Goal: Task Accomplishment & Management: Manage account settings

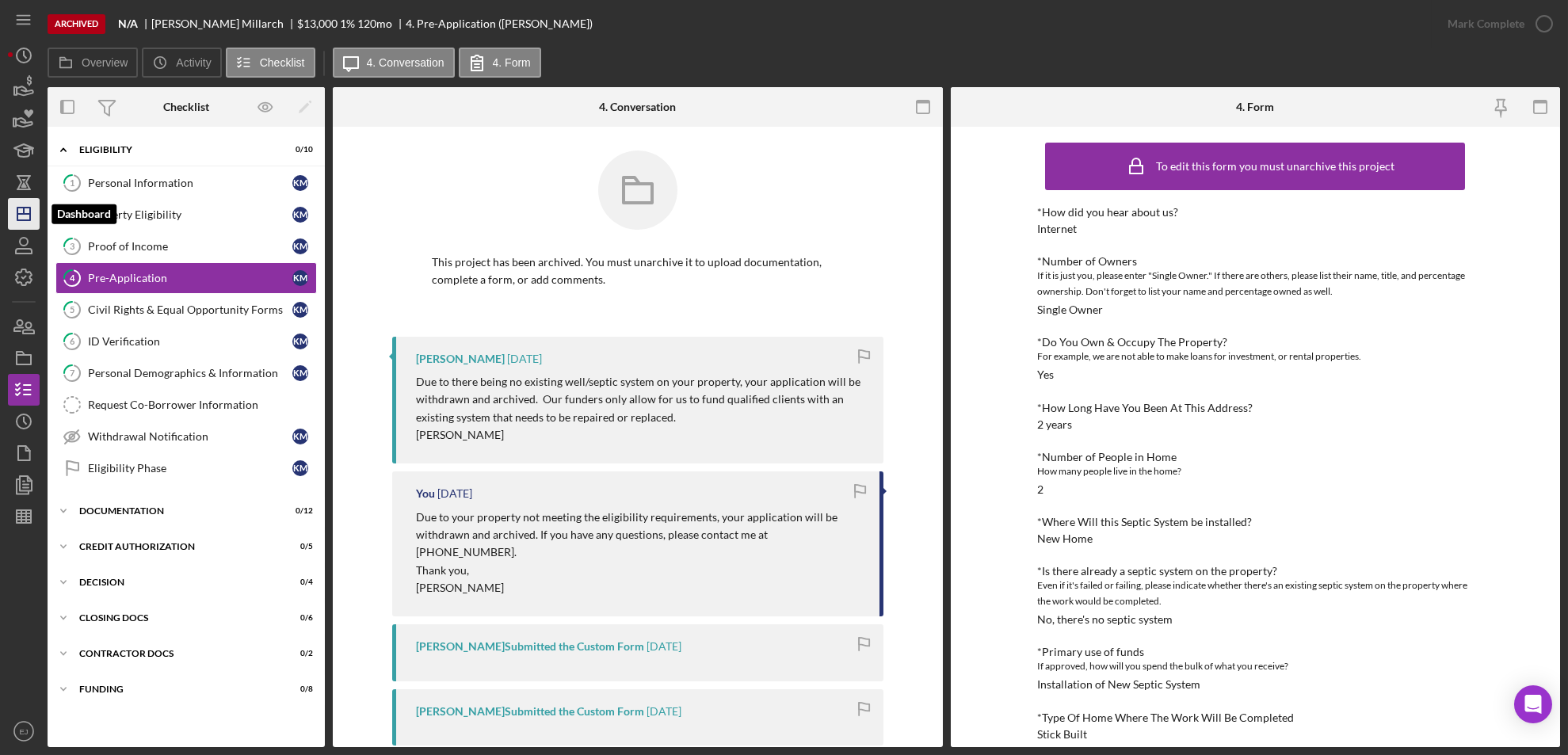
click at [18, 208] on icon "Icon/Dashboard" at bounding box center [24, 214] width 40 height 40
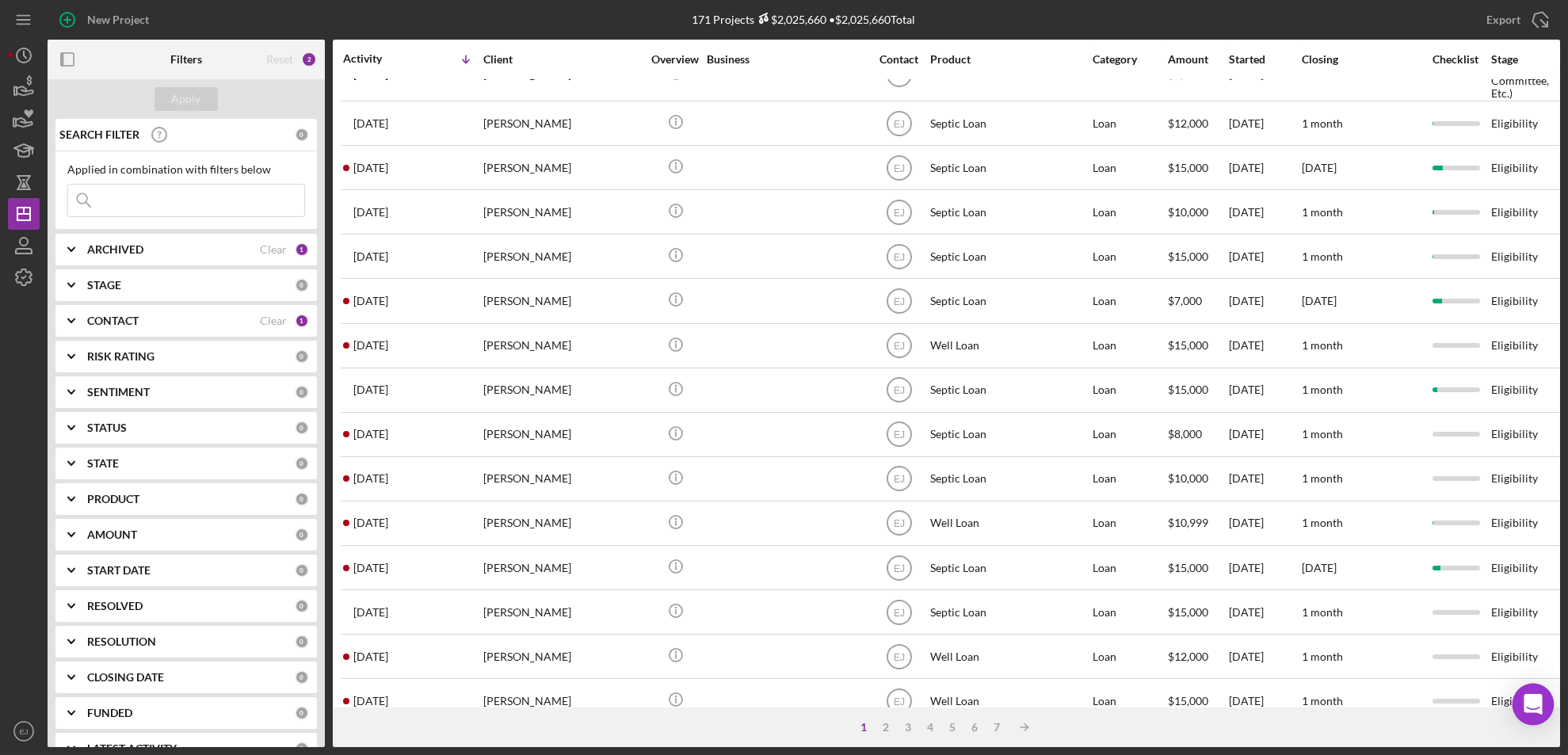
scroll to position [534, 0]
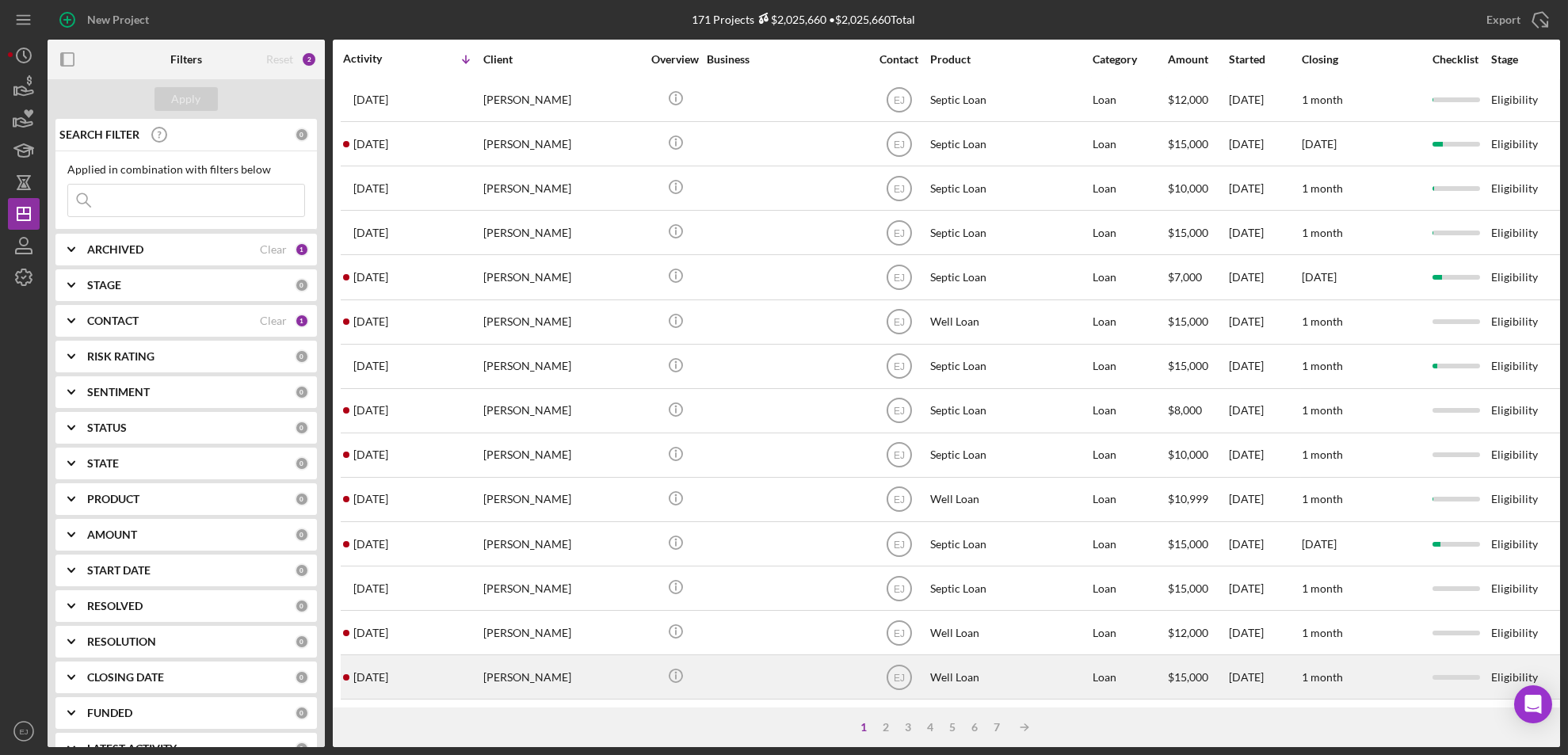
click at [540, 656] on div "[PERSON_NAME]" at bounding box center [562, 677] width 158 height 42
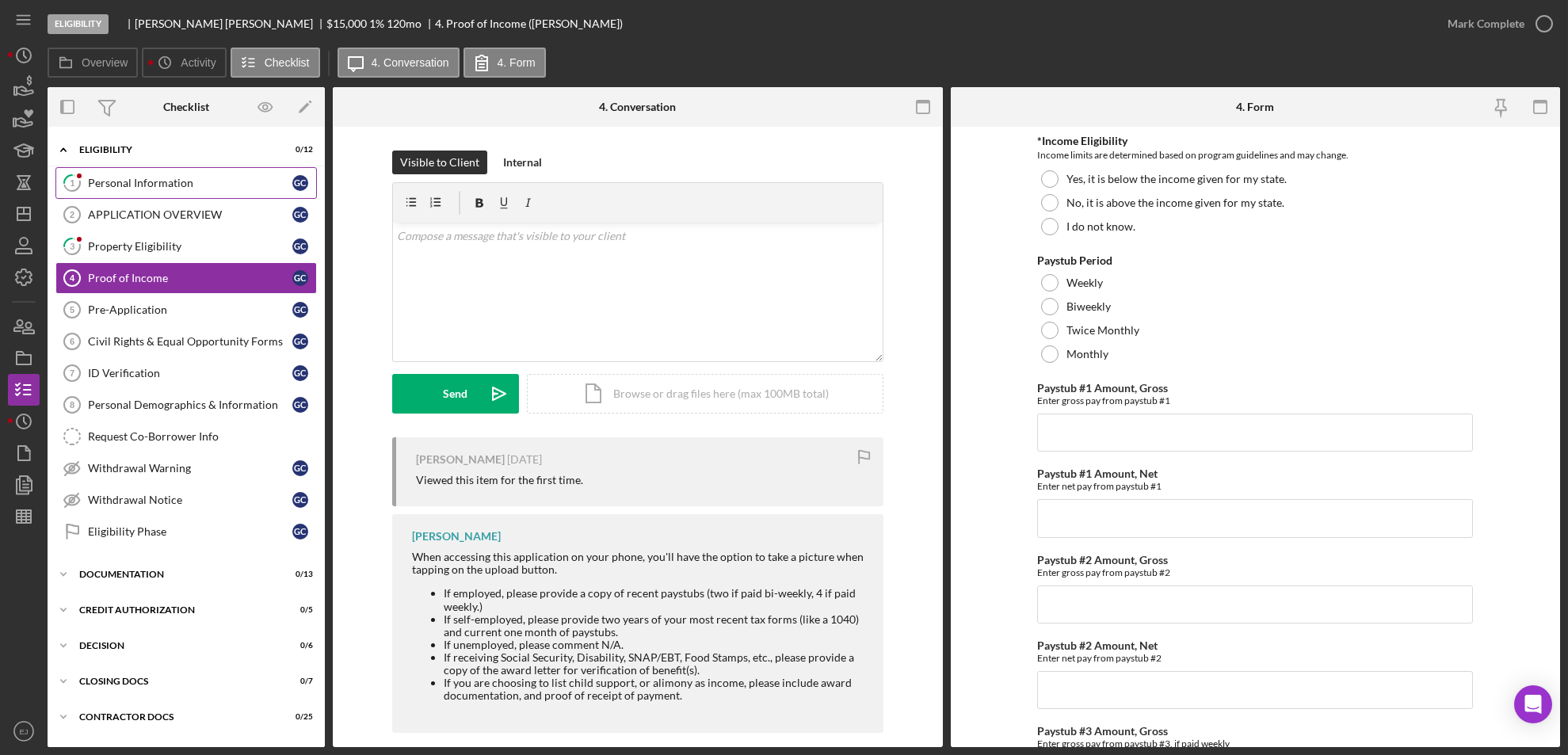
click at [134, 187] on div "Personal Information" at bounding box center [190, 183] width 205 height 12
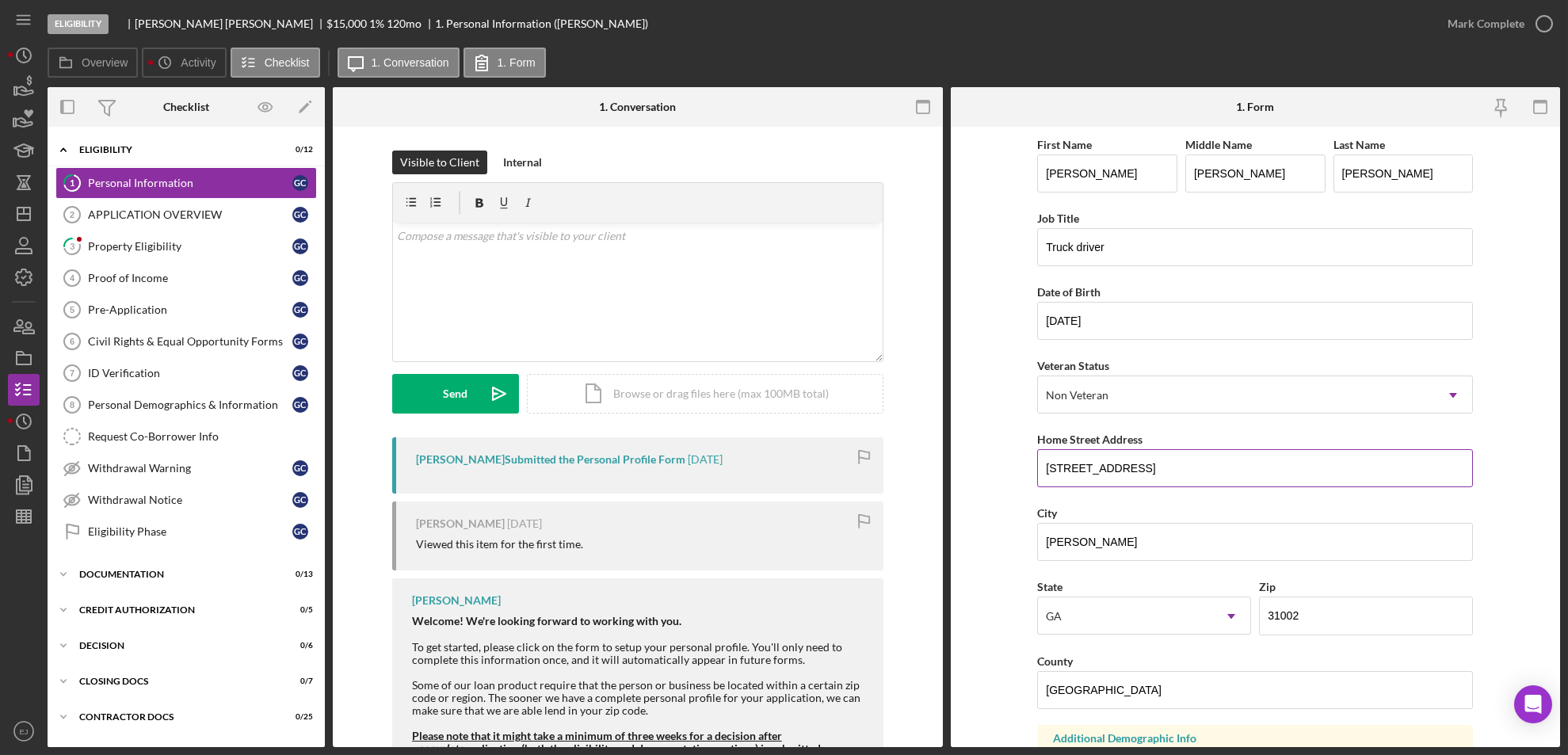
drag, startPoint x: 1039, startPoint y: 463, endPoint x: 1374, endPoint y: 456, distance: 335.1
click at [1374, 456] on input "[STREET_ADDRESS]" at bounding box center [1255, 468] width 436 height 38
click at [185, 251] on div "Property Eligibility" at bounding box center [190, 245] width 205 height 12
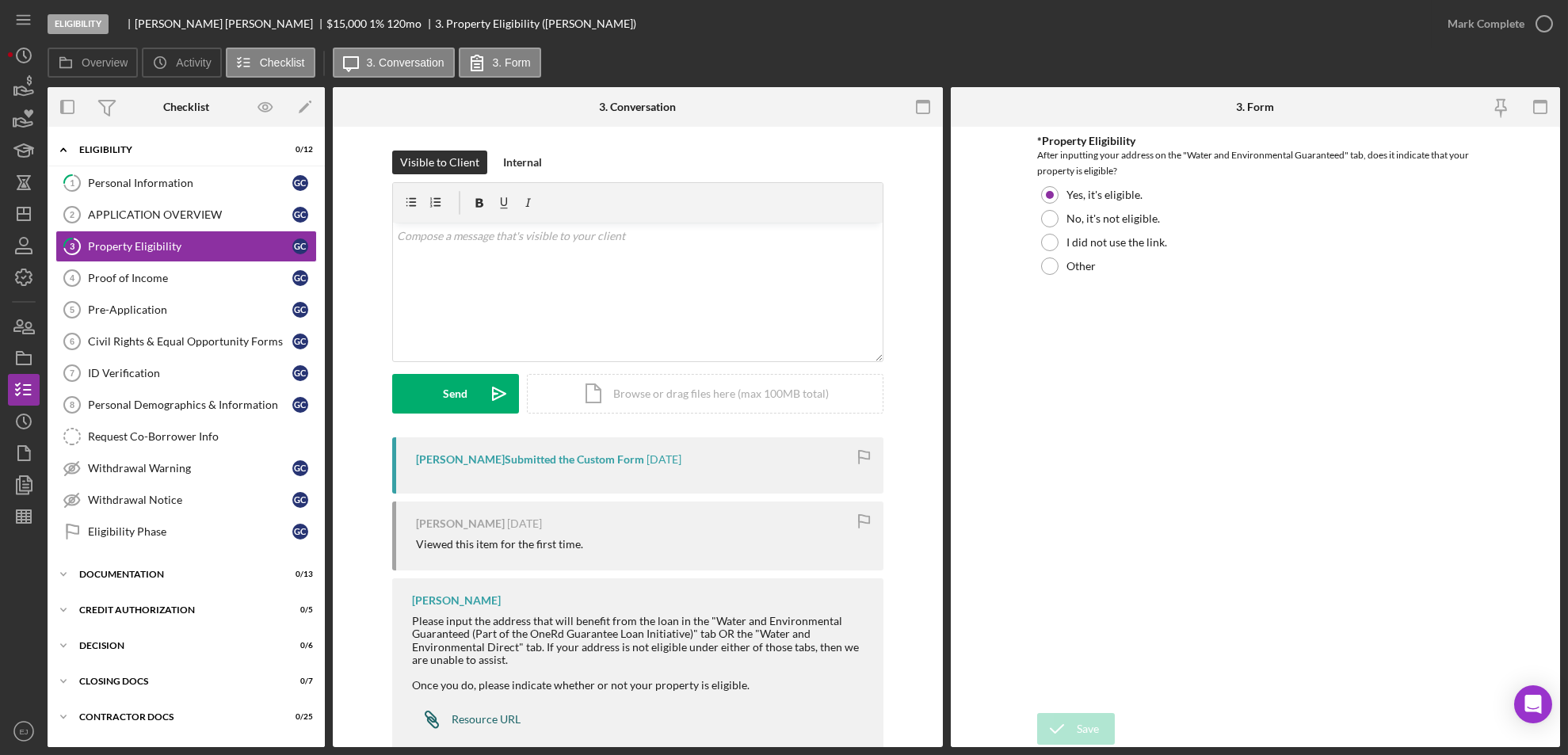
click at [478, 723] on div "Resource URL" at bounding box center [486, 719] width 69 height 12
click at [228, 171] on link "1 Personal Information G C" at bounding box center [187, 182] width 261 height 31
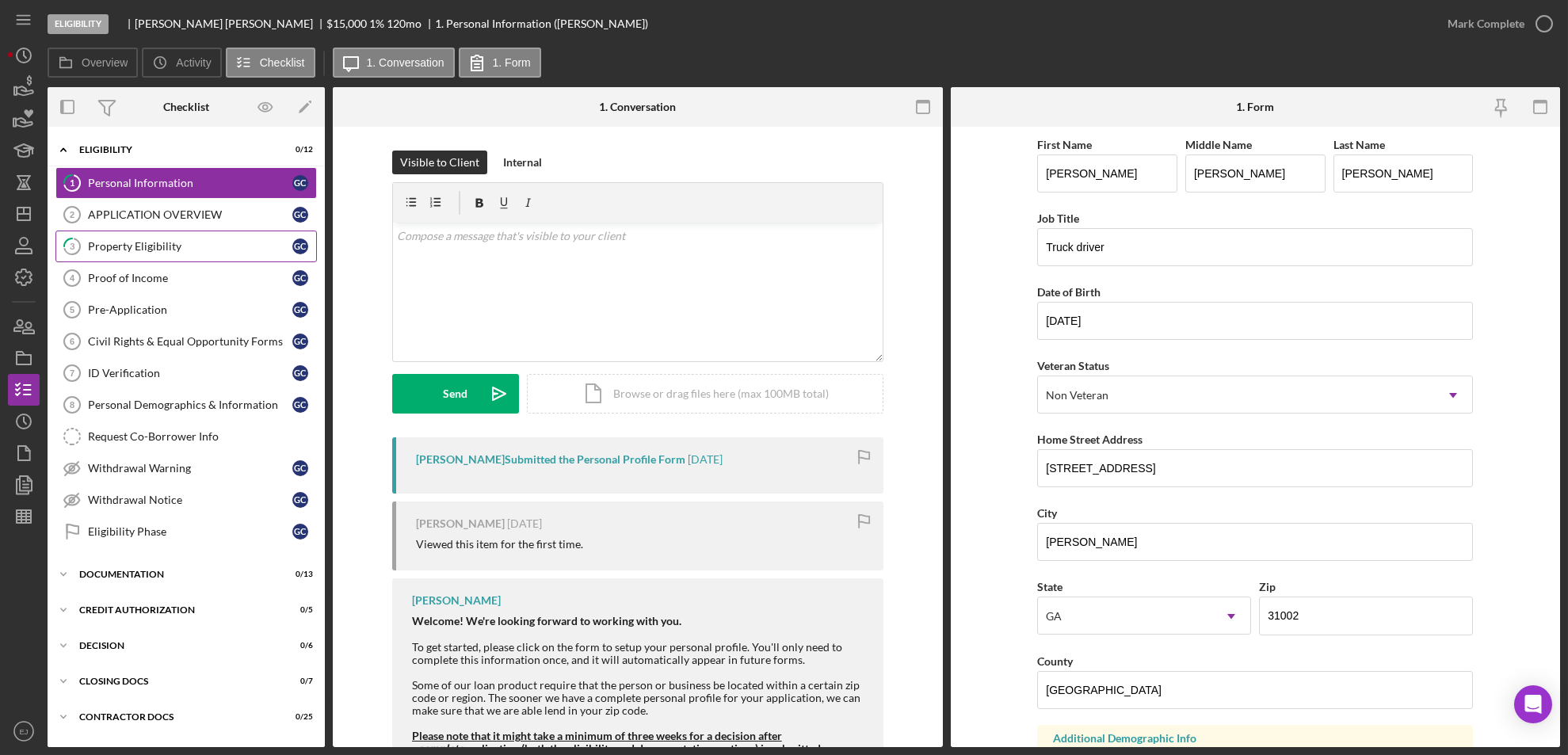
click at [168, 246] on div "Property Eligibility" at bounding box center [190, 245] width 205 height 12
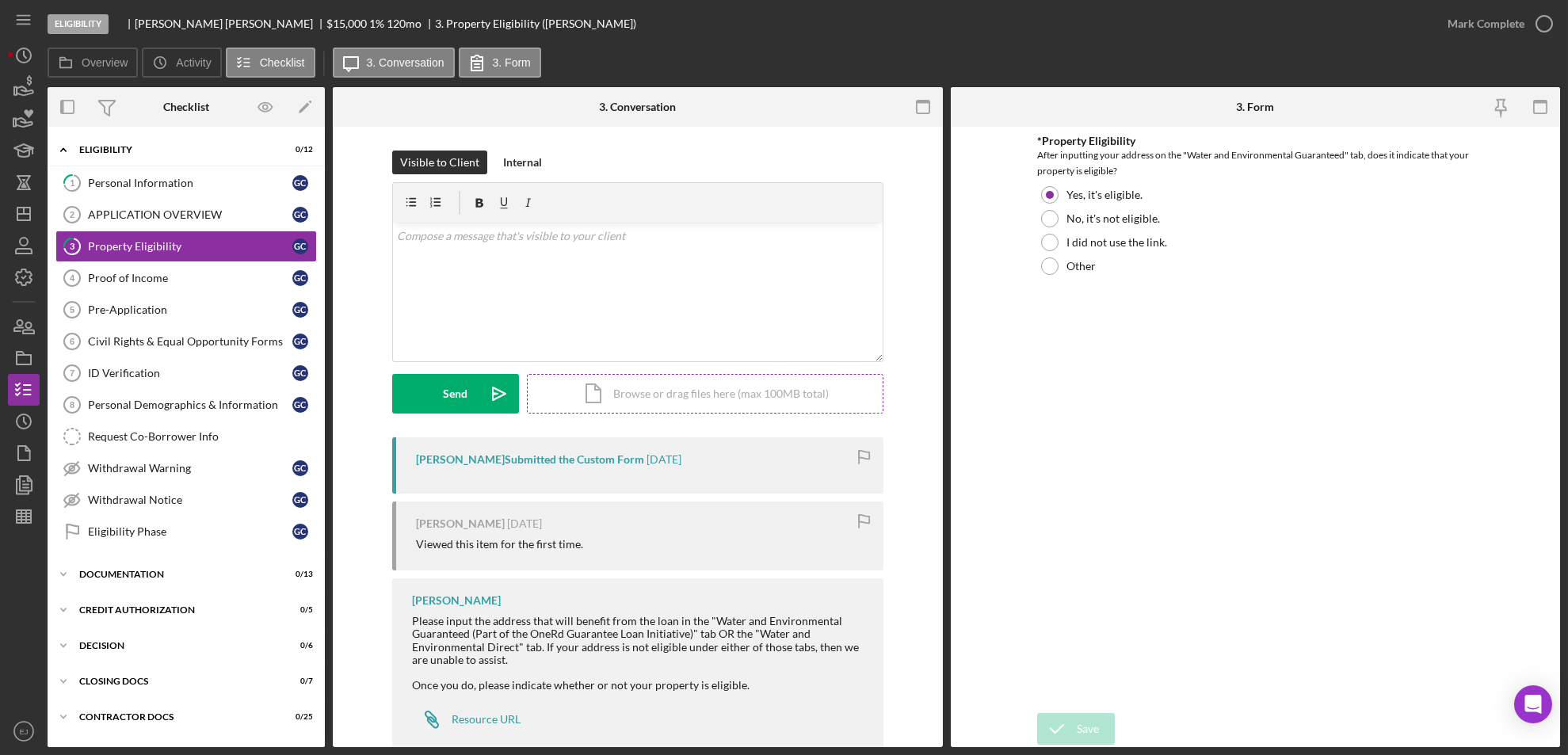
click at [738, 400] on div "Icon/Document Browse or drag files here (max 100MB total) Tap to choose files o…" at bounding box center [705, 394] width 356 height 40
click at [442, 412] on div "Upload" at bounding box center [456, 394] width 36 height 40
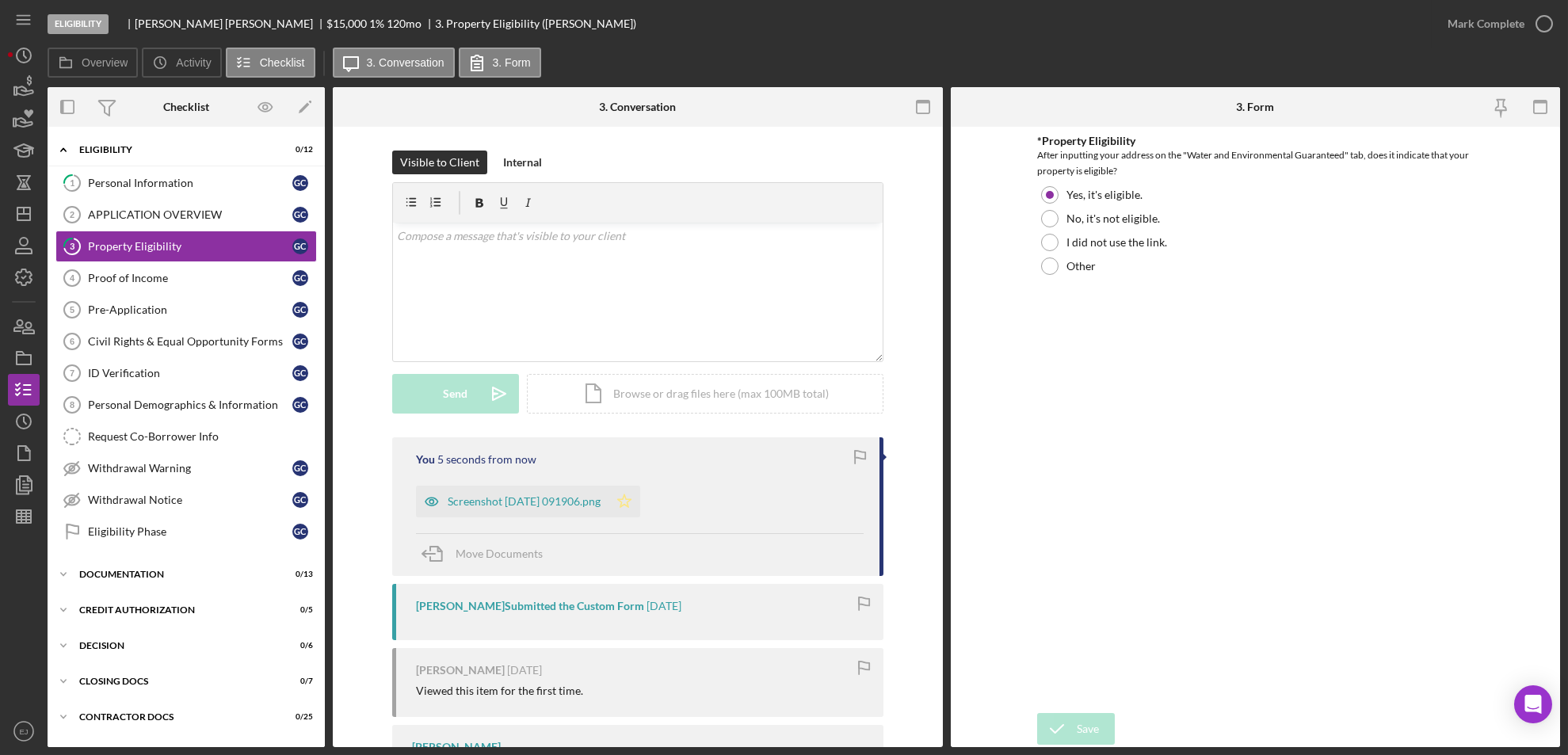
click at [640, 503] on icon "Icon/Star" at bounding box center [623, 501] width 31 height 31
click at [1547, 22] on icon "button" at bounding box center [1544, 24] width 40 height 40
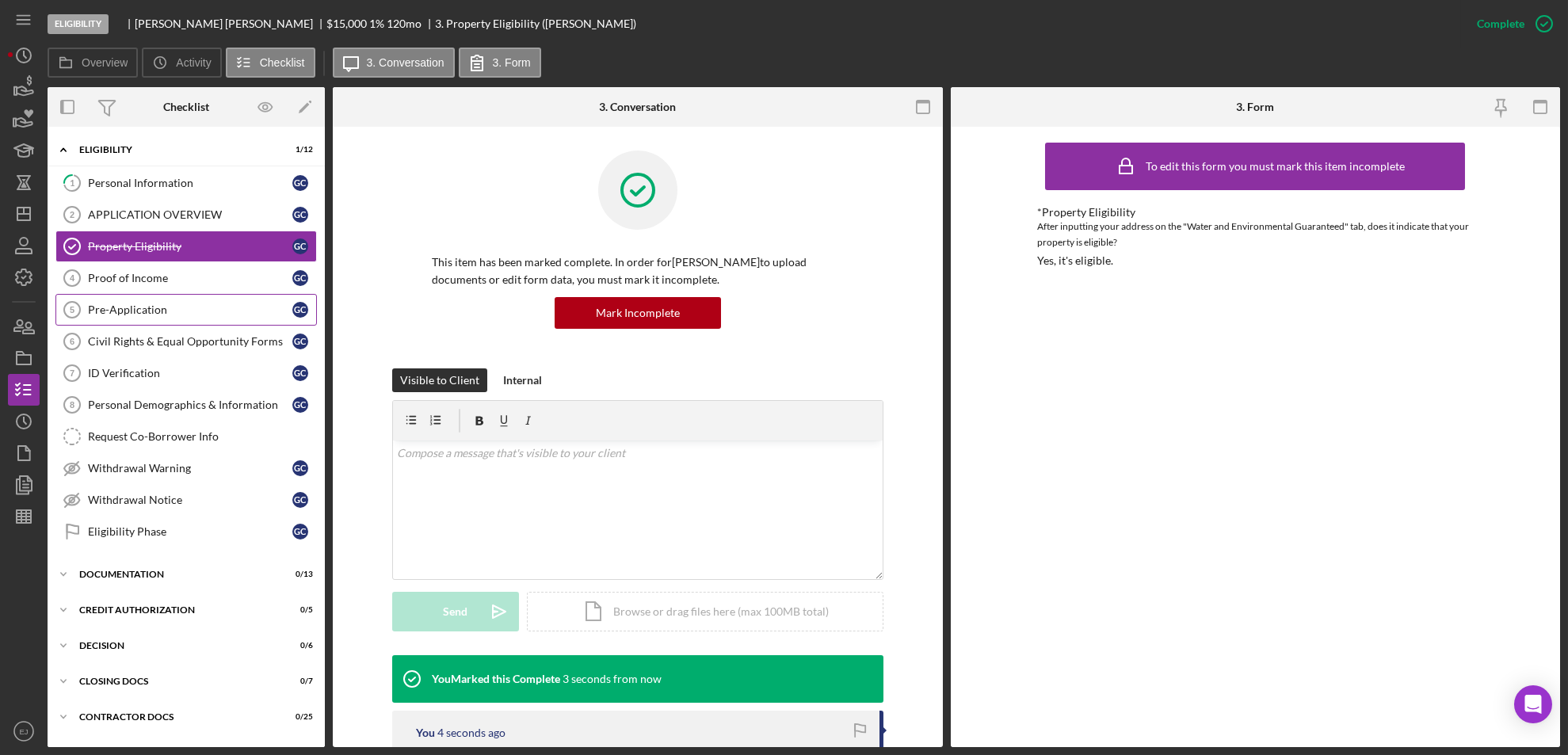
click at [140, 294] on link "Pre-Application 5 Pre-Application G C" at bounding box center [187, 309] width 261 height 31
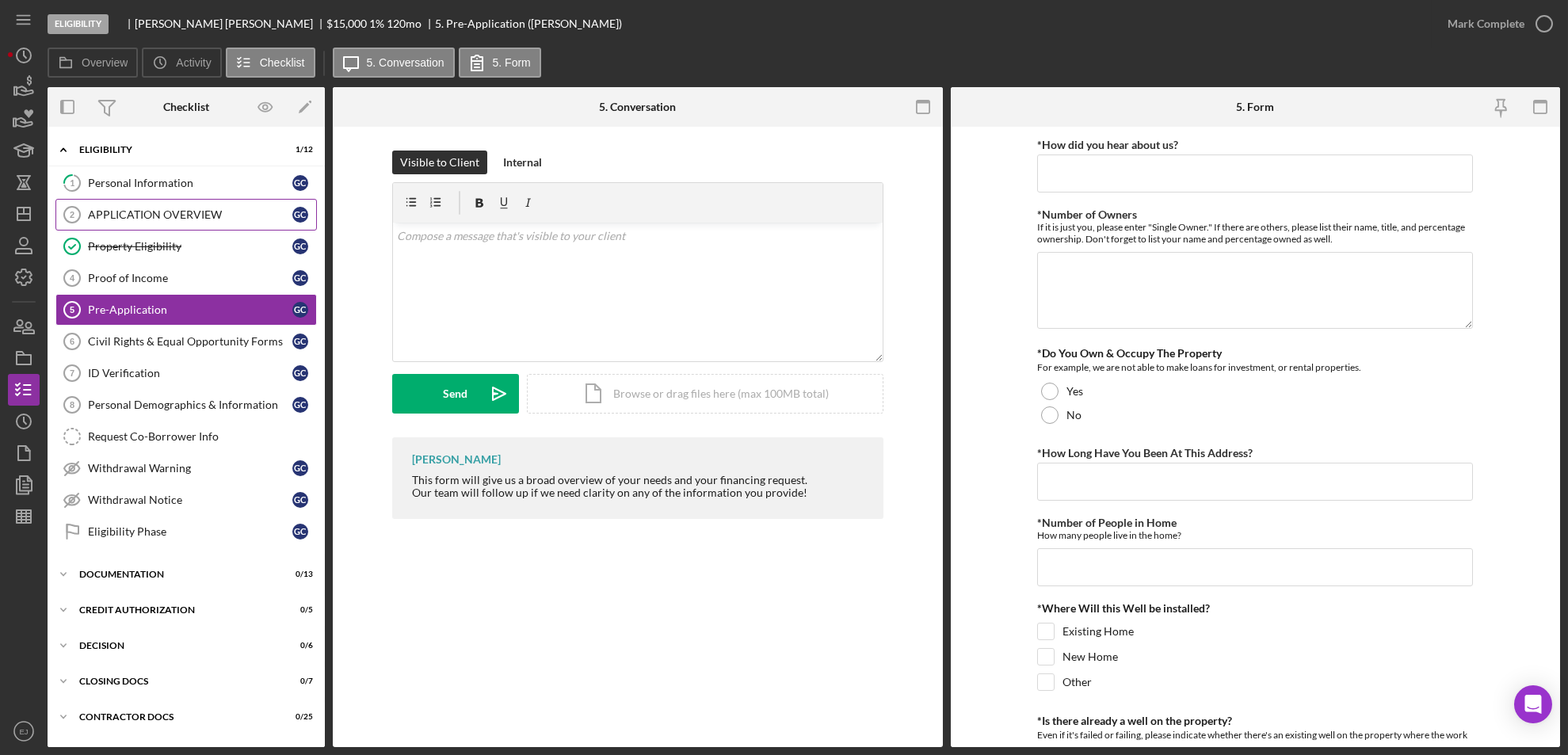
click at [161, 217] on div "APPLICATION OVERVIEW" at bounding box center [190, 214] width 205 height 12
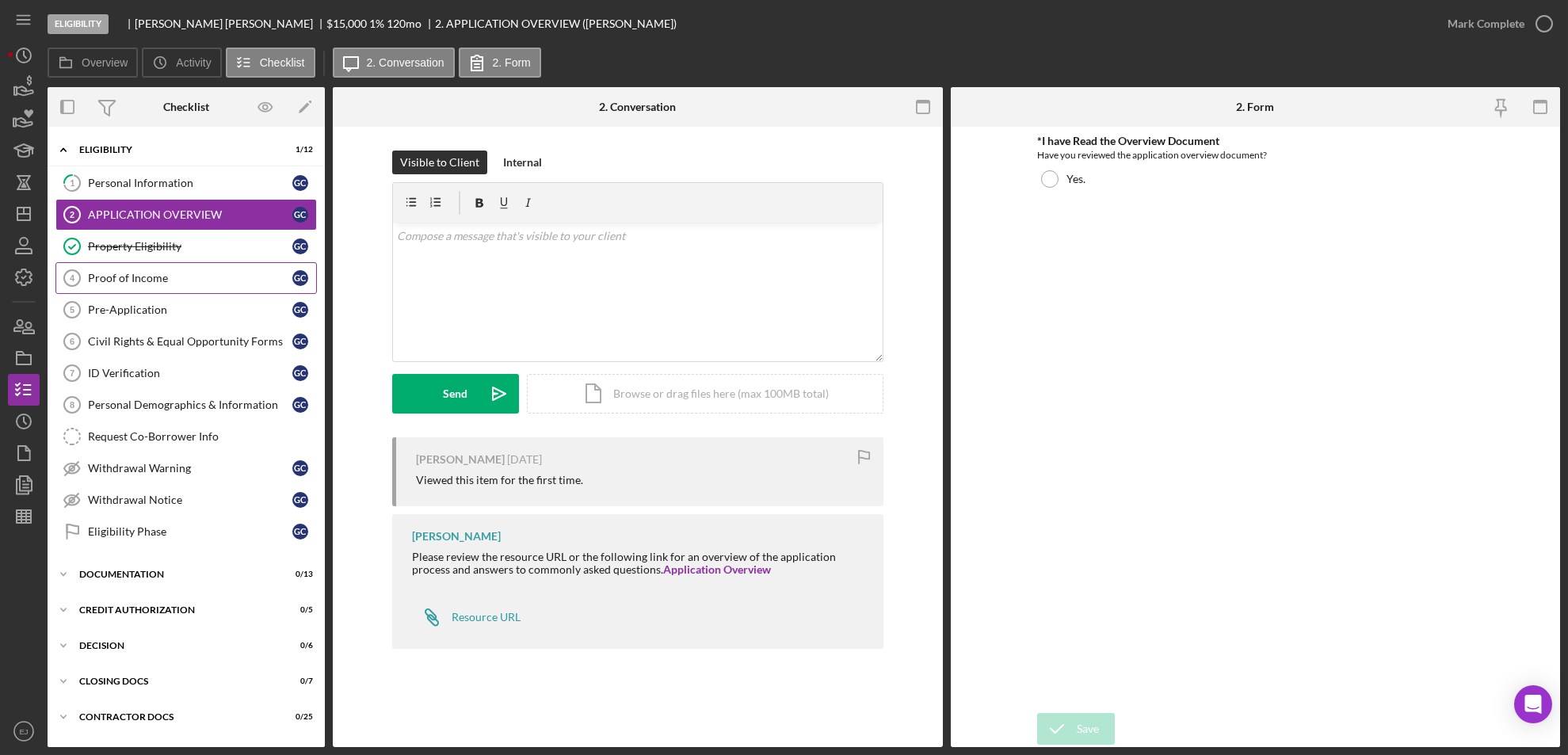
click at [148, 272] on div "Proof of Income" at bounding box center [190, 278] width 205 height 12
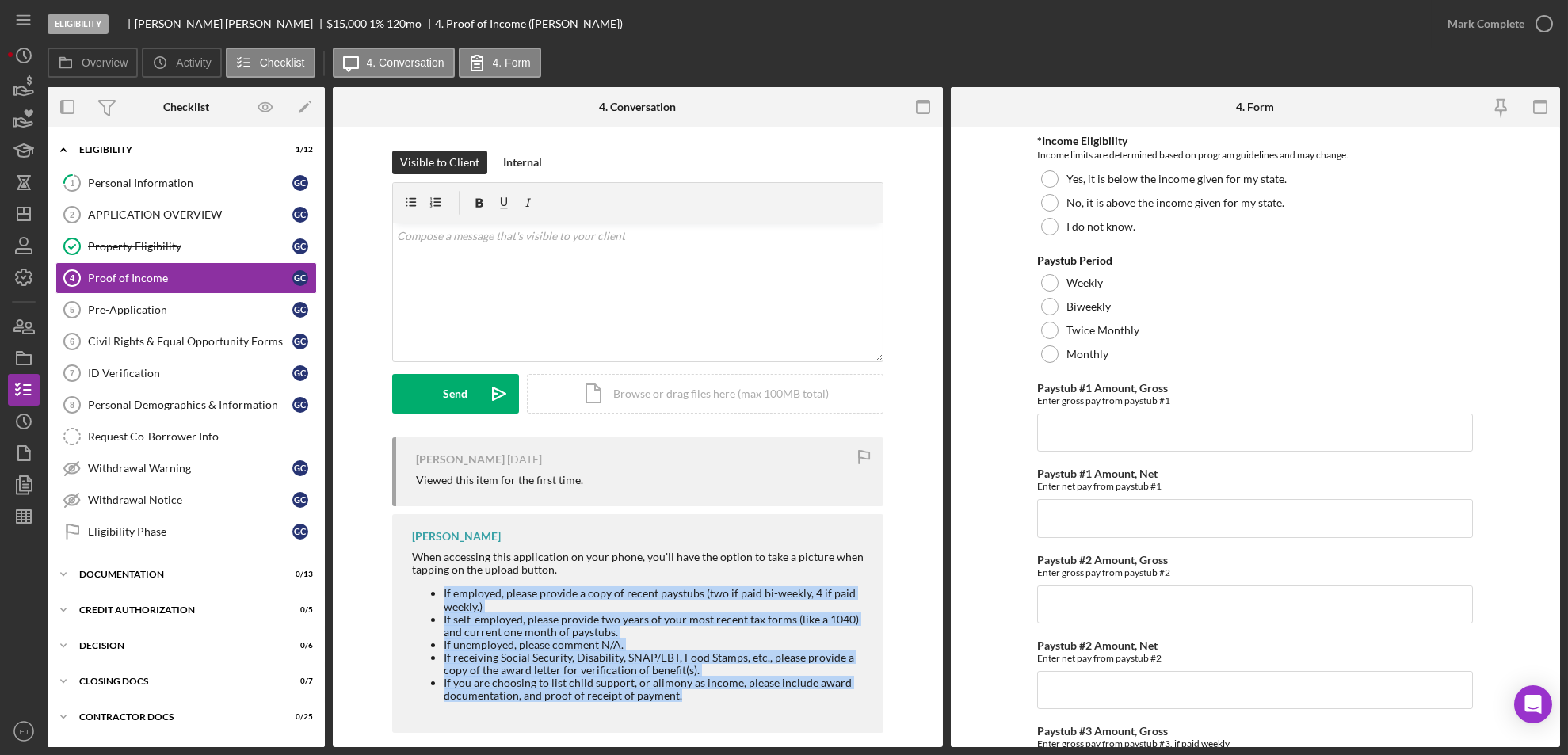
drag, startPoint x: 422, startPoint y: 590, endPoint x: 714, endPoint y: 723, distance: 320.9
click at [714, 723] on div "[PERSON_NAME] When accessing this application on your phone, you'll have the op…" at bounding box center [638, 623] width 492 height 219
copy ul "If employed, please provide a copy of recent paystubs (two if paid bi-weekly, 4…"
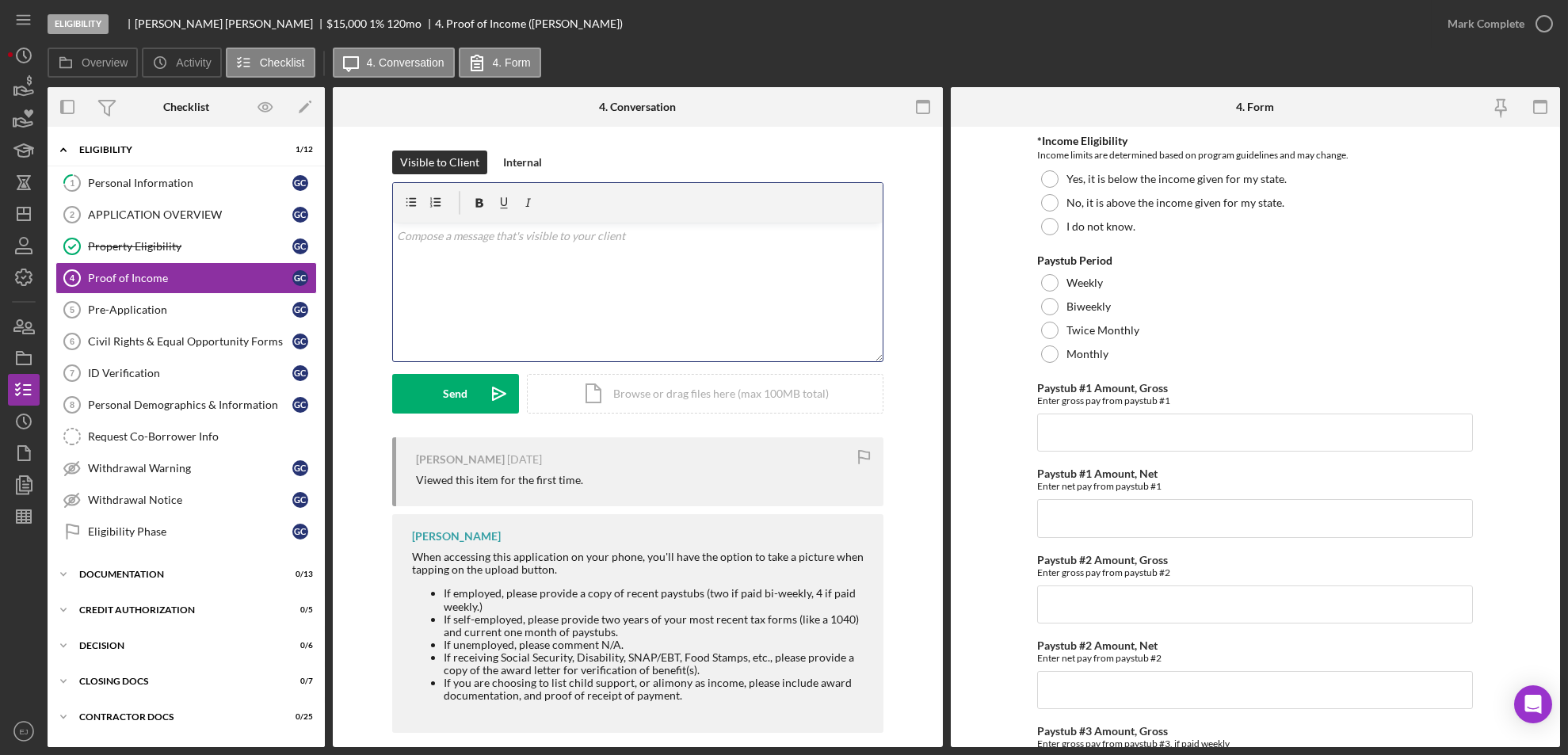
click at [461, 253] on div "v Color teal Color pink Remove color Add row above Add row below Add column bef…" at bounding box center [638, 292] width 490 height 138
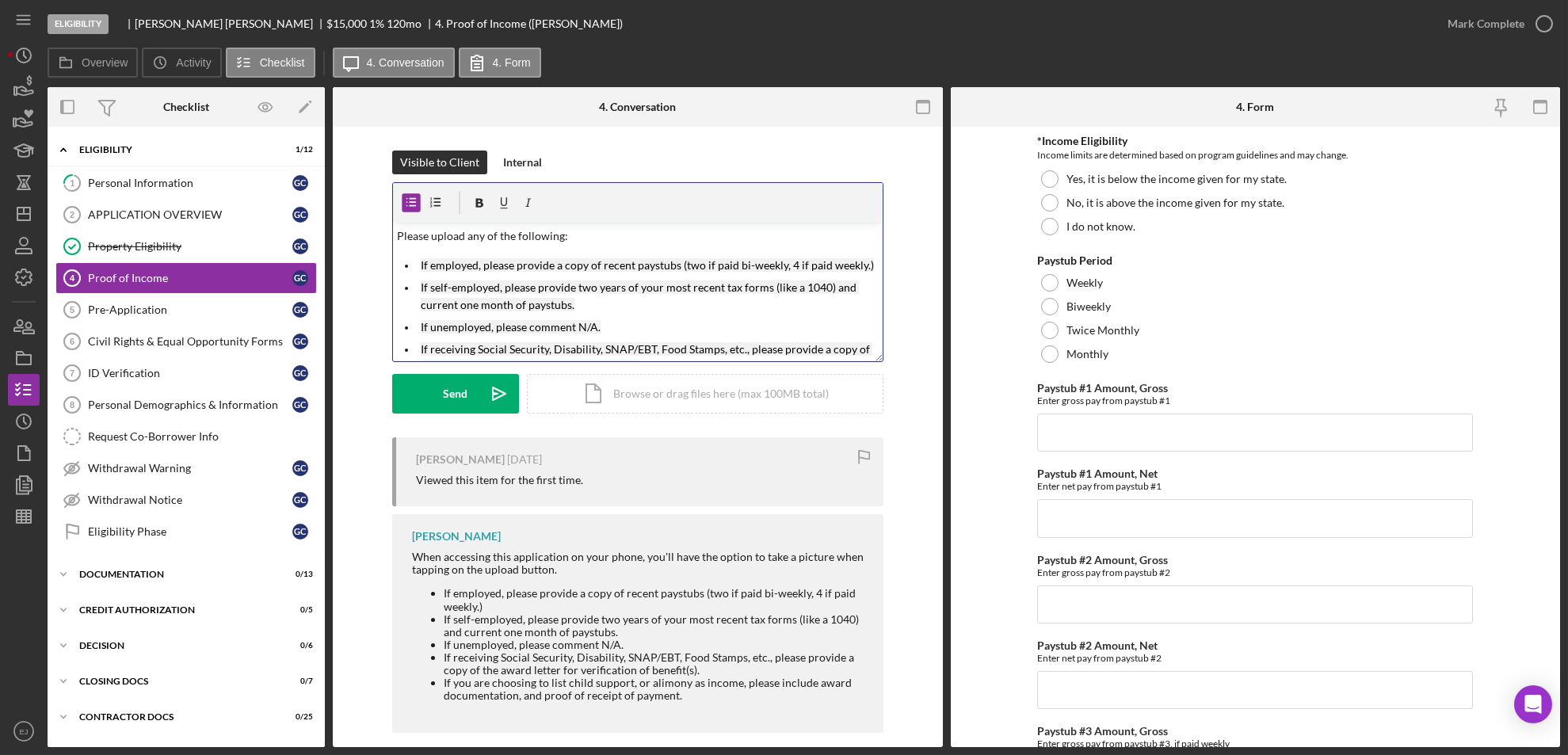
scroll to position [56, 0]
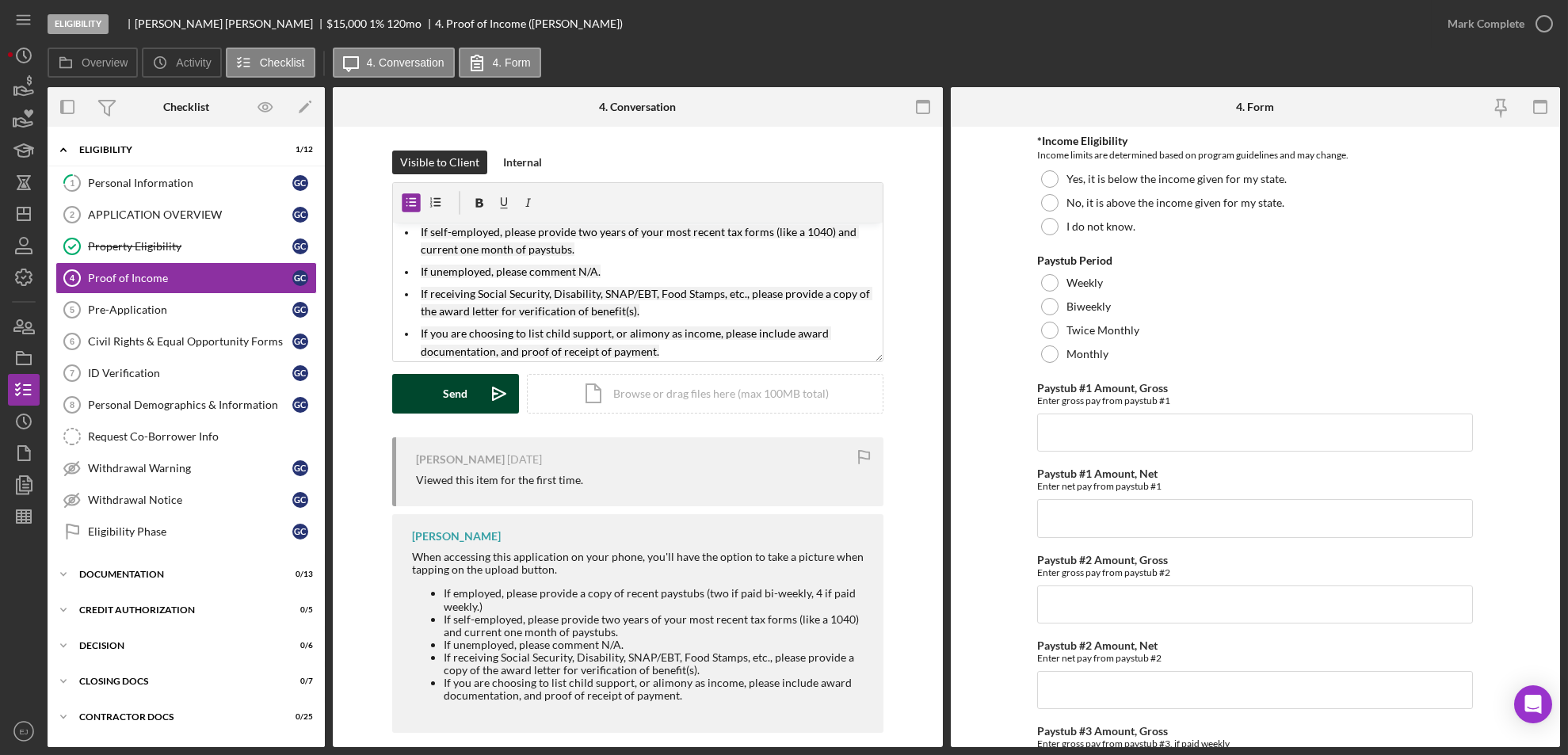
click at [448, 404] on div "Send" at bounding box center [456, 394] width 25 height 40
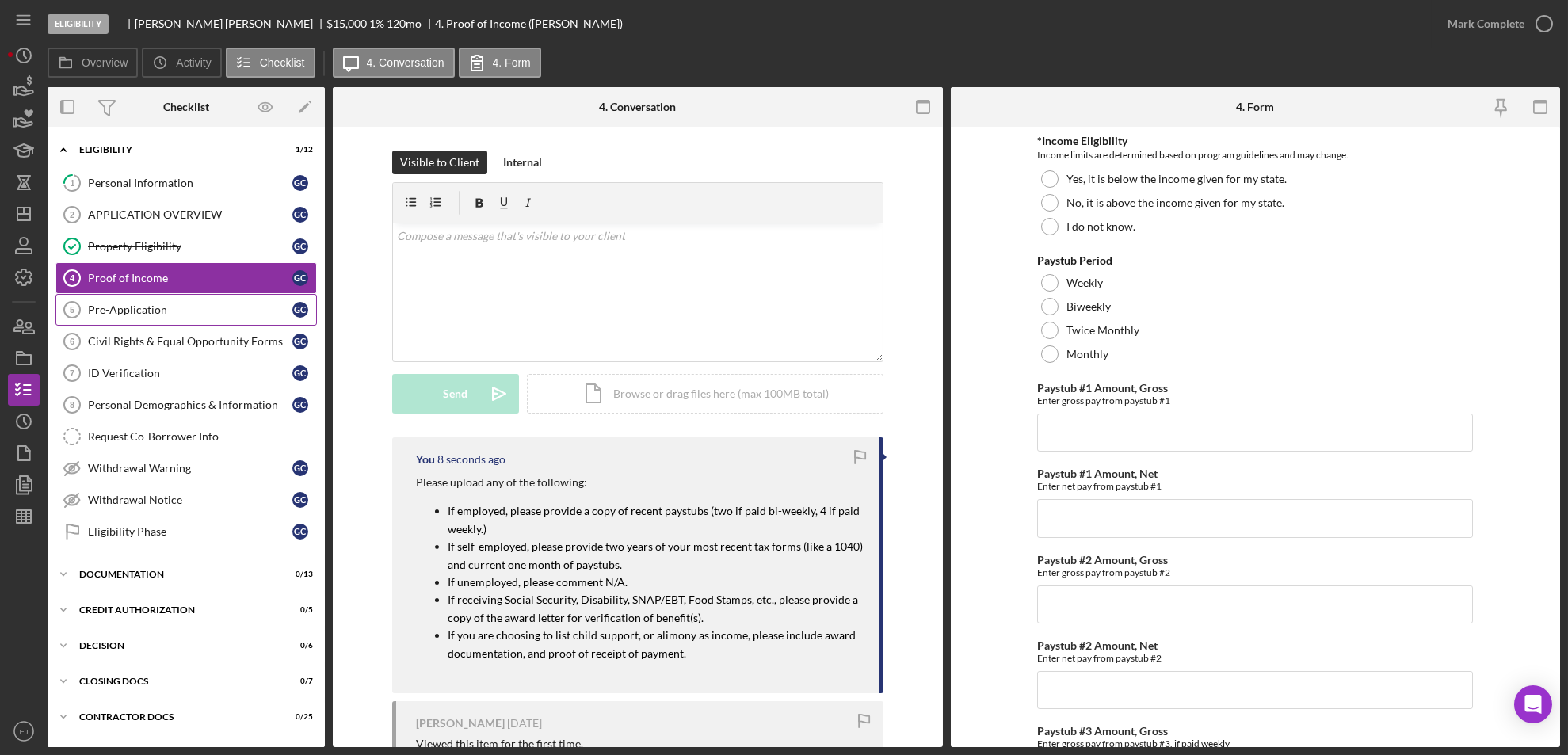
click at [157, 311] on div "Pre-Application" at bounding box center [190, 309] width 205 height 12
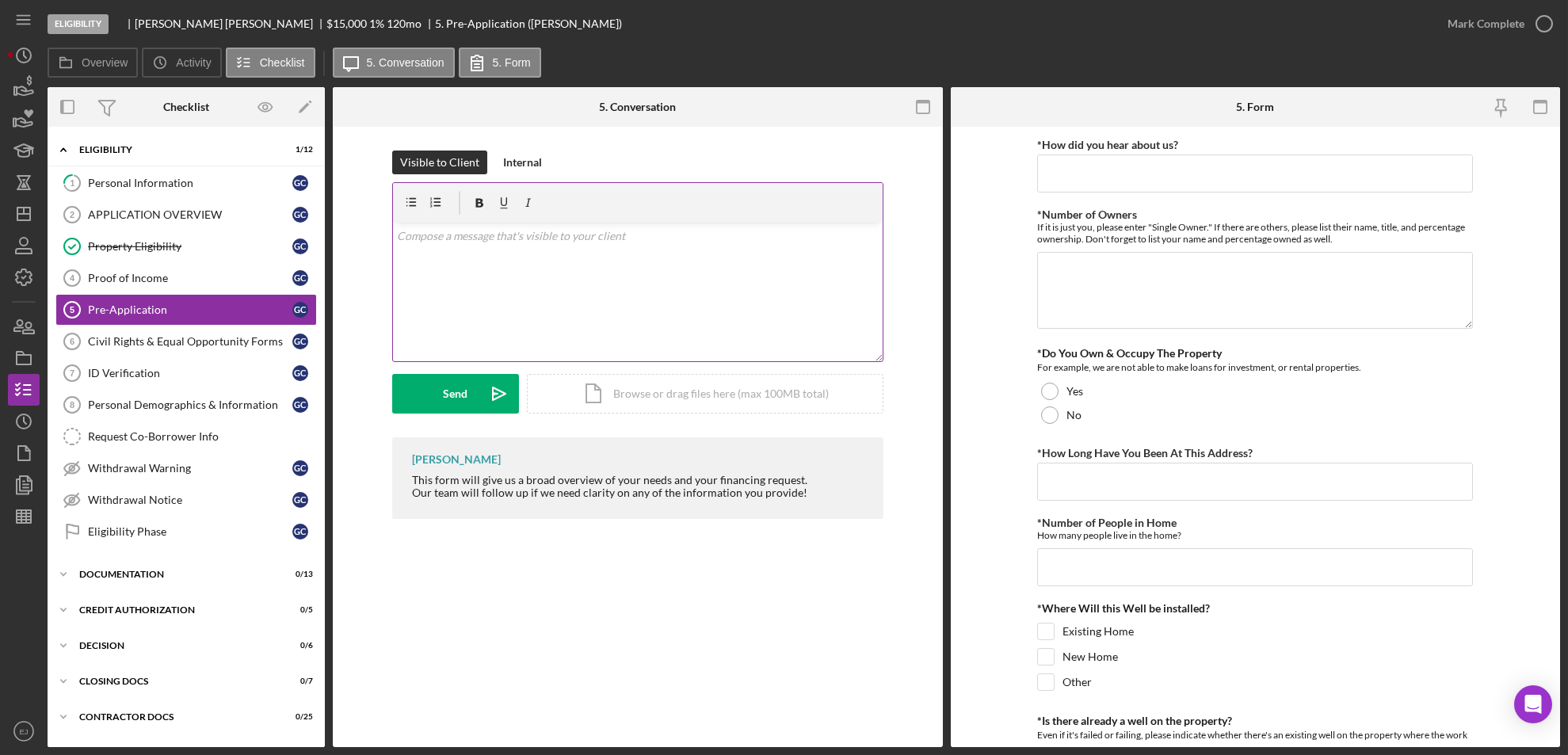
click at [587, 244] on p at bounding box center [638, 236] width 481 height 17
paste div
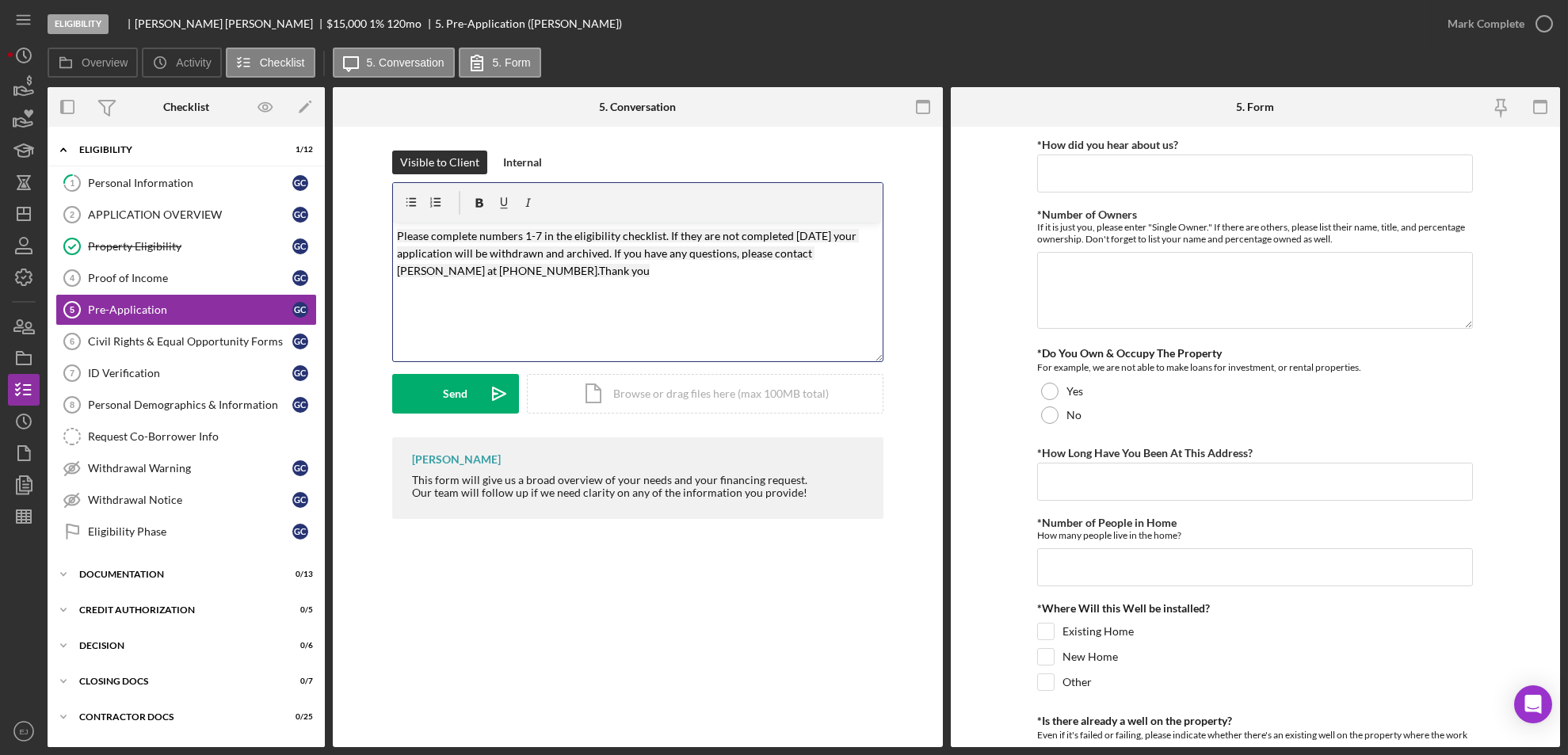
click at [539, 229] on mark "Please complete numbers 1-7 in the eligibility checklist. If they are not compl…" at bounding box center [628, 254] width 462 height 49
click at [389, 225] on div "Visible to Client Internal v Color teal Color pink Remove color Add row above A…" at bounding box center [638, 294] width 563 height 287
click at [398, 232] on mark "Please complete numbers 4-8 in the eligibility checklist. If they are not compl…" at bounding box center [628, 254] width 462 height 49
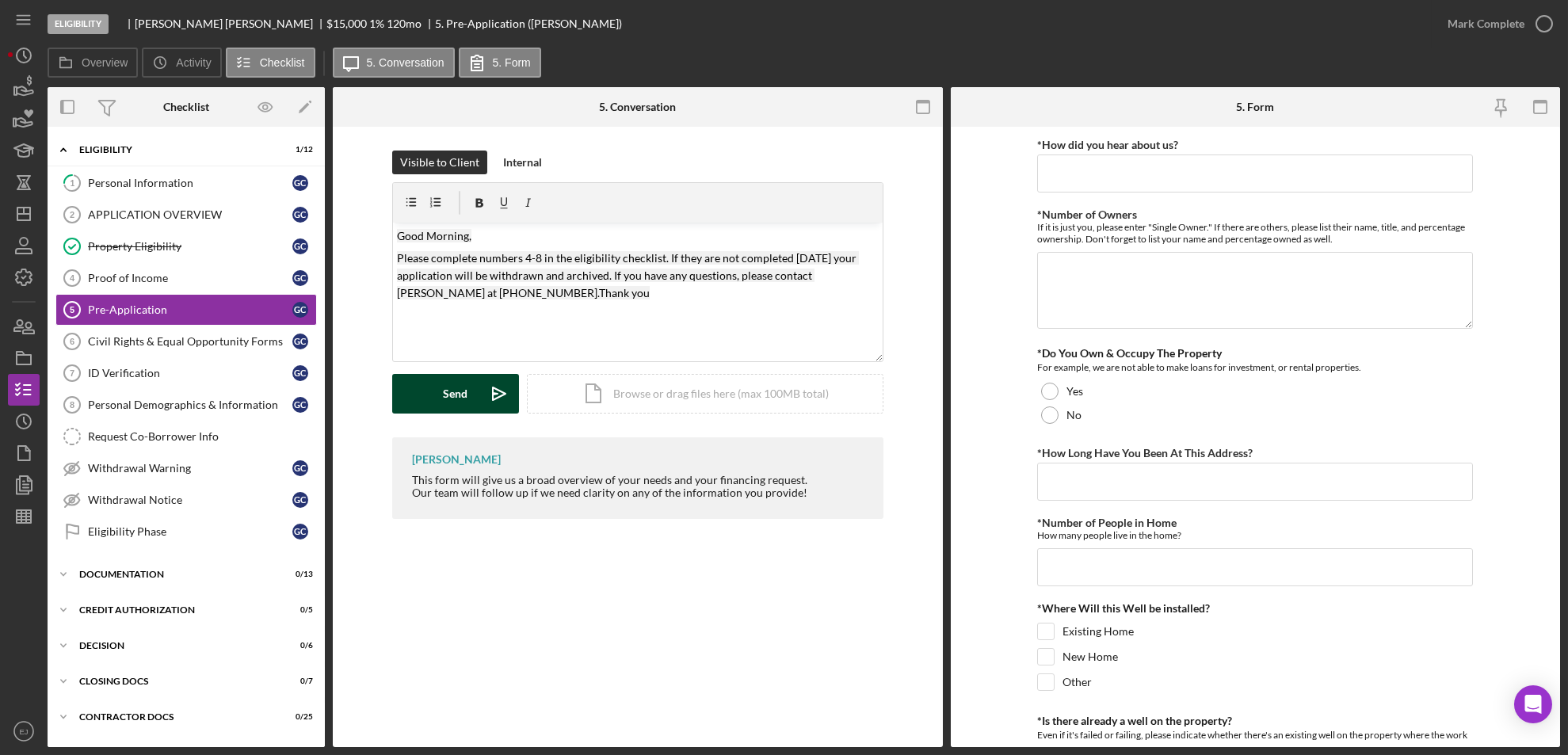
click at [466, 387] on div "Send" at bounding box center [456, 394] width 25 height 40
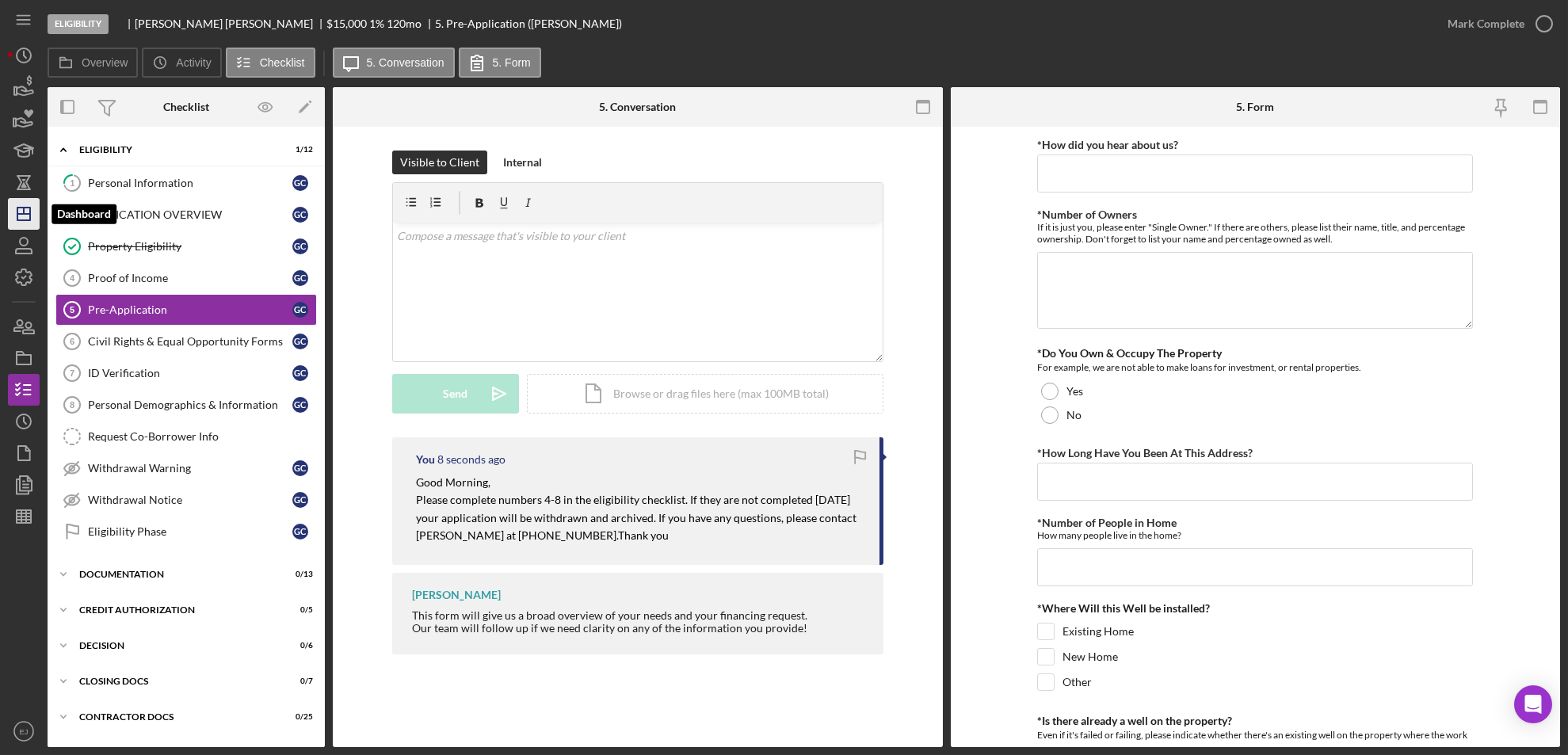
click at [33, 219] on icon "Icon/Dashboard" at bounding box center [24, 214] width 40 height 40
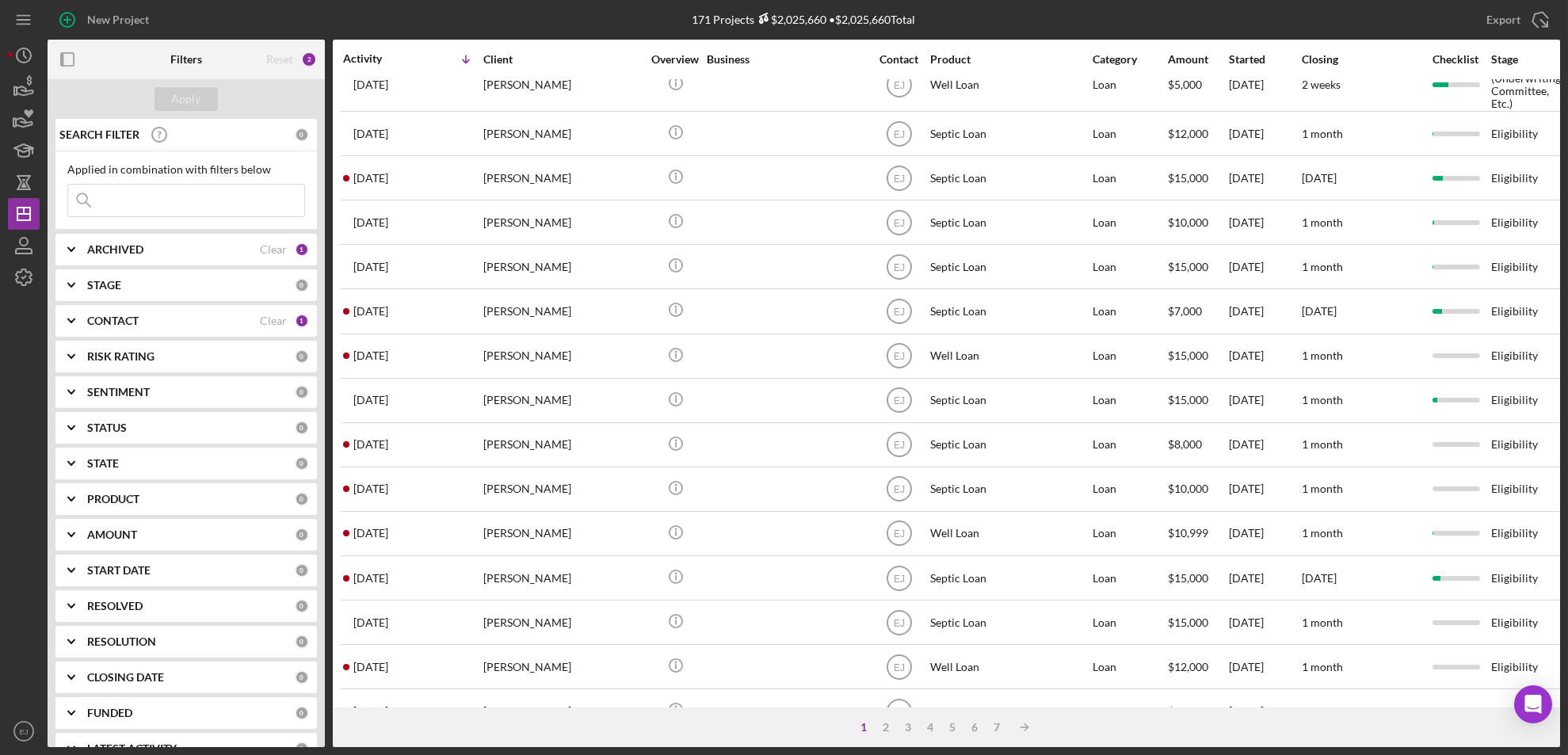
scroll to position [534, 0]
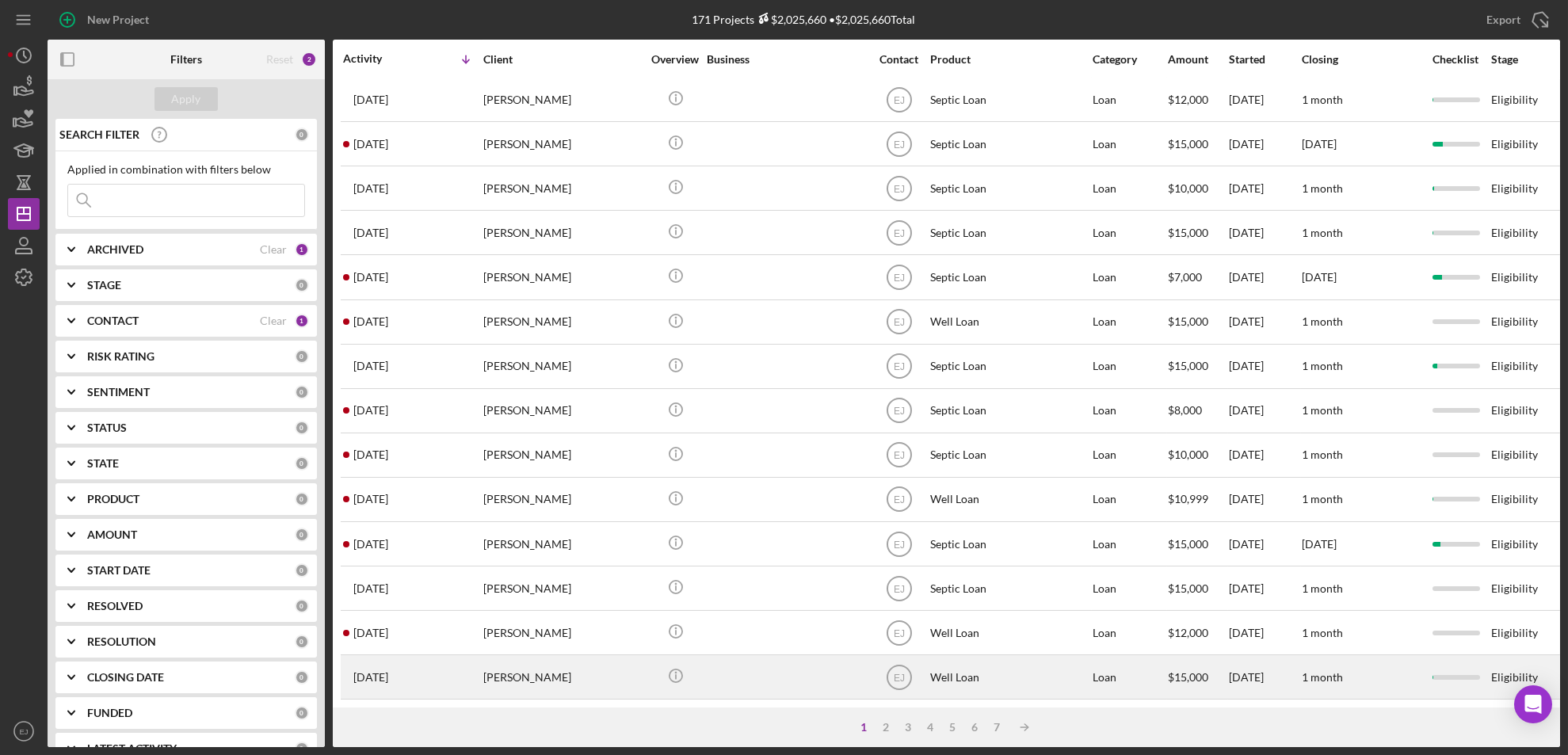
click at [504, 662] on div "[PERSON_NAME]" at bounding box center [562, 677] width 158 height 42
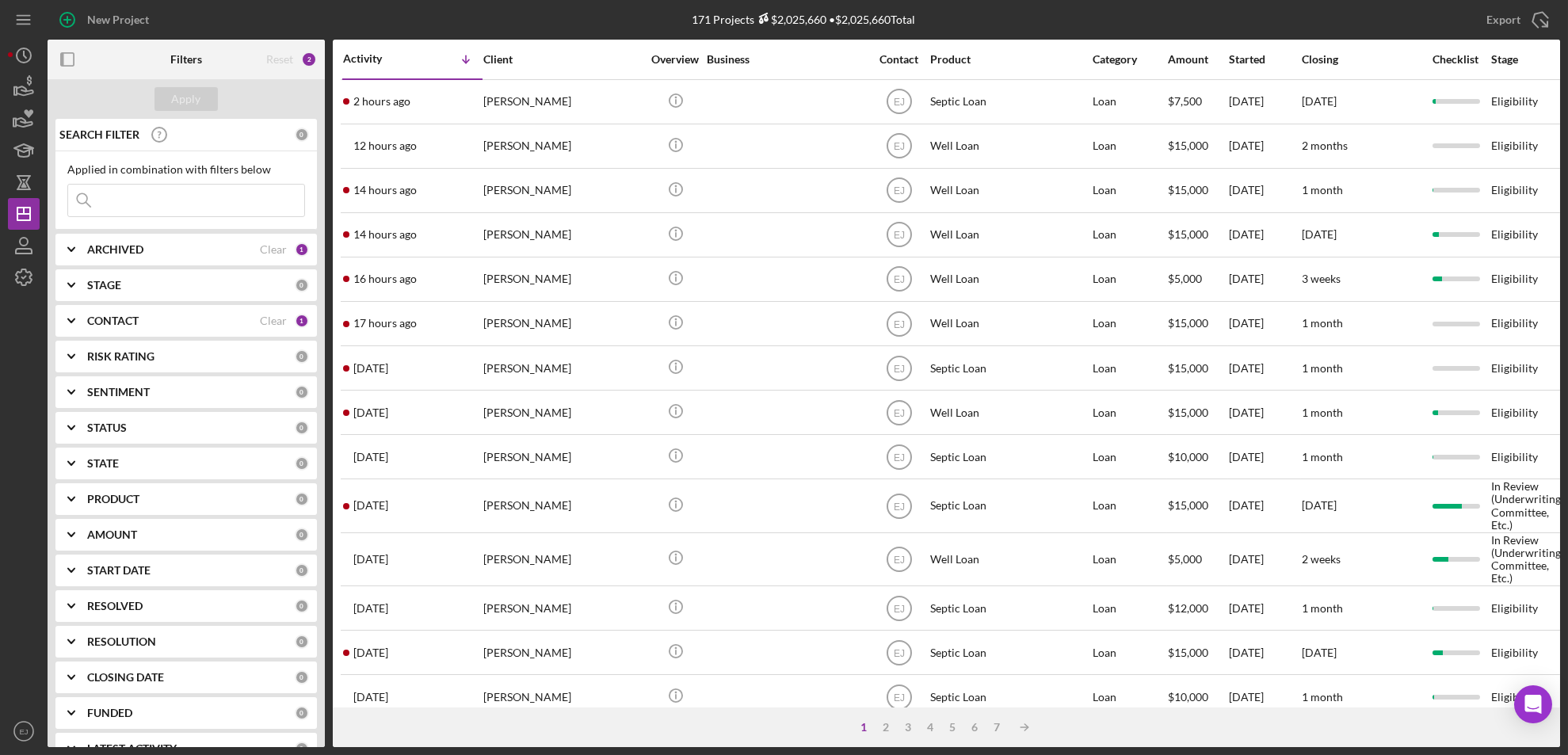
scroll to position [534, 0]
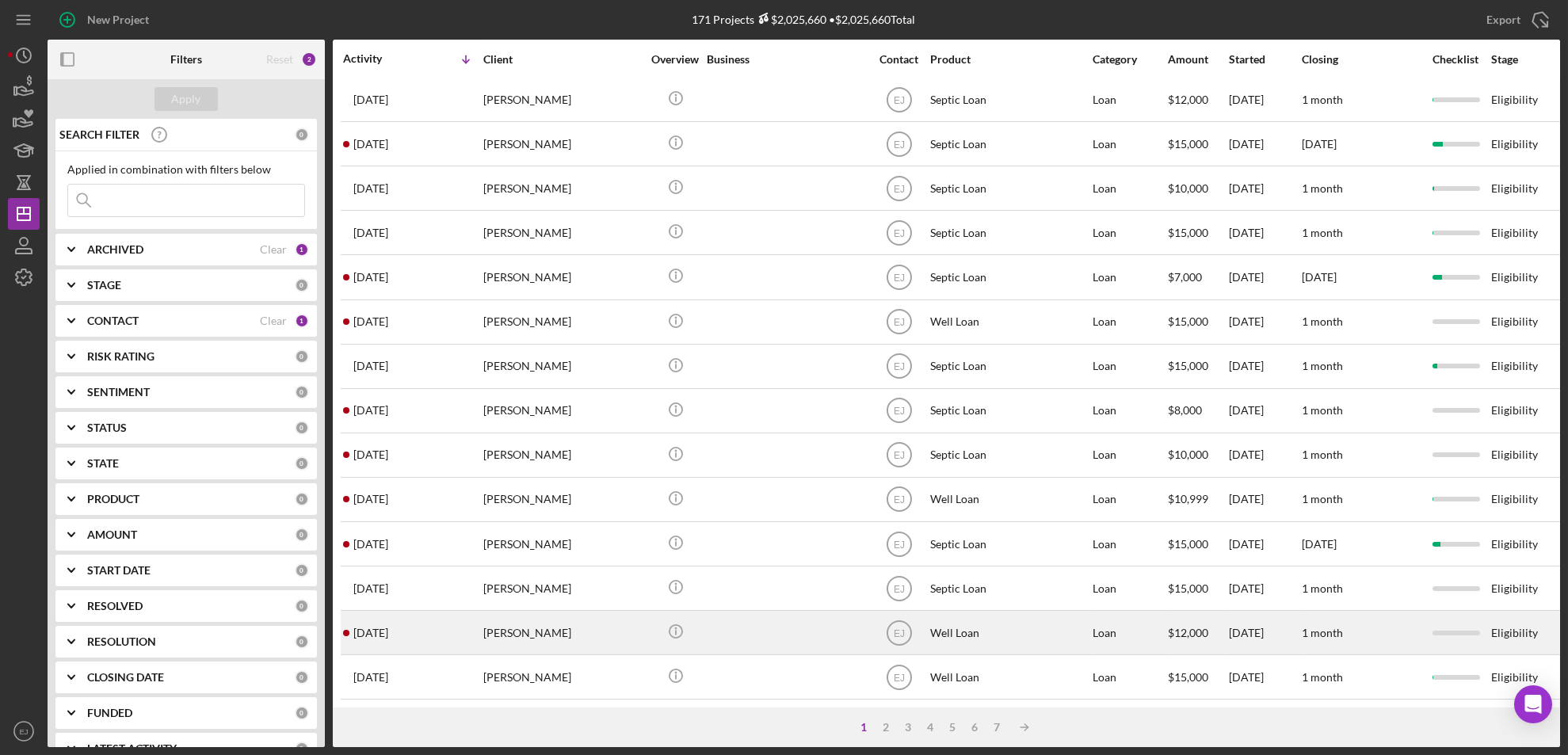
click at [453, 615] on div "[DATE] [PERSON_NAME]" at bounding box center [412, 633] width 138 height 42
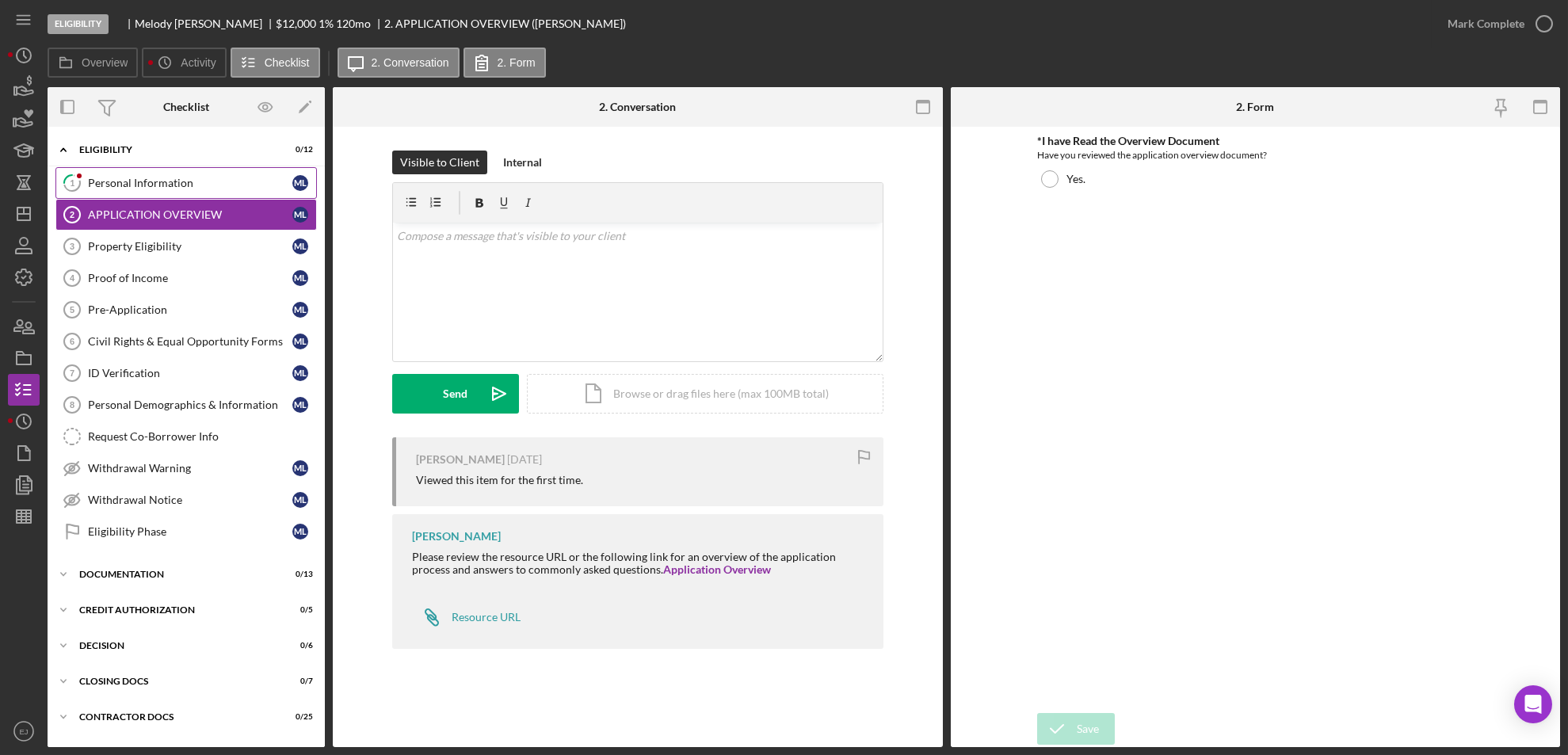
click at [126, 183] on div "Personal Information" at bounding box center [190, 183] width 205 height 12
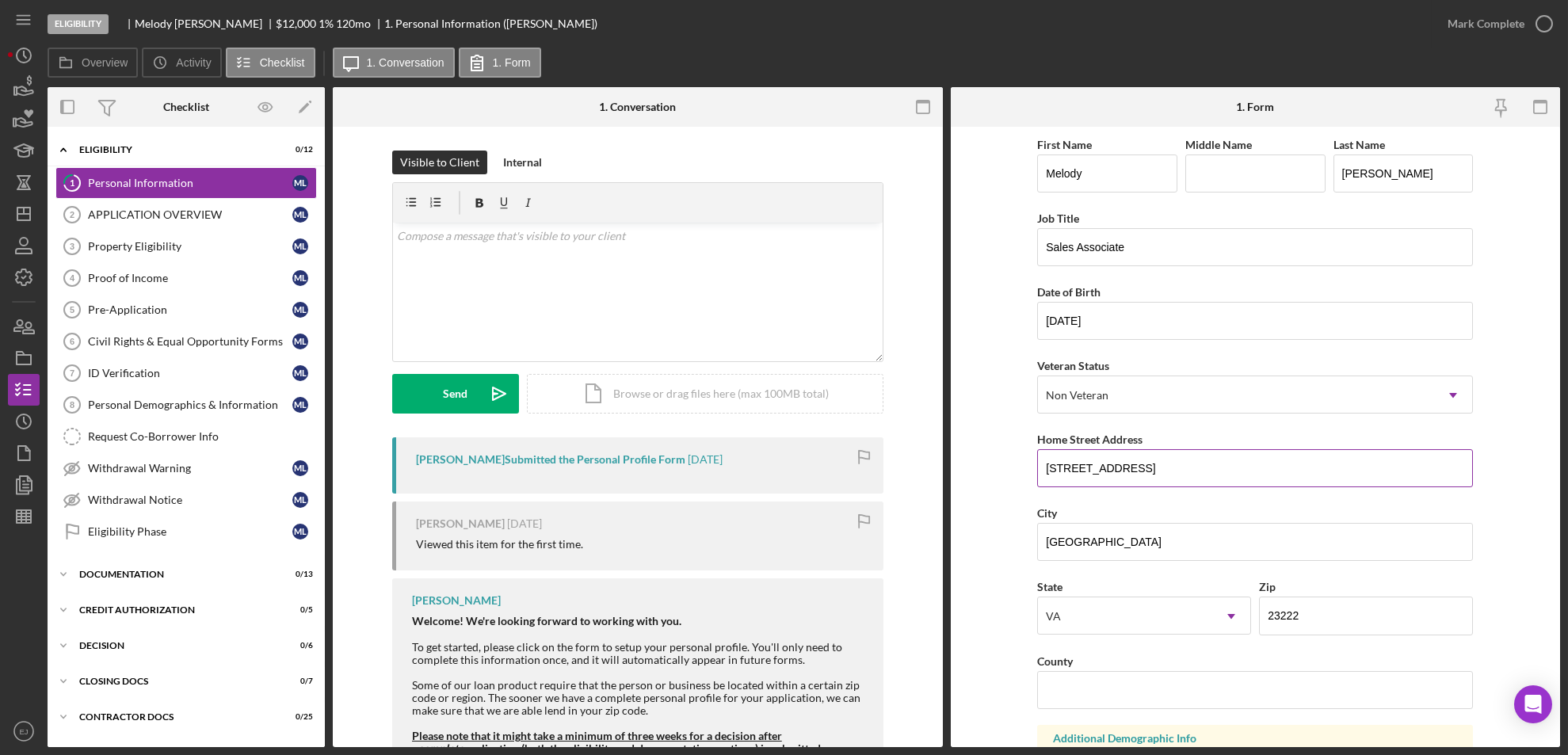
drag, startPoint x: 1042, startPoint y: 474, endPoint x: 1159, endPoint y: 472, distance: 117.0
click at [1159, 472] on input "[STREET_ADDRESS]" at bounding box center [1255, 468] width 436 height 38
click at [153, 258] on link "Property Eligibility 3 Property Eligibility M L" at bounding box center [187, 245] width 261 height 31
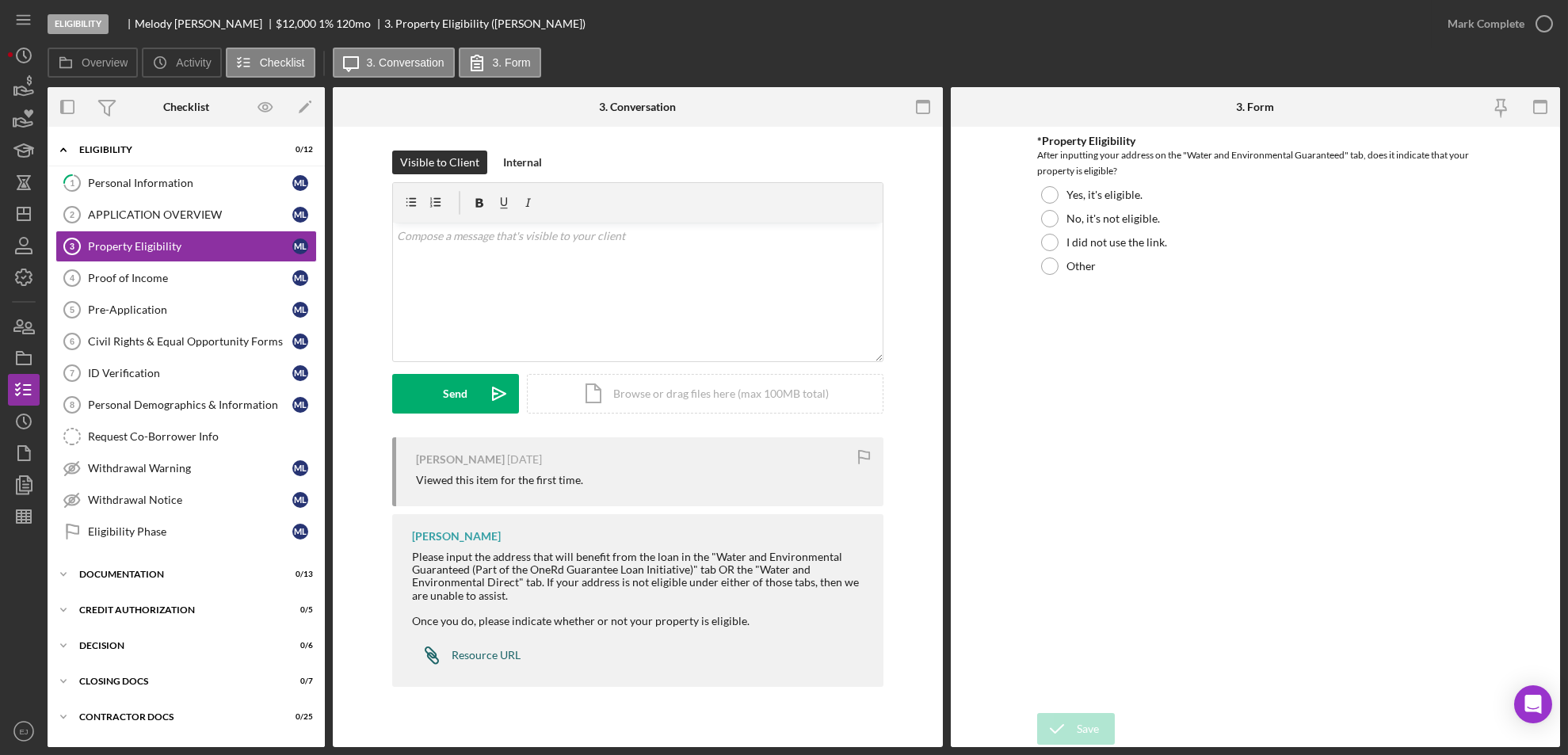
click at [499, 646] on link "Icon/Link Resource URL" at bounding box center [466, 655] width 109 height 31
click at [242, 188] on div "Personal Information" at bounding box center [190, 183] width 205 height 12
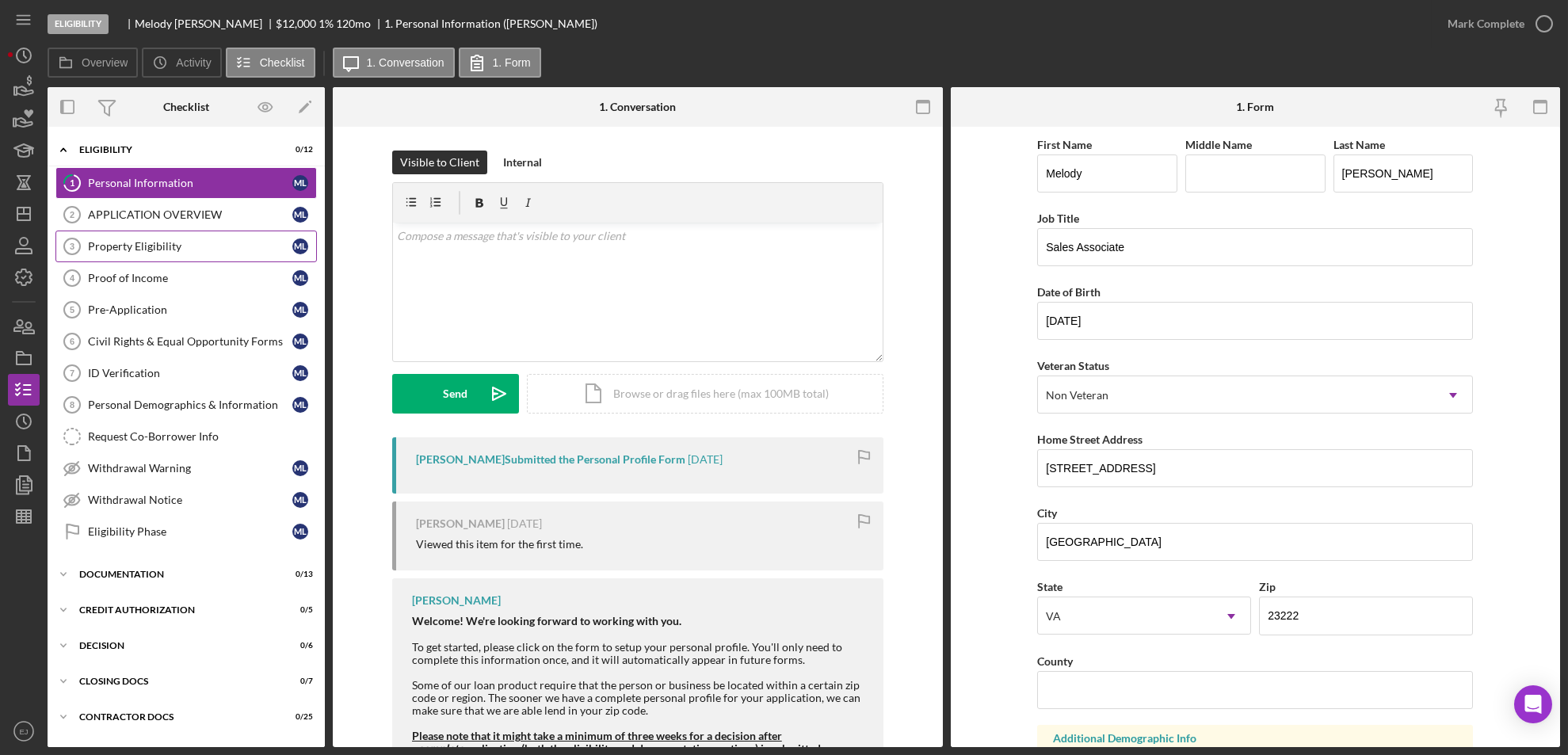
click at [261, 252] on div "Property Eligibility" at bounding box center [190, 245] width 205 height 12
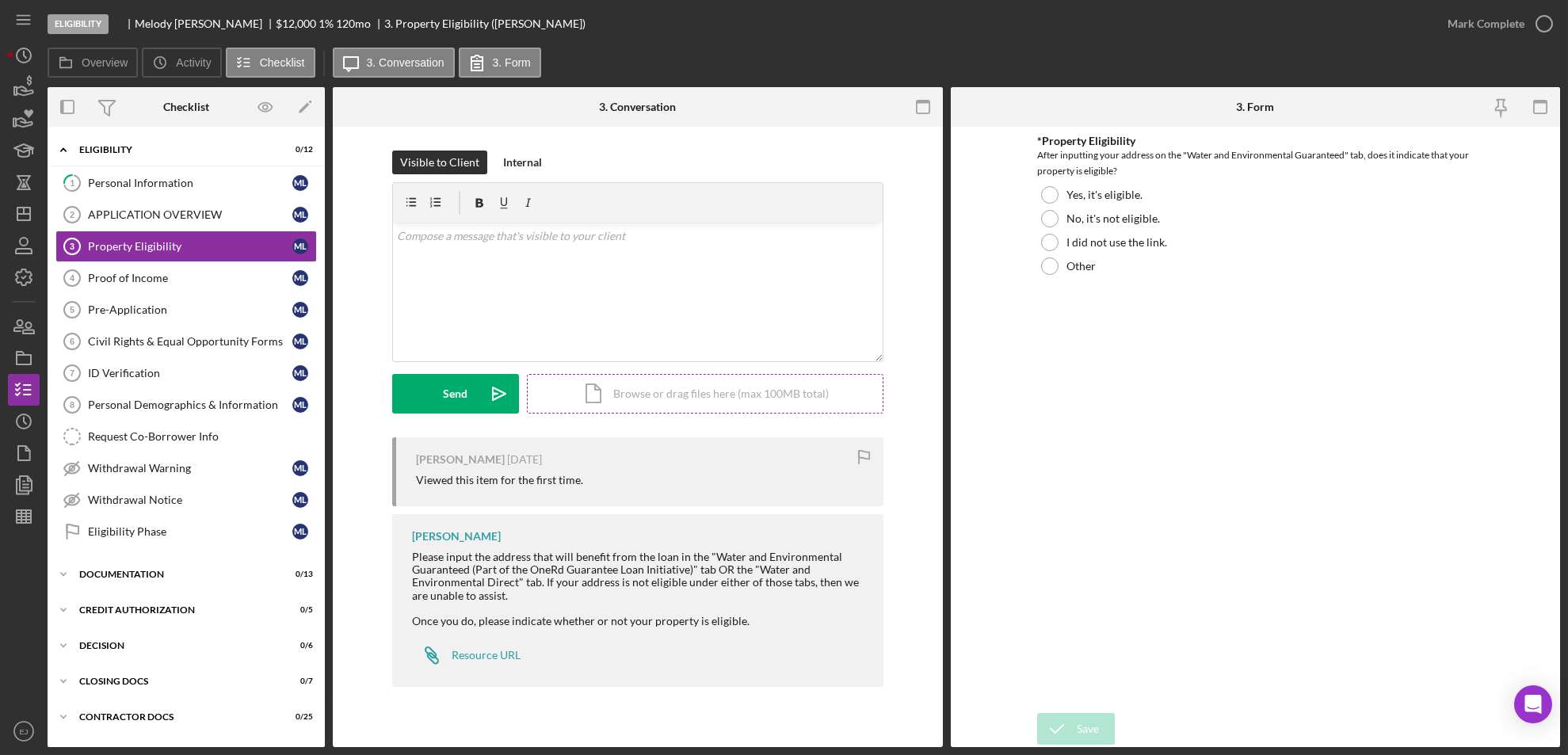
click at [807, 399] on div "Icon/Document Browse or drag files here (max 100MB total) Tap to choose files o…" at bounding box center [705, 394] width 356 height 40
click at [461, 389] on div "Upload" at bounding box center [456, 394] width 36 height 40
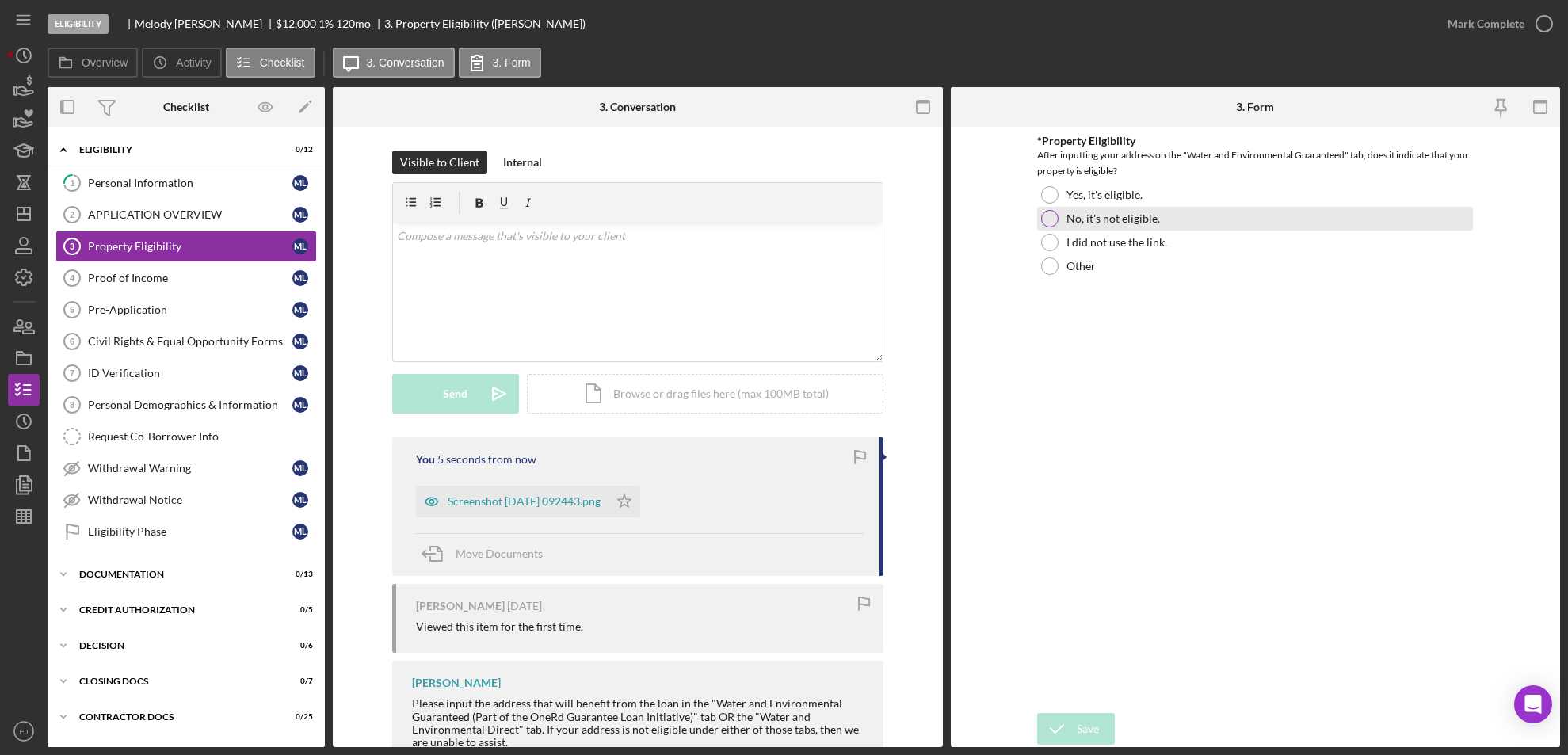
click at [1049, 217] on div at bounding box center [1050, 219] width 17 height 17
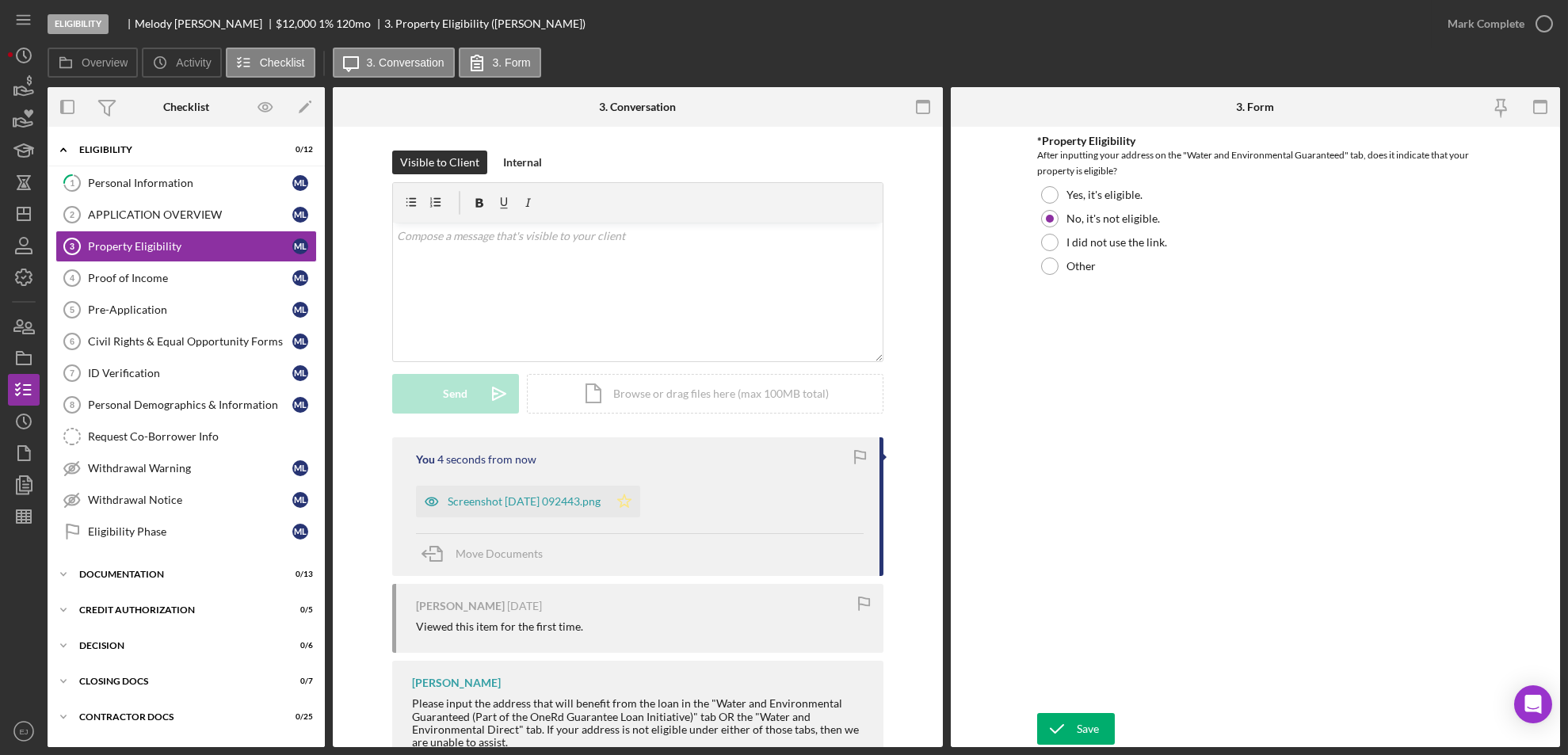
click at [639, 496] on icon "Icon/Star" at bounding box center [623, 501] width 31 height 31
click at [685, 246] on div "v Color teal Color pink Remove color Add row above Add row below Add column bef…" at bounding box center [638, 292] width 490 height 138
paste div
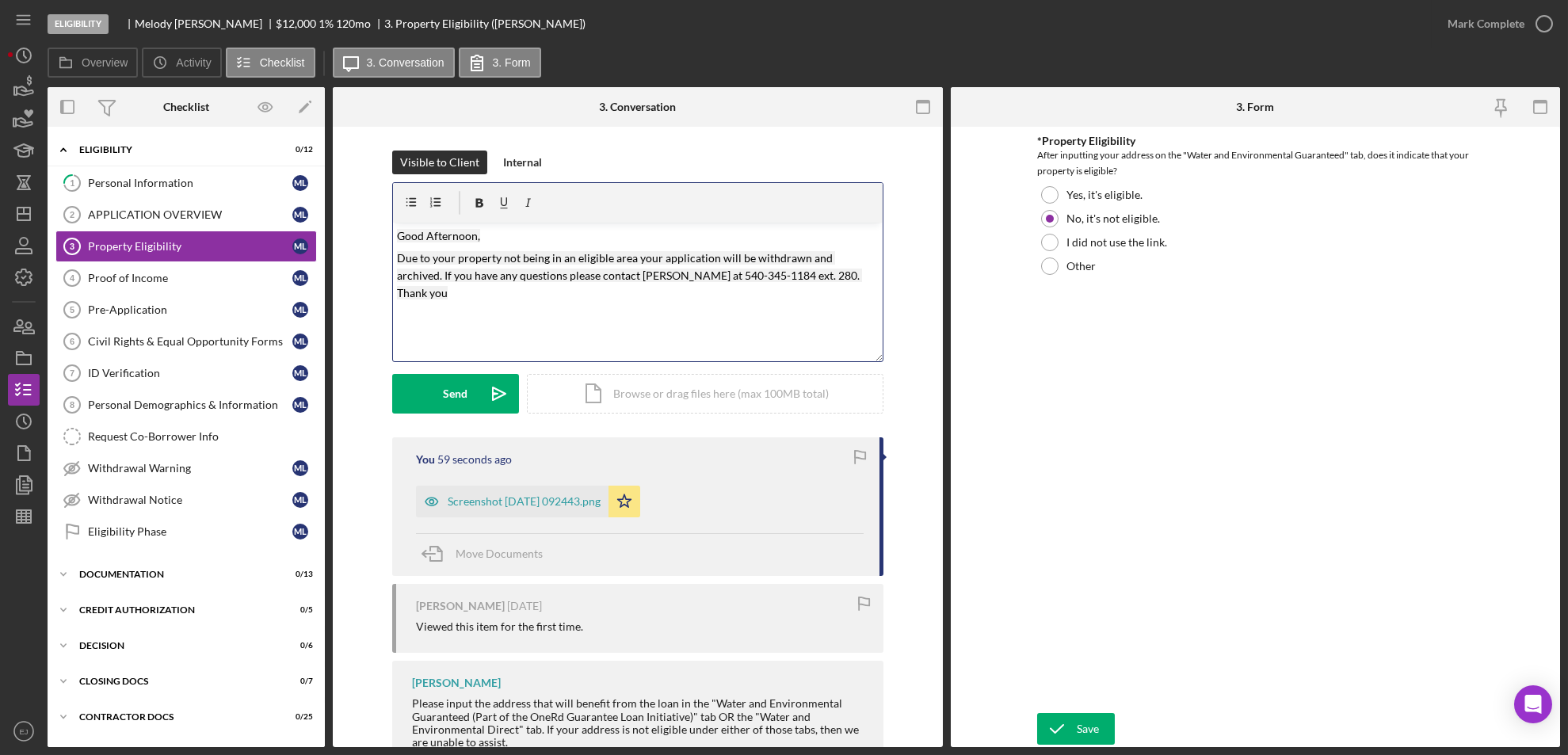
click at [477, 243] on p "Good Afternoon," at bounding box center [638, 236] width 481 height 17
click at [446, 393] on div "Send" at bounding box center [456, 394] width 25 height 40
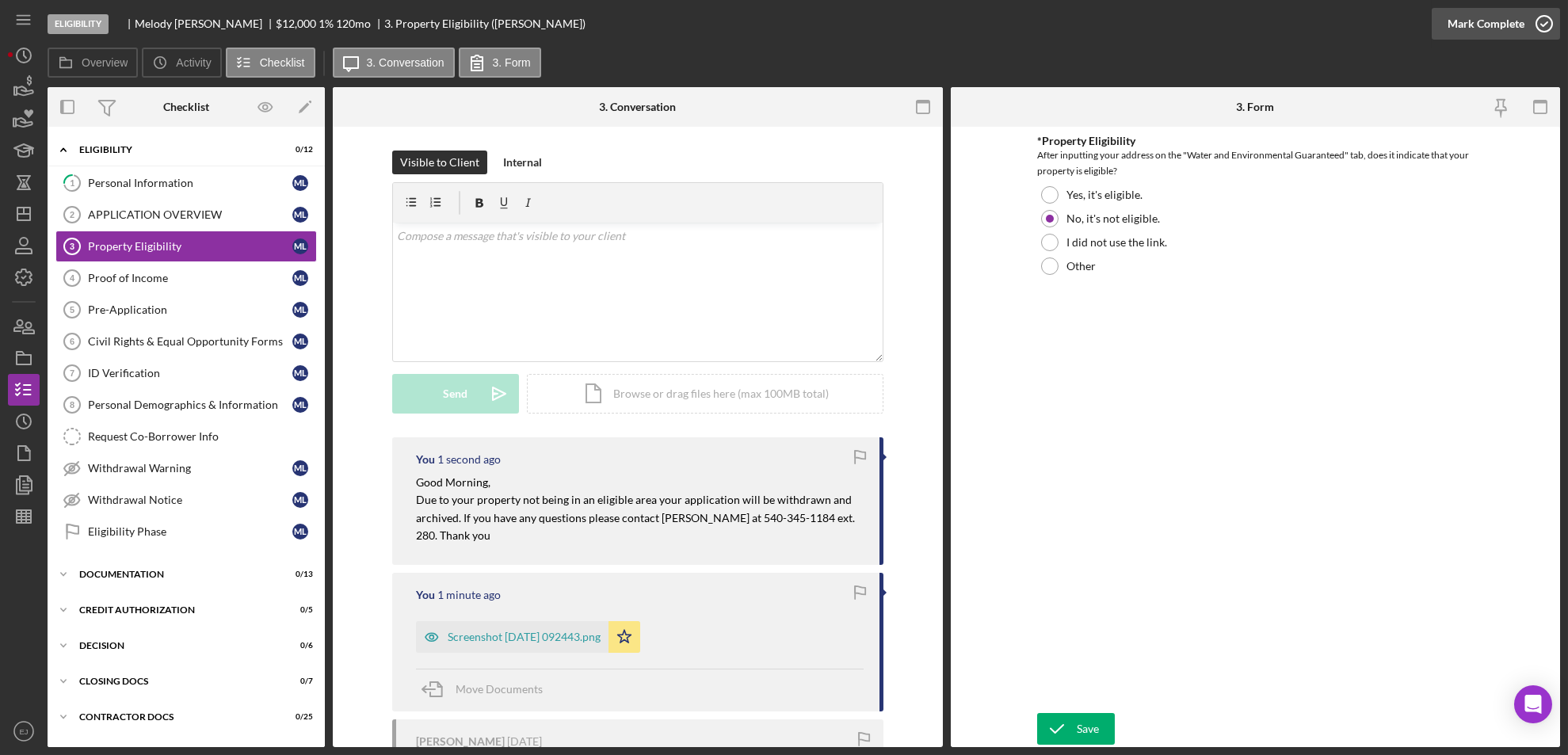
click at [1542, 22] on icon "button" at bounding box center [1544, 24] width 40 height 40
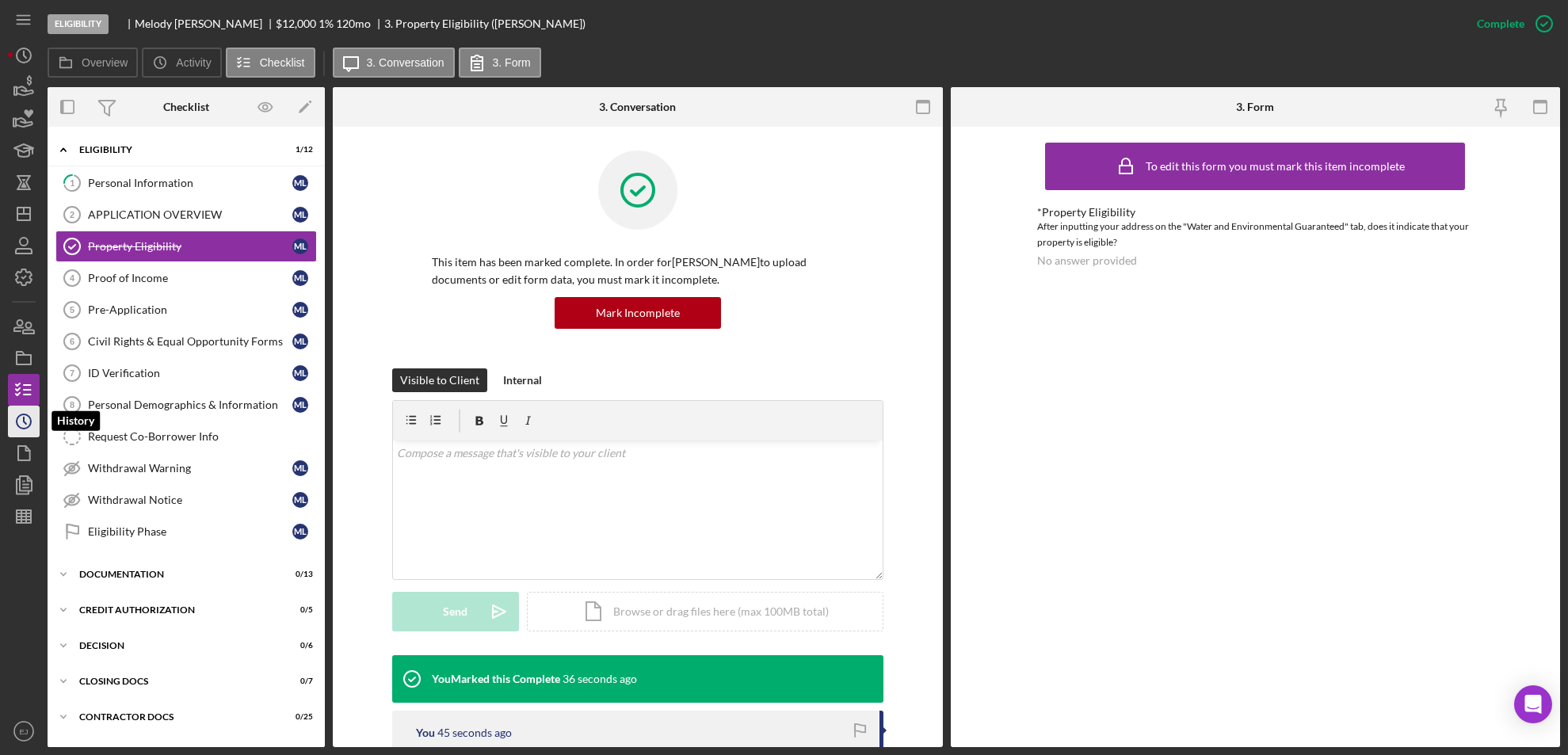
click at [21, 416] on icon "Icon/History" at bounding box center [24, 422] width 40 height 40
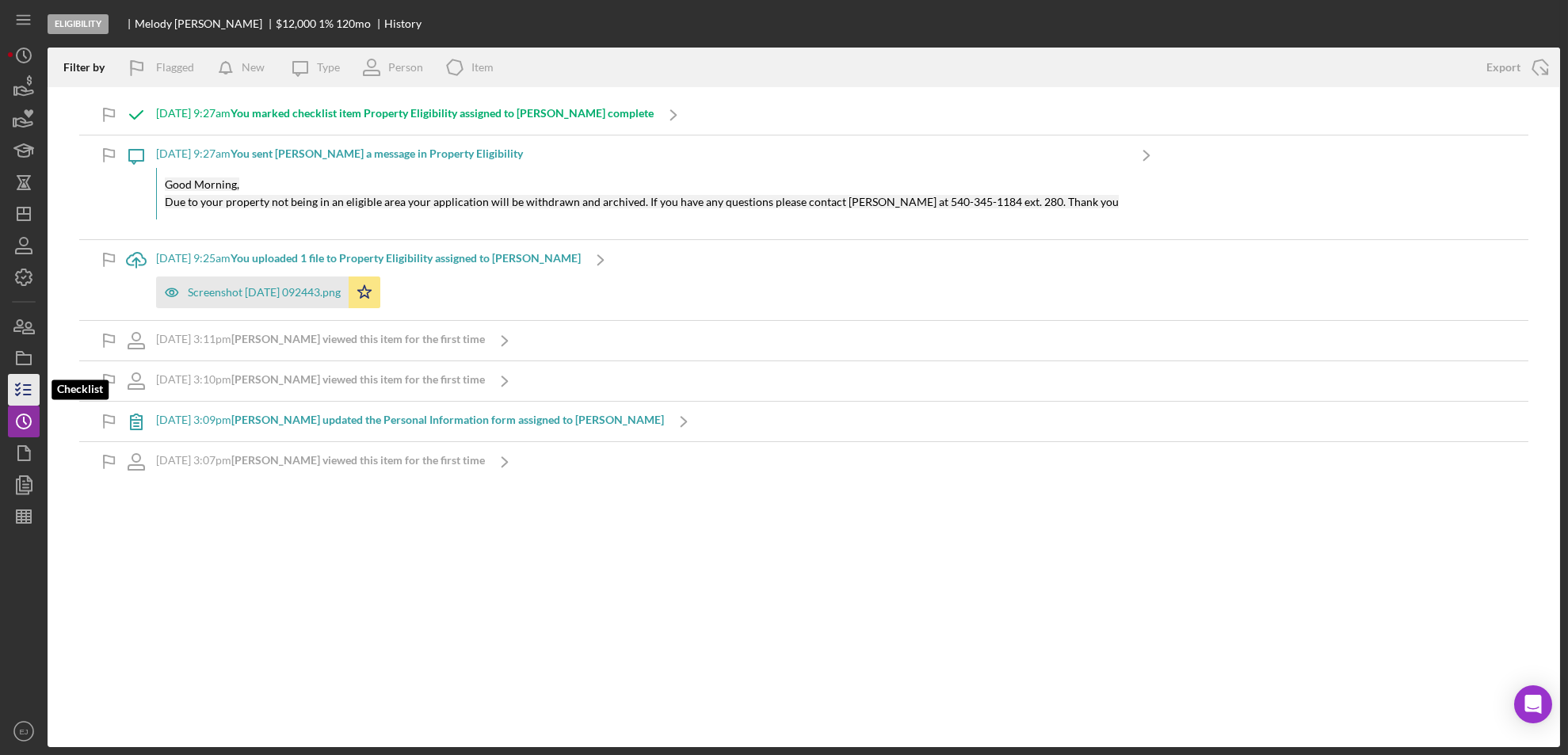
click at [18, 394] on polyline "button" at bounding box center [18, 394] width 4 height 3
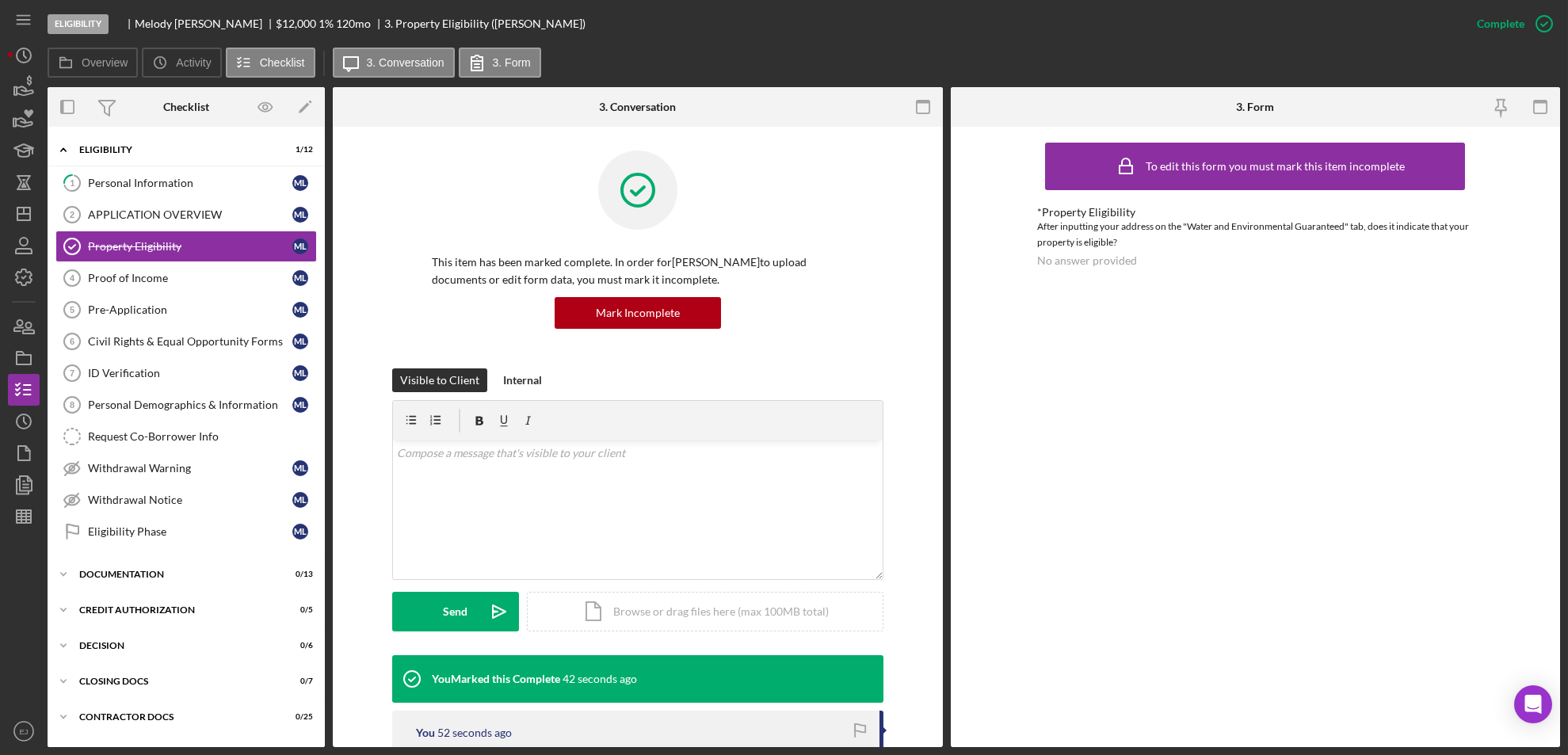
click at [324, 738] on div "Icon/Expander Eligibility 1 / 12 1 Personal Information M L APPLICATION OVERVIE…" at bounding box center [186, 437] width 278 height 620
click at [31, 448] on icon "button" at bounding box center [24, 453] width 40 height 40
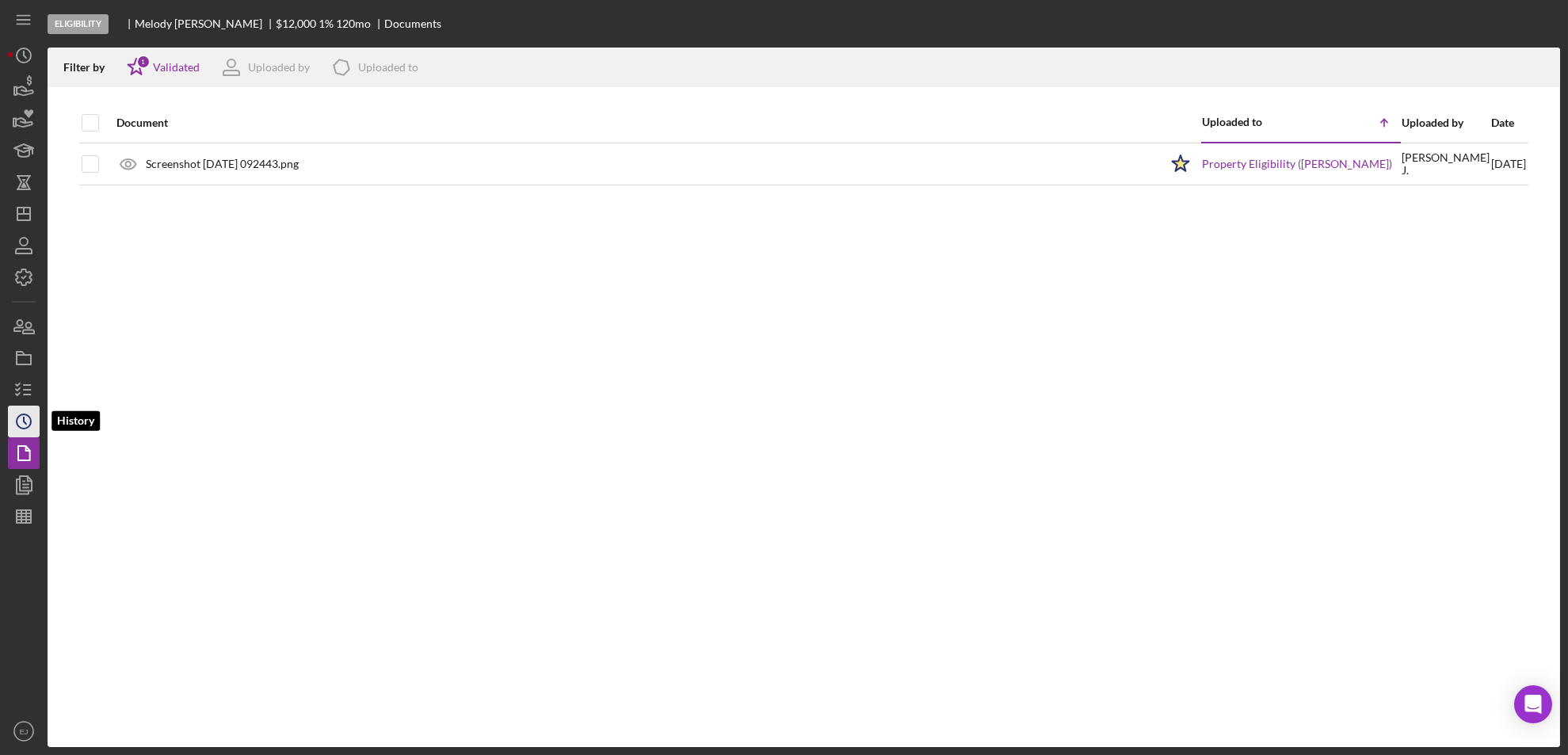
click at [26, 412] on icon "Icon/History" at bounding box center [24, 422] width 40 height 40
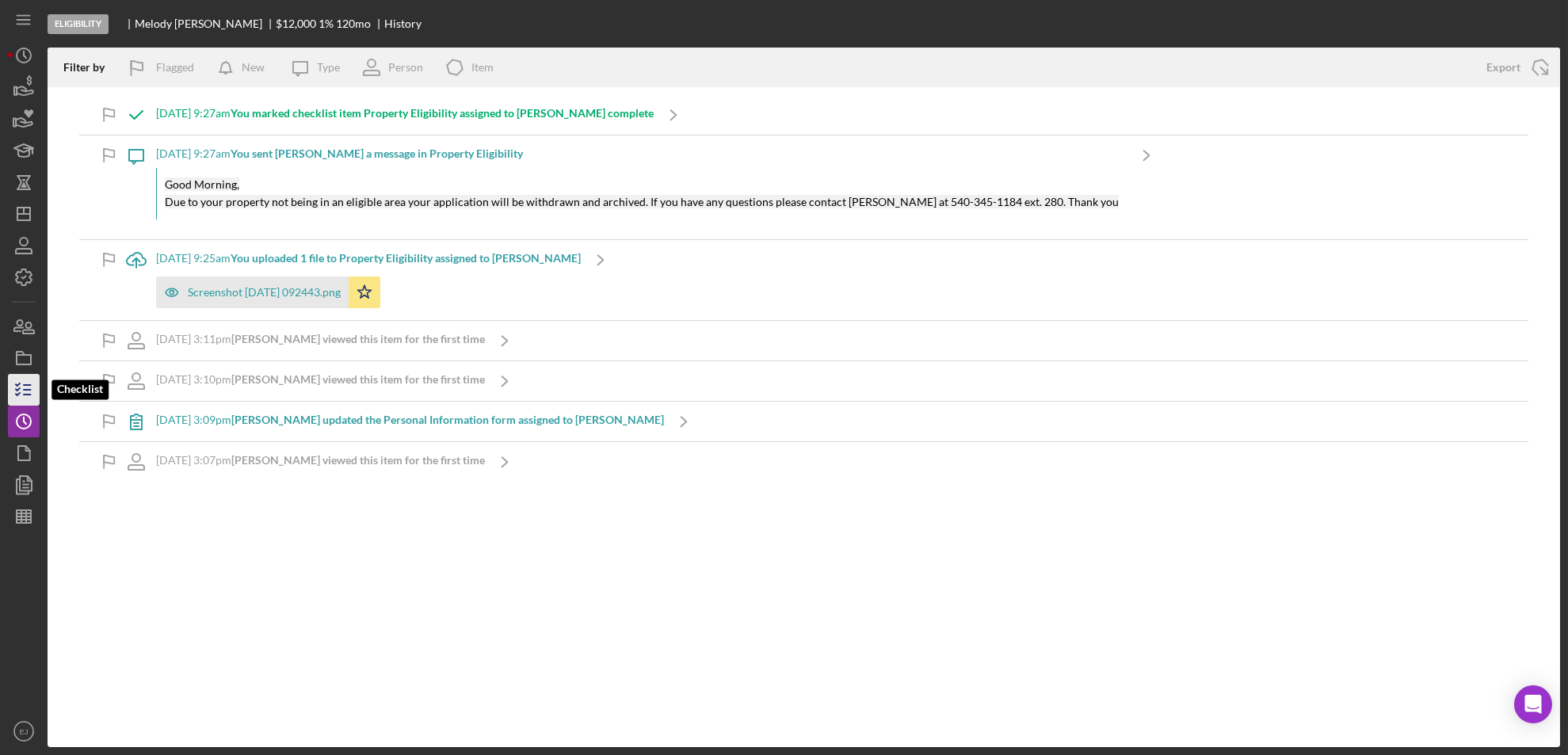
click at [21, 386] on icon "button" at bounding box center [24, 390] width 40 height 40
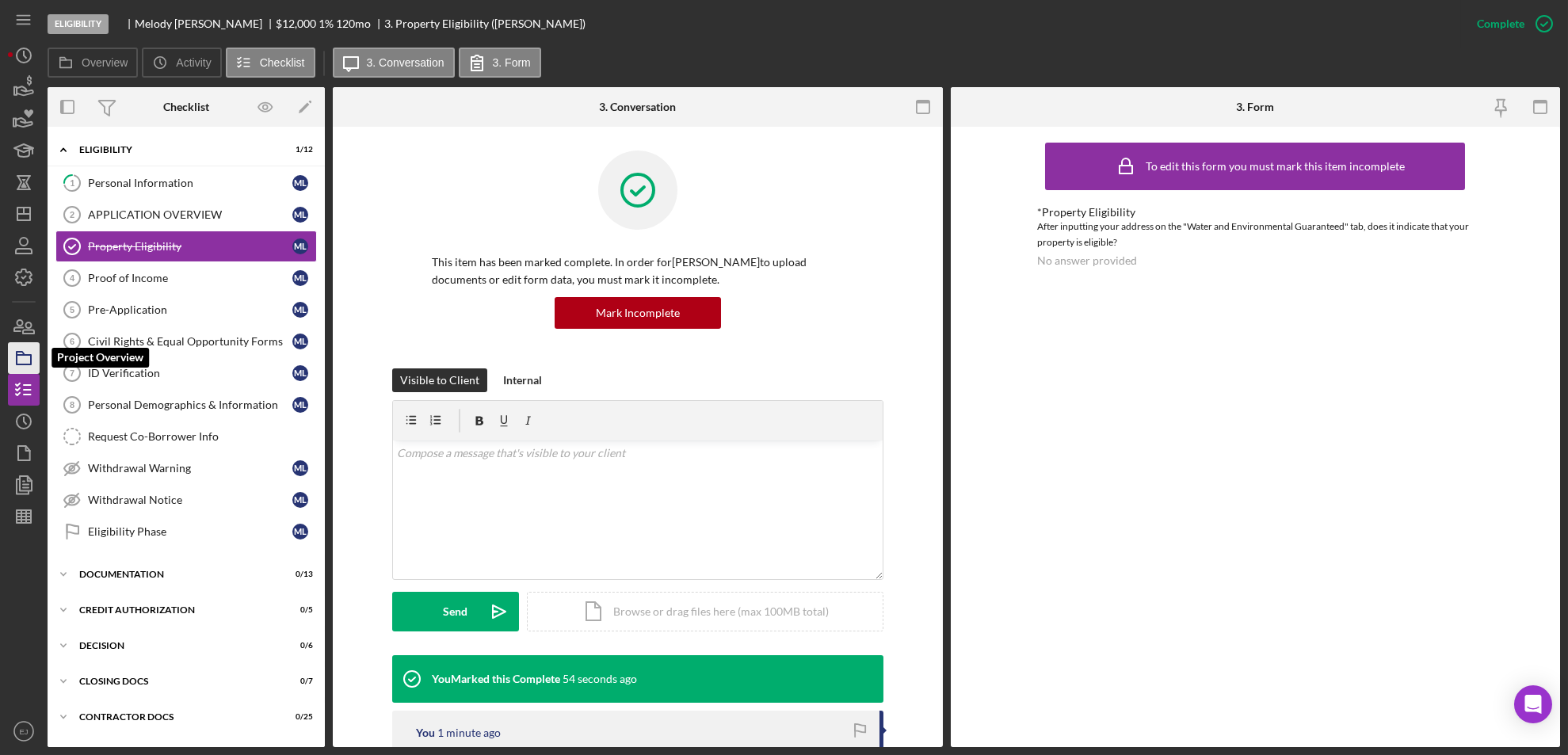
click at [39, 358] on icon "button" at bounding box center [24, 358] width 40 height 40
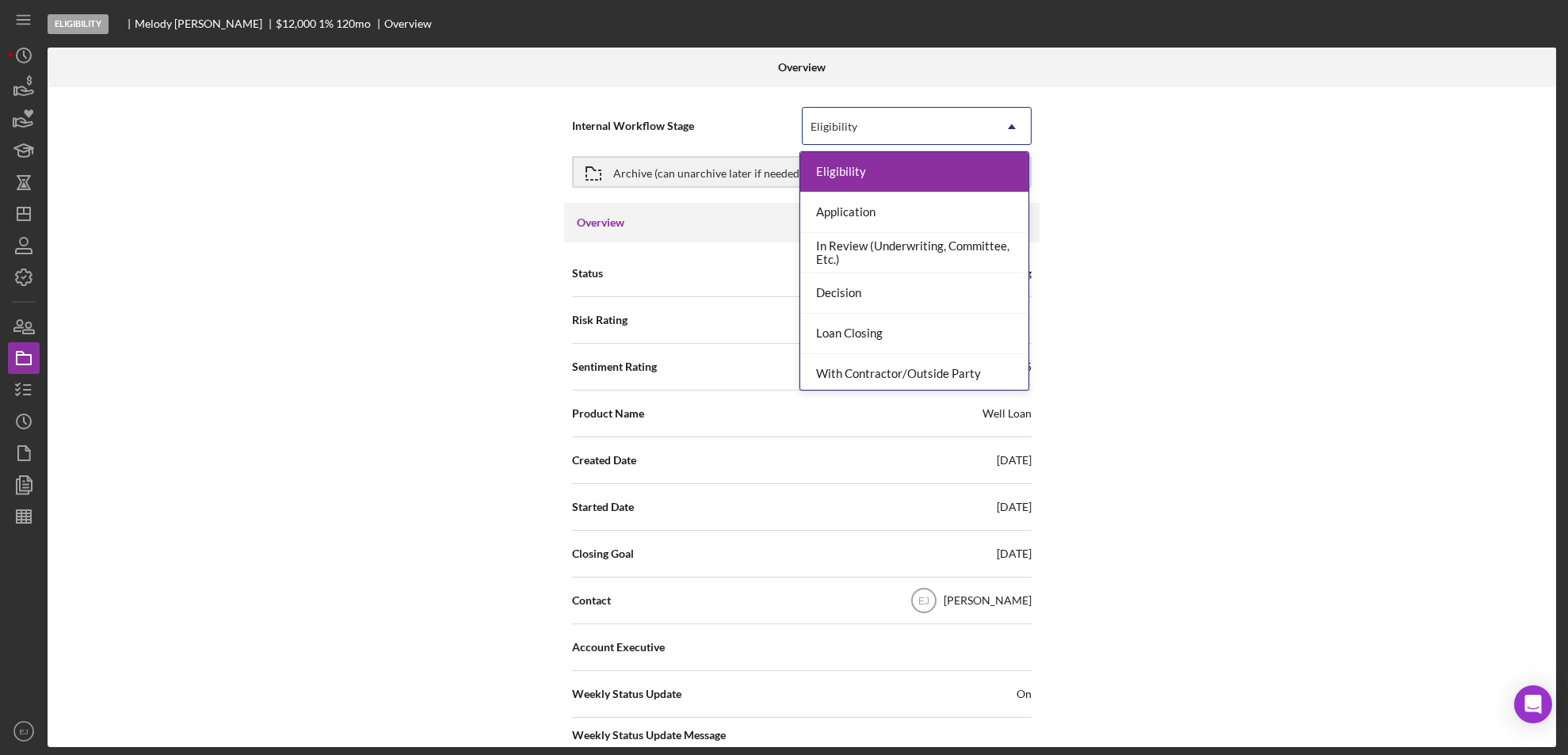
click at [1017, 114] on icon "Icon/Dropdown Arrow" at bounding box center [1012, 127] width 38 height 38
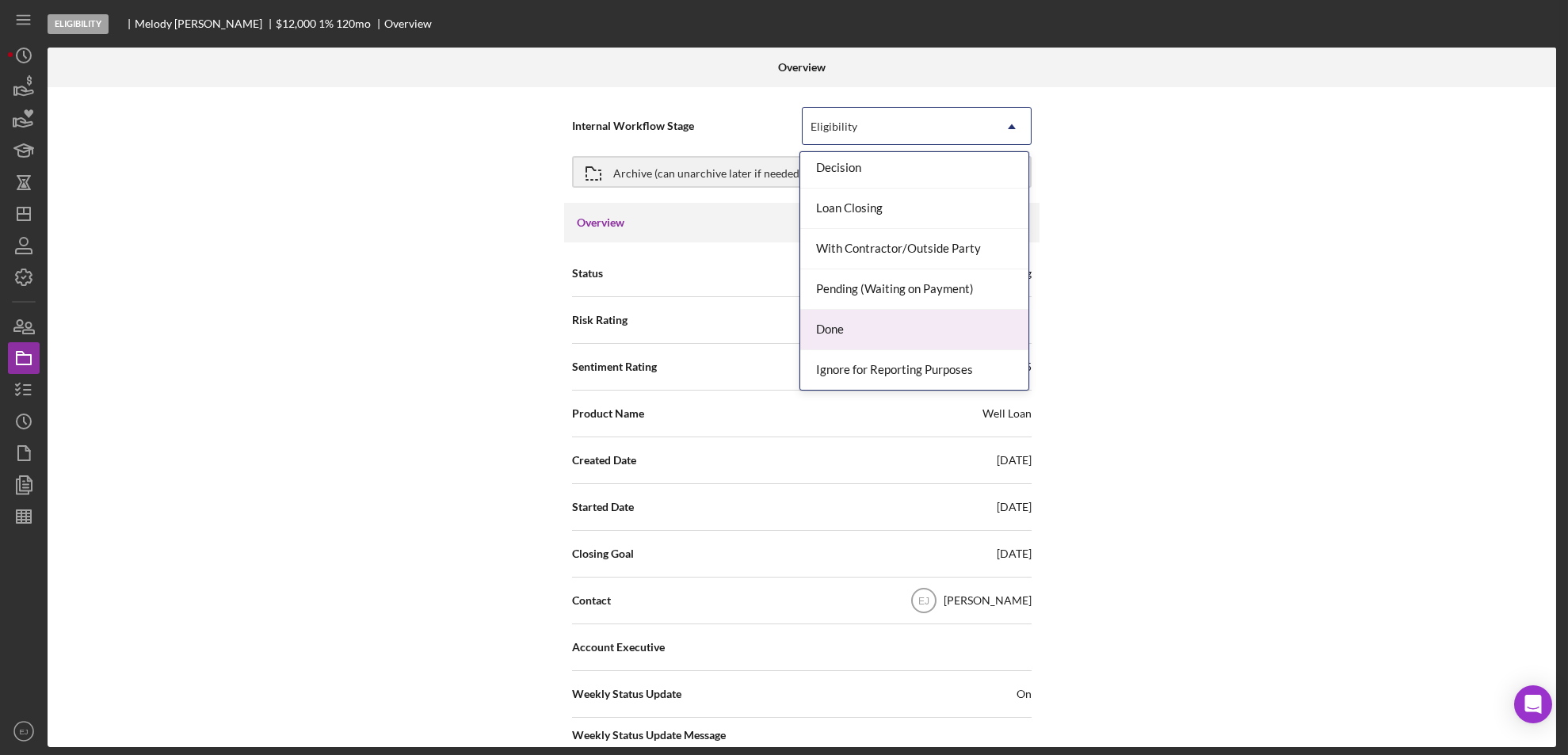
click at [967, 336] on div "Done" at bounding box center [914, 330] width 228 height 41
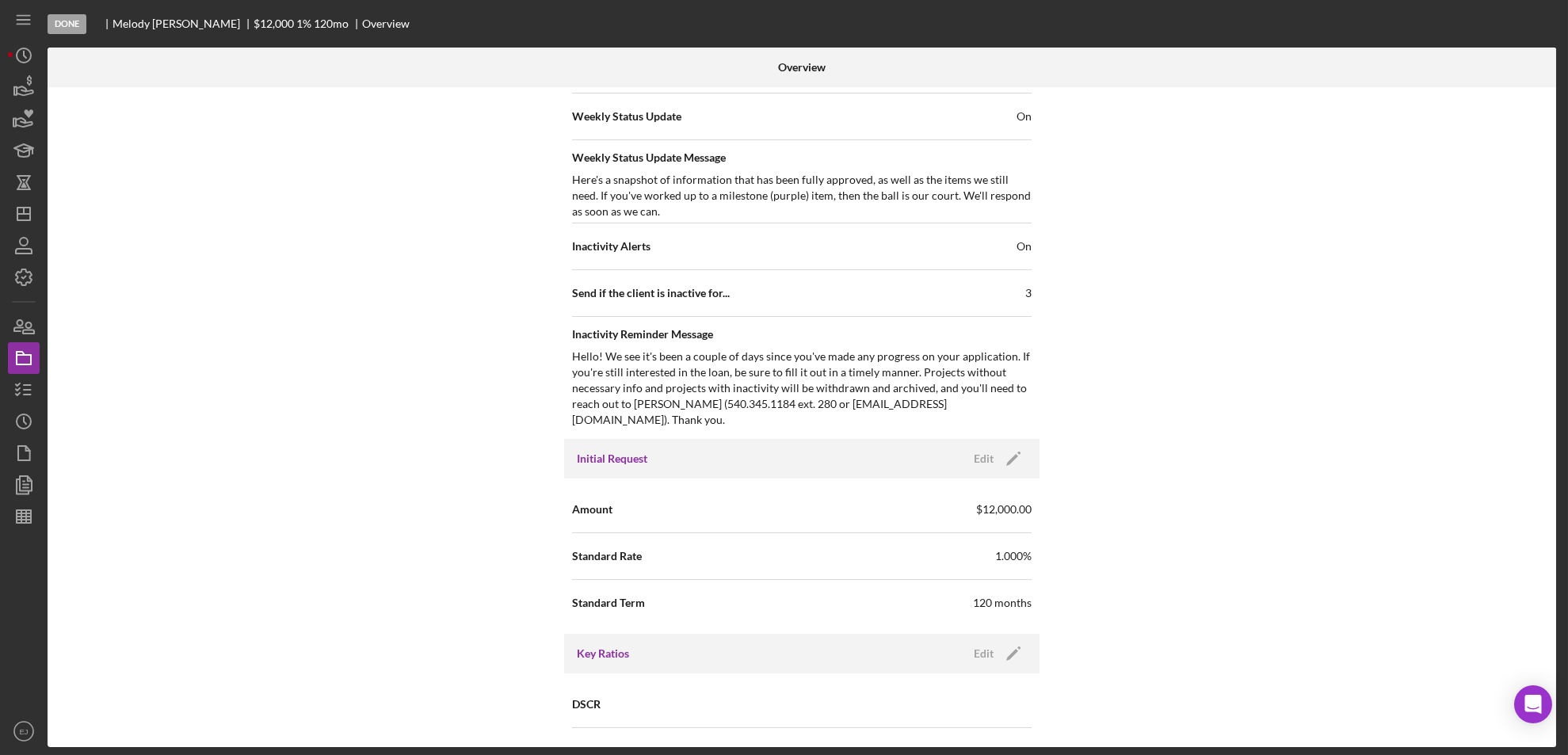
scroll to position [1695, 0]
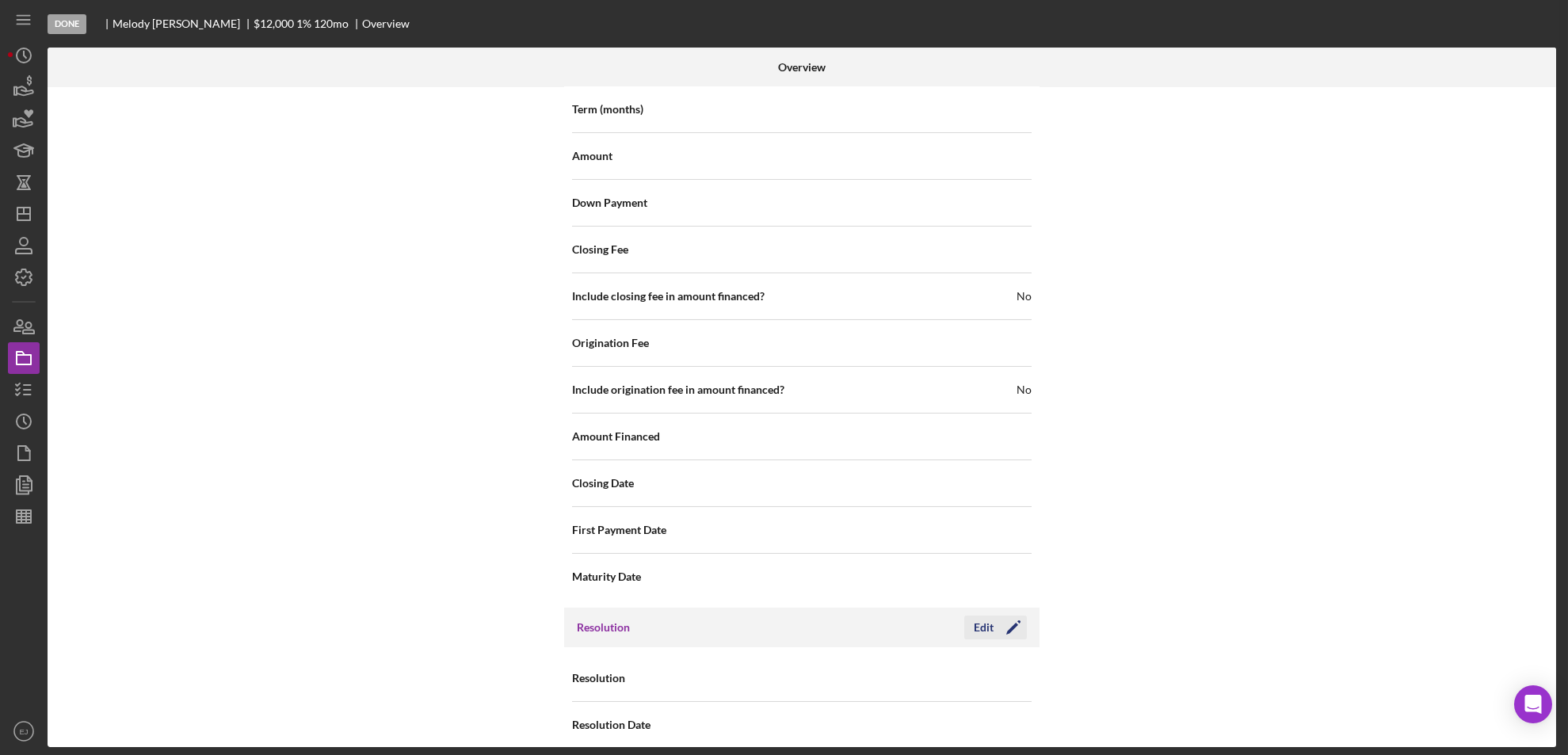
click at [978, 618] on div "Edit" at bounding box center [983, 627] width 20 height 24
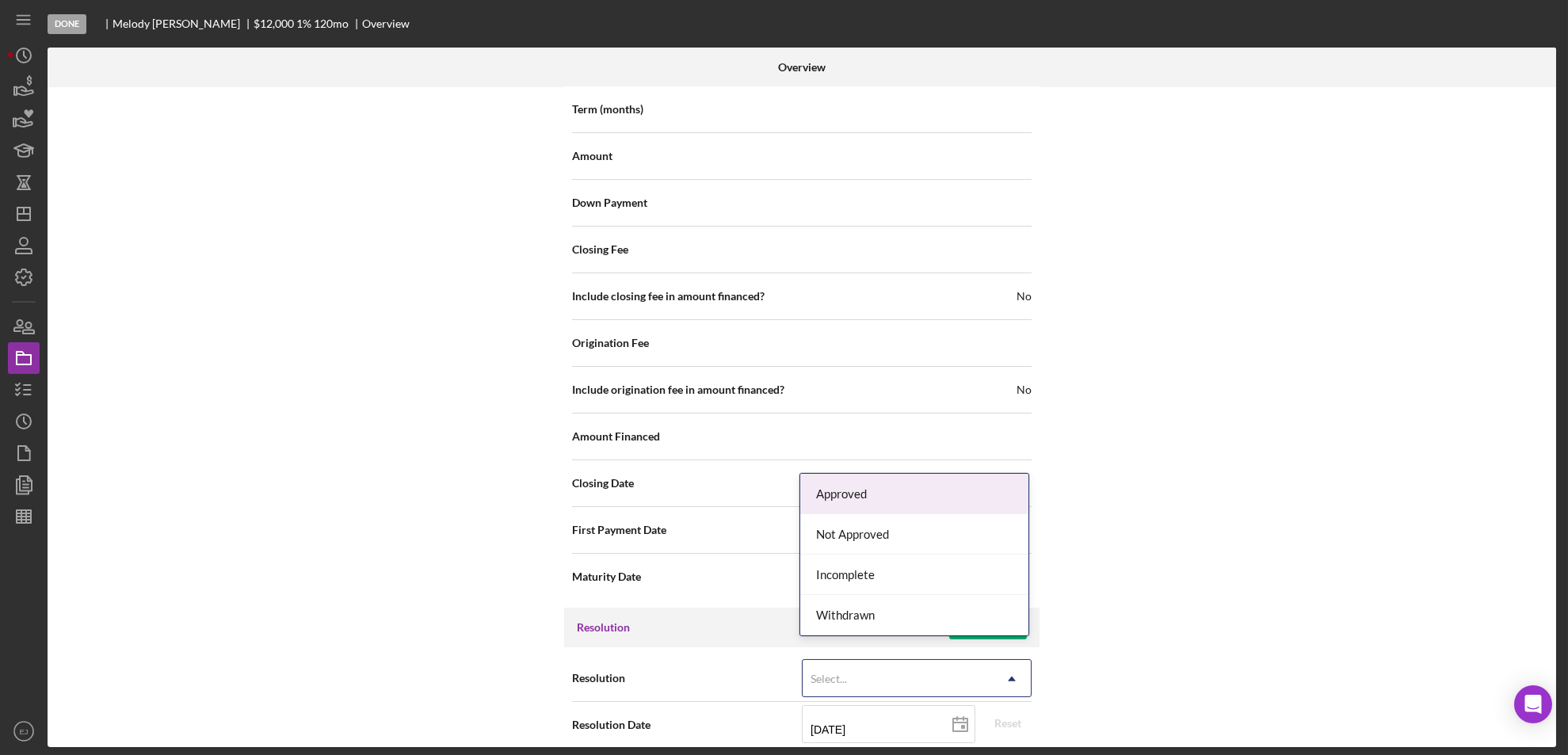
click at [1018, 664] on icon "Icon/Dropdown Arrow" at bounding box center [1012, 679] width 38 height 38
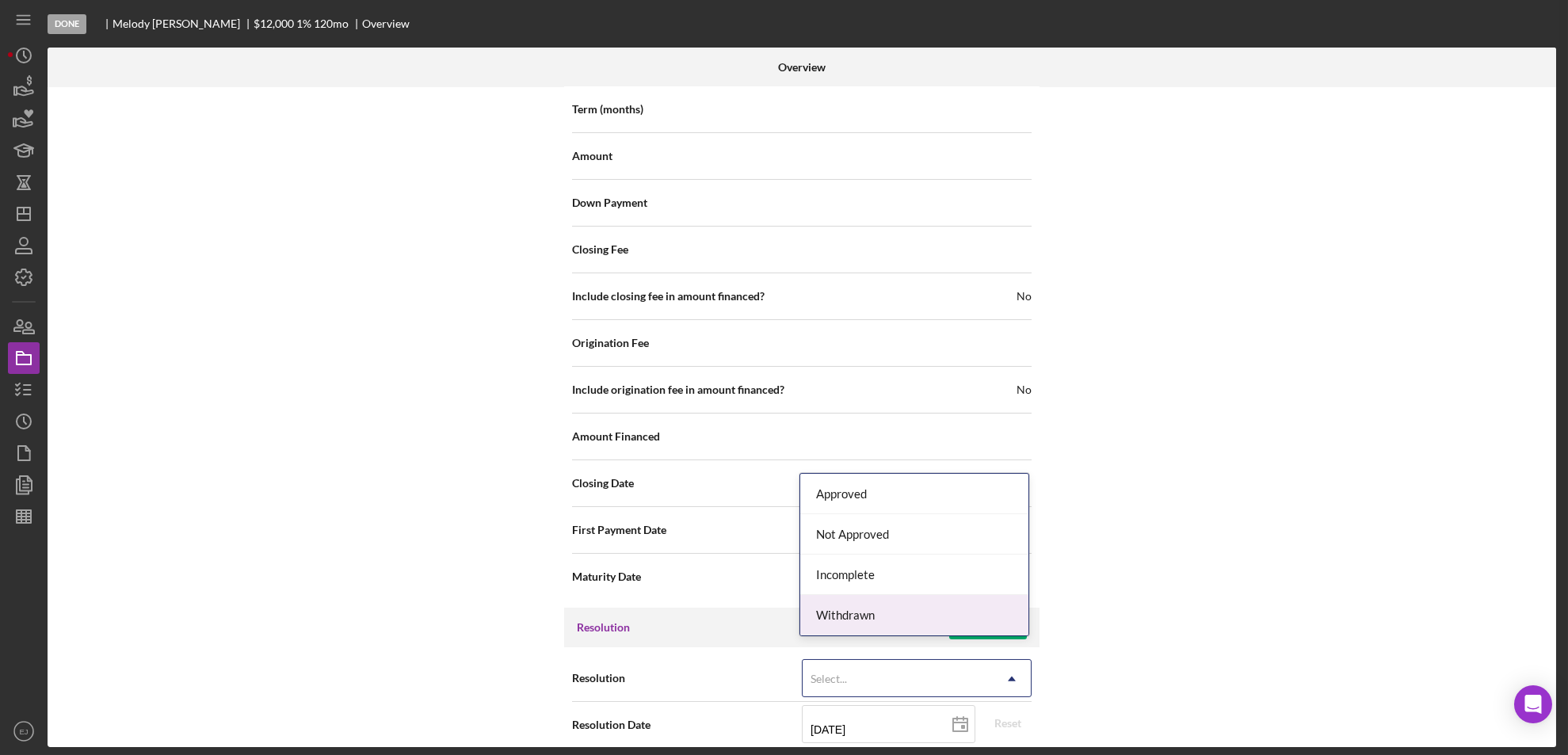
click at [990, 626] on div "Withdrawn" at bounding box center [914, 615] width 228 height 41
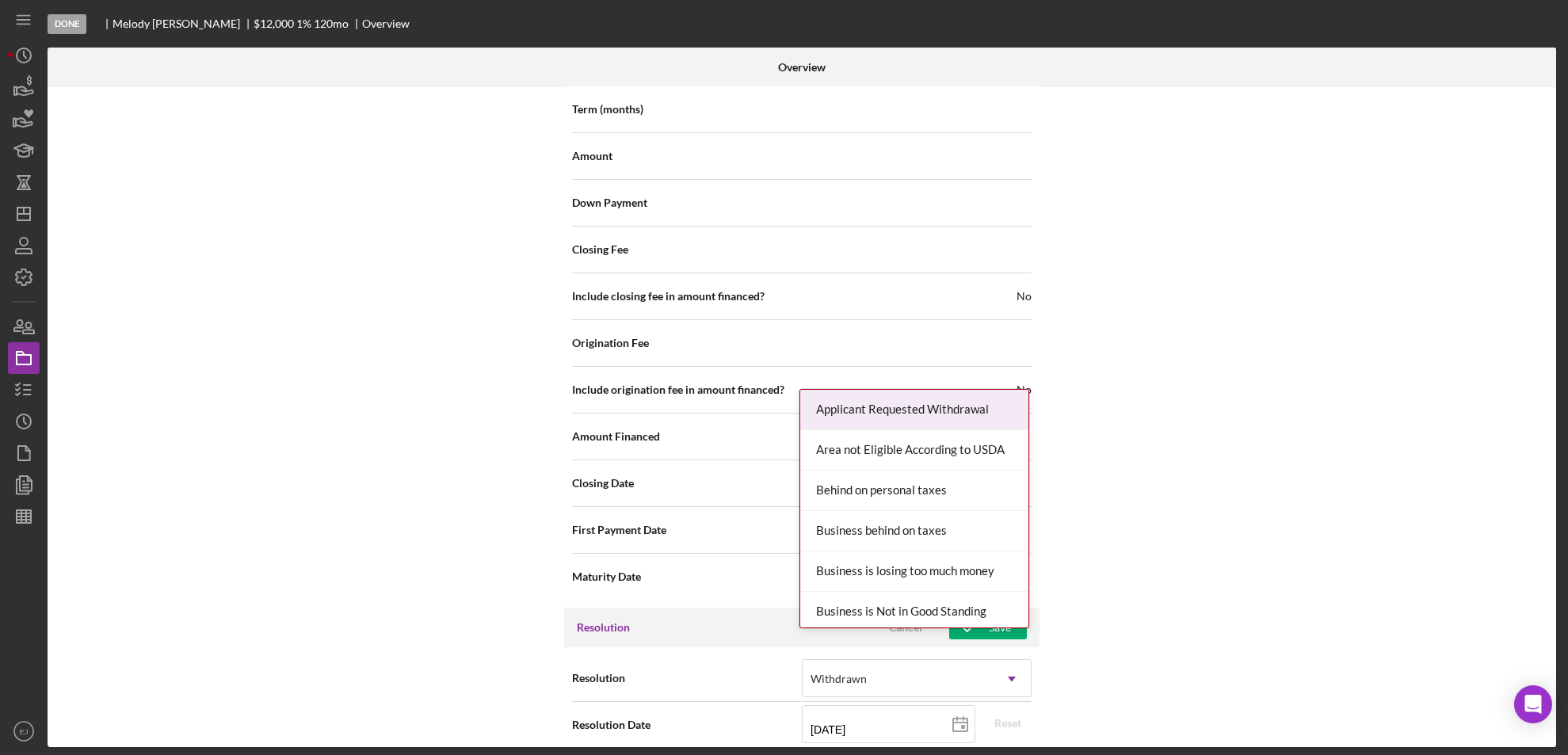
scroll to position [1795, 0]
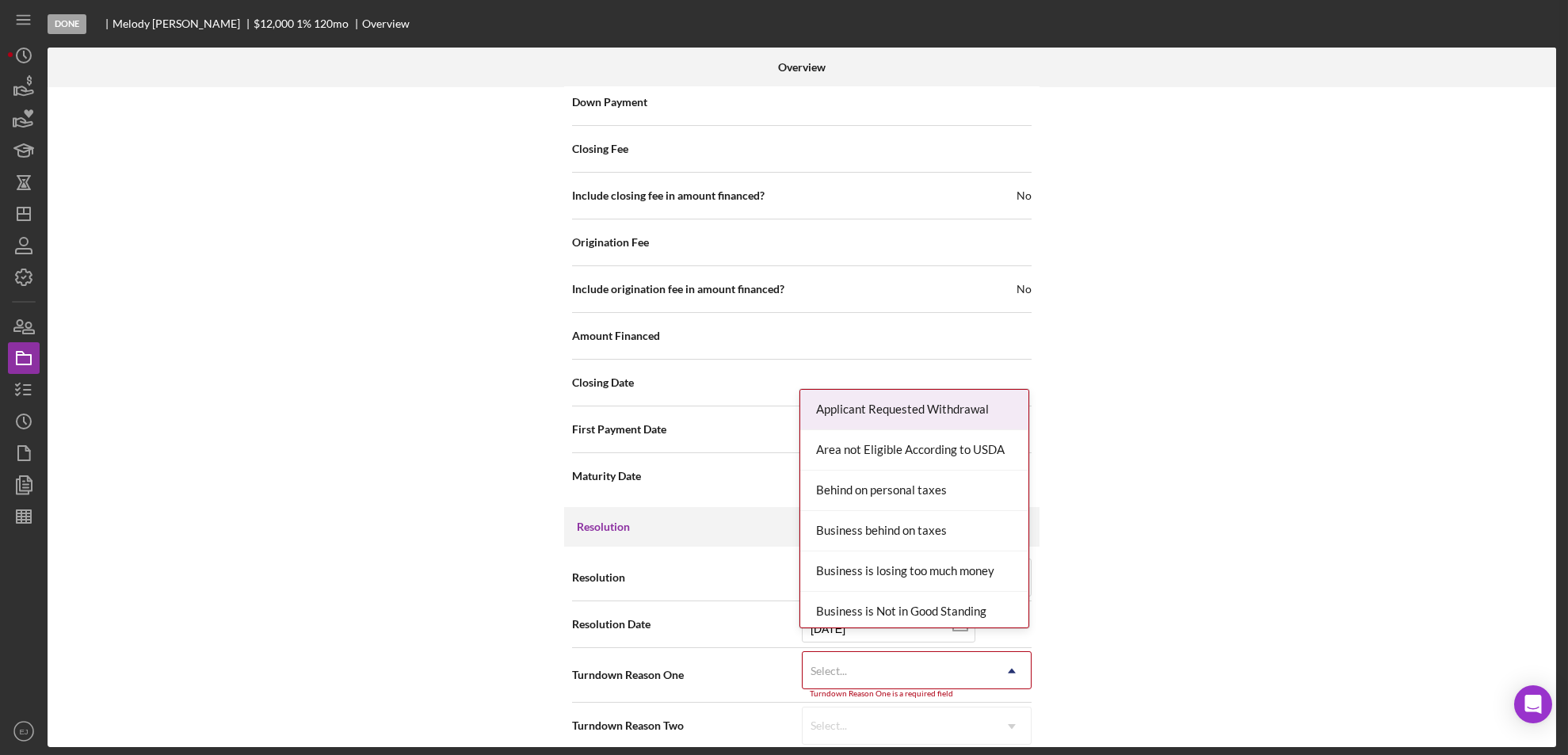
click at [1007, 740] on div "Internal Workflow Stage Done Icon/Dropdown Arrow Archive (can unarchive later i…" at bounding box center [802, 417] width 1508 height 660
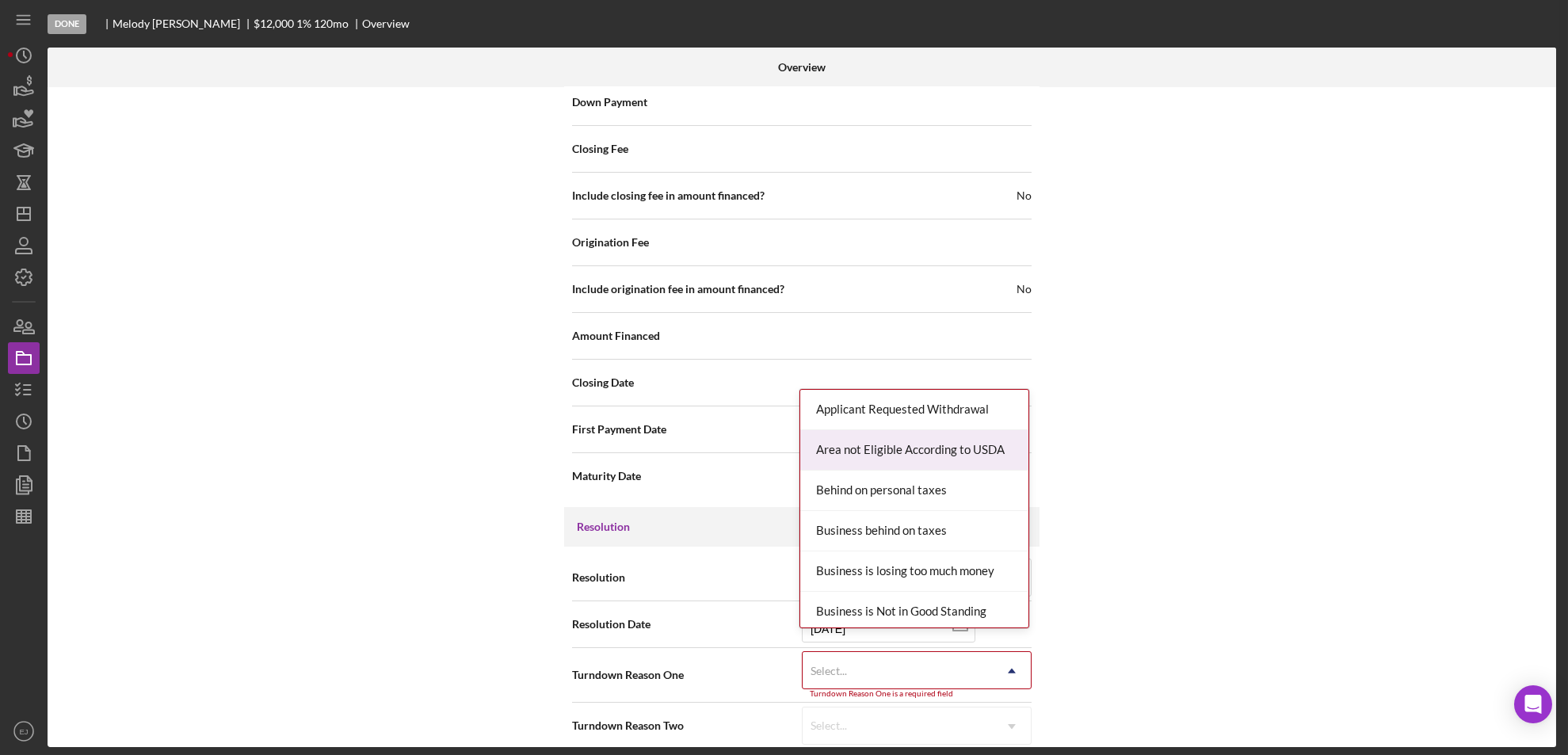
click at [944, 453] on div "Area not Eligible According to USDA" at bounding box center [914, 450] width 228 height 41
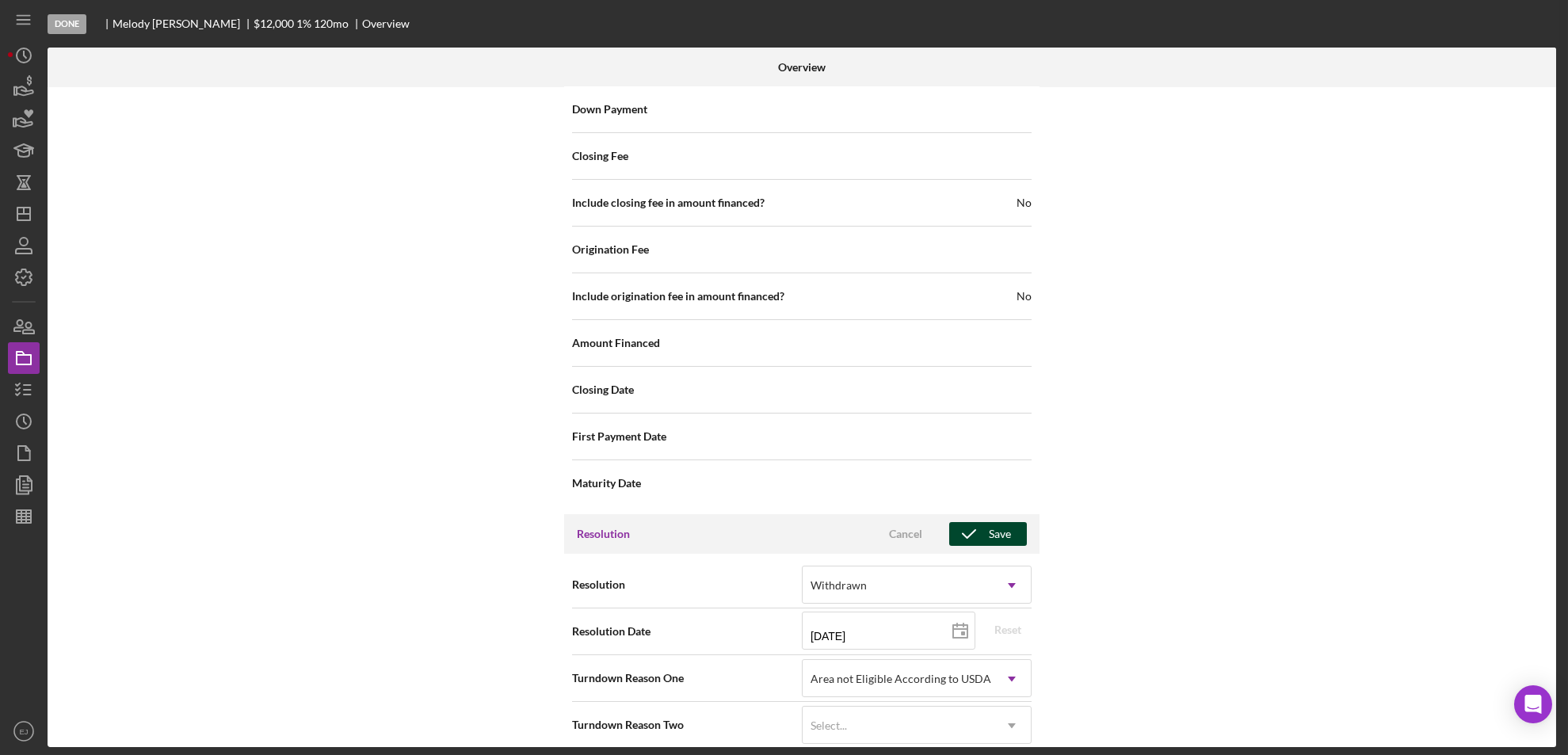
click at [978, 518] on icon "button" at bounding box center [969, 534] width 40 height 40
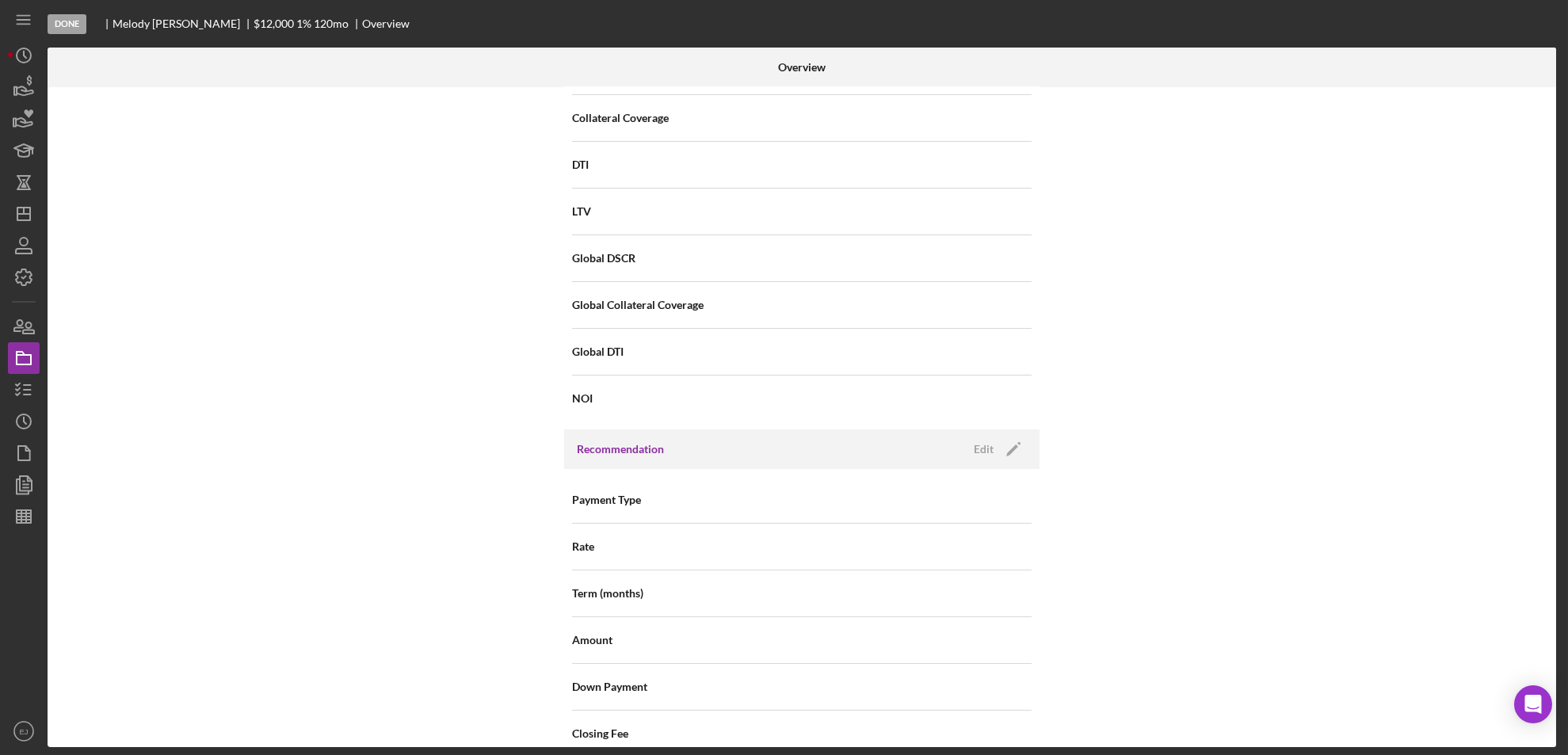
scroll to position [632, 0]
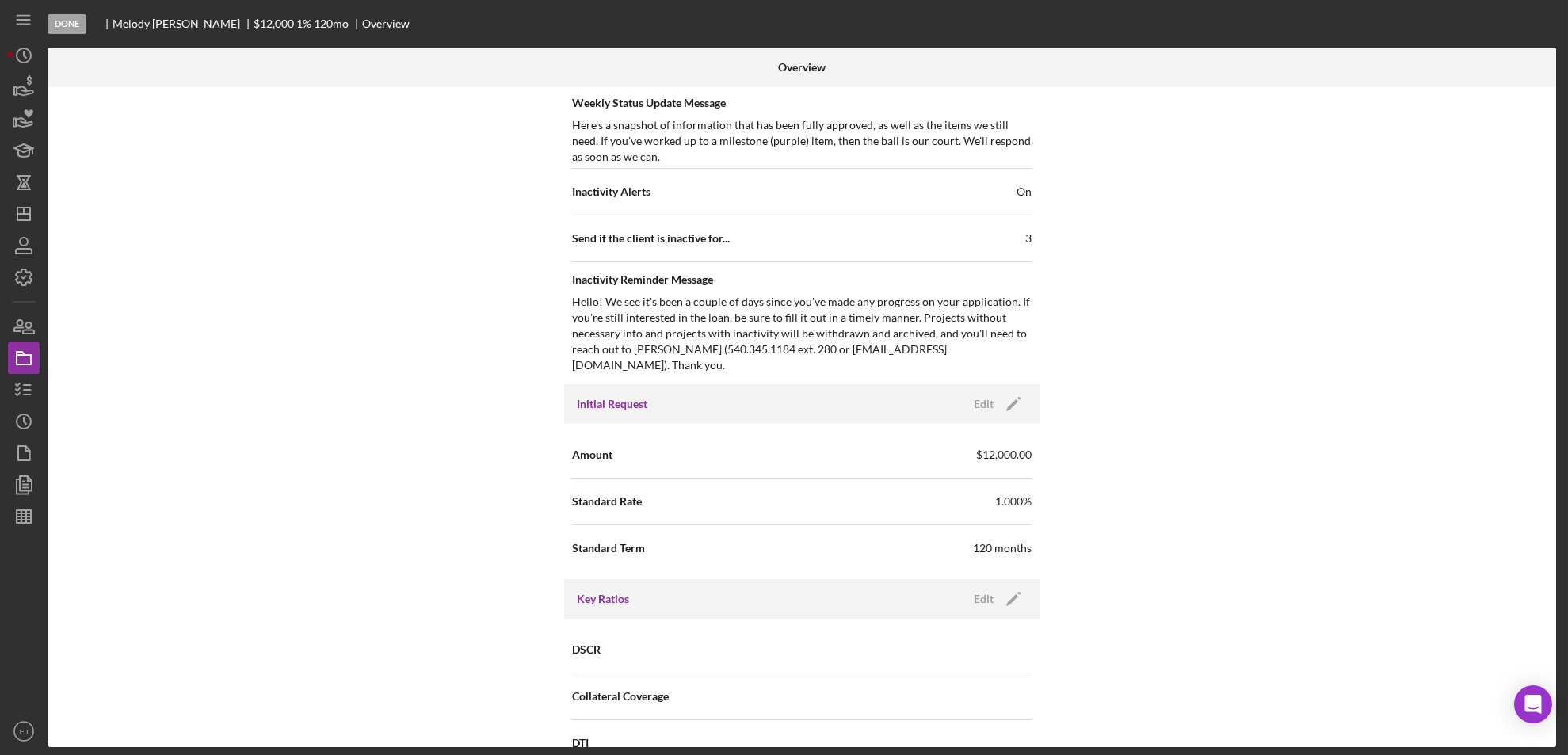
click at [1550, 169] on div "Internal Workflow Stage Done Icon/Dropdown Arrow Archive (can unarchive later i…" at bounding box center [802, 417] width 1508 height 660
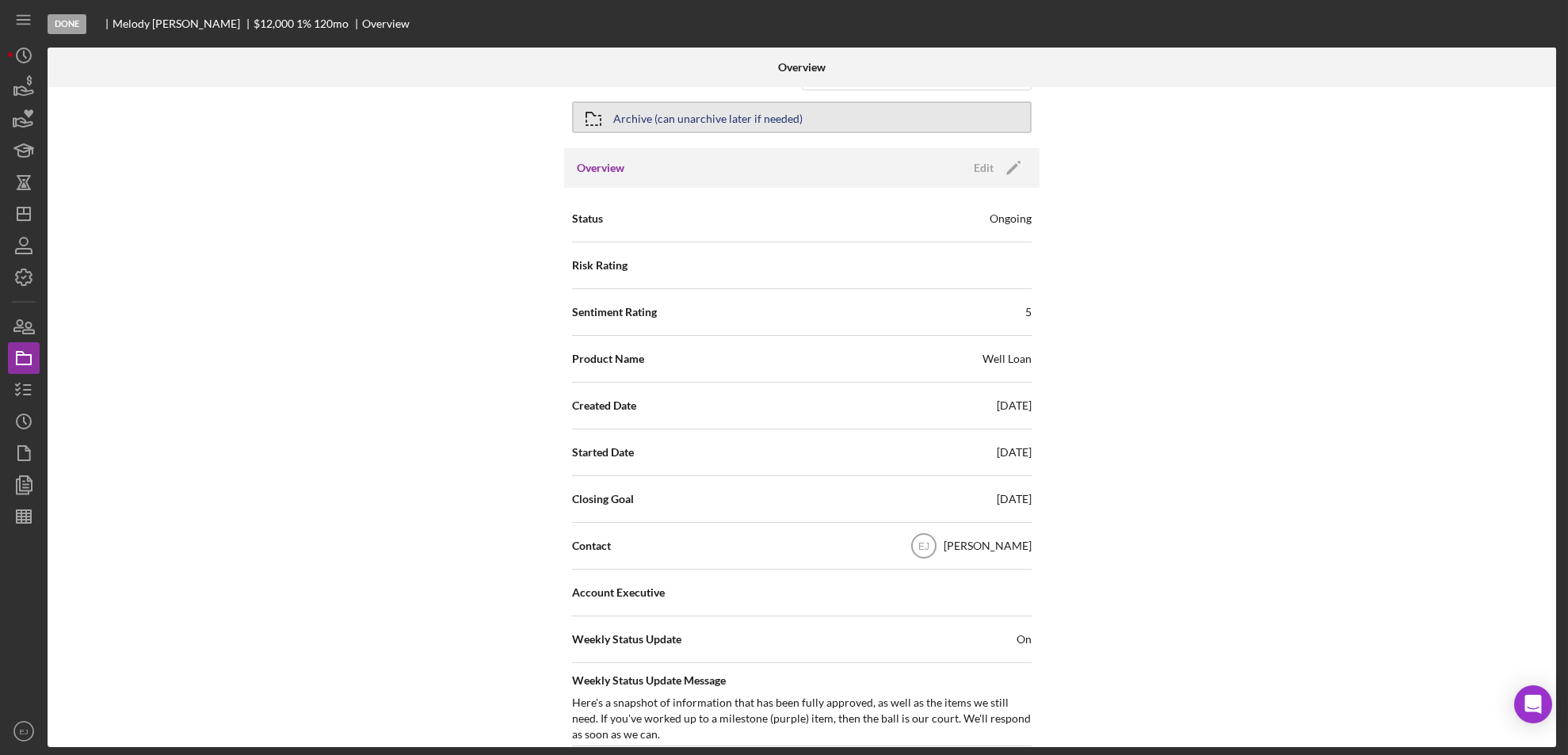
click at [598, 117] on icon "button" at bounding box center [594, 119] width 40 height 40
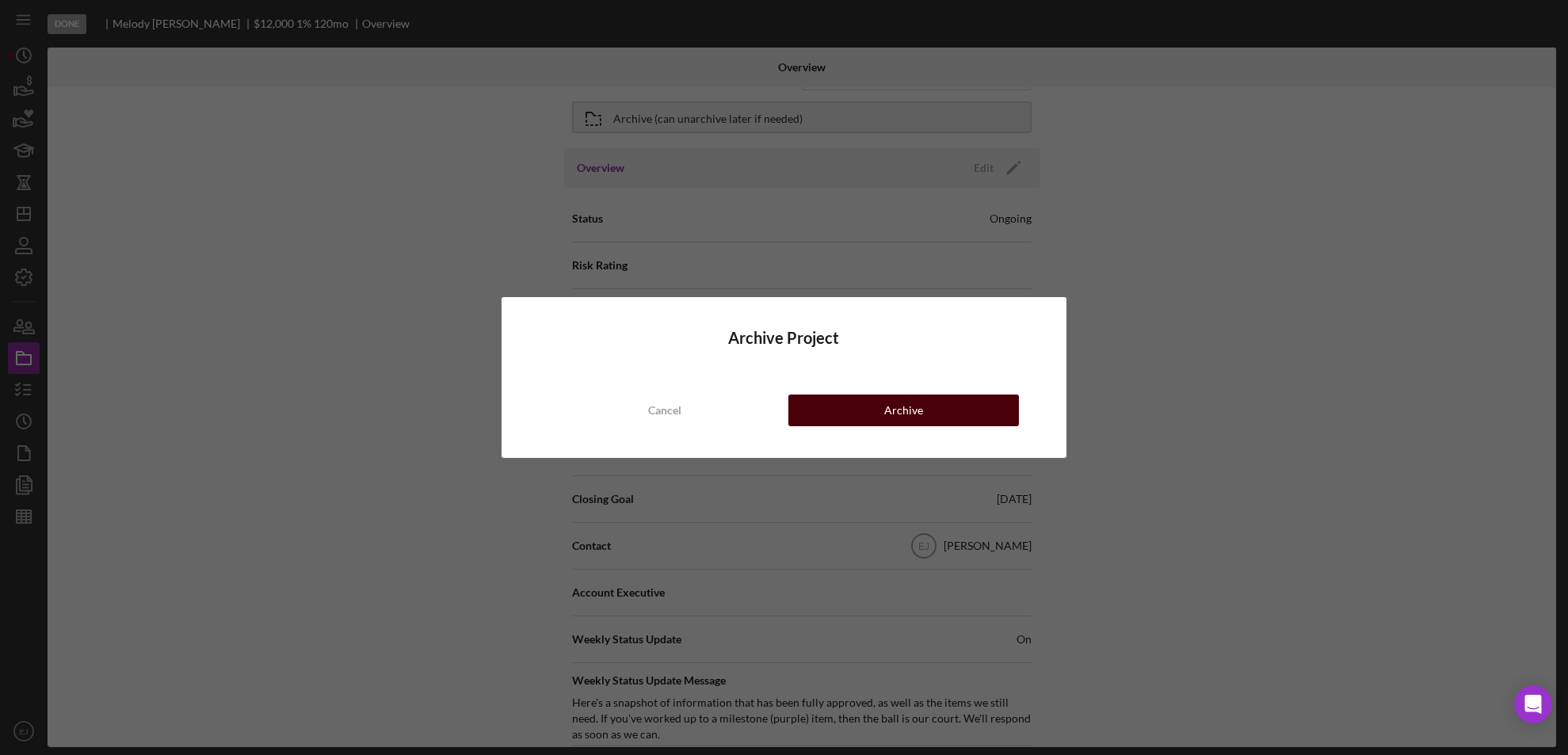
click at [884, 411] on button "Archive" at bounding box center [904, 410] width 231 height 31
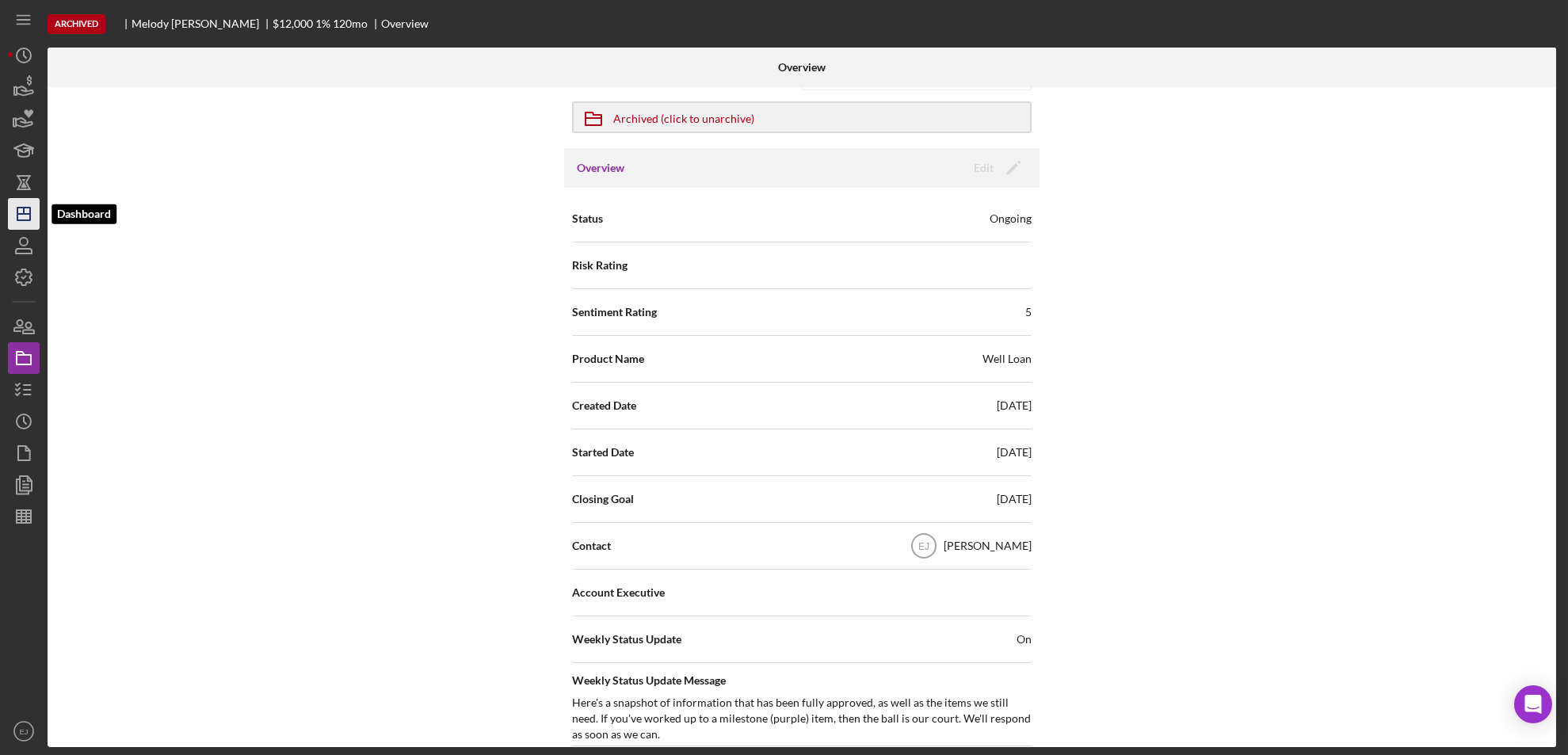
click at [22, 211] on icon "Icon/Dashboard" at bounding box center [24, 214] width 40 height 40
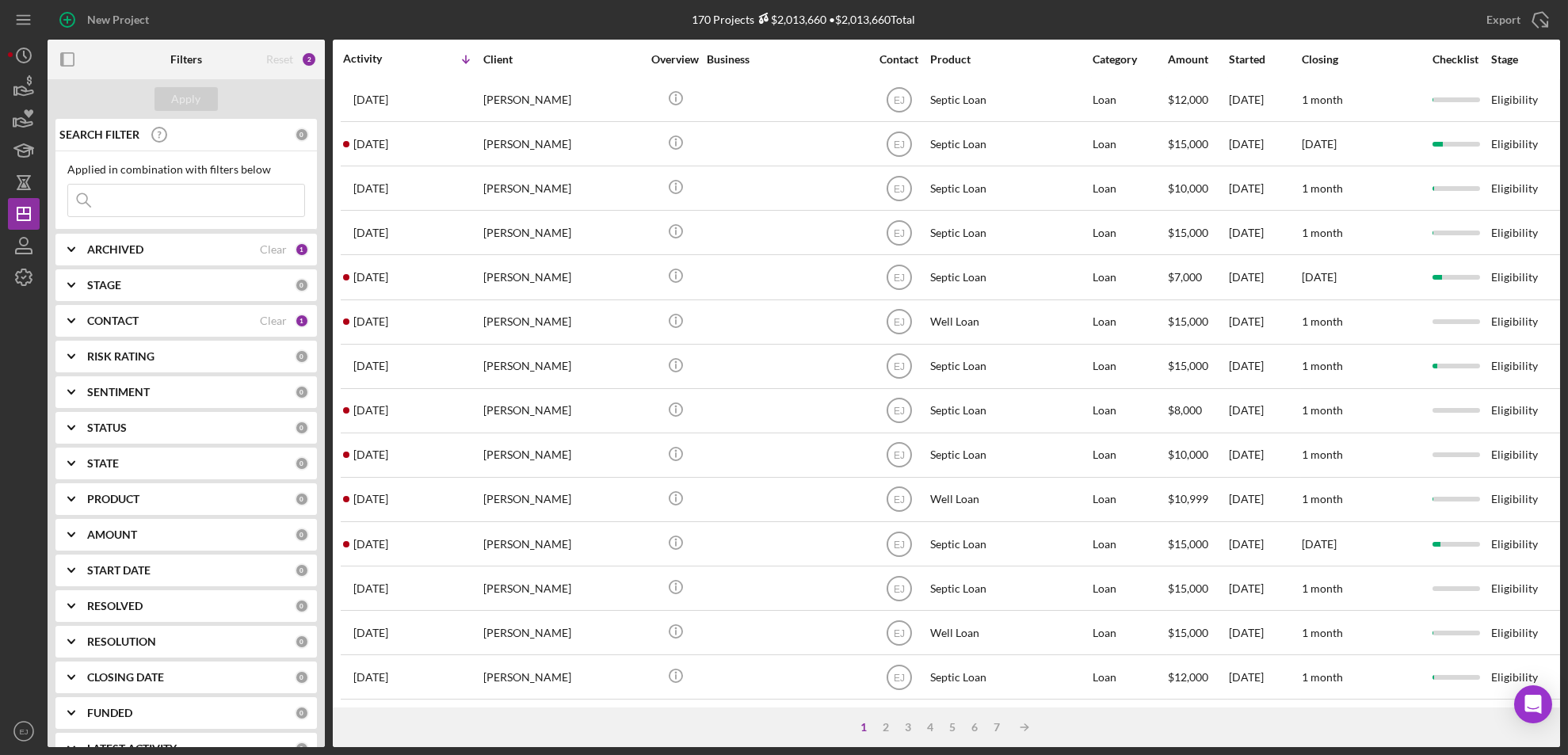
scroll to position [534, 0]
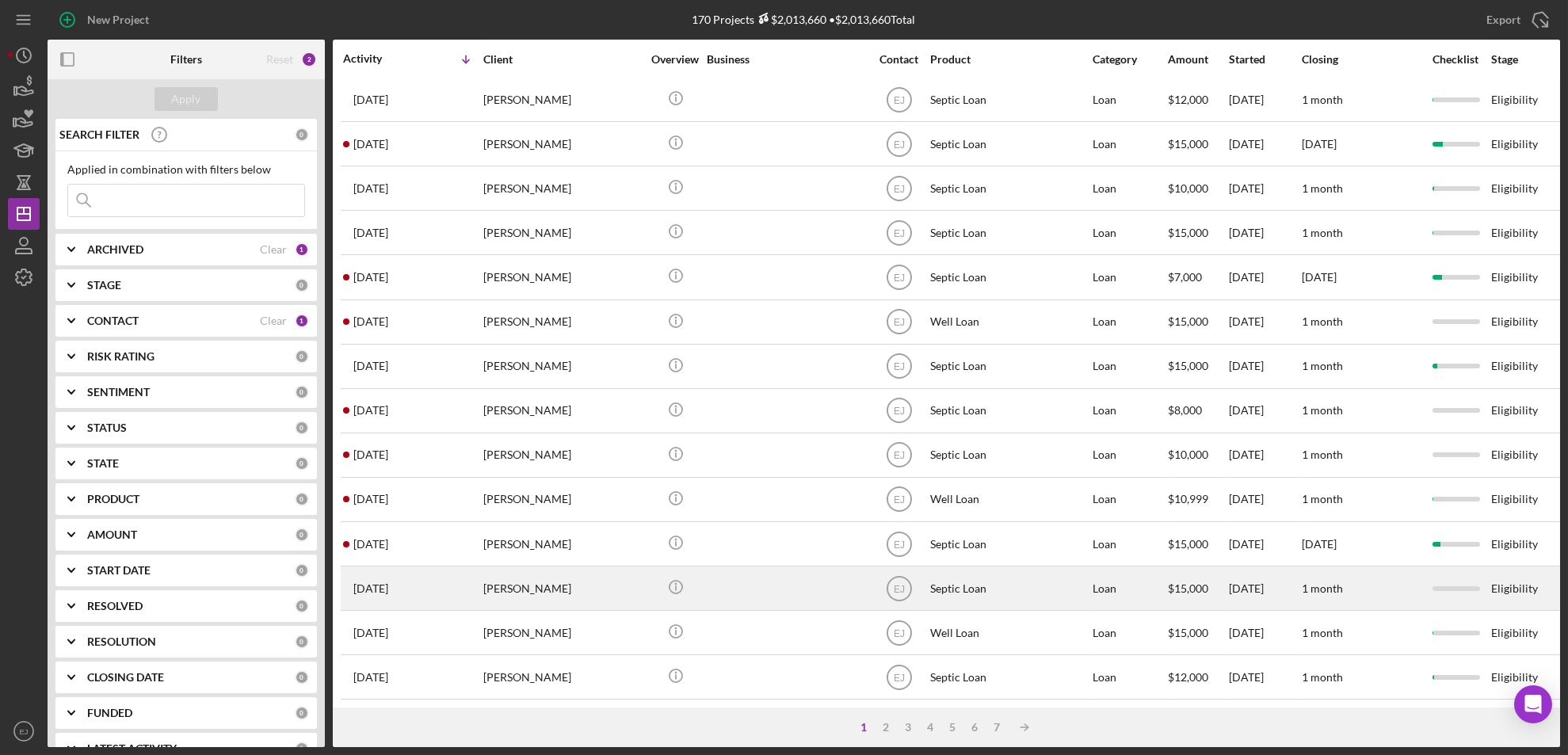
click at [483, 588] on div "[PERSON_NAME]" at bounding box center [562, 588] width 158 height 42
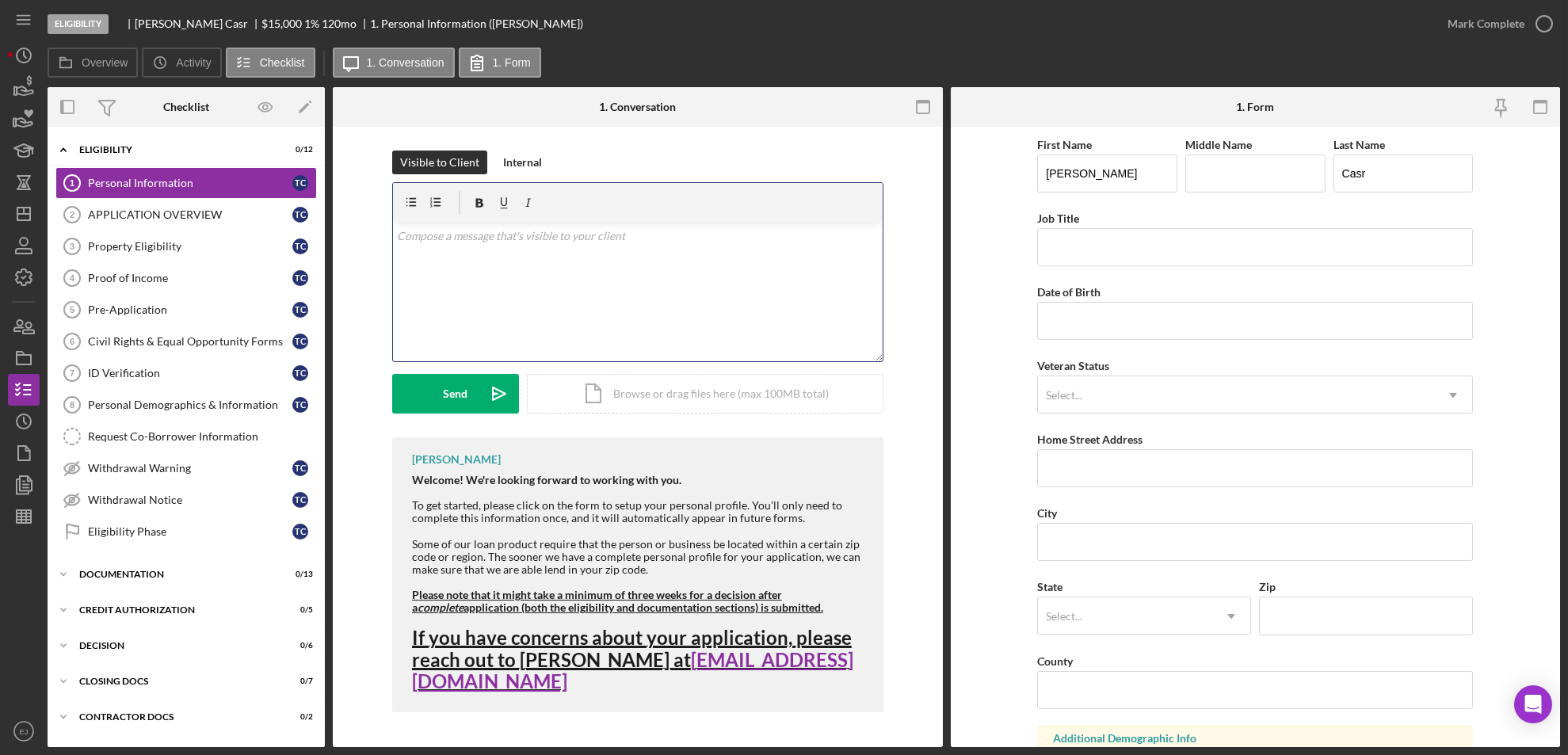
click at [458, 243] on p at bounding box center [638, 236] width 481 height 17
click at [458, 243] on p "Good Morning," at bounding box center [638, 236] width 481 height 17
click at [458, 235] on p "Good MorniDue to inactivity your application will be withdrawn and archived. If…" at bounding box center [638, 254] width 481 height 53
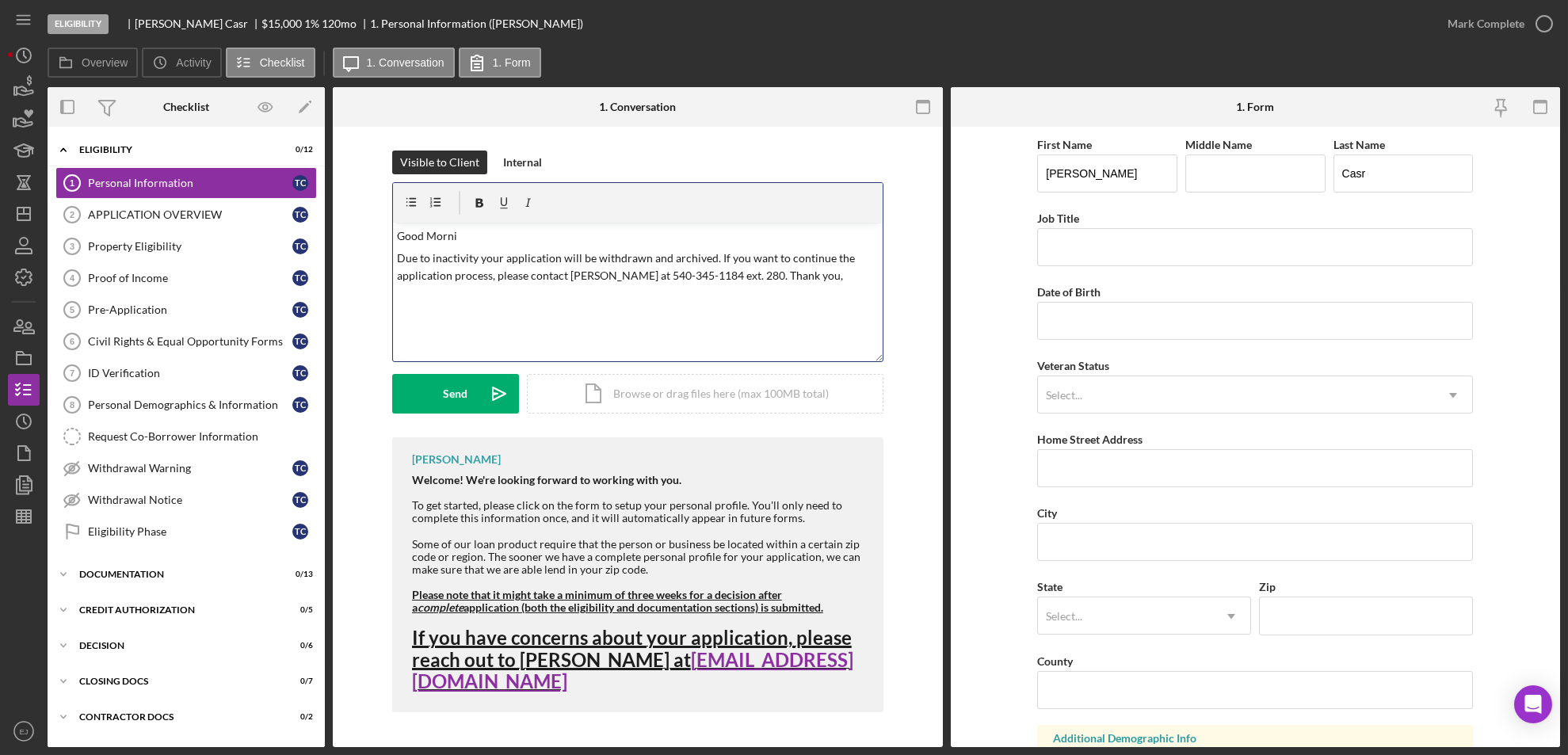
click at [458, 235] on p "Good Morni" at bounding box center [638, 236] width 481 height 17
click at [406, 412] on button "Send Icon/icon-invite-send" at bounding box center [456, 394] width 127 height 40
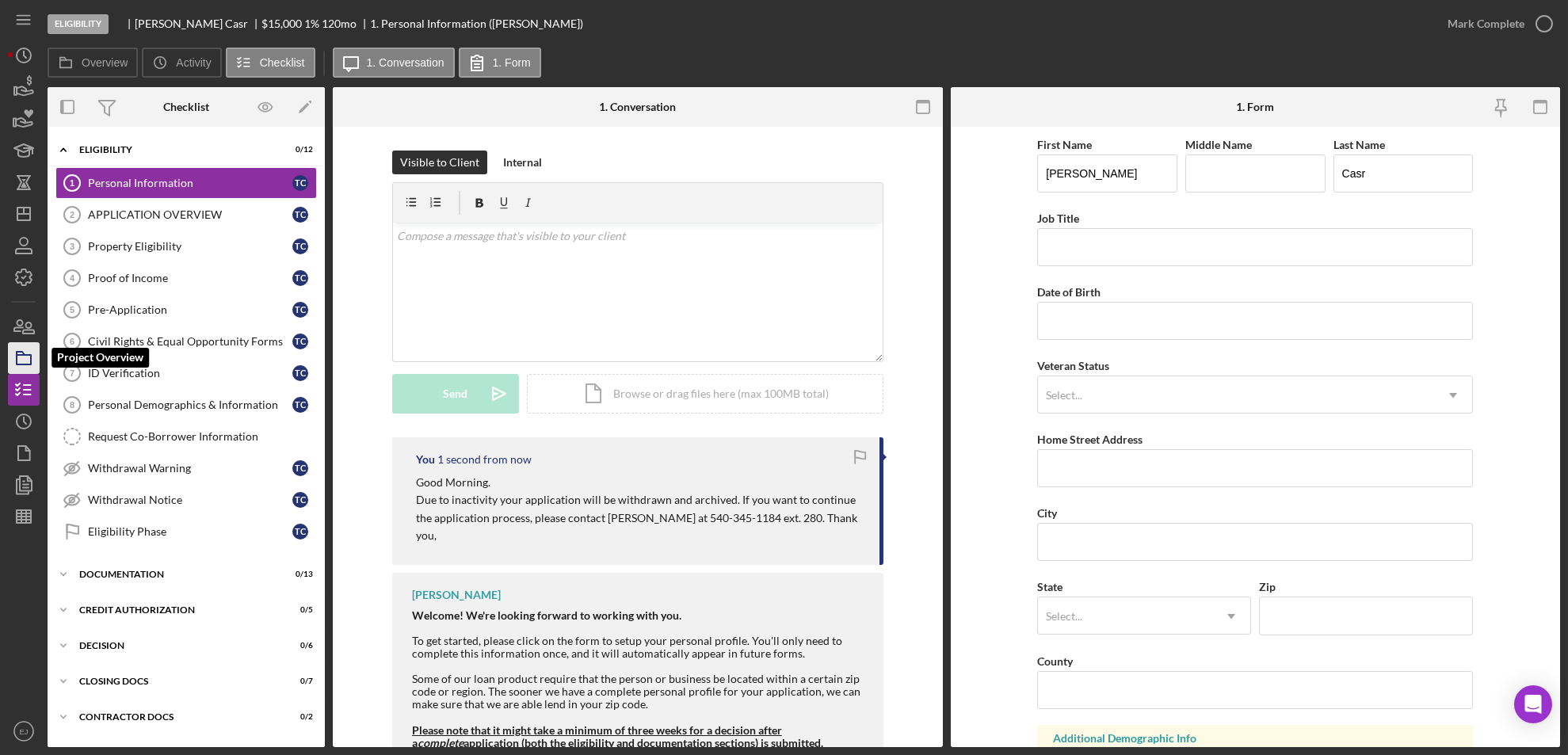
click at [17, 366] on icon "button" at bounding box center [24, 358] width 40 height 40
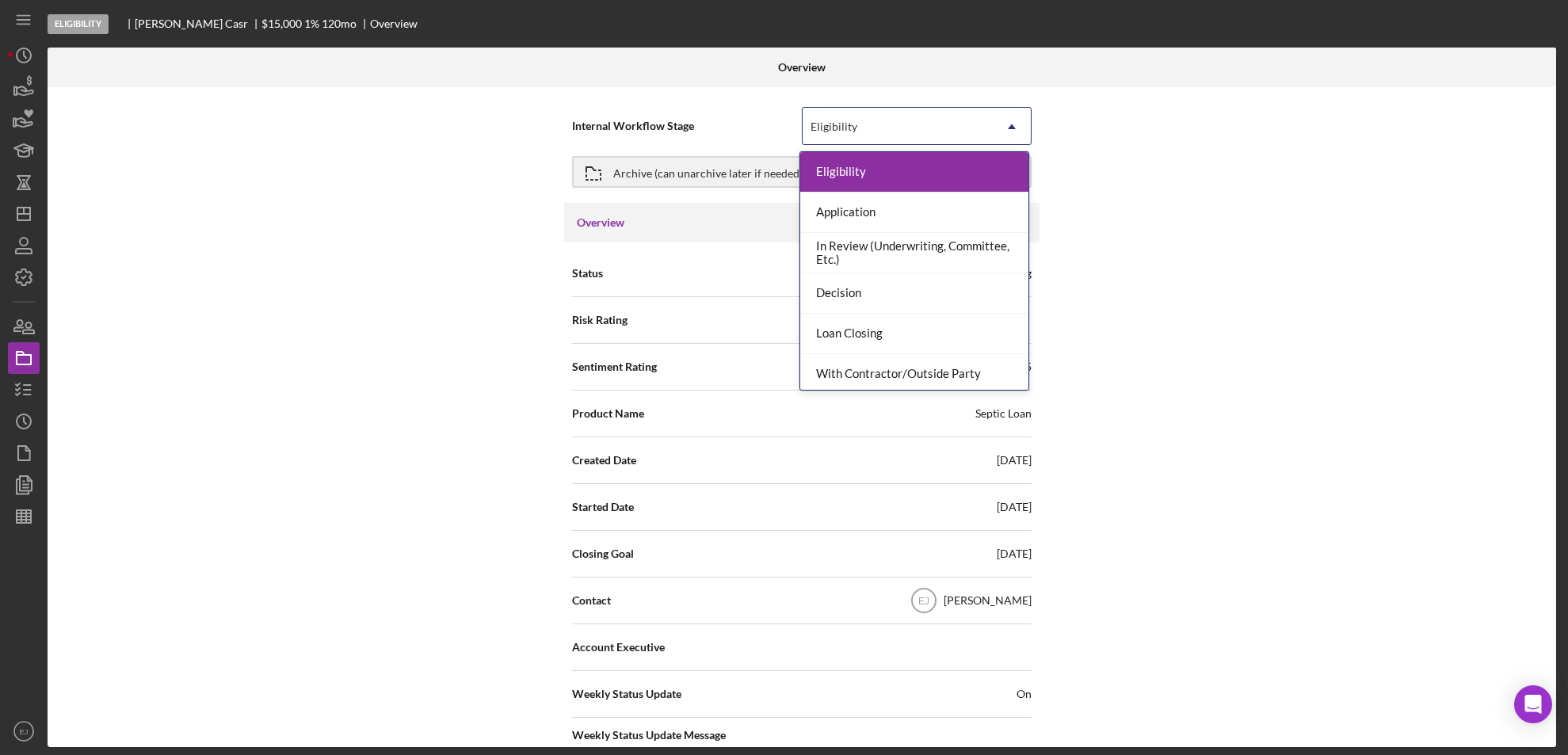
click at [1000, 114] on icon "Icon/Dropdown Arrow" at bounding box center [1012, 127] width 38 height 38
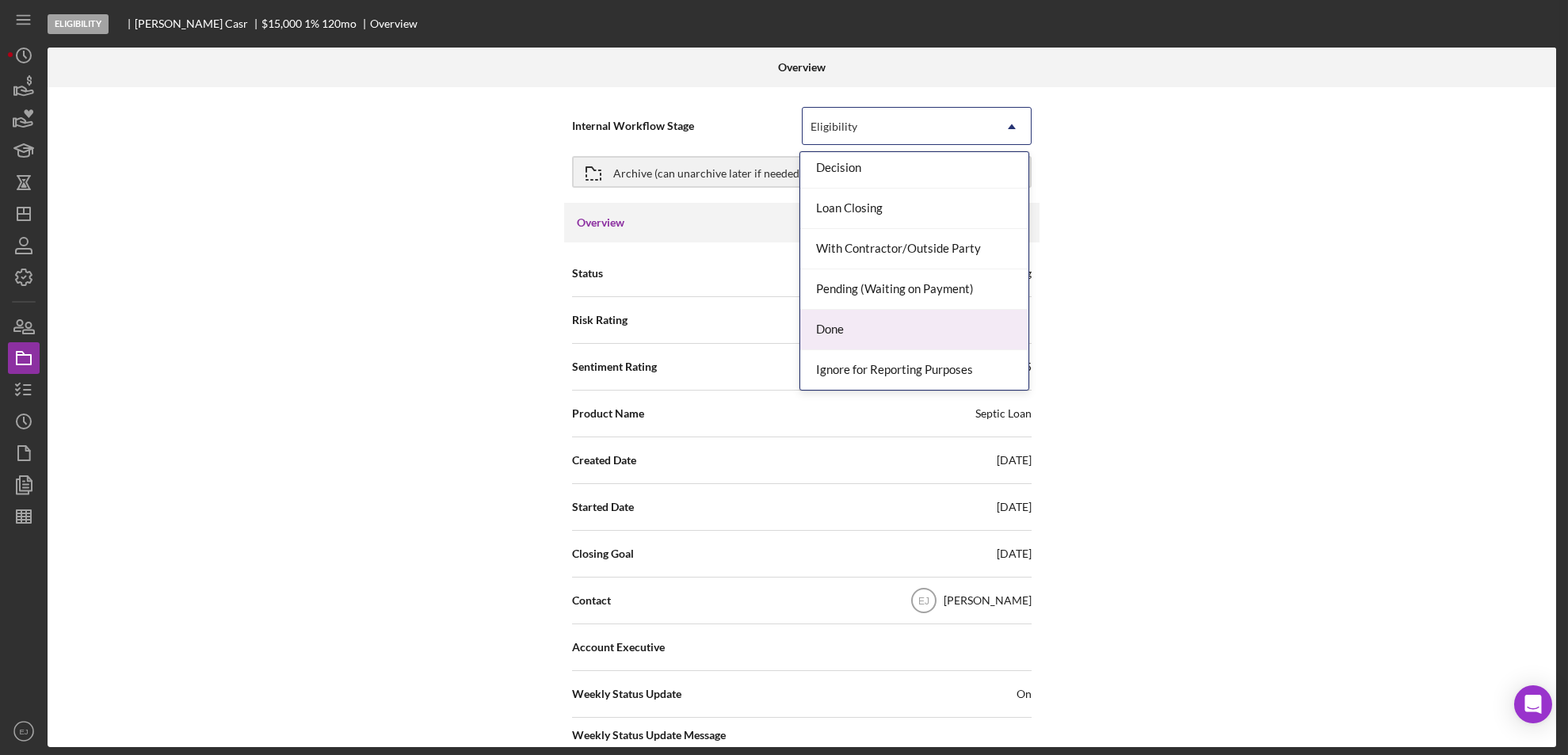
click at [970, 341] on div "Done" at bounding box center [914, 330] width 228 height 41
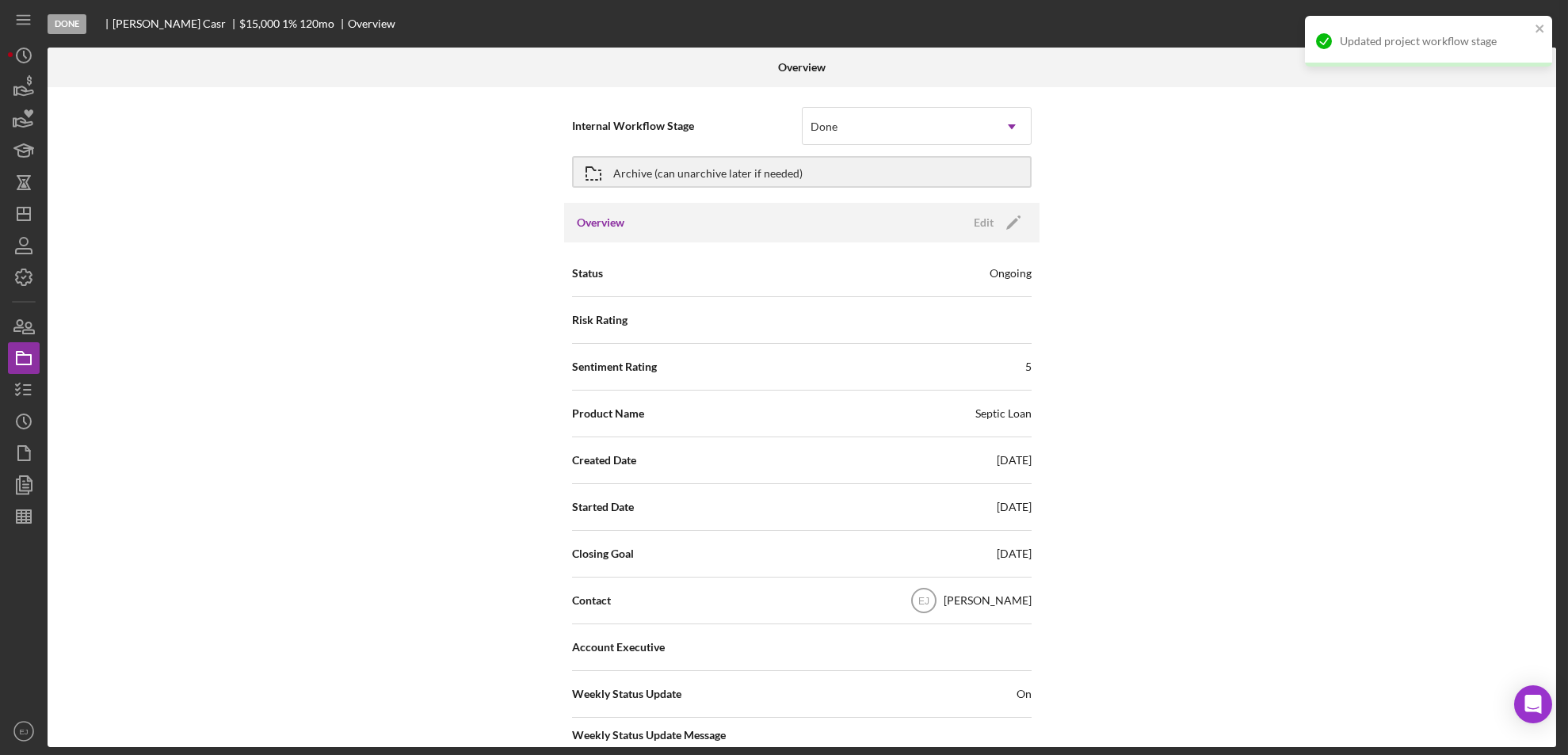
click at [1567, 588] on html "Done [PERSON_NAME] Casr $15,000 $15,000 1 % 120 mo Overview Overview Internal W…" at bounding box center [784, 377] width 1568 height 755
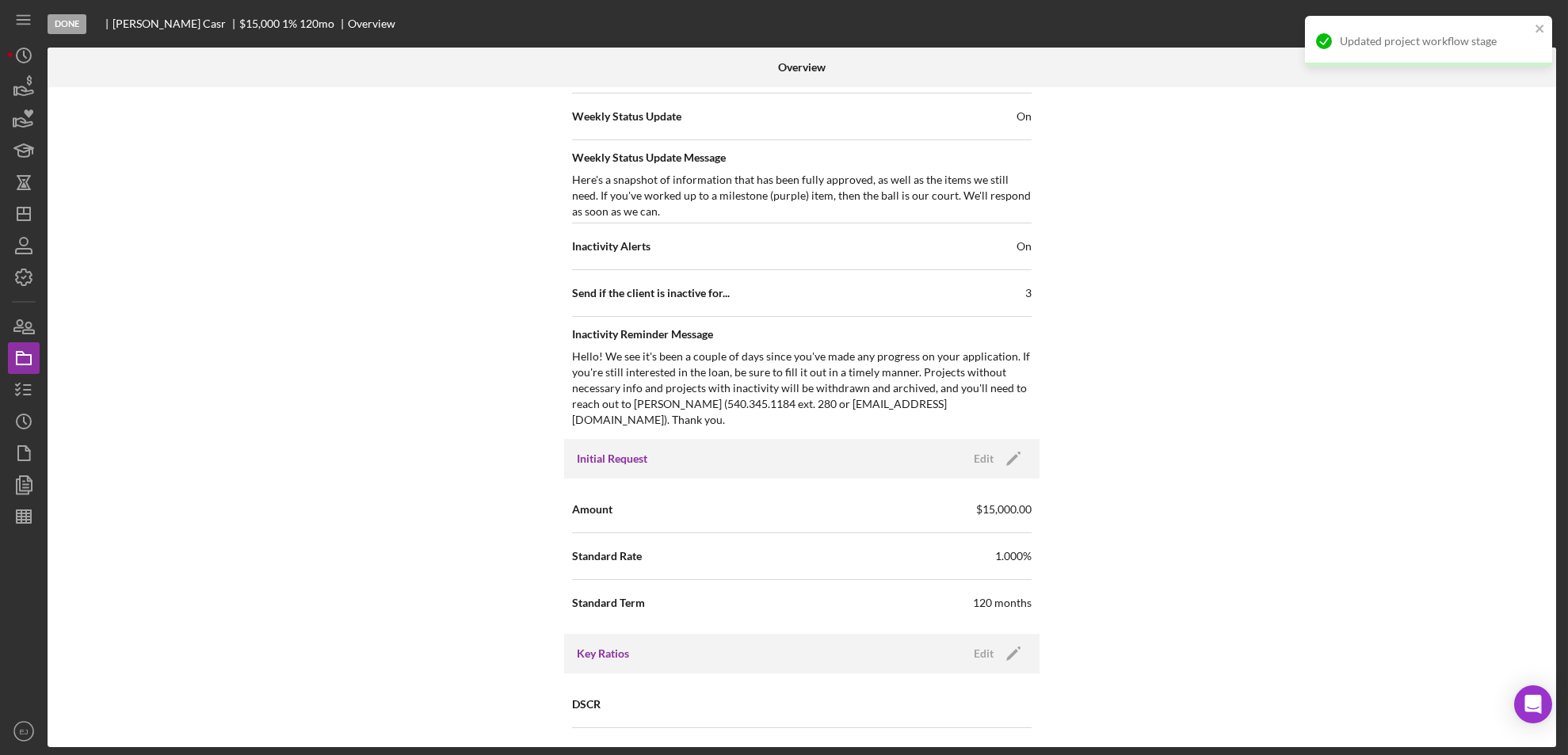
scroll to position [1695, 0]
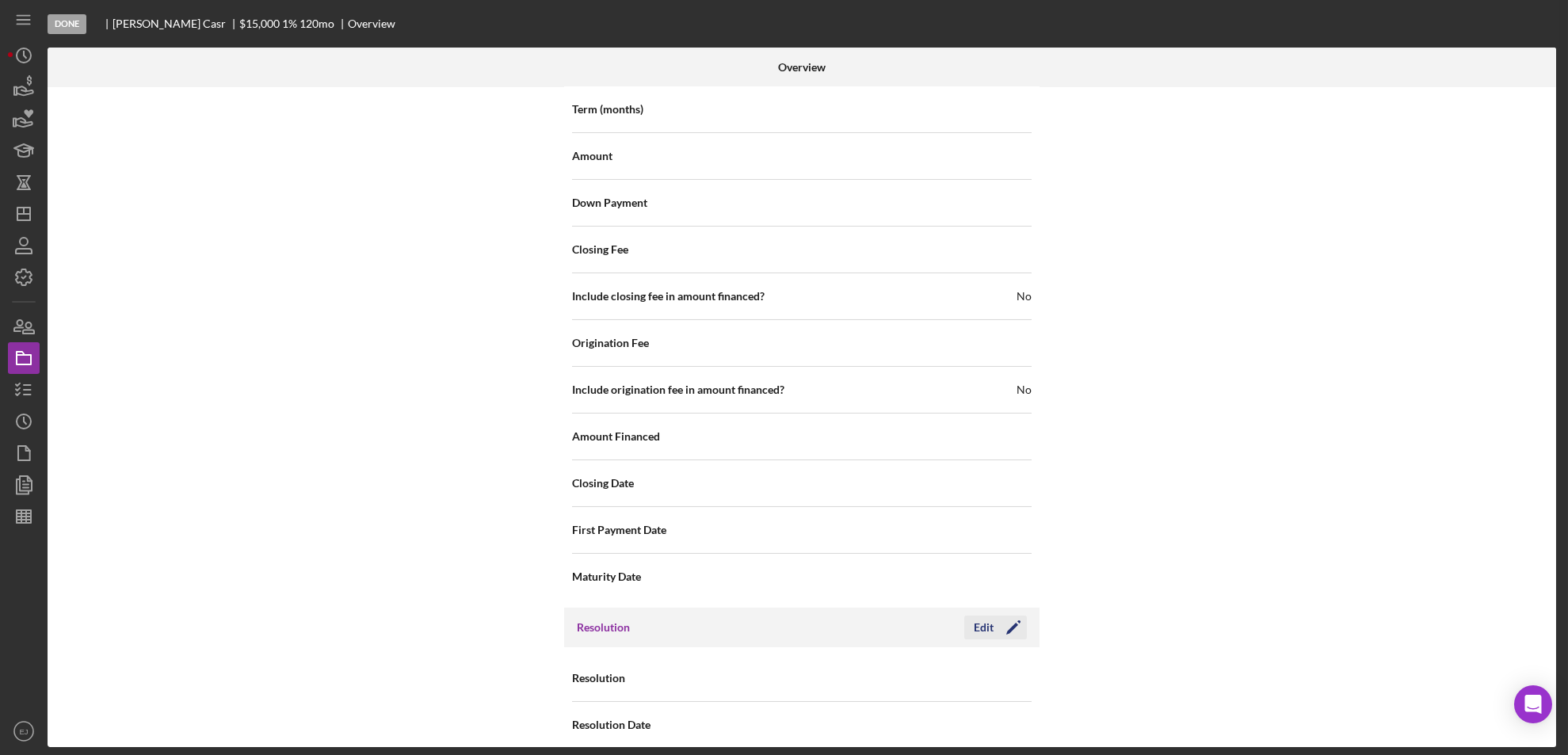
click at [982, 616] on div "Edit" at bounding box center [983, 627] width 20 height 24
click at [1007, 660] on icon "Icon/Dropdown Arrow" at bounding box center [1012, 679] width 38 height 38
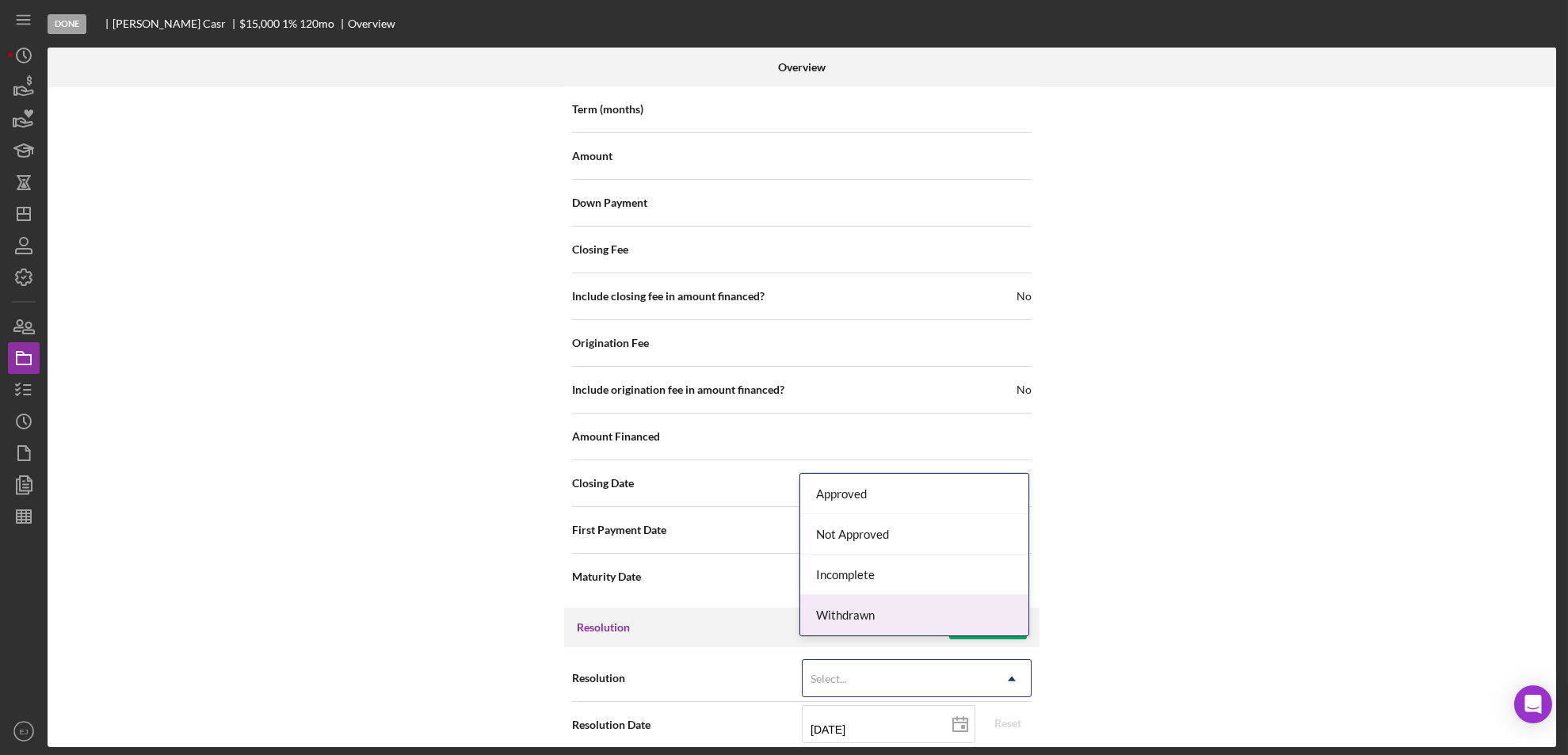
click at [977, 616] on div "Withdrawn" at bounding box center [914, 615] width 228 height 41
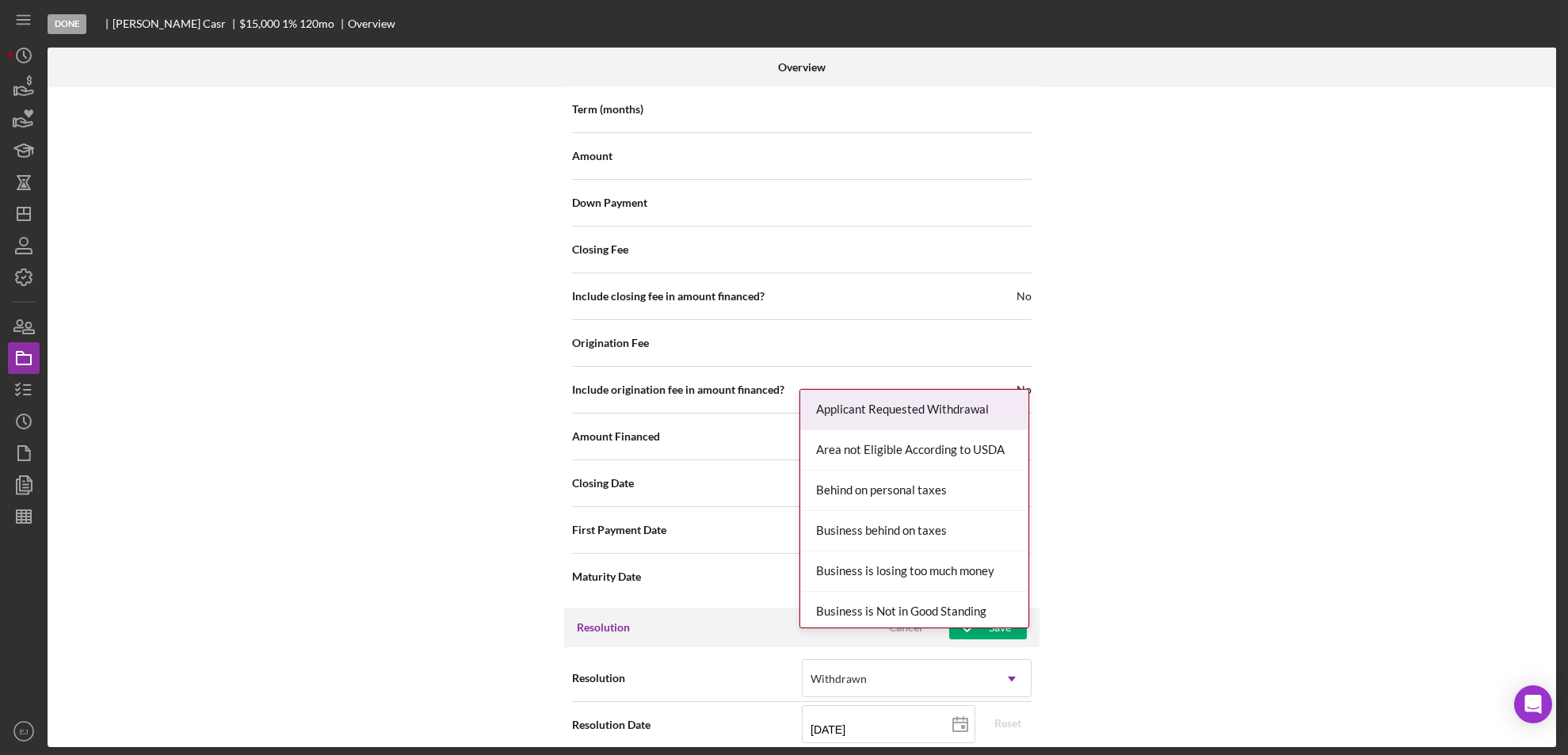
scroll to position [1795, 0]
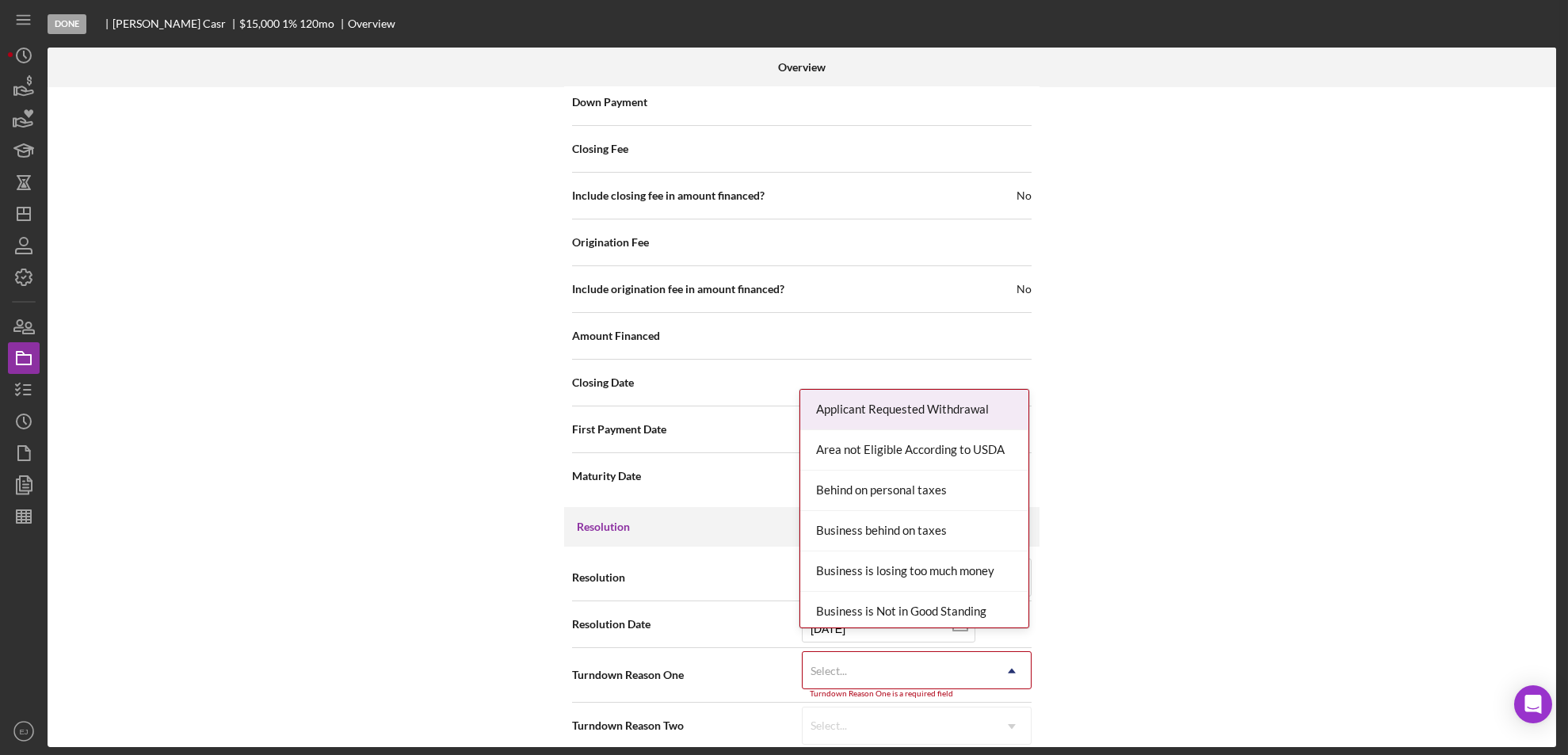
click at [1015, 736] on div "Resolution Withdrawn Icon/Dropdown Arrow Resolution Date [DATE] [DATE] Reset Tu…" at bounding box center [802, 652] width 476 height 210
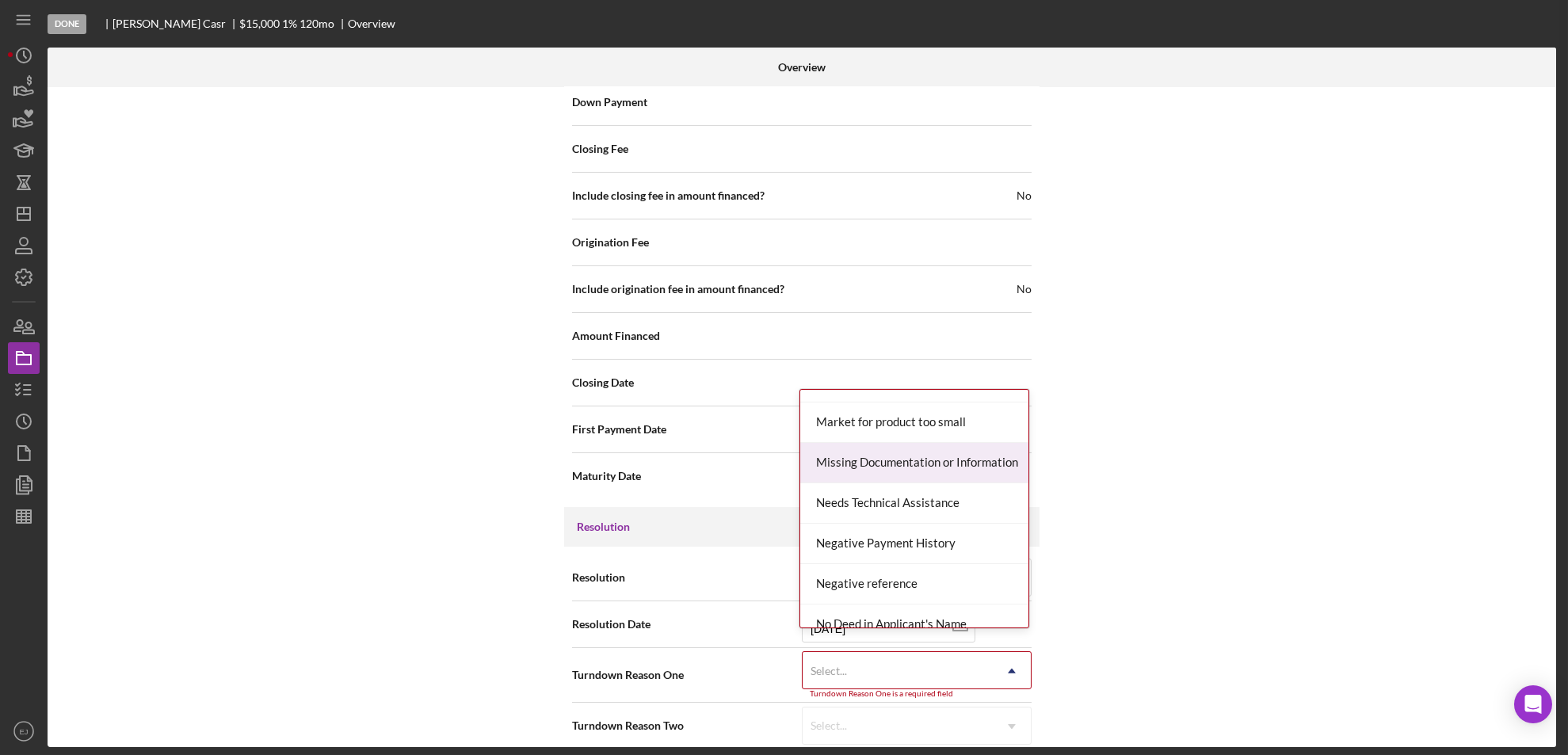
click at [932, 470] on div "Missing Documentation or Information" at bounding box center [914, 463] width 228 height 41
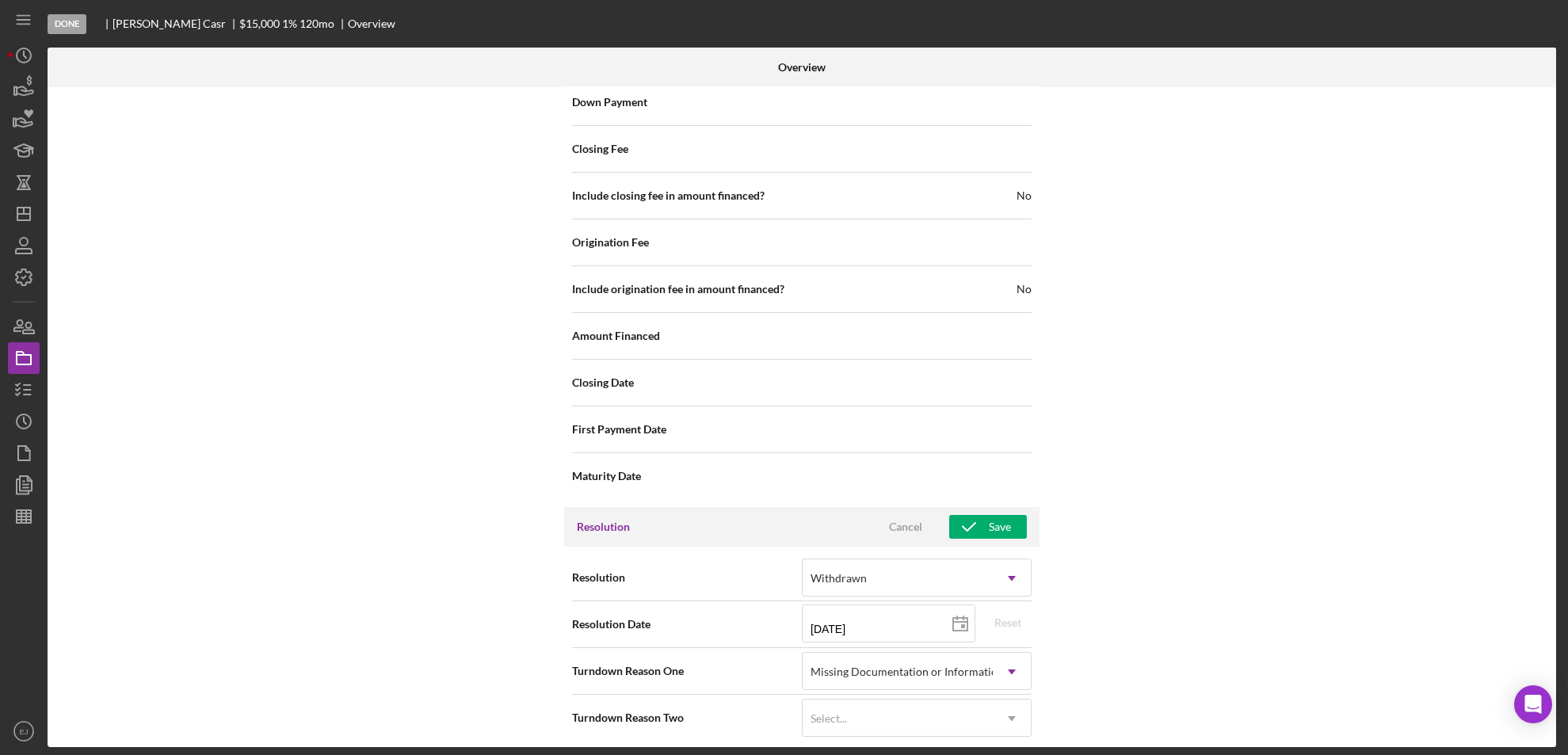
scroll to position [1789, 0]
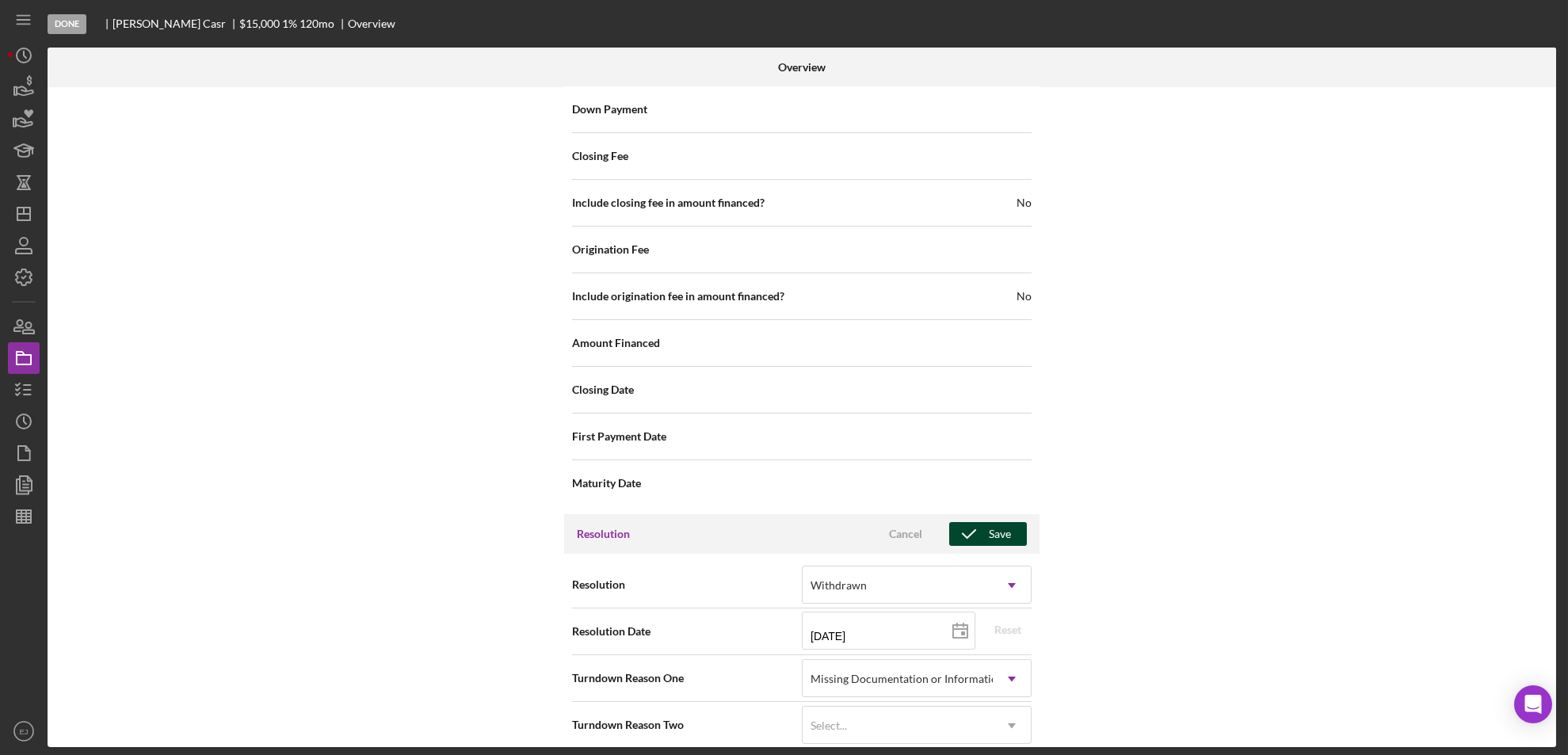
click at [994, 522] on div "Save" at bounding box center [1000, 533] width 22 height 24
click at [1557, 396] on div "Overview Internal Workflow Stage Done Icon/Dropdown Arrow Archive (can unarchiv…" at bounding box center [803, 397] width 1513 height 700
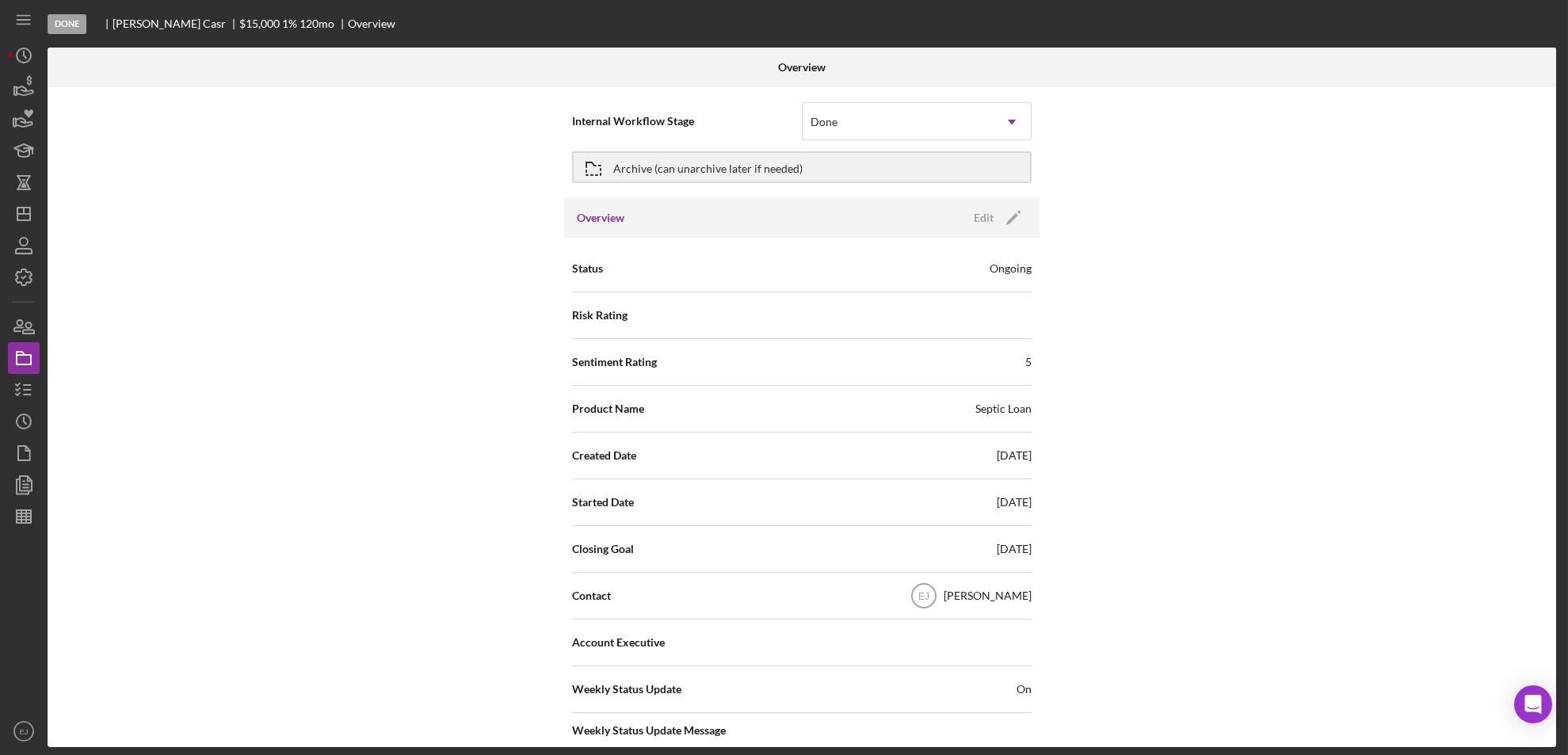
scroll to position [0, 0]
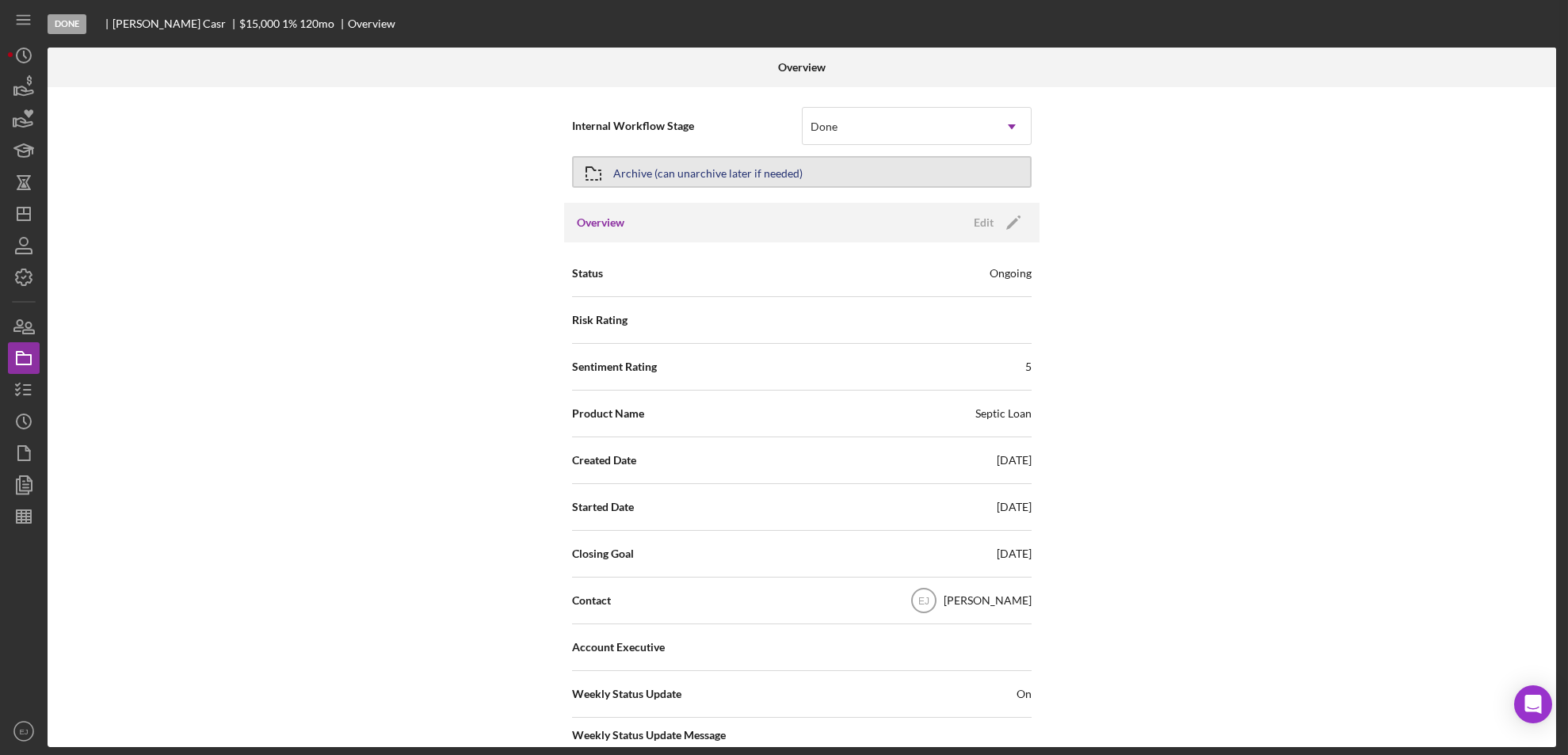
click at [794, 171] on div "Archive (can unarchive later if needed)" at bounding box center [708, 171] width 189 height 28
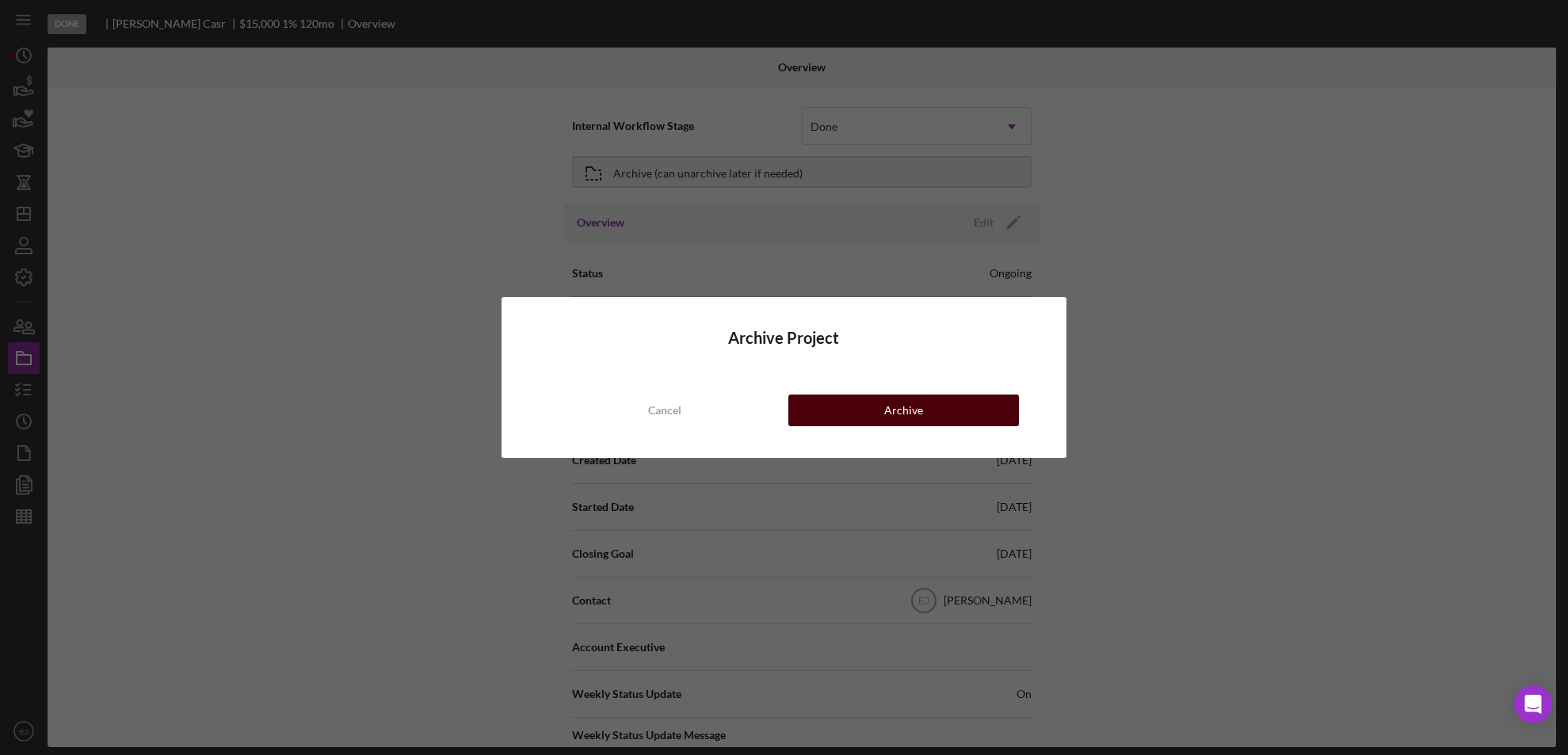
click at [871, 399] on button "Archive" at bounding box center [904, 410] width 231 height 31
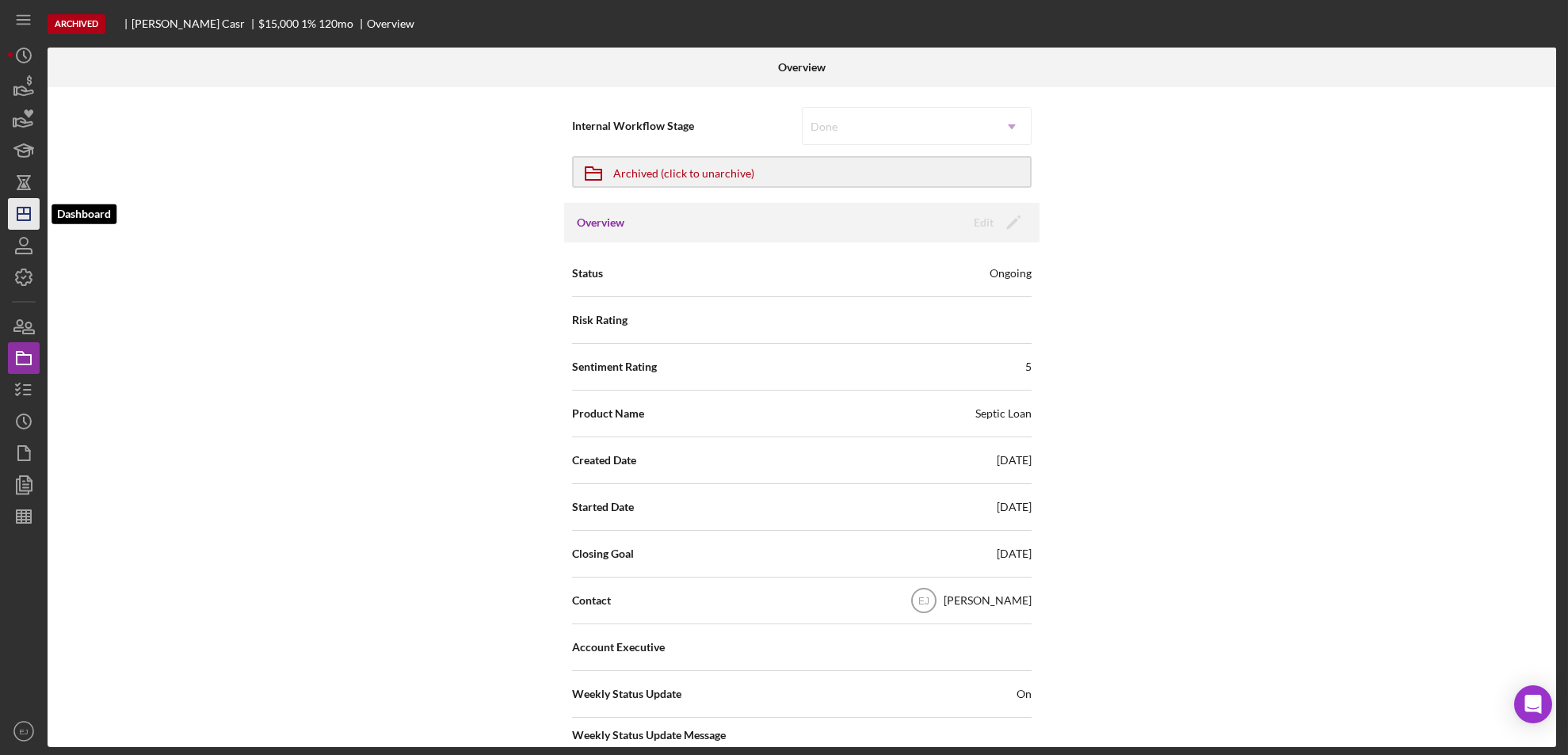
click at [18, 210] on icon "Icon/Dashboard" at bounding box center [24, 214] width 40 height 40
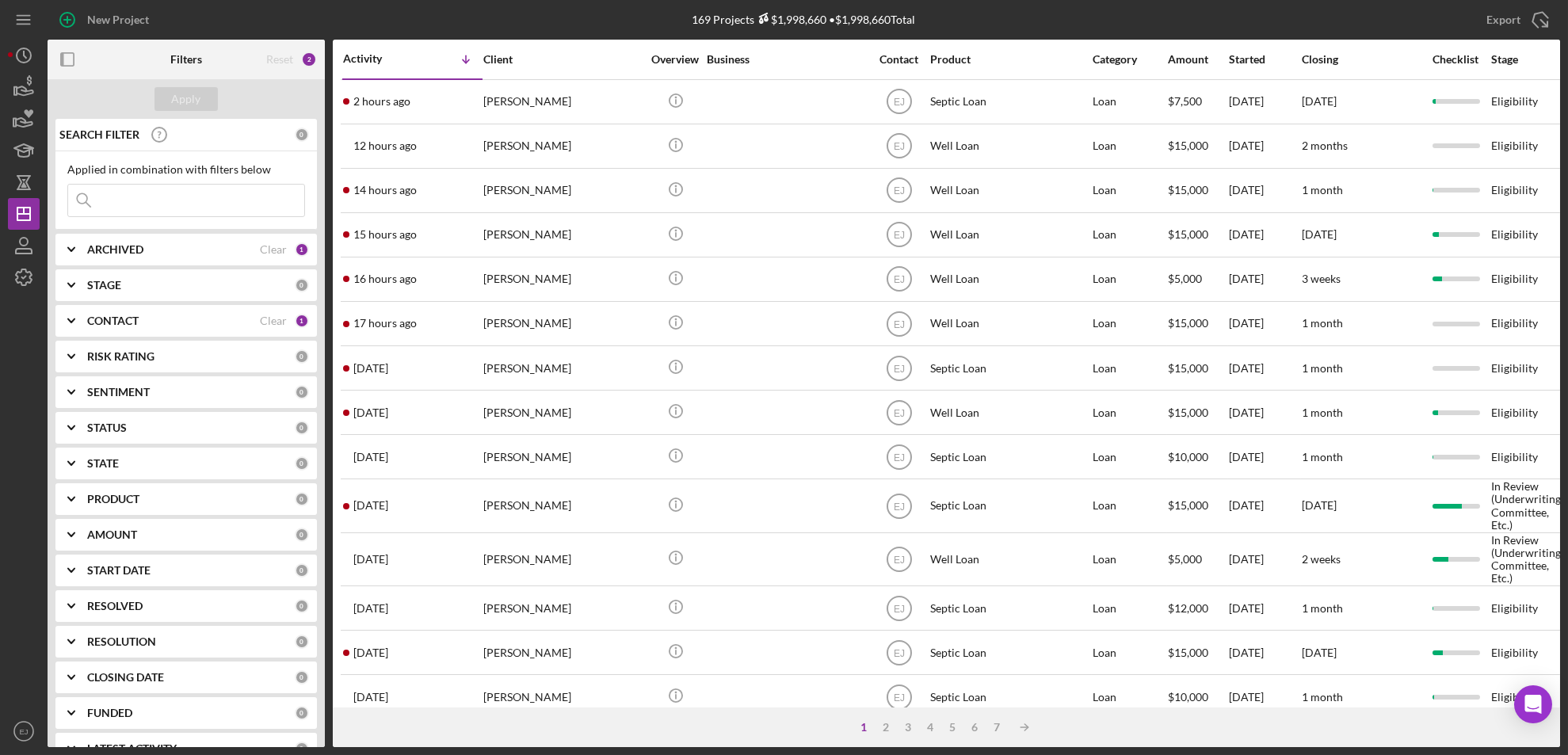
scroll to position [534, 0]
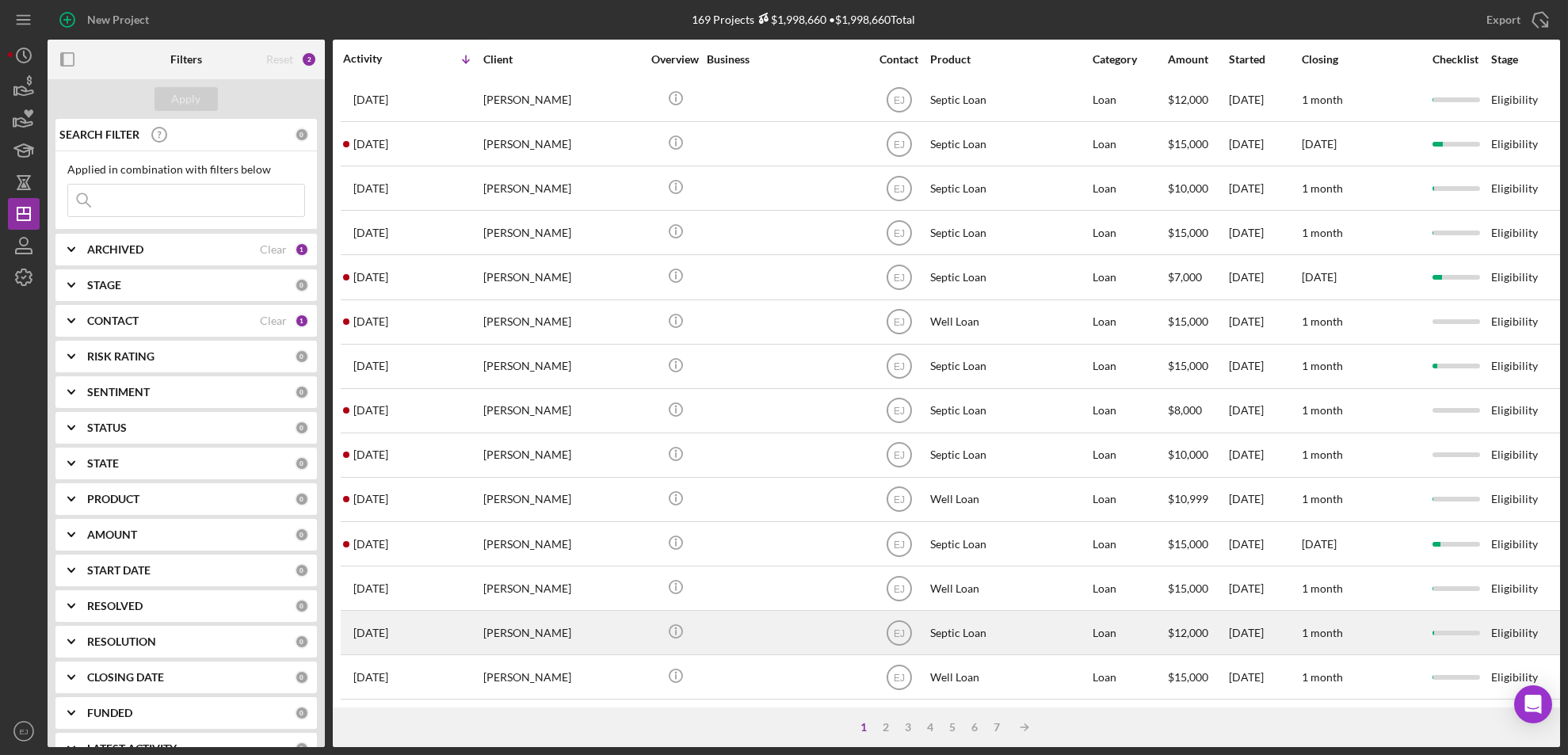
click at [550, 620] on div "[PERSON_NAME]" at bounding box center [562, 633] width 158 height 42
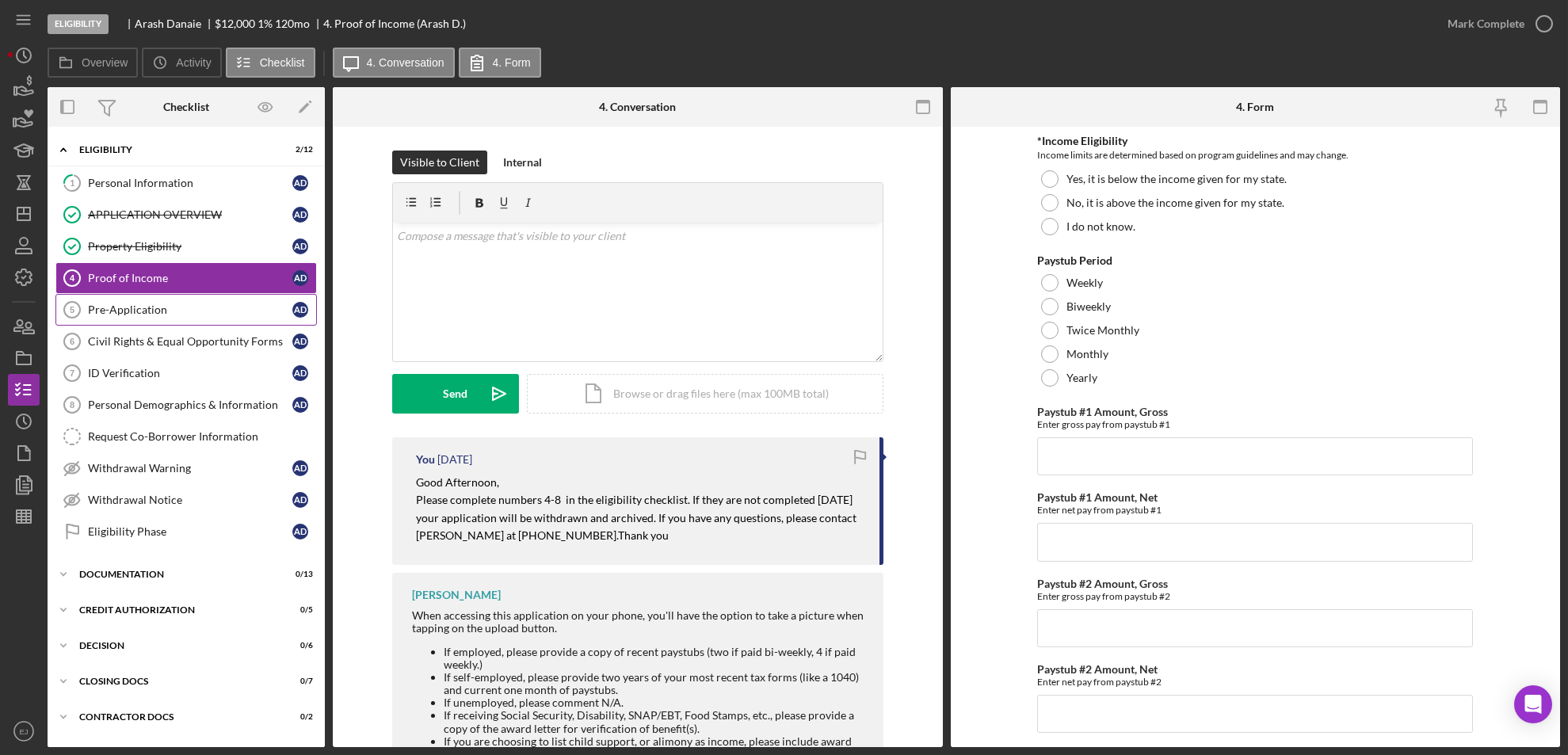
click at [131, 314] on div "Pre-Application" at bounding box center [190, 309] width 205 height 12
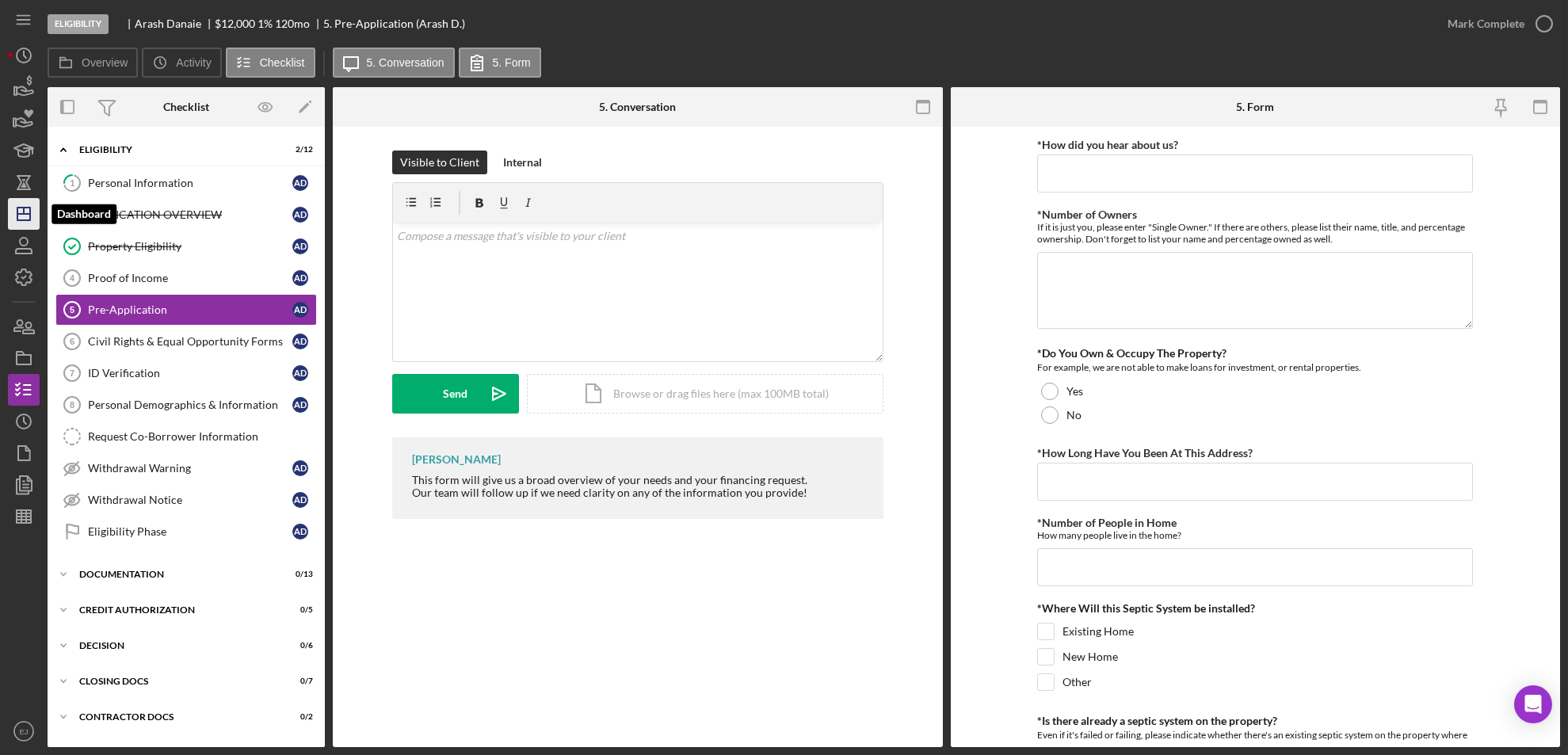
click at [24, 210] on line "button" at bounding box center [24, 210] width 0 height 7
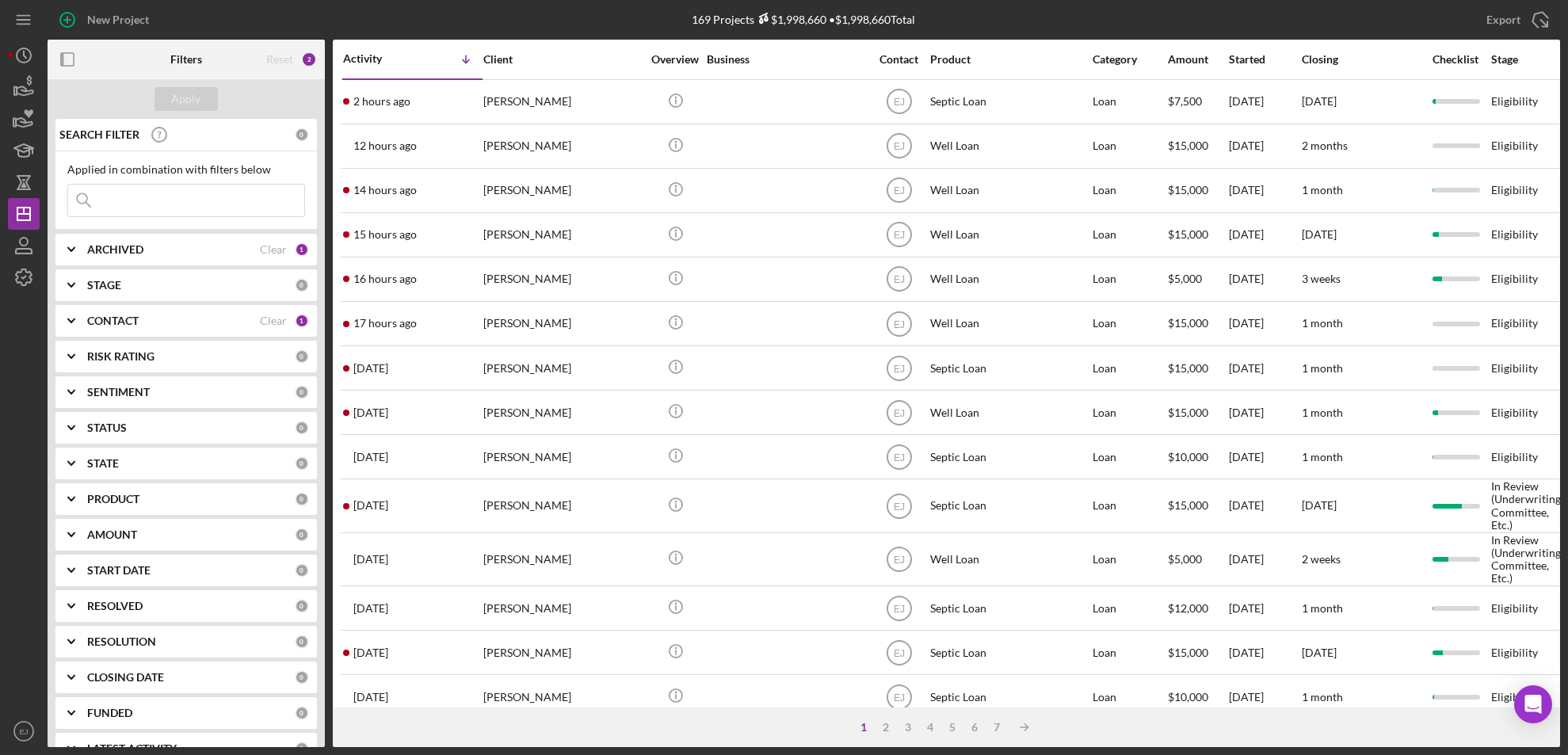
scroll to position [534, 0]
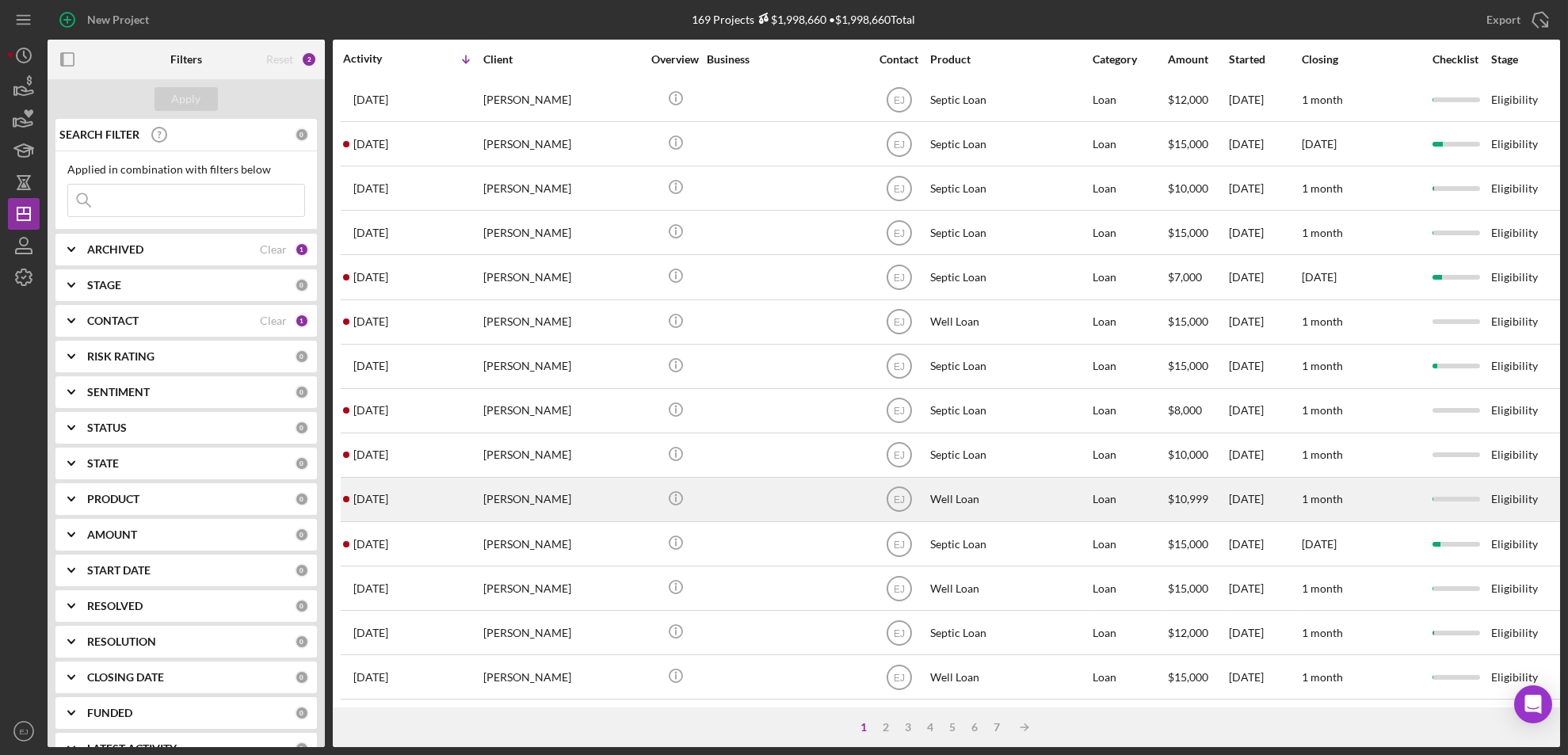
click at [514, 480] on div "[PERSON_NAME]" at bounding box center [562, 499] width 158 height 42
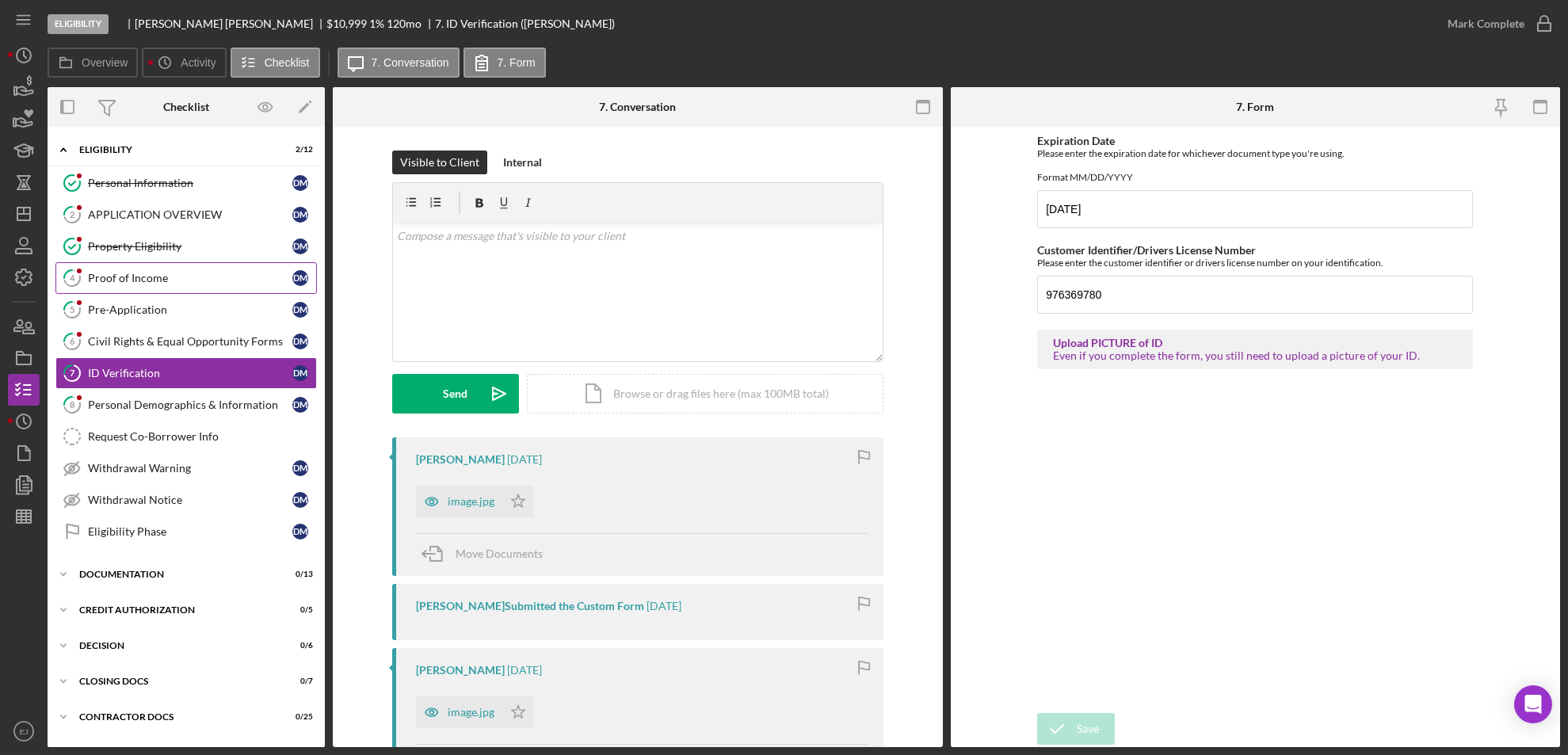
click at [125, 279] on div "Proof of Income" at bounding box center [190, 278] width 205 height 12
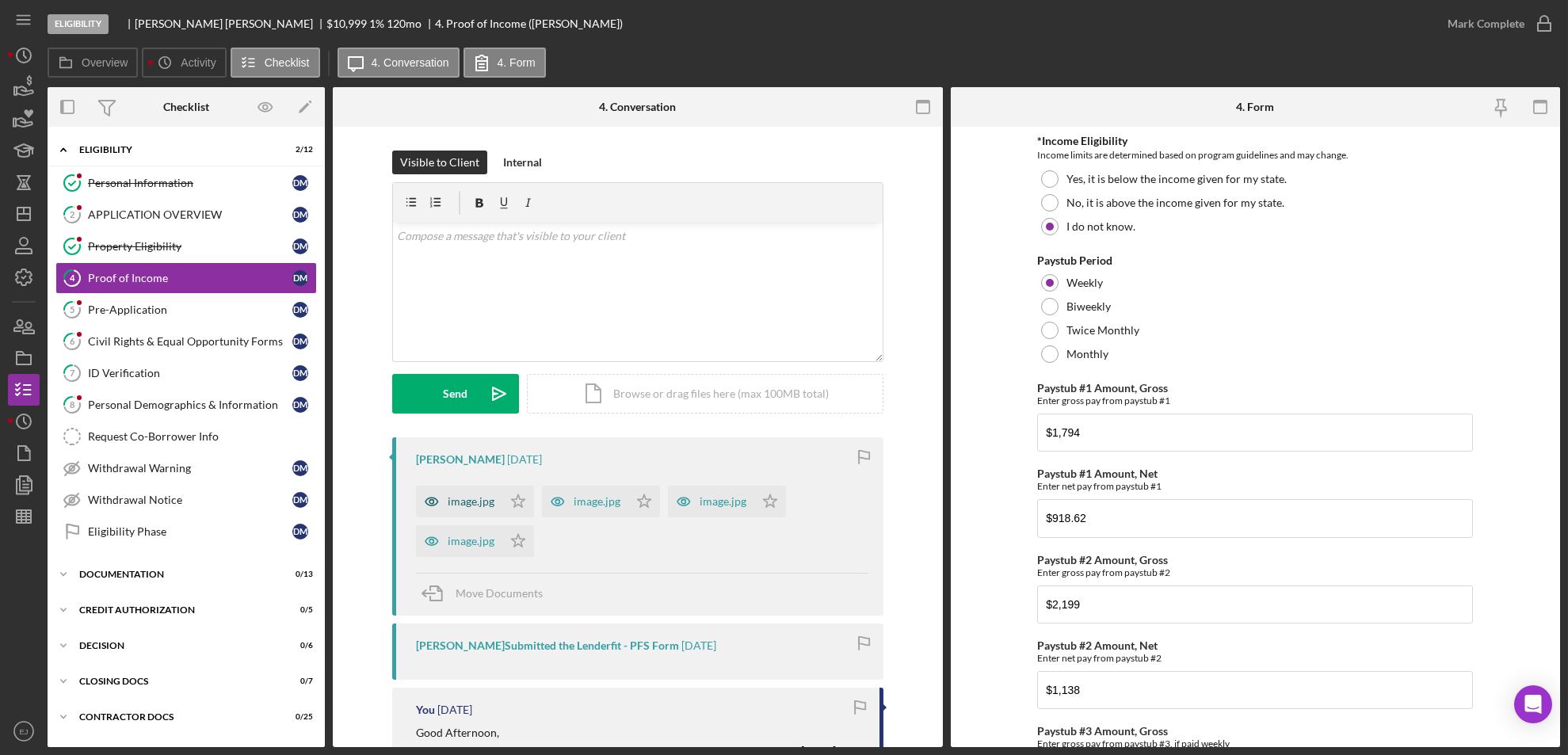
click at [481, 509] on div "image.jpg" at bounding box center [459, 501] width 86 height 31
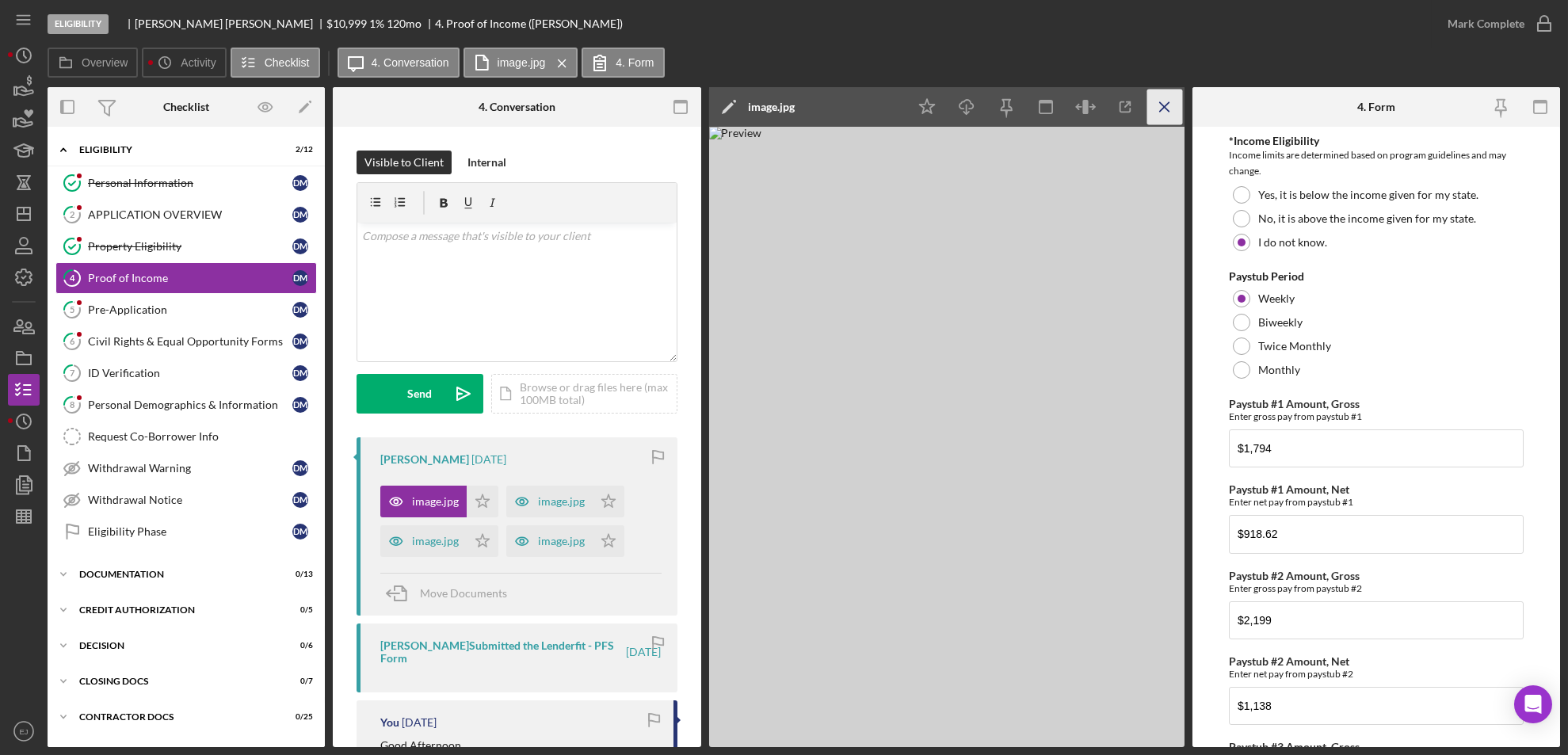
click at [1167, 111] on icon "Icon/Menu Close" at bounding box center [1164, 108] width 36 height 36
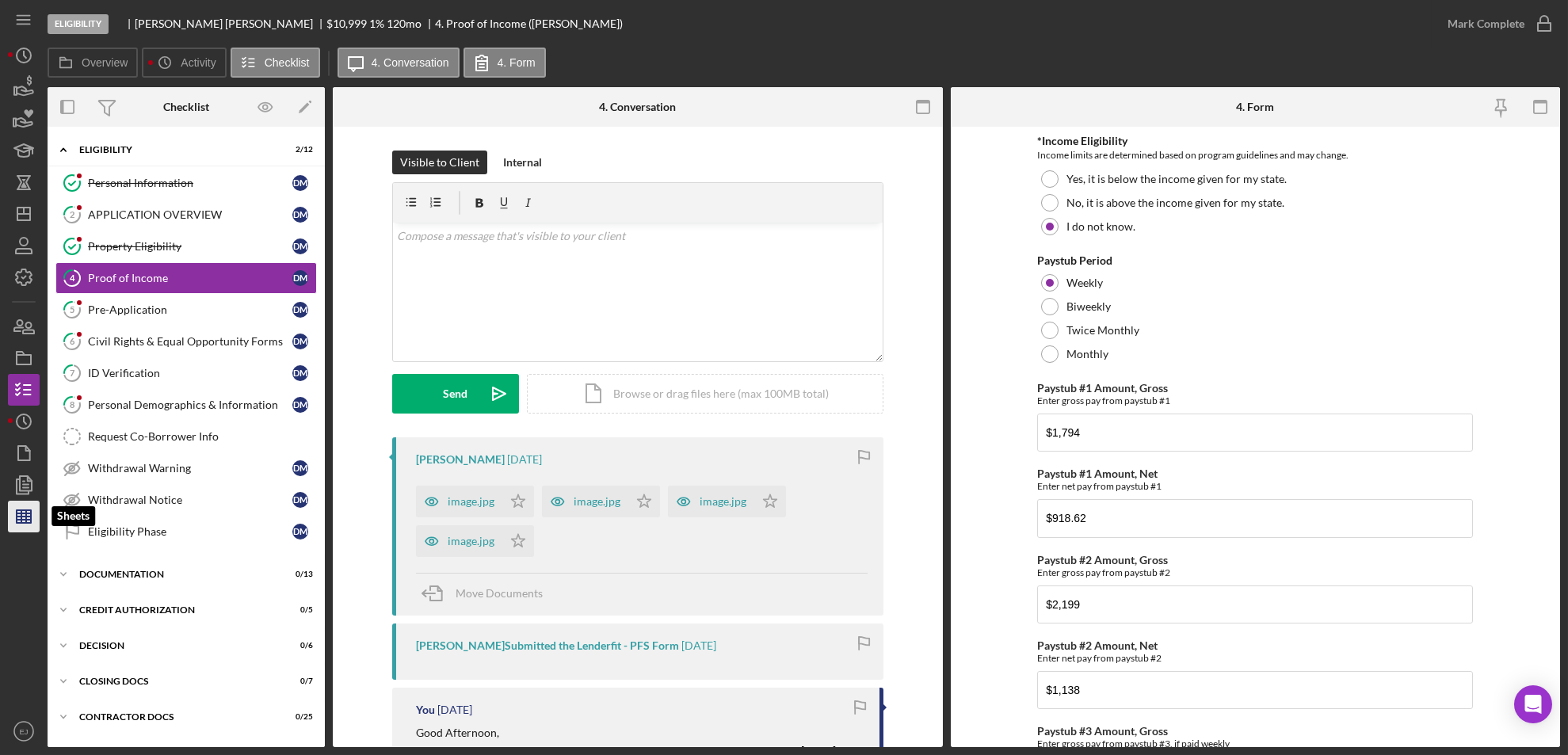
click at [24, 511] on icon "button" at bounding box center [24, 516] width 40 height 40
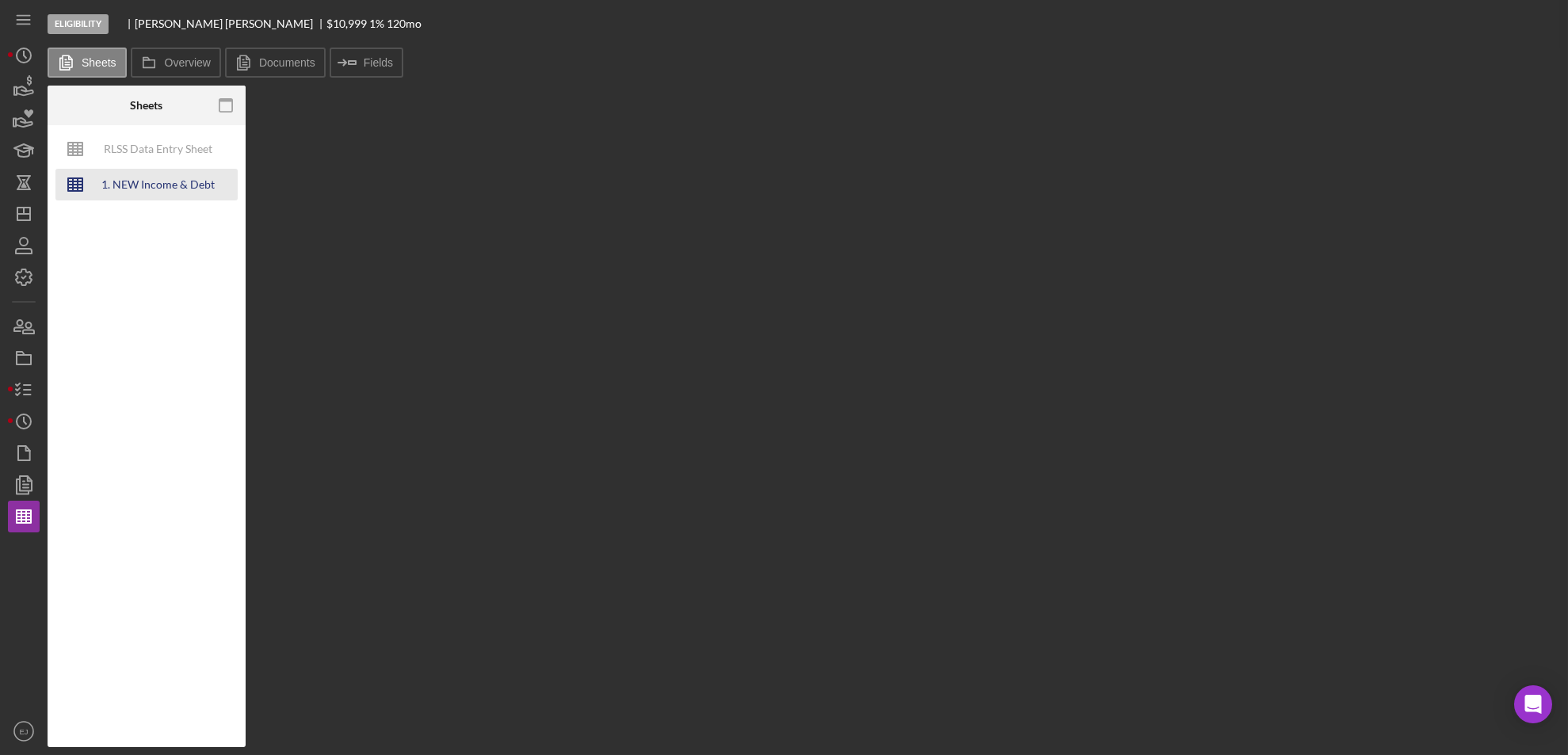
click at [189, 184] on div "1. NEW Income & Debt Calc" at bounding box center [158, 184] width 127 height 31
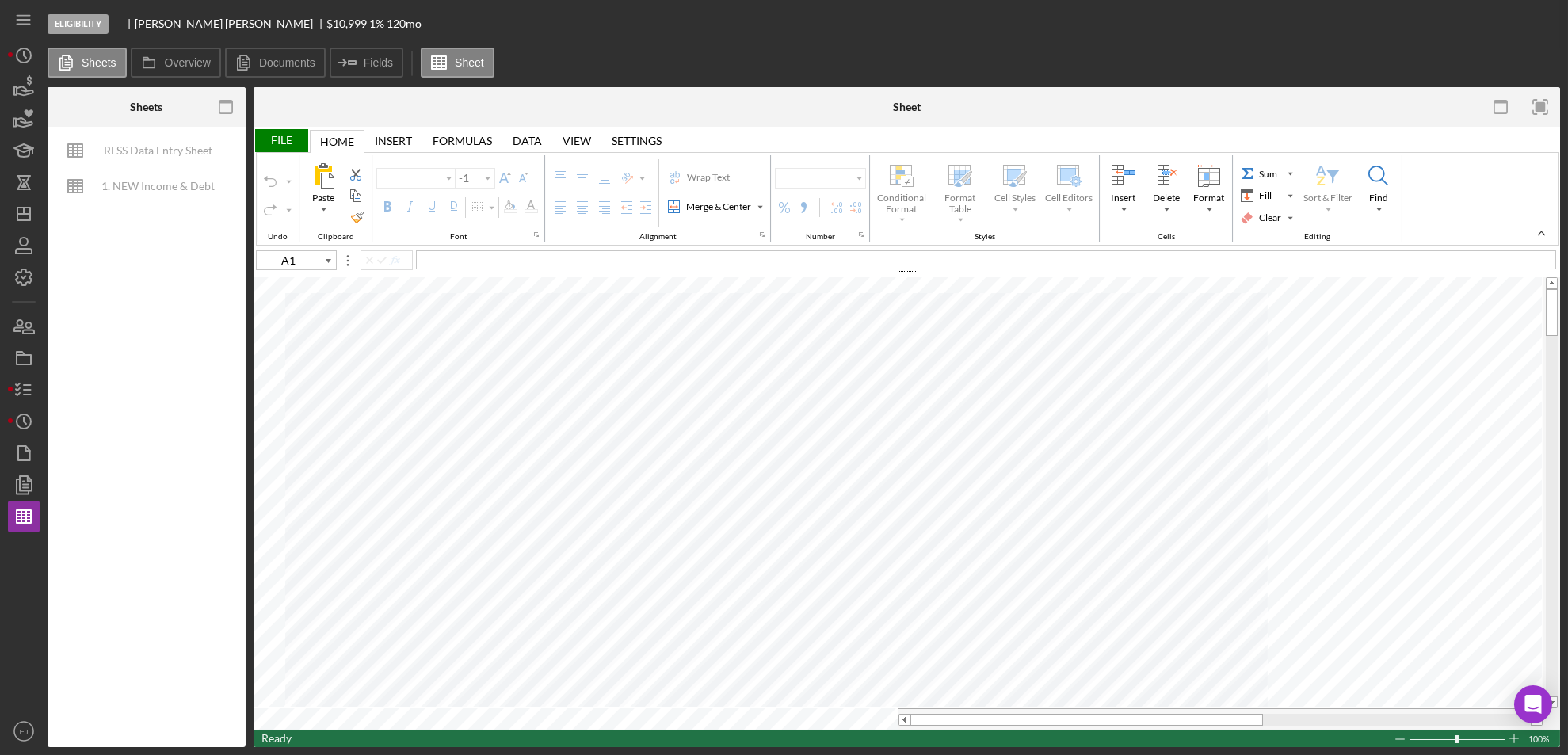
type input "Calibri"
type input "11"
type input "J13"
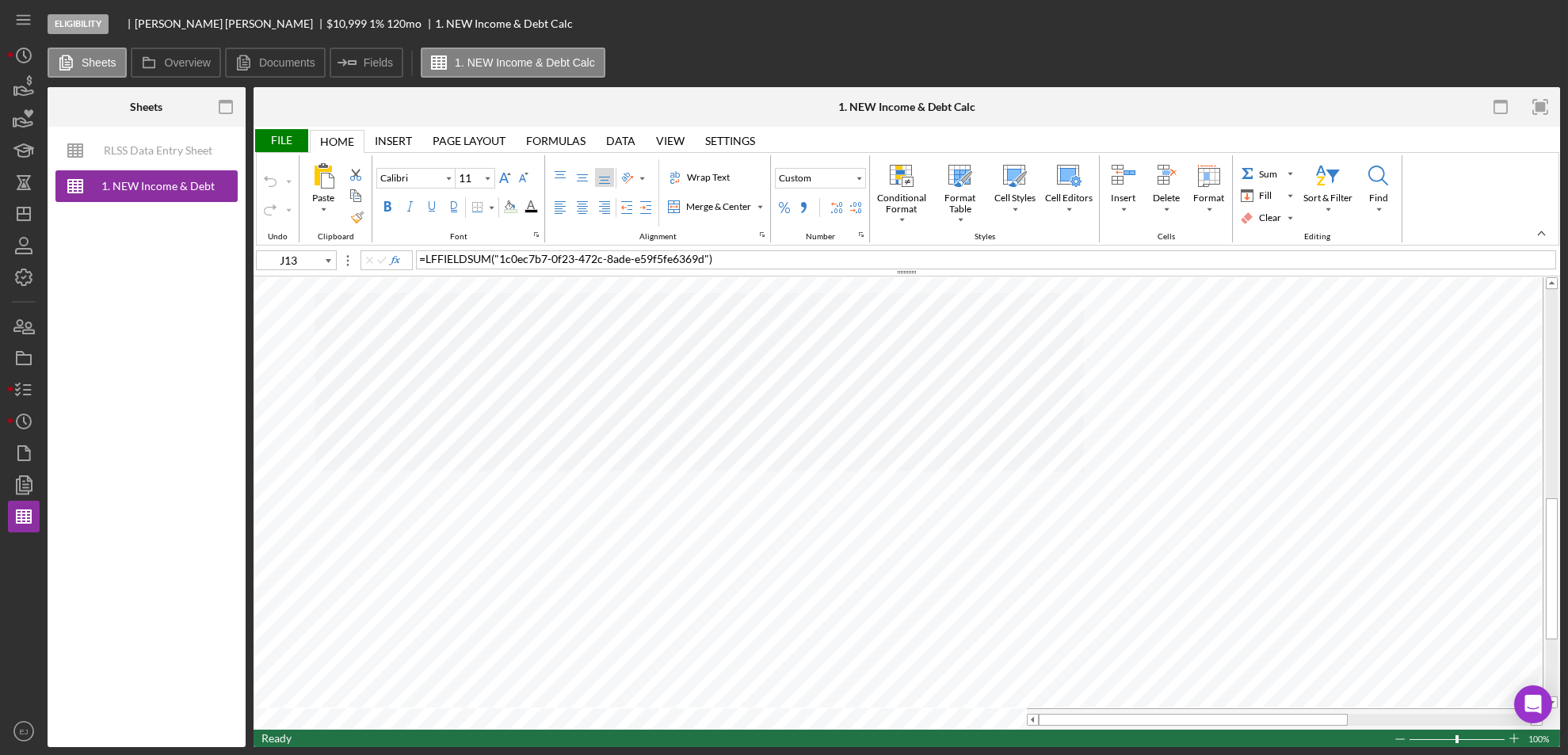
click at [1557, 672] on div at bounding box center [1552, 493] width 12 height 407
click at [1547, 290] on div at bounding box center [1552, 493] width 12 height 407
click at [1547, 290] on div at bounding box center [1552, 359] width 12 height 141
click at [17, 393] on icon "button" at bounding box center [24, 390] width 40 height 40
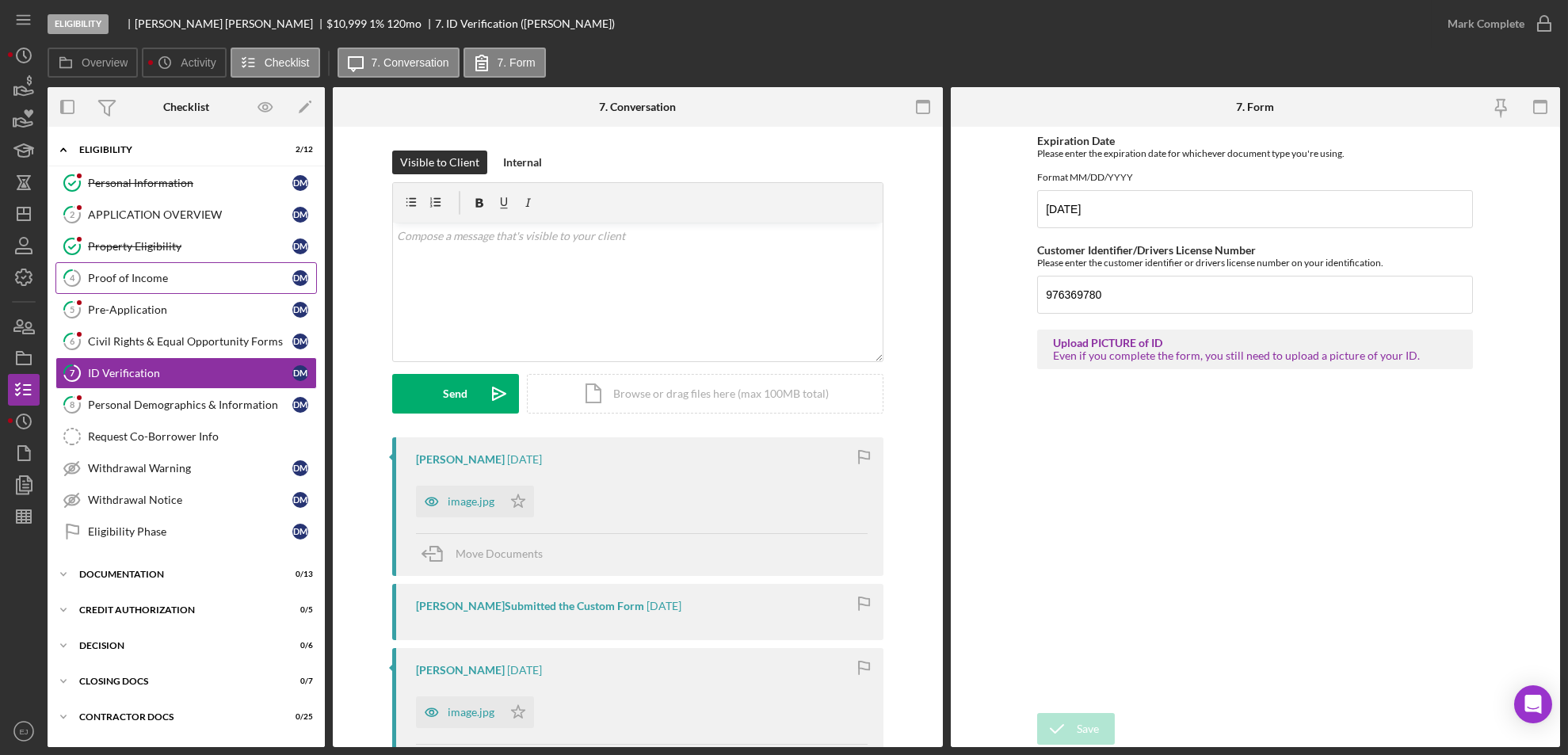
click at [159, 277] on div "Proof of Income" at bounding box center [190, 278] width 205 height 12
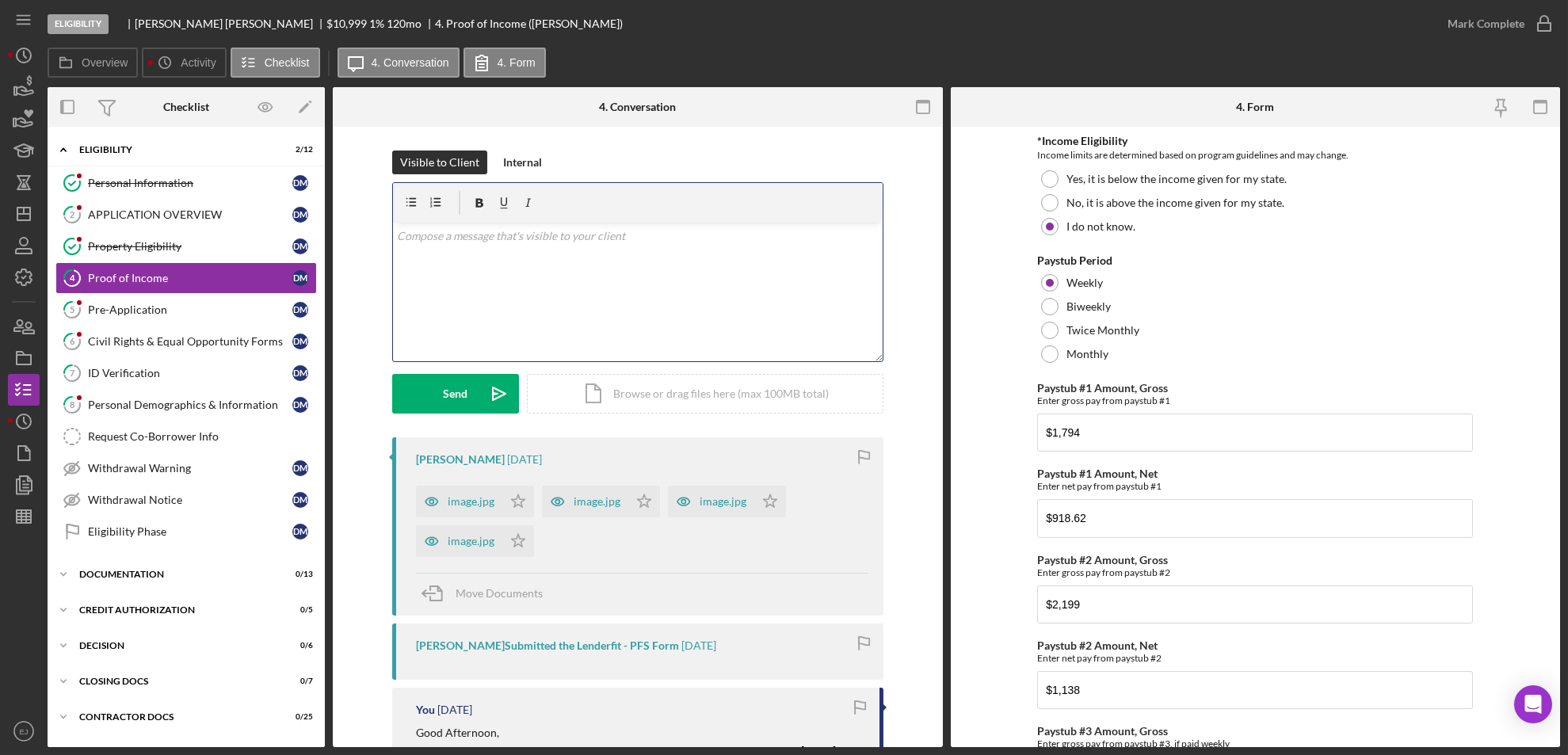
click at [522, 293] on div "v Color teal Color pink Remove color Add row above Add row below Add column bef…" at bounding box center [638, 292] width 490 height 138
click at [530, 164] on div "Internal" at bounding box center [522, 162] width 39 height 24
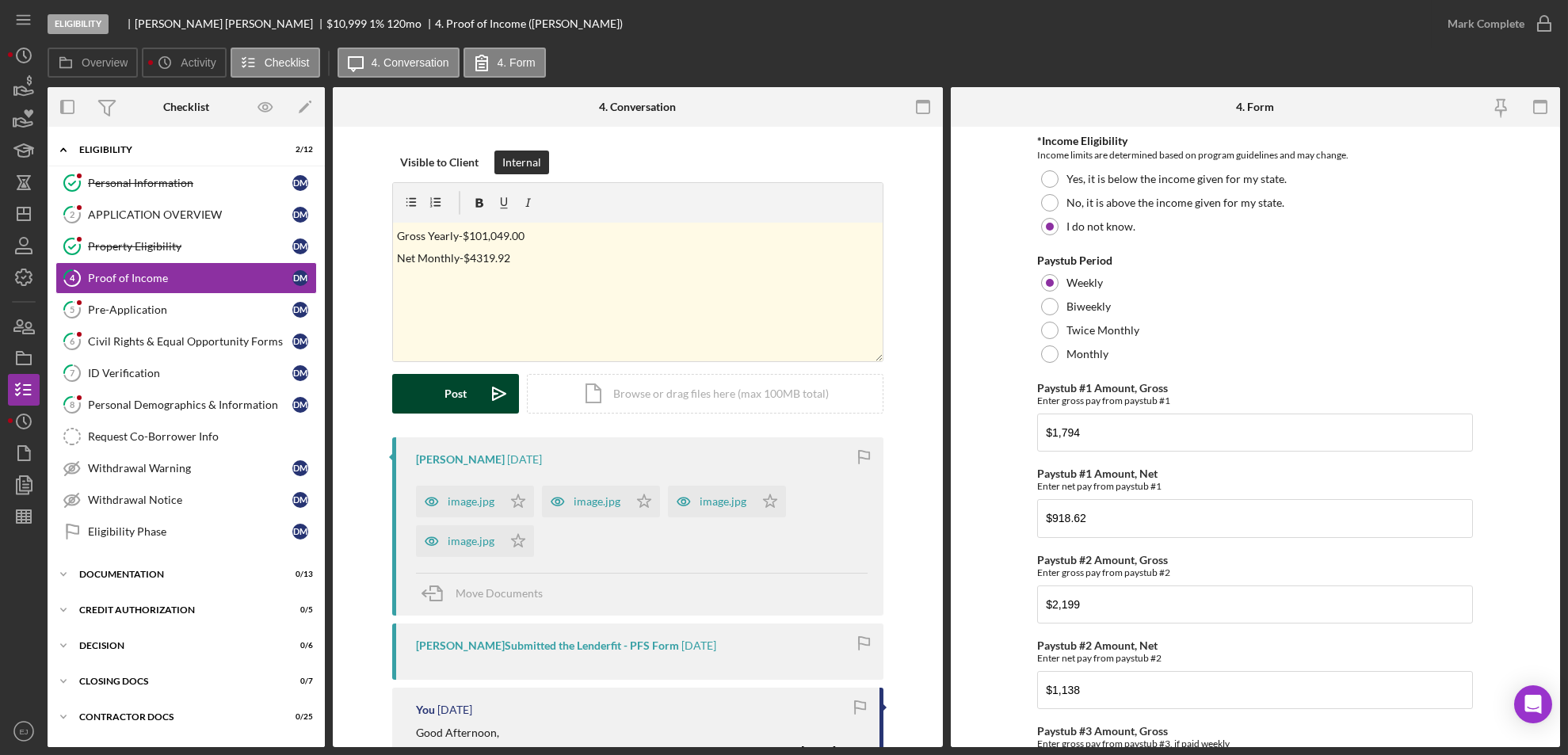
click at [472, 390] on button "Post Icon/icon-invite-send" at bounding box center [456, 394] width 127 height 40
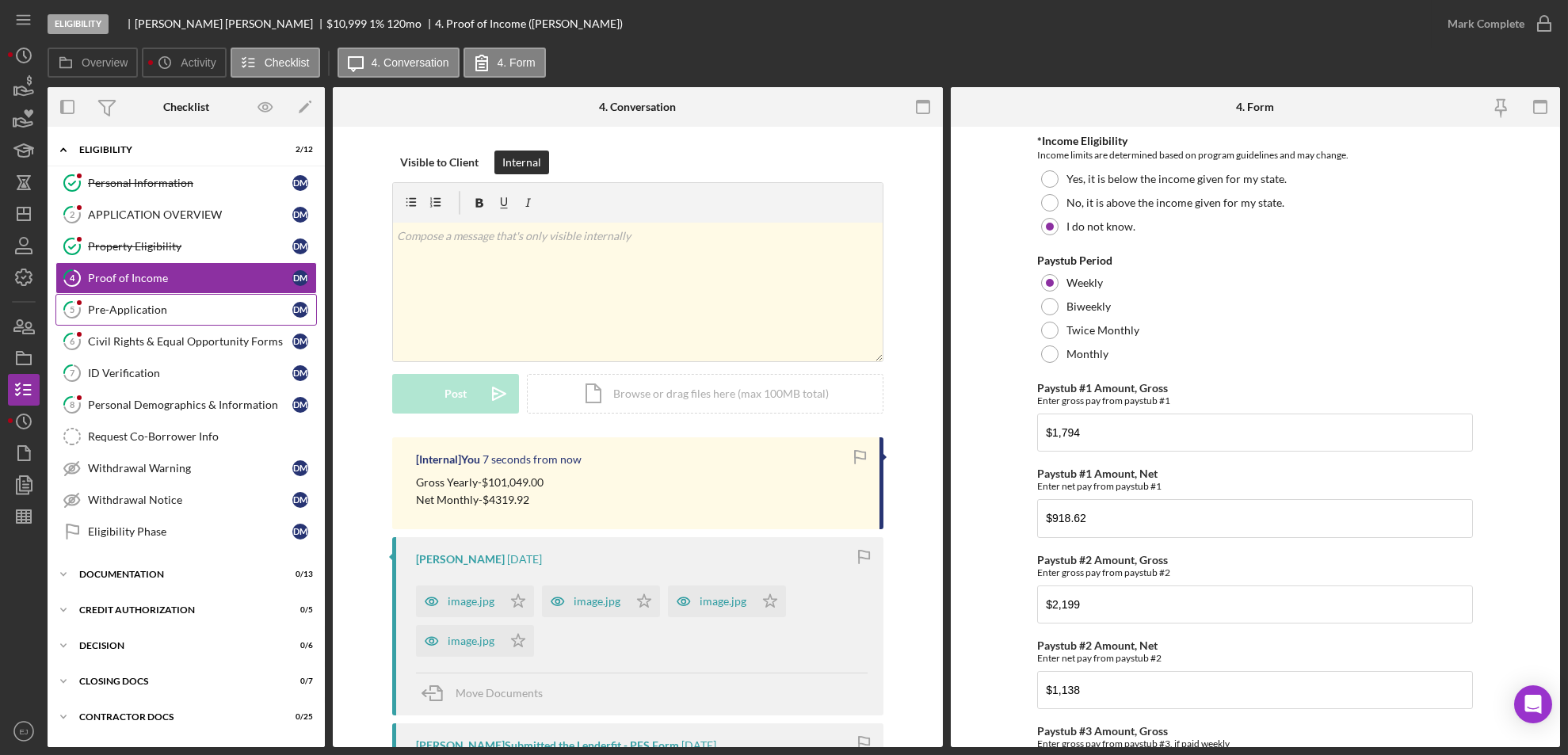
click at [162, 307] on div "Pre-Application" at bounding box center [190, 309] width 205 height 12
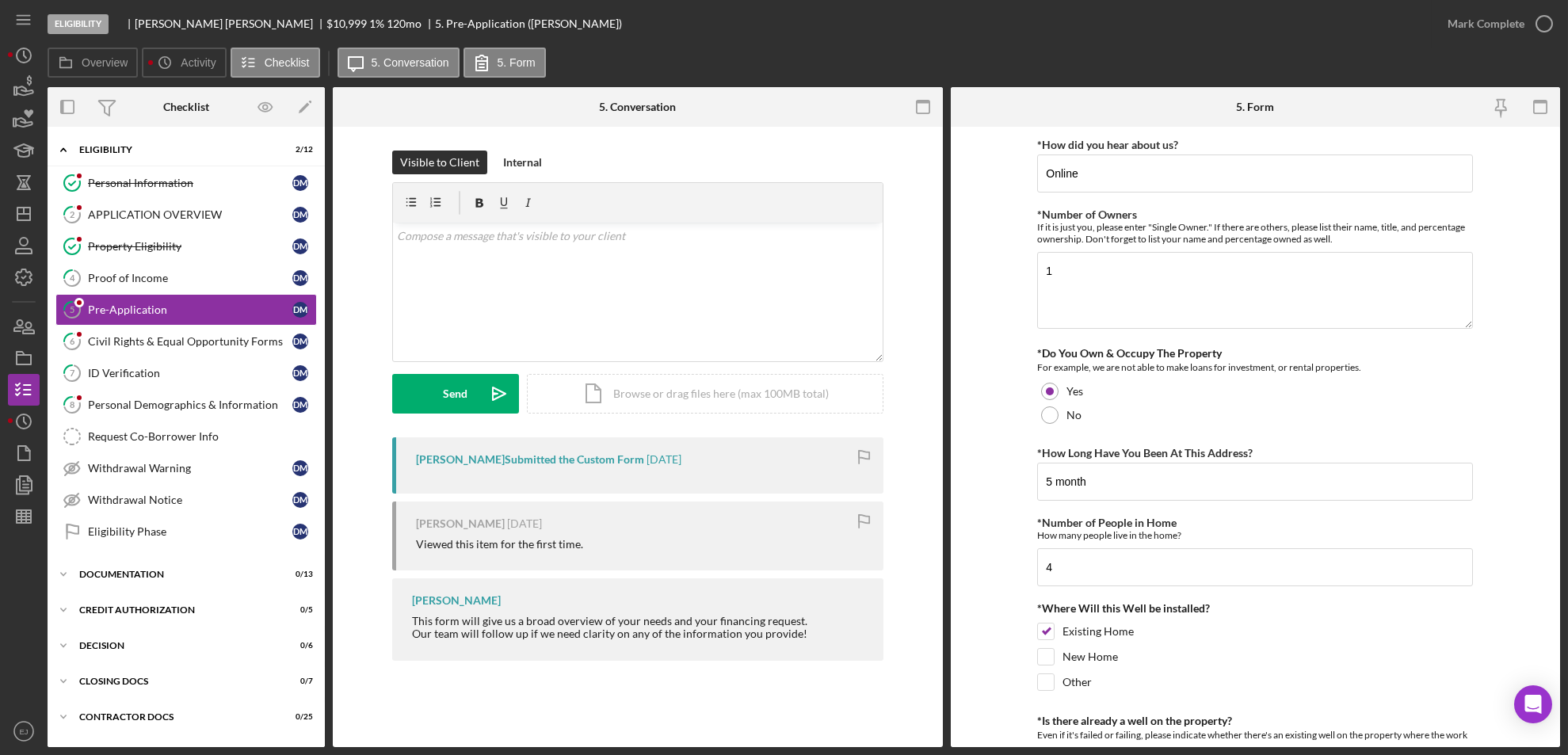
click at [1002, 595] on form "*How did you hear about us? Online *Number of Owners If it is just you, please …" at bounding box center [1256, 437] width 610 height 620
click at [169, 400] on div "Personal Demographics & Information" at bounding box center [190, 404] width 205 height 12
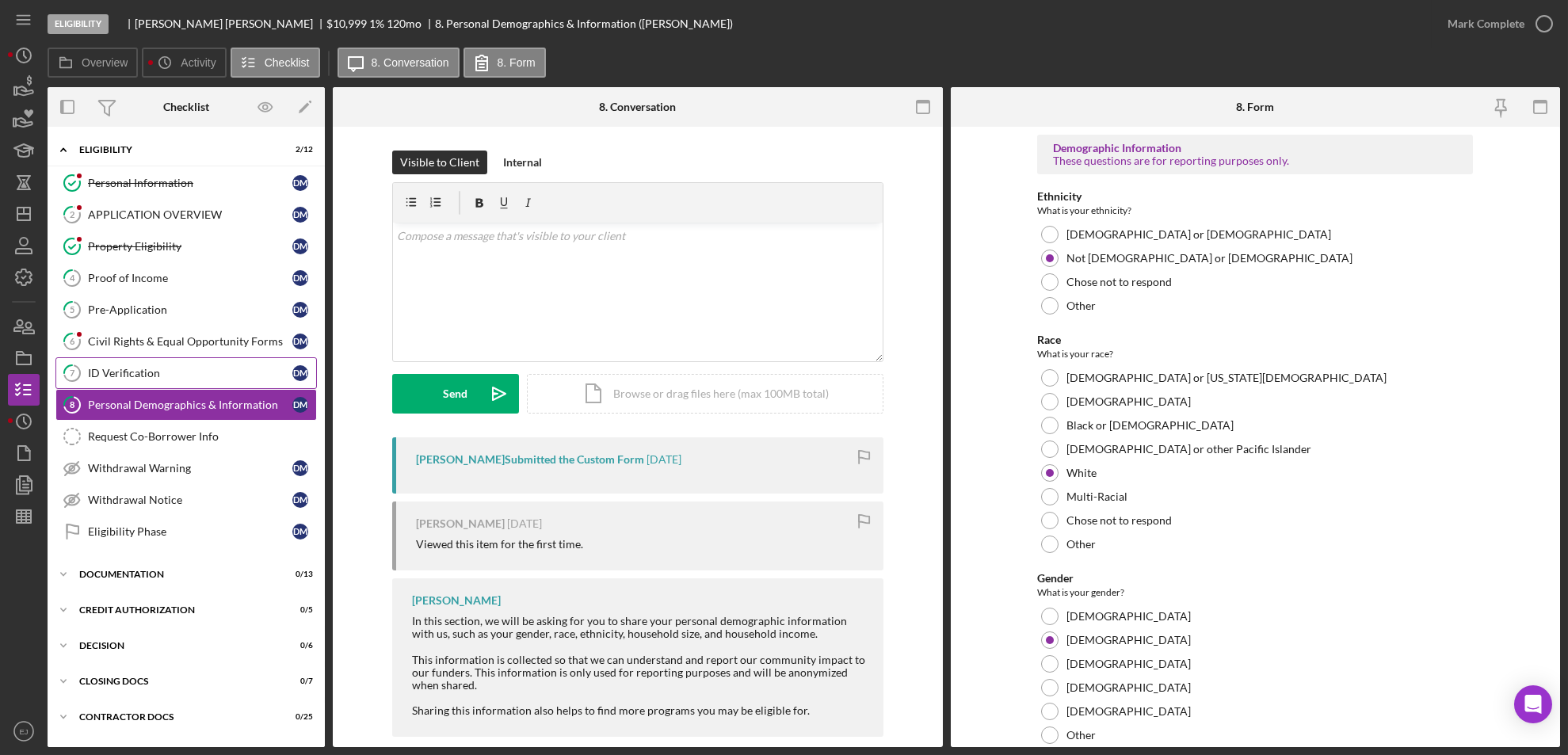
click at [133, 379] on div "ID Verification" at bounding box center [190, 372] width 205 height 12
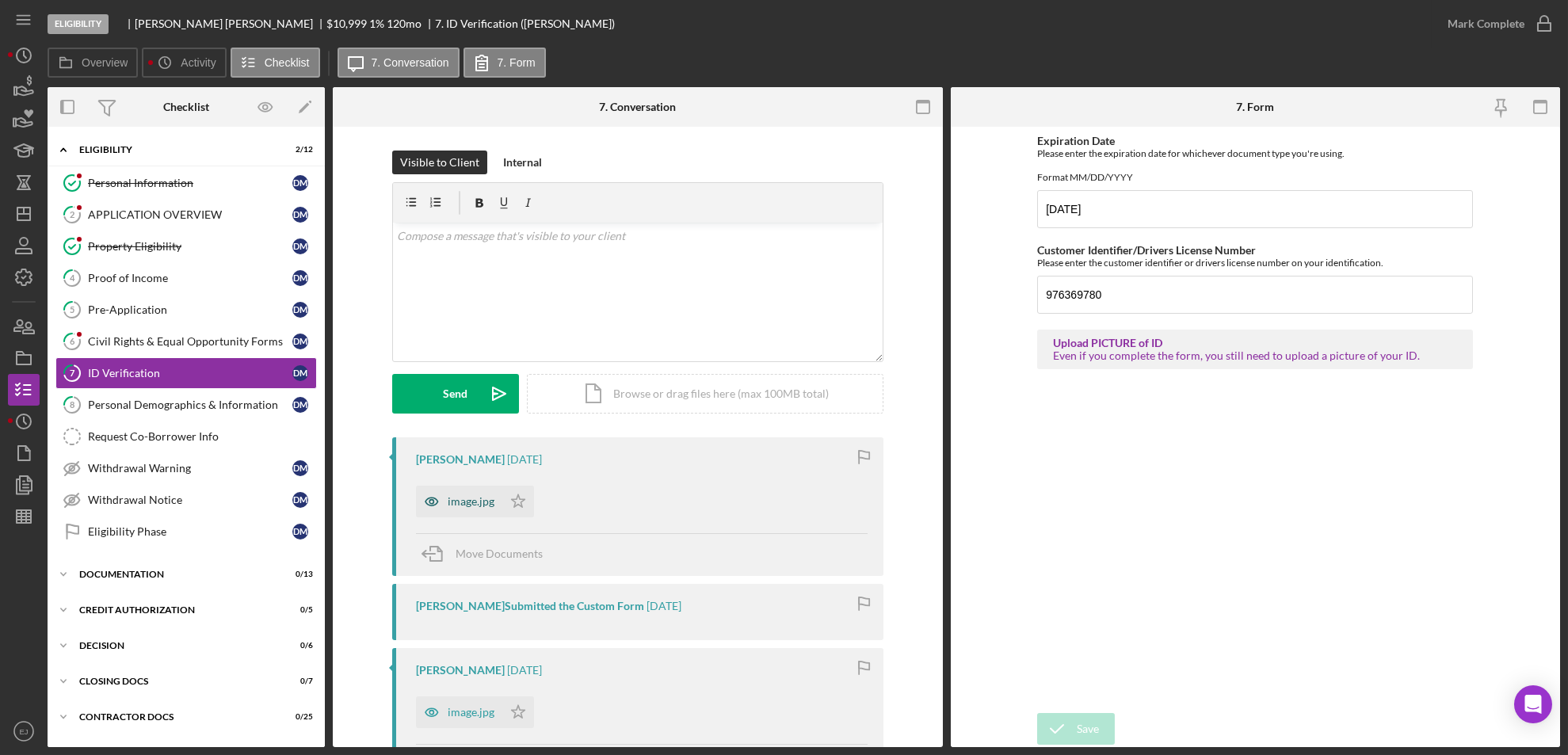
click at [455, 510] on div "image.jpg" at bounding box center [459, 501] width 86 height 31
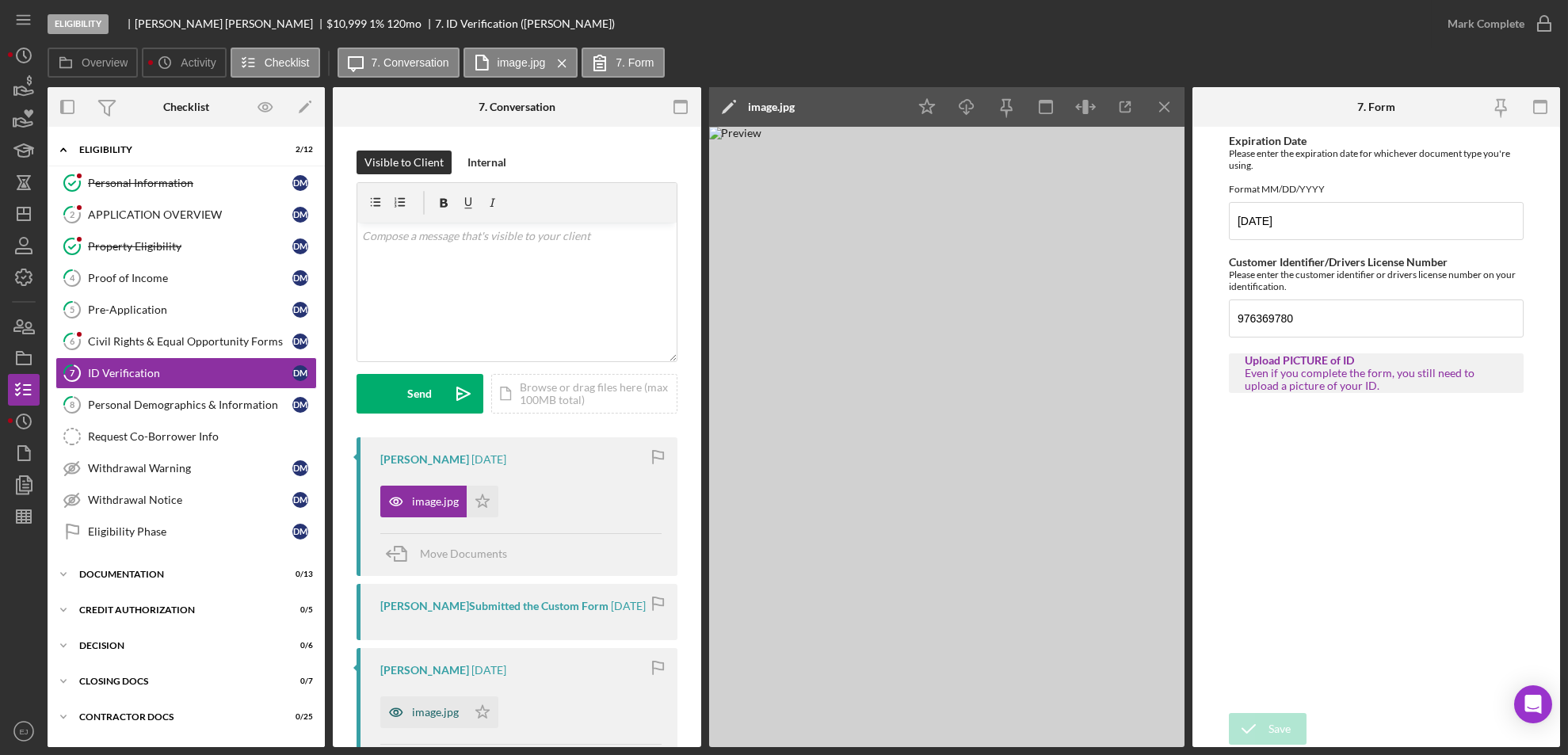
click at [451, 707] on div "image.jpg" at bounding box center [435, 711] width 46 height 12
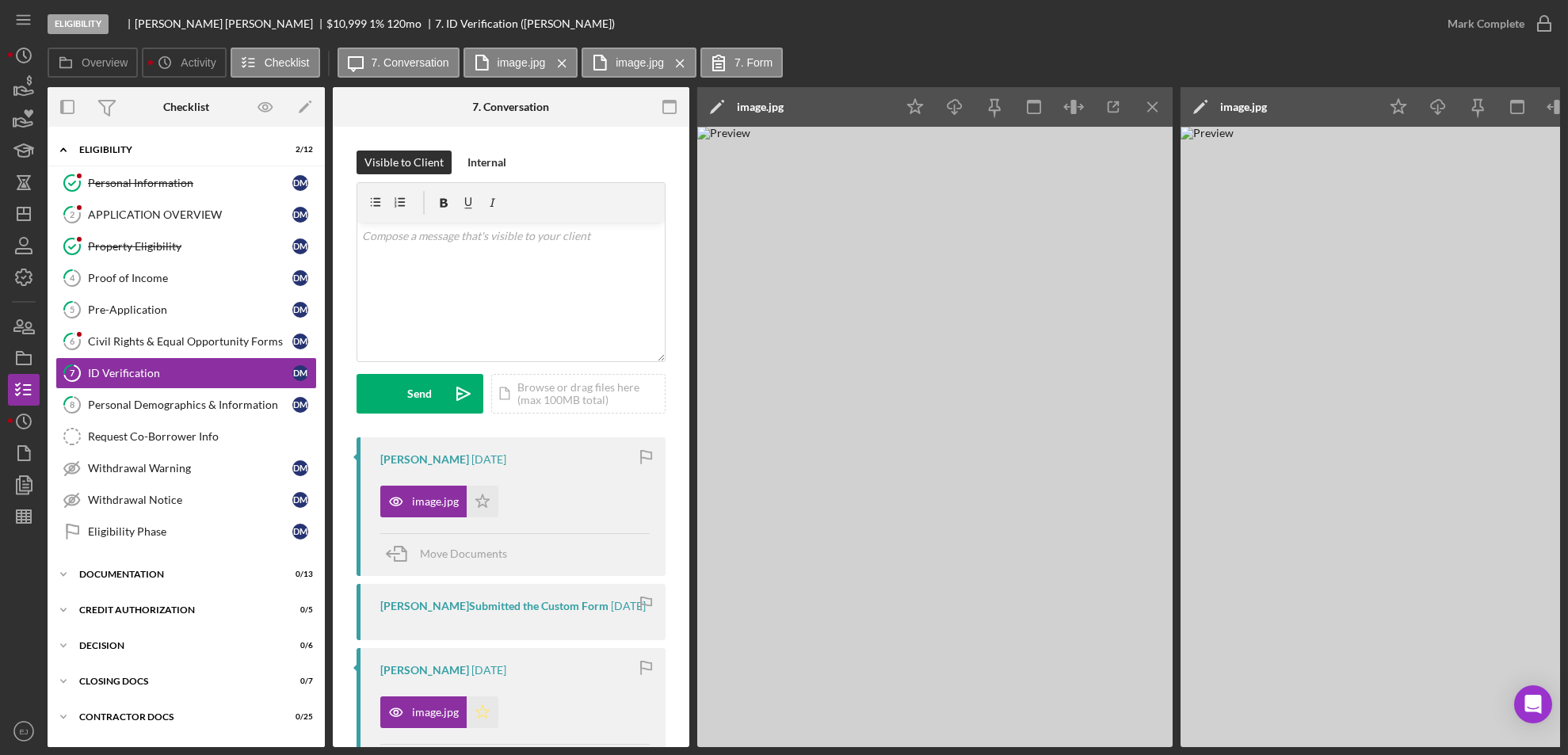
click at [478, 719] on icon "Icon/Star" at bounding box center [482, 711] width 31 height 31
click at [1540, 21] on icon "button" at bounding box center [1544, 24] width 40 height 40
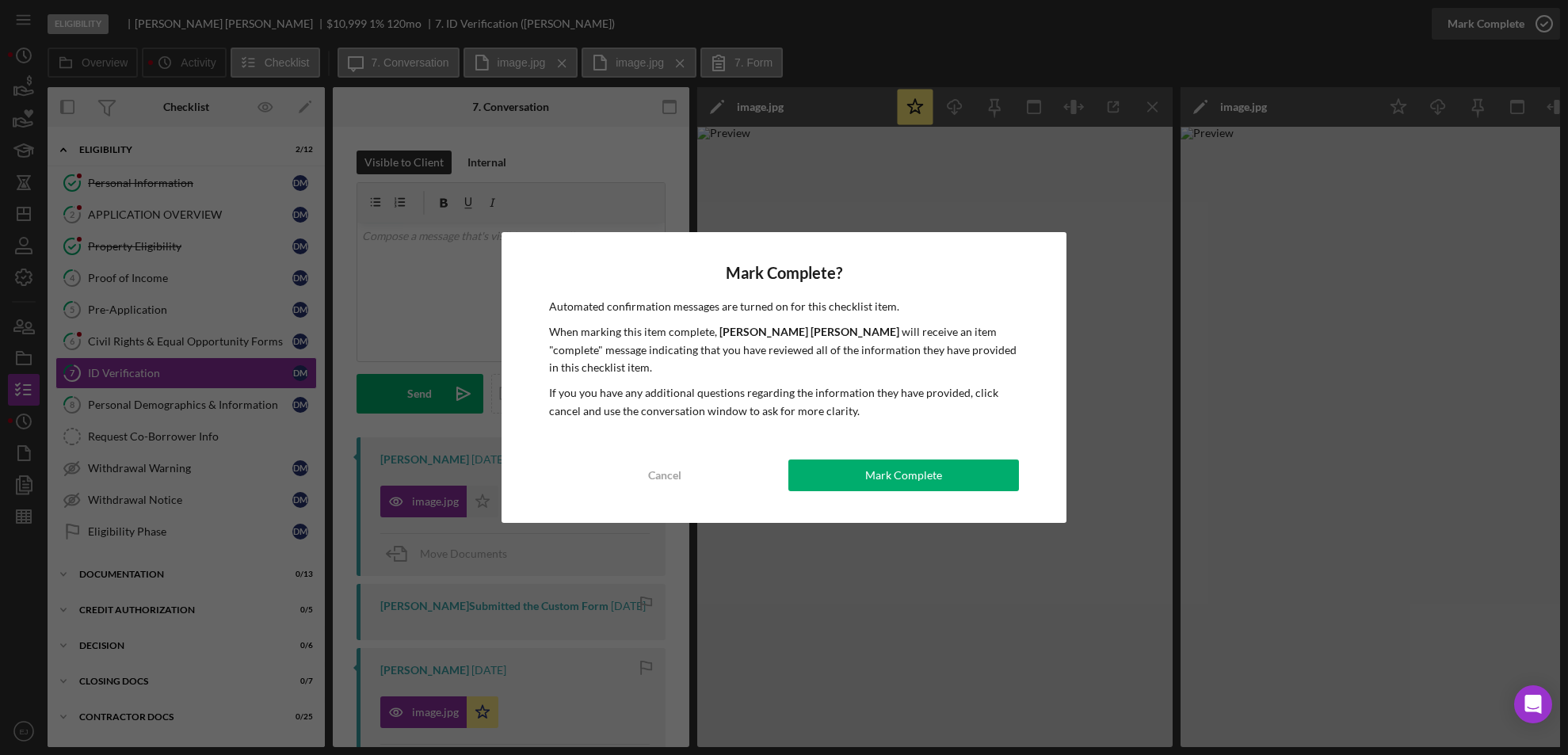
click at [1540, 21] on div "Mark Complete? Automated confirmation messages are turned on for this checklist…" at bounding box center [784, 377] width 1568 height 755
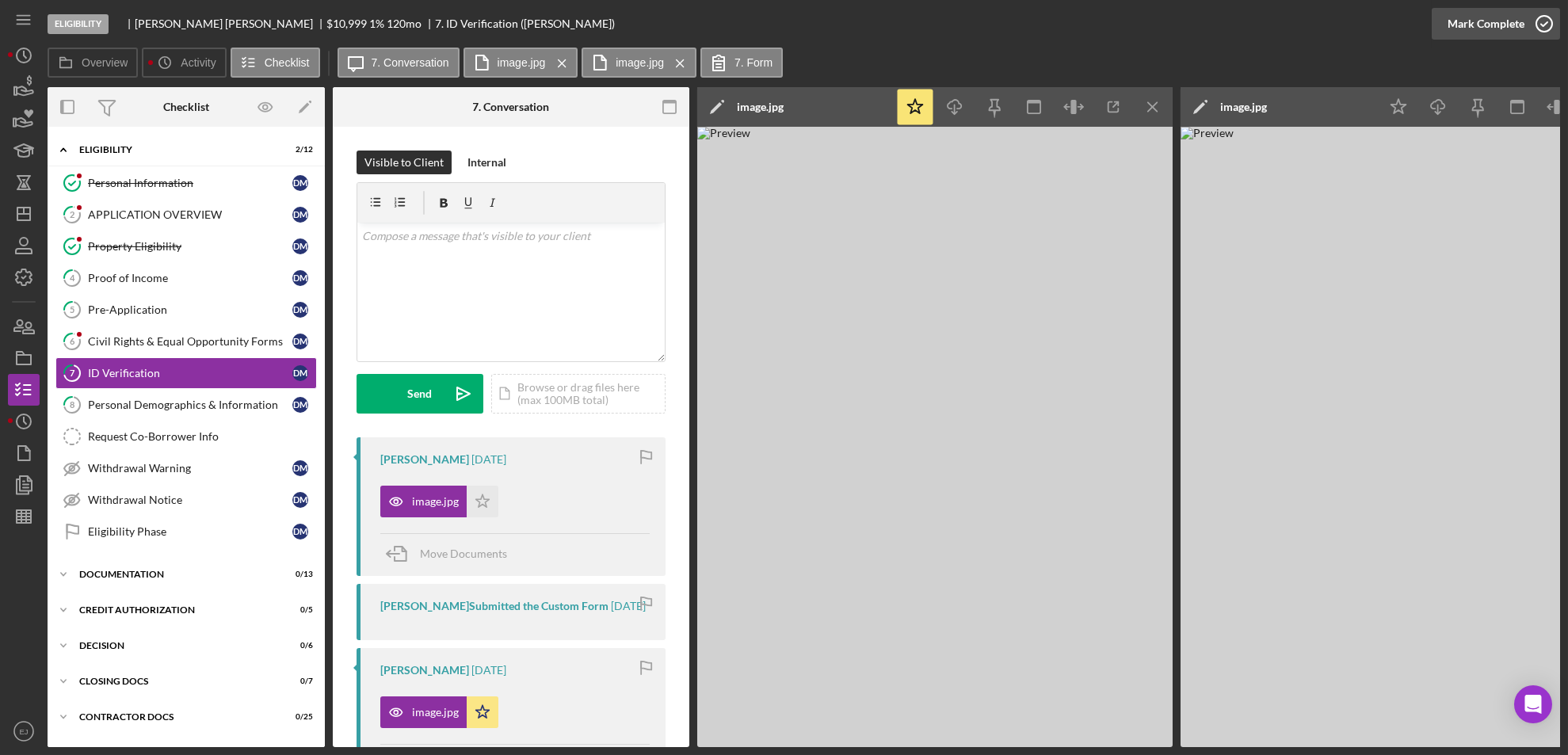
click at [1547, 24] on icon "button" at bounding box center [1544, 24] width 40 height 40
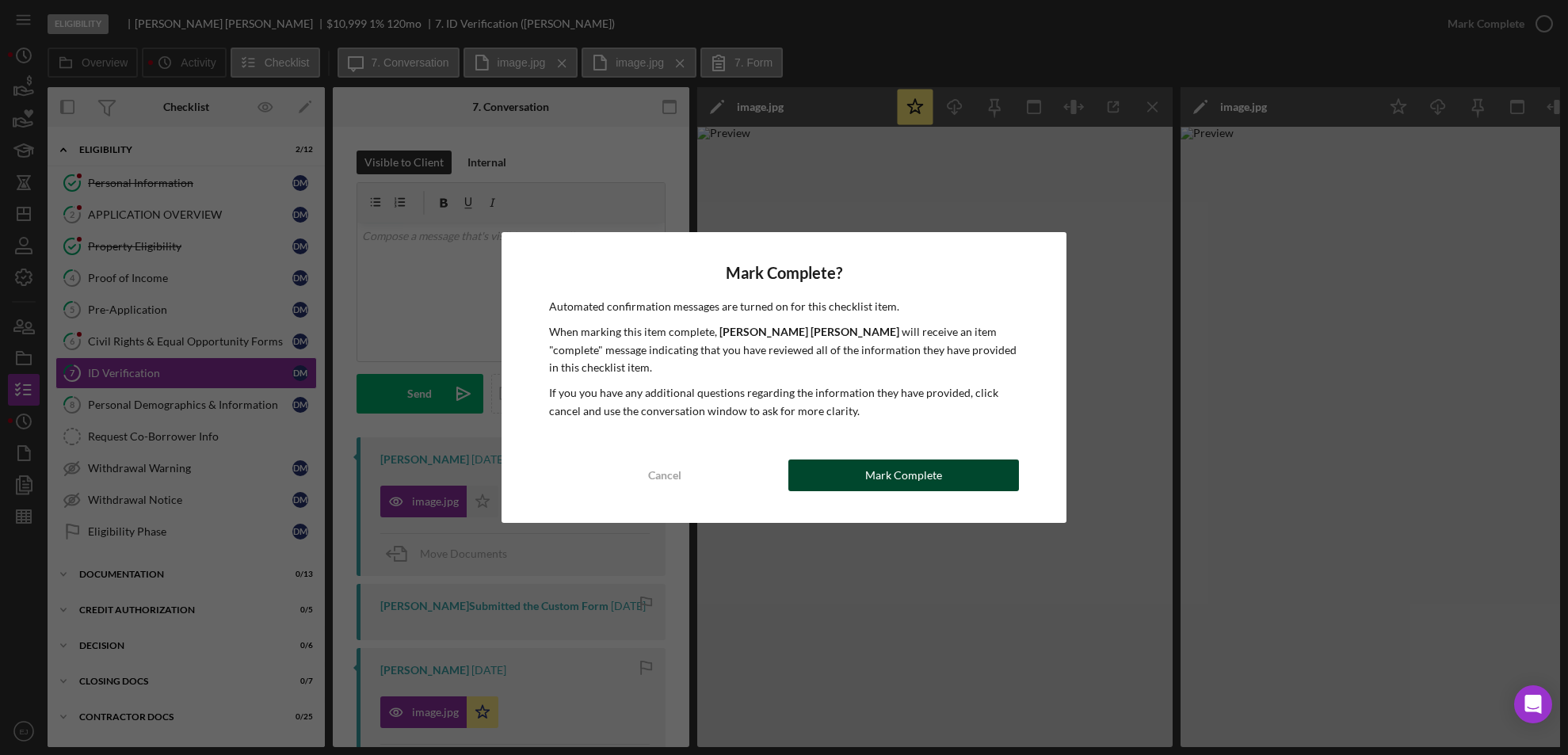
click at [965, 473] on button "Mark Complete" at bounding box center [904, 475] width 231 height 31
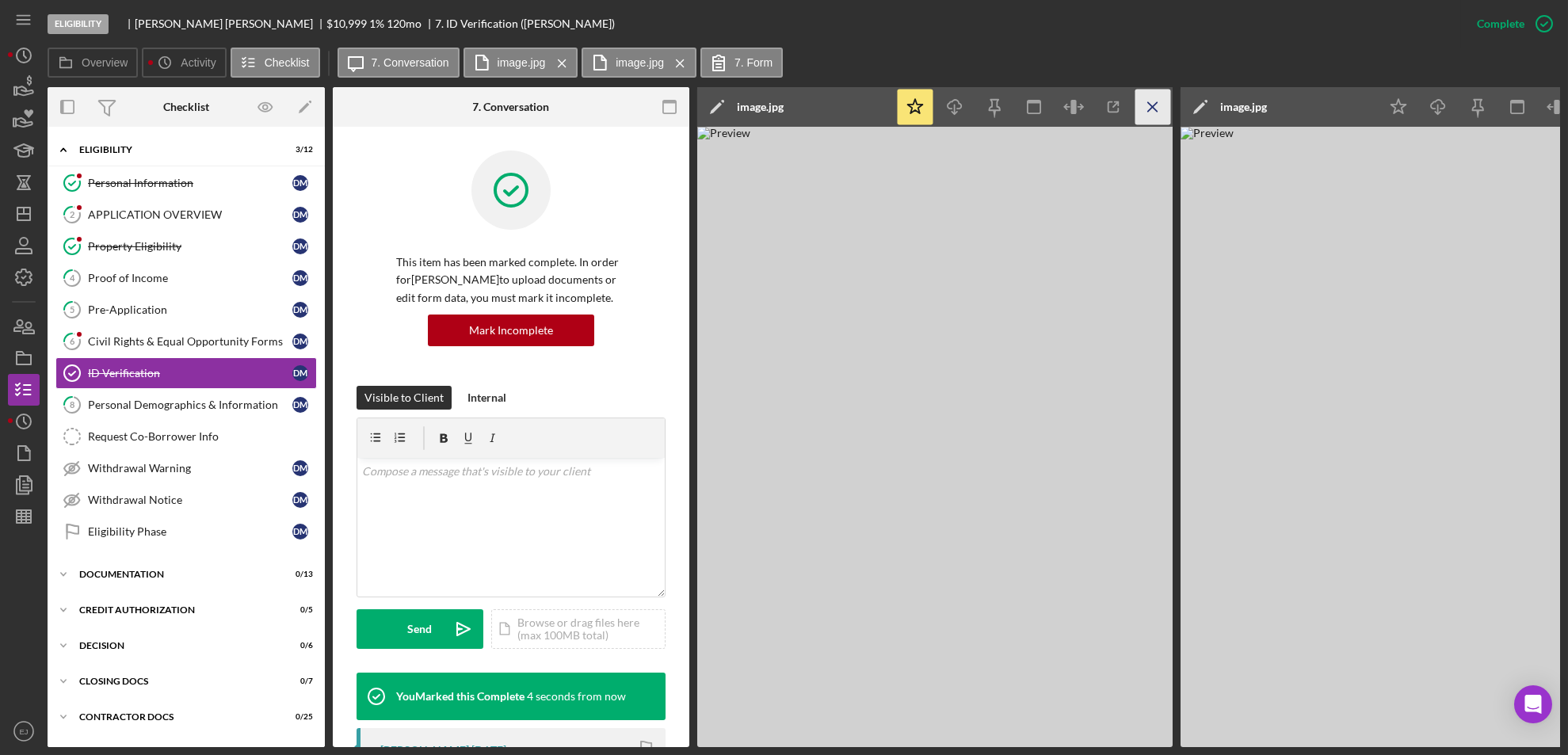
click at [1144, 111] on icon "Icon/Menu Close" at bounding box center [1154, 108] width 36 height 36
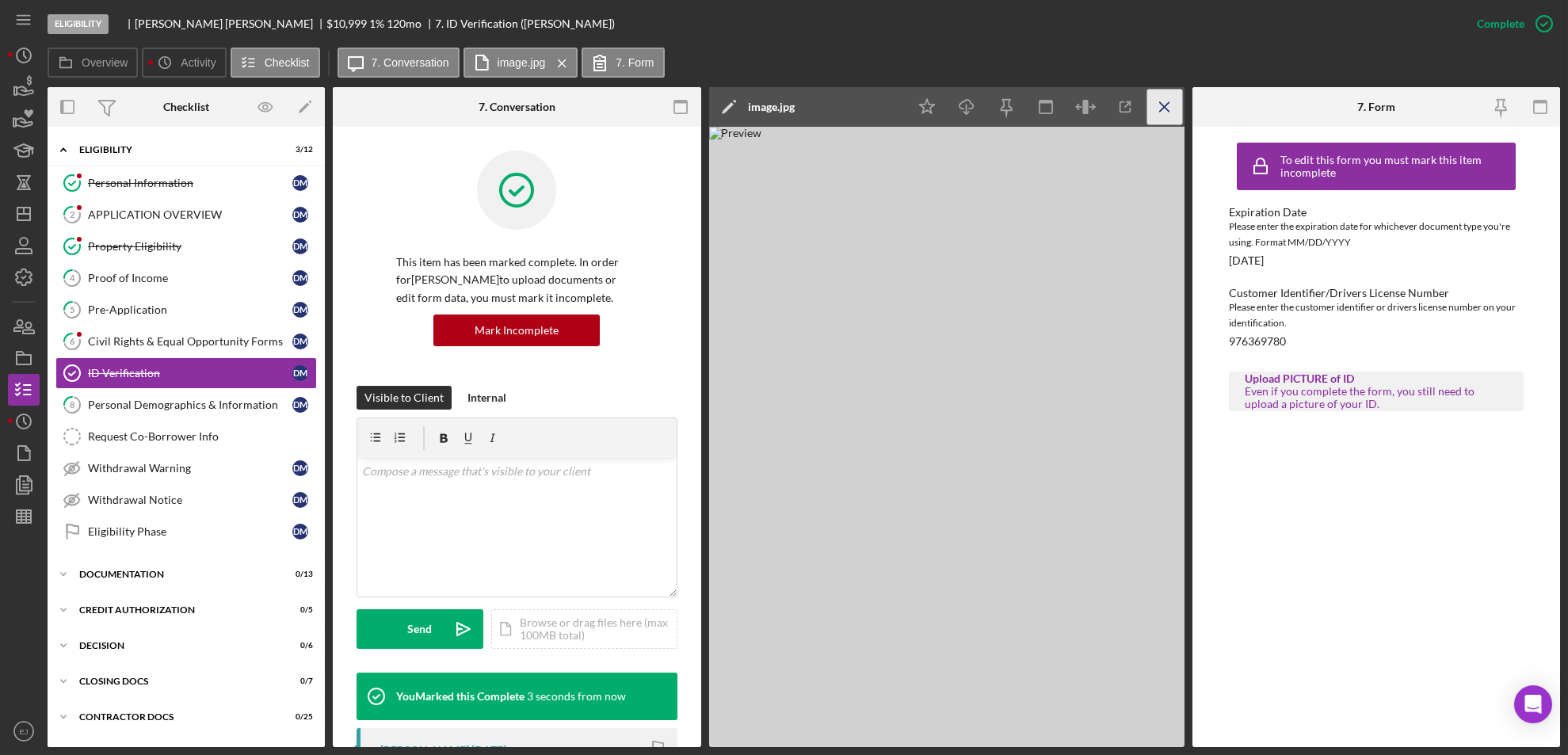
click at [1164, 99] on icon "Icon/Menu Close" at bounding box center [1164, 108] width 36 height 36
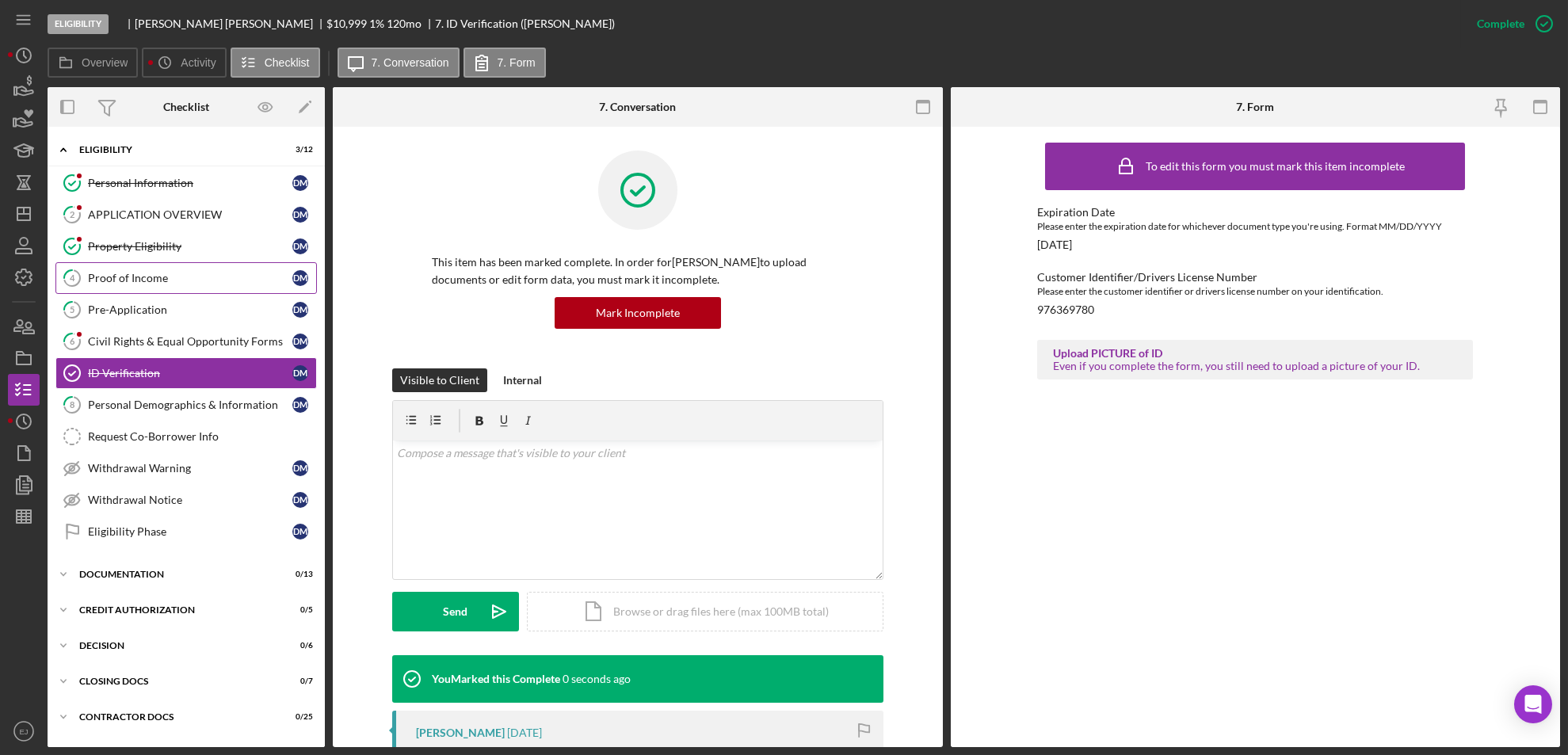
click at [154, 276] on div "Proof of Income" at bounding box center [190, 278] width 205 height 12
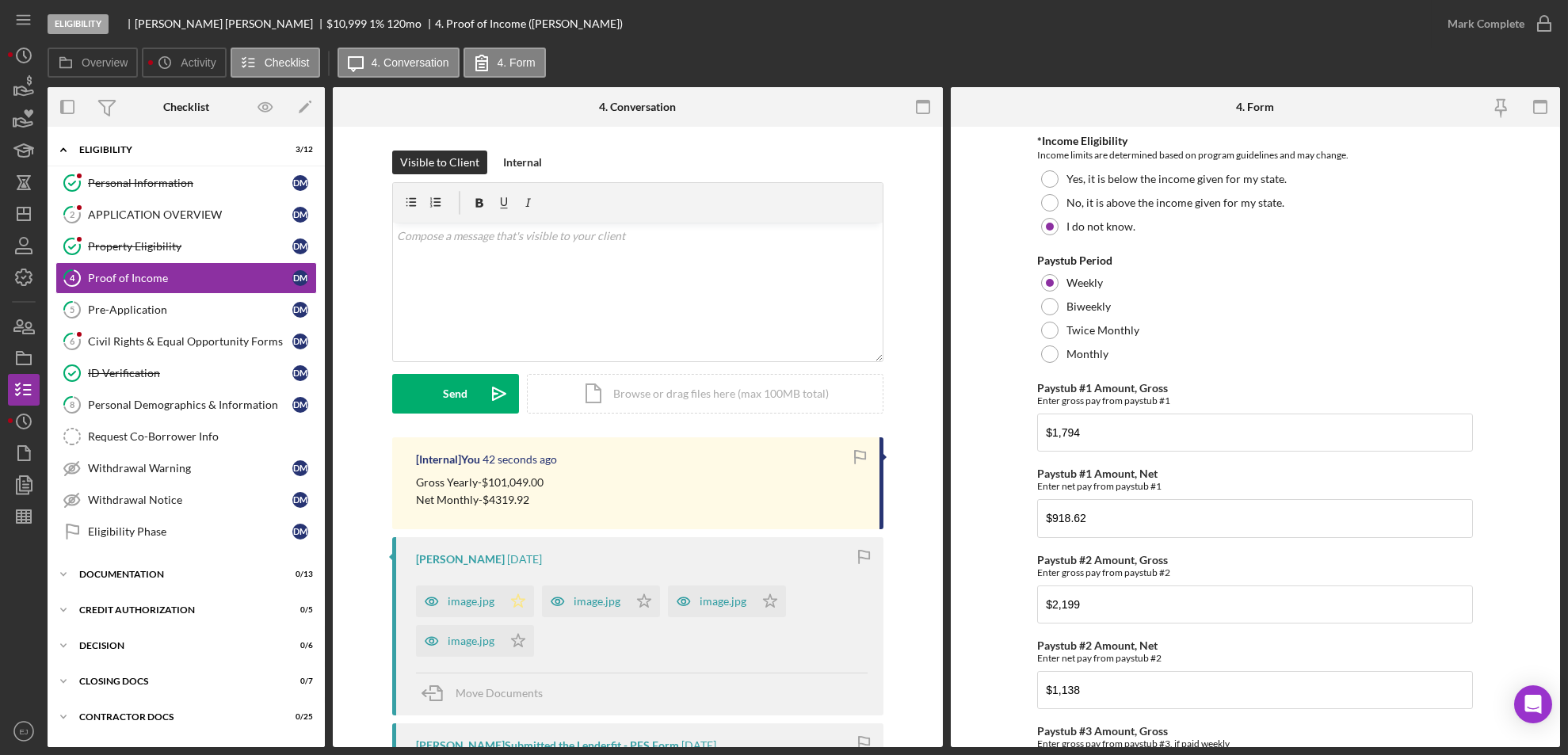
click at [510, 594] on icon "Icon/Star" at bounding box center [517, 601] width 31 height 31
click at [645, 594] on icon "Icon/Star" at bounding box center [643, 601] width 31 height 31
click at [1543, 17] on icon "button" at bounding box center [1544, 24] width 40 height 40
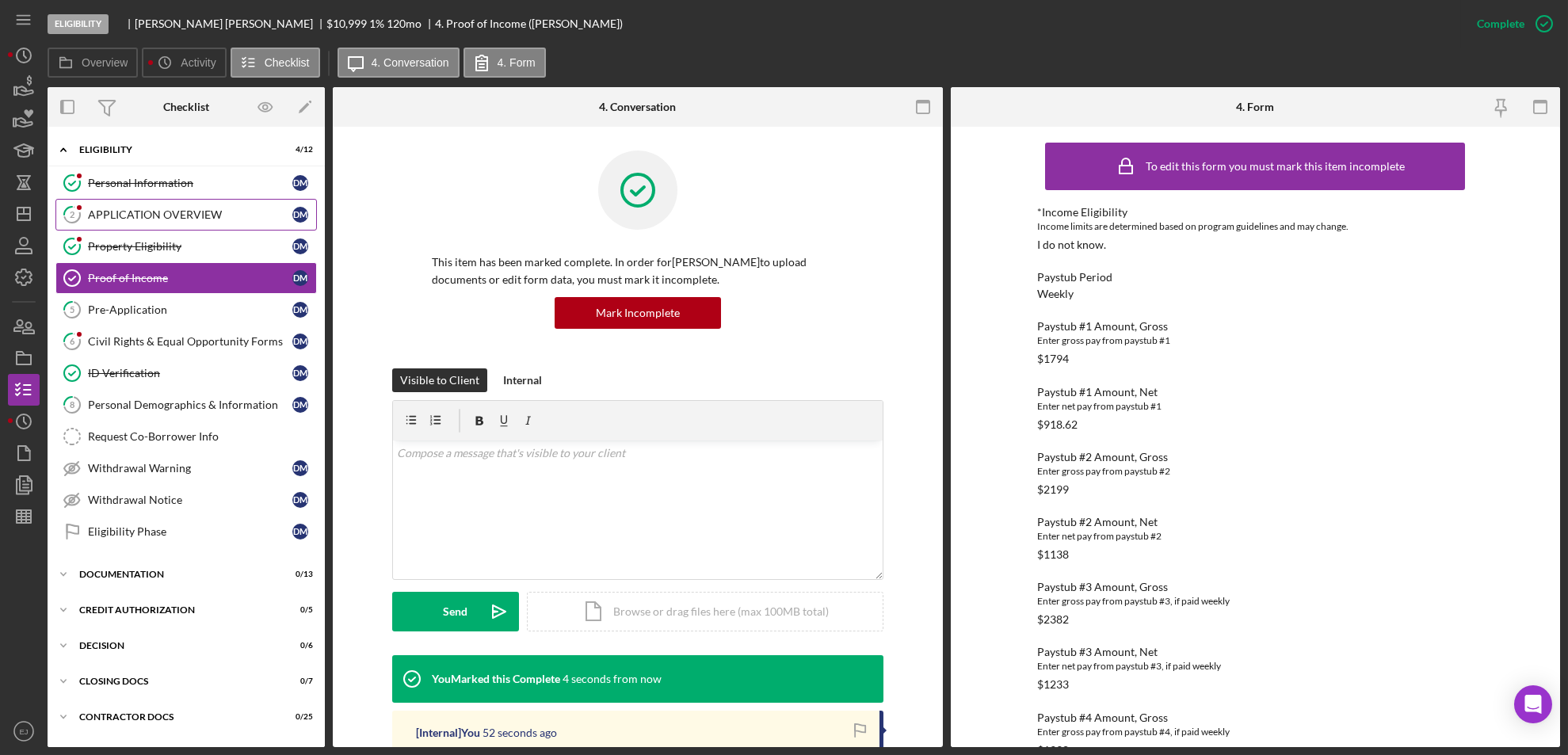
click at [229, 219] on div "APPLICATION OVERVIEW" at bounding box center [190, 214] width 205 height 12
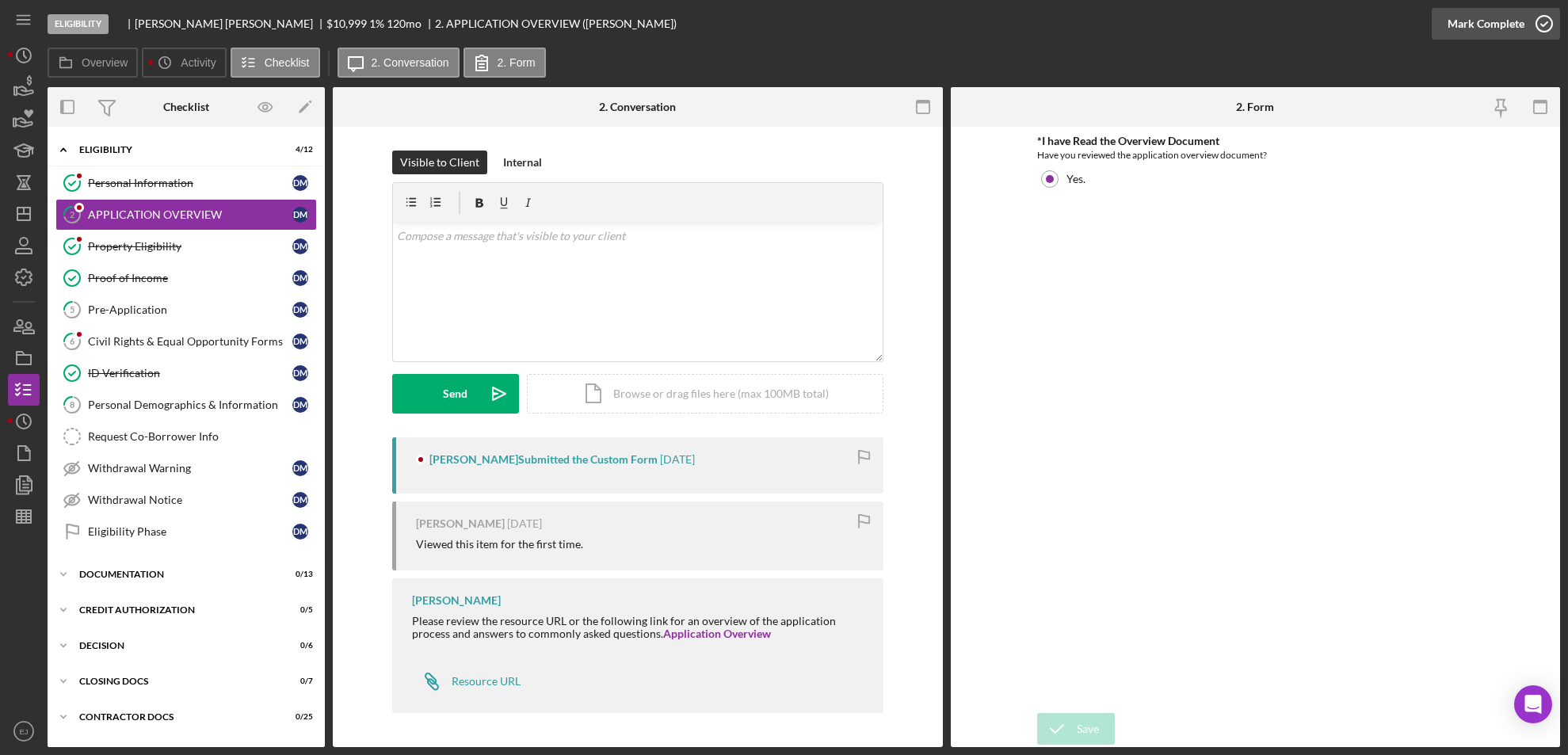
click at [1552, 19] on icon "button" at bounding box center [1544, 24] width 40 height 40
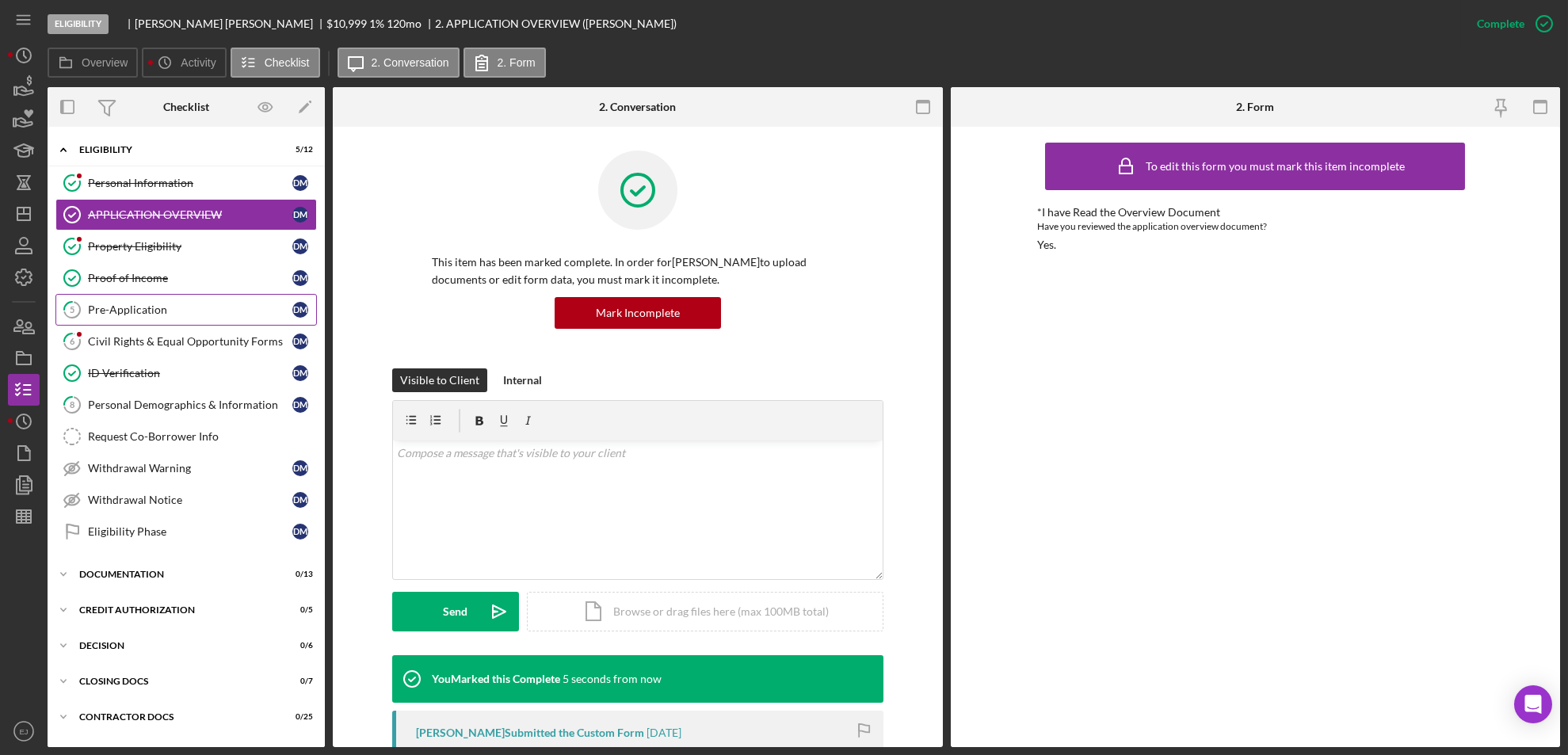
click at [125, 310] on div "Pre-Application" at bounding box center [190, 309] width 205 height 12
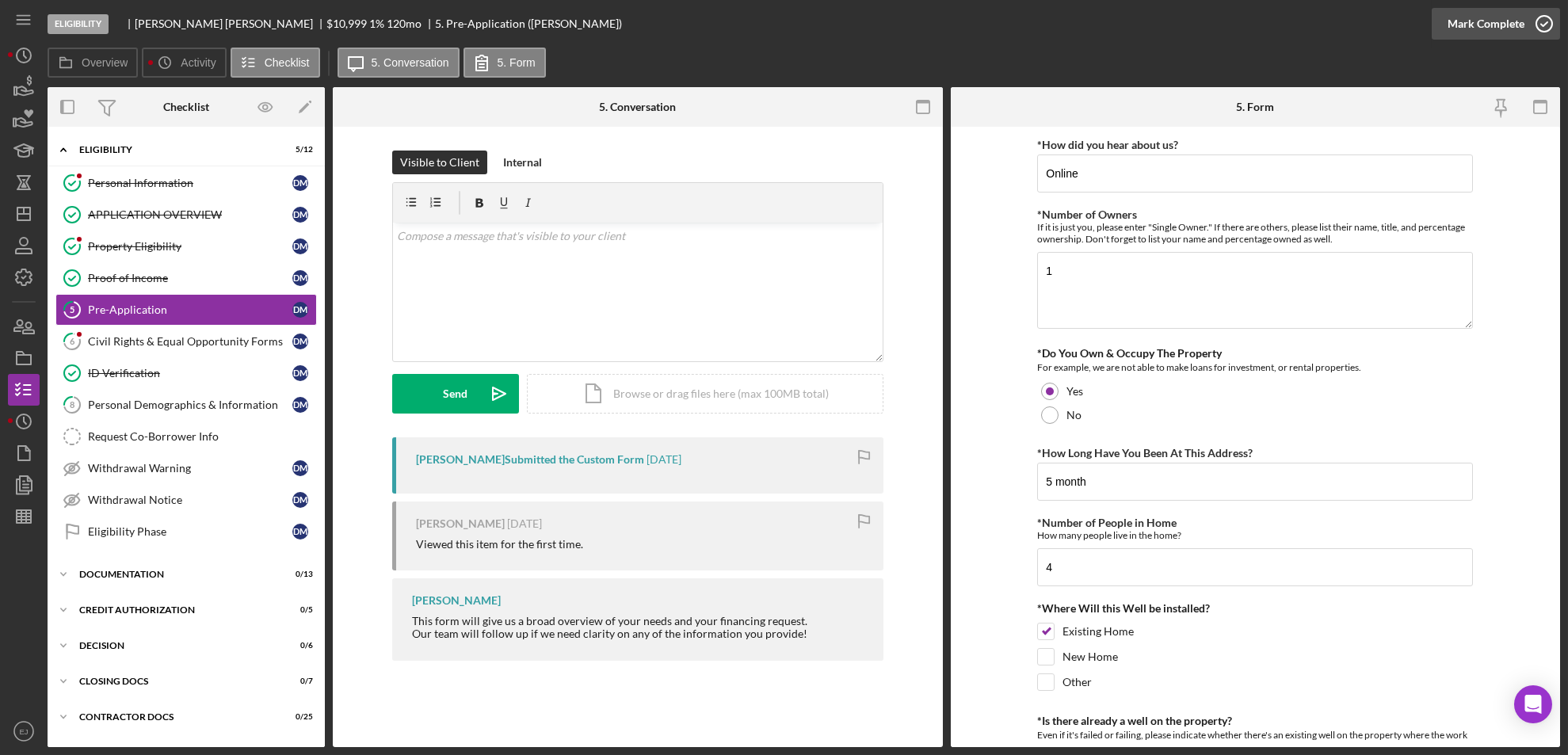
click at [1555, 27] on icon "button" at bounding box center [1544, 24] width 40 height 40
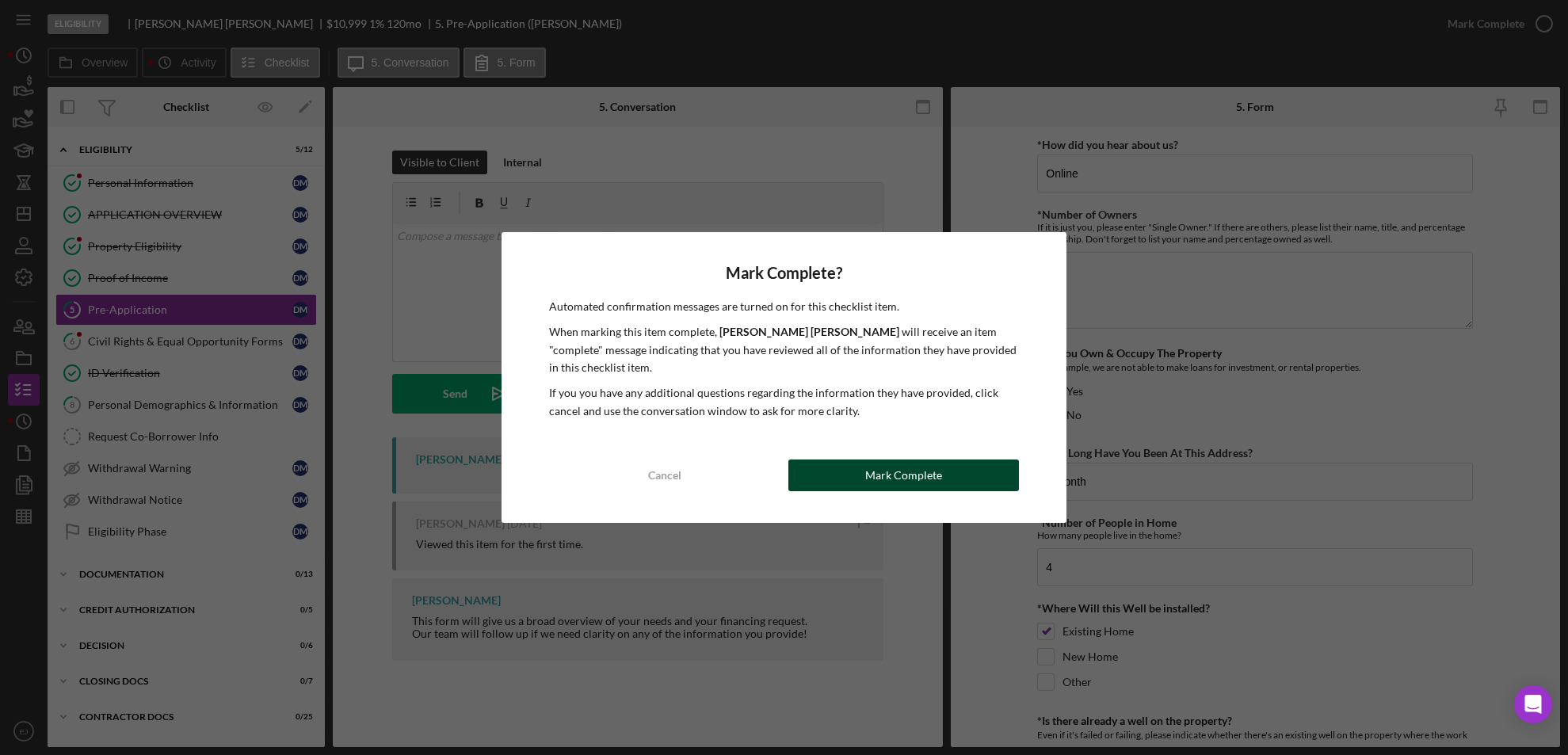
click at [982, 463] on button "Mark Complete" at bounding box center [904, 475] width 231 height 31
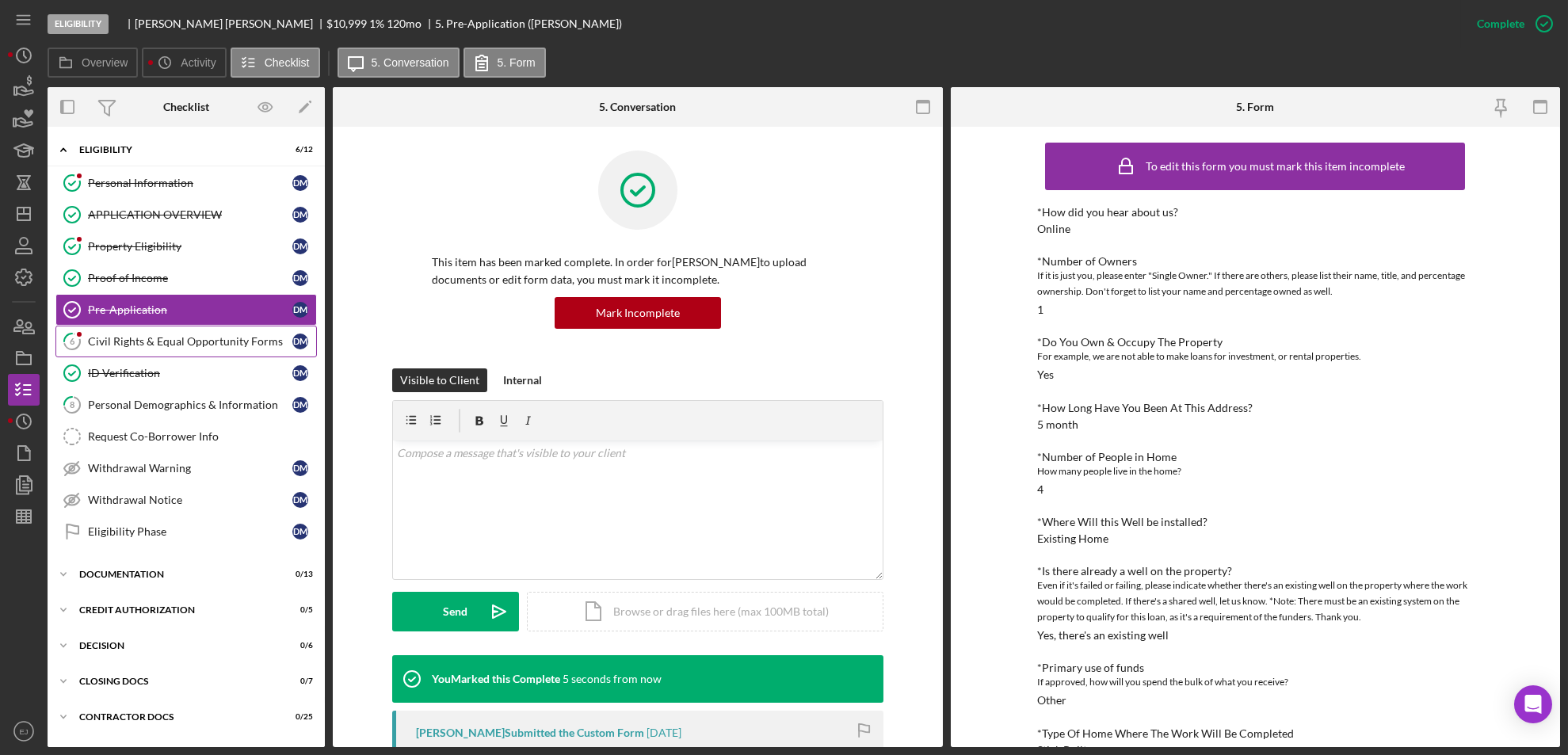
click at [112, 336] on div "Civil Rights & Equal Opportunity Forms" at bounding box center [190, 341] width 205 height 12
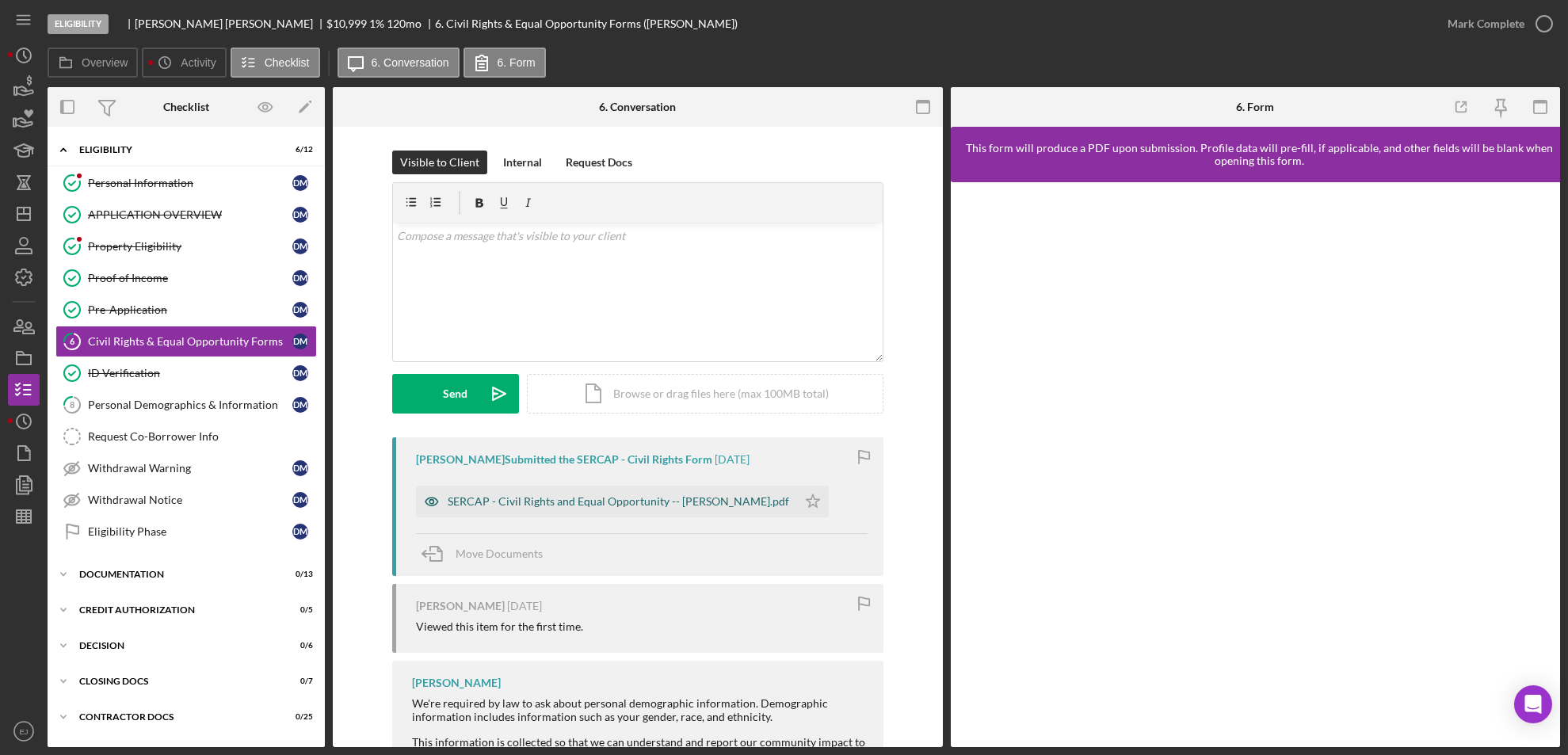
click at [574, 504] on div "SERCAP - Civil Rights and Equal Opportunity -- [PERSON_NAME].pdf" at bounding box center [619, 501] width 341 height 12
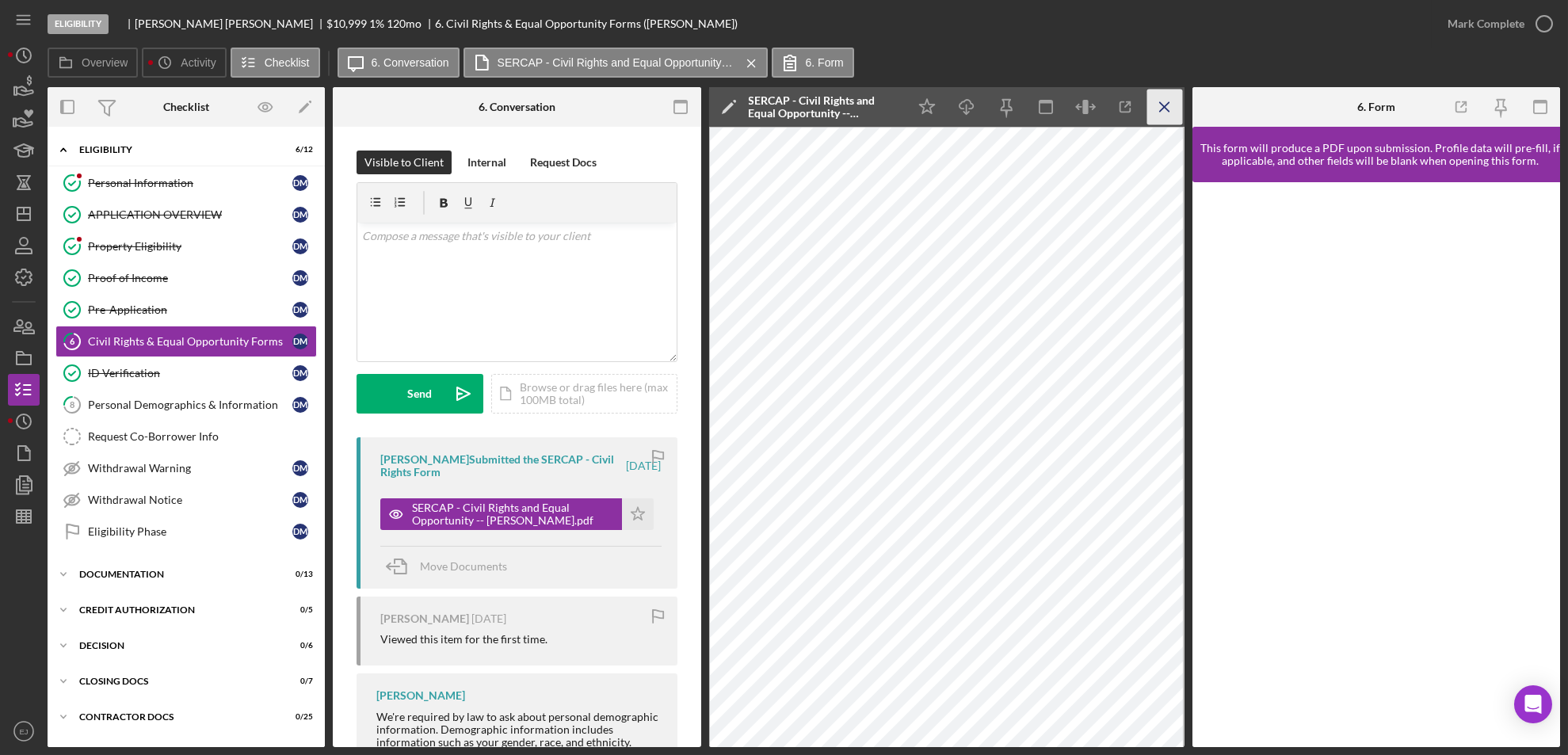
click at [1177, 102] on icon "Icon/Menu Close" at bounding box center [1164, 108] width 36 height 36
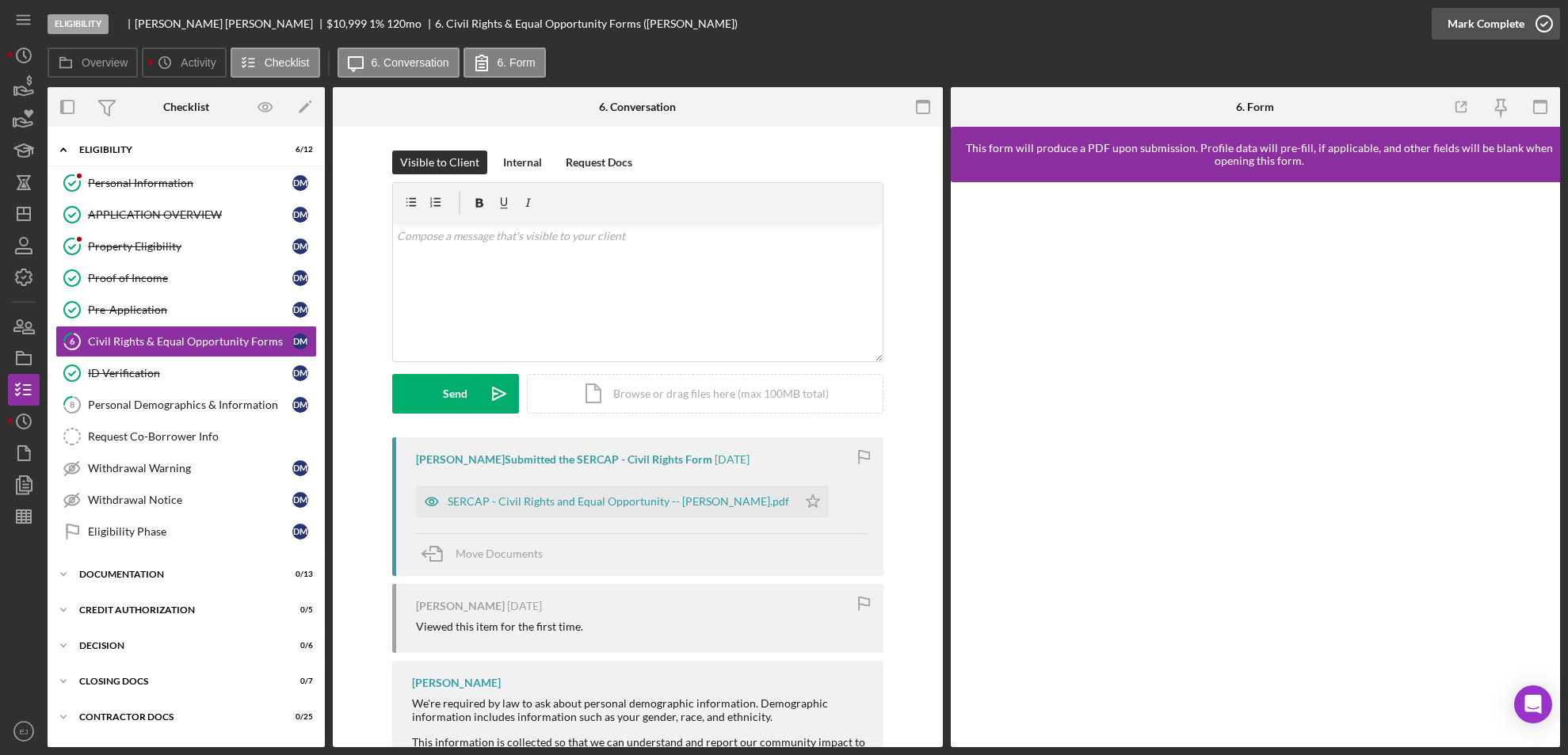
click at [1545, 14] on icon "button" at bounding box center [1544, 24] width 40 height 40
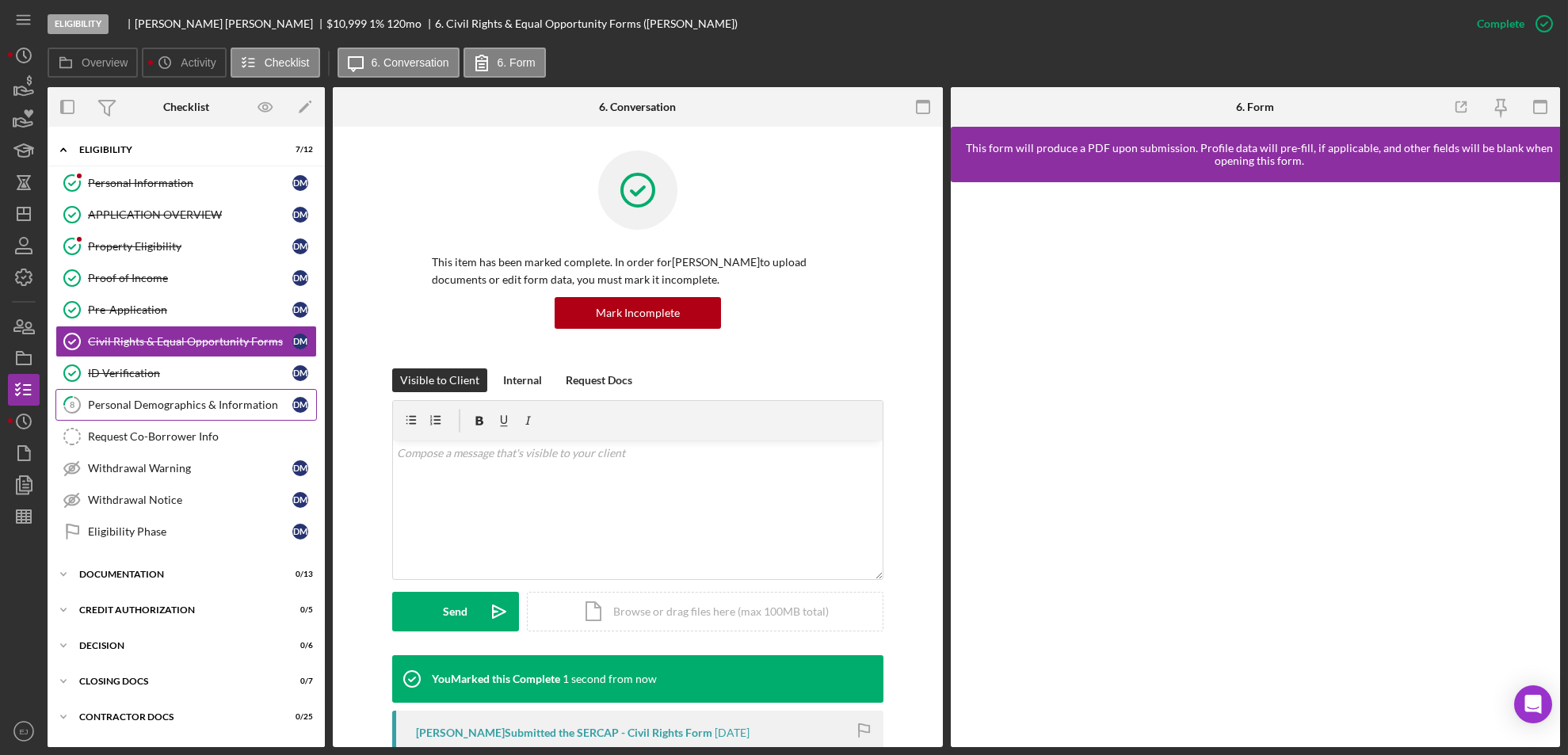
click at [186, 407] on div "Personal Demographics & Information" at bounding box center [190, 404] width 205 height 12
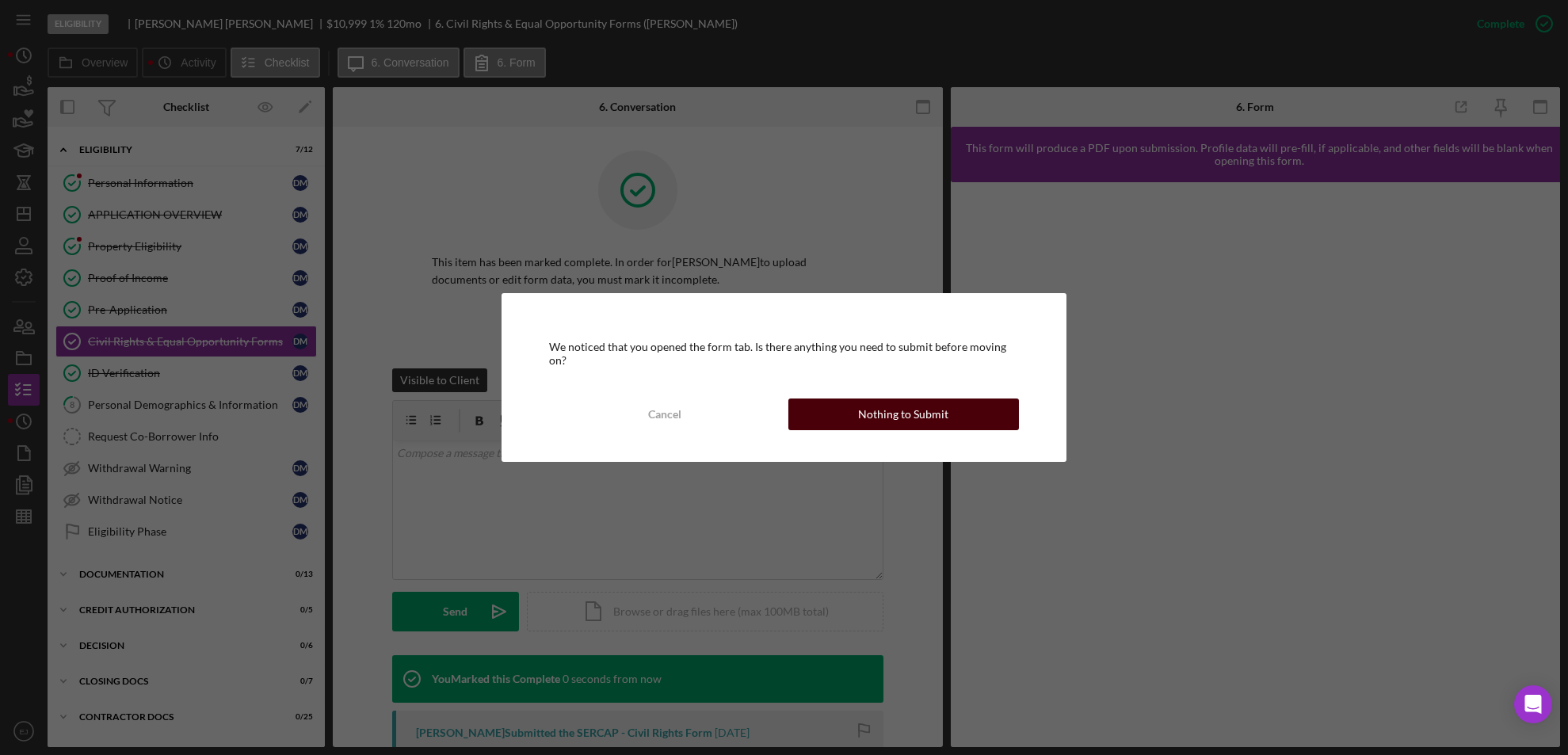
click at [903, 408] on div "Nothing to Submit" at bounding box center [903, 414] width 90 height 31
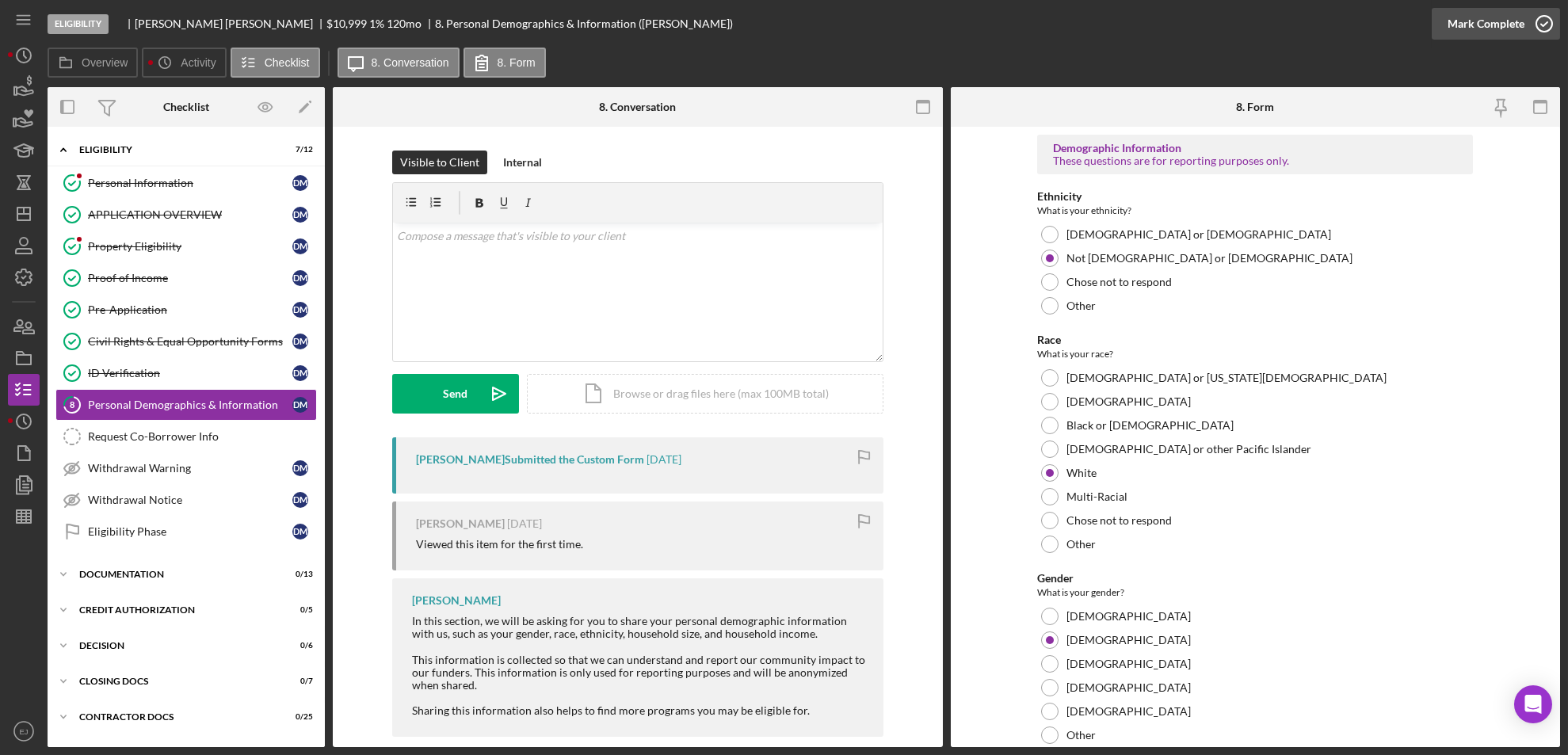
click at [1541, 32] on icon "button" at bounding box center [1544, 24] width 40 height 40
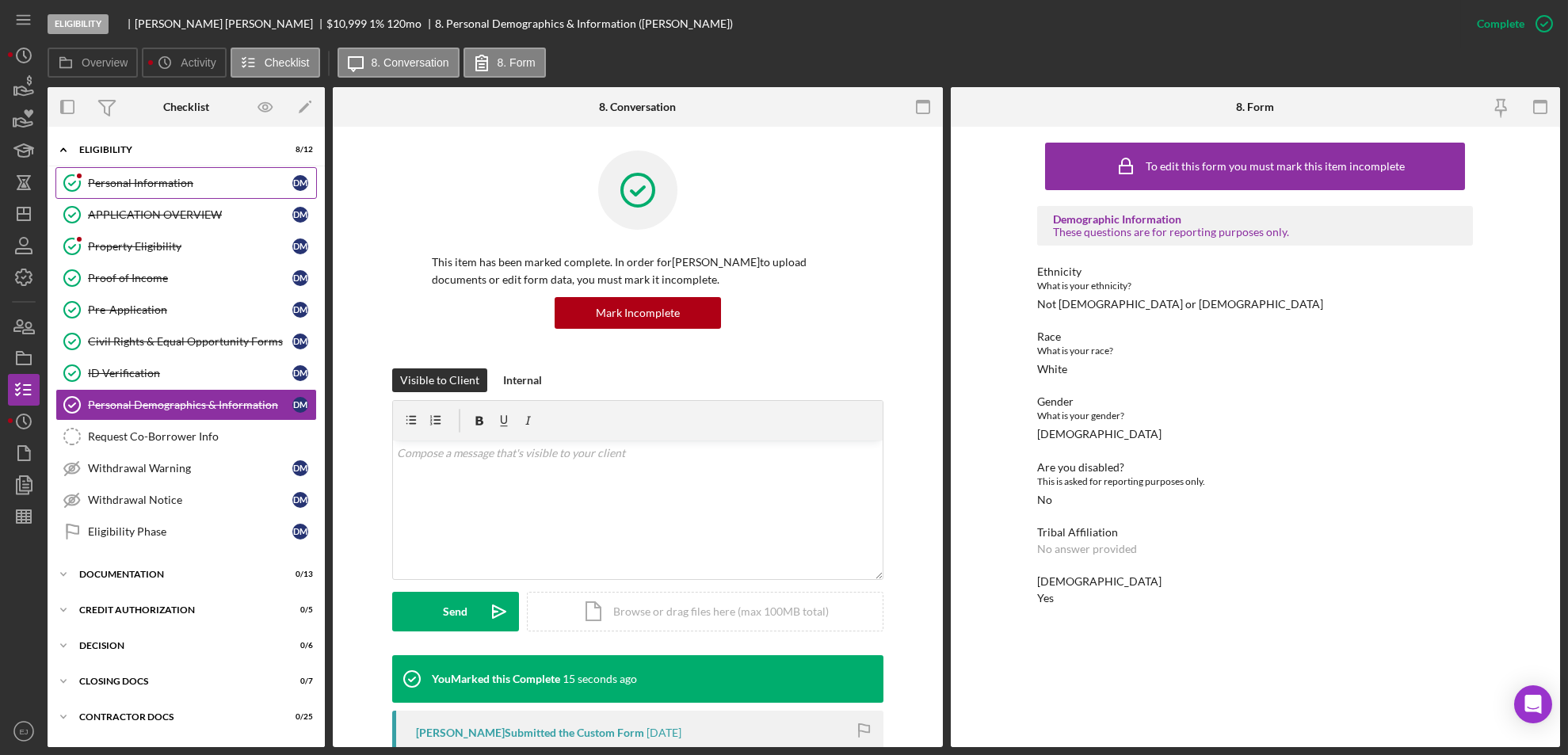
click at [177, 181] on div "Personal Information" at bounding box center [190, 183] width 205 height 12
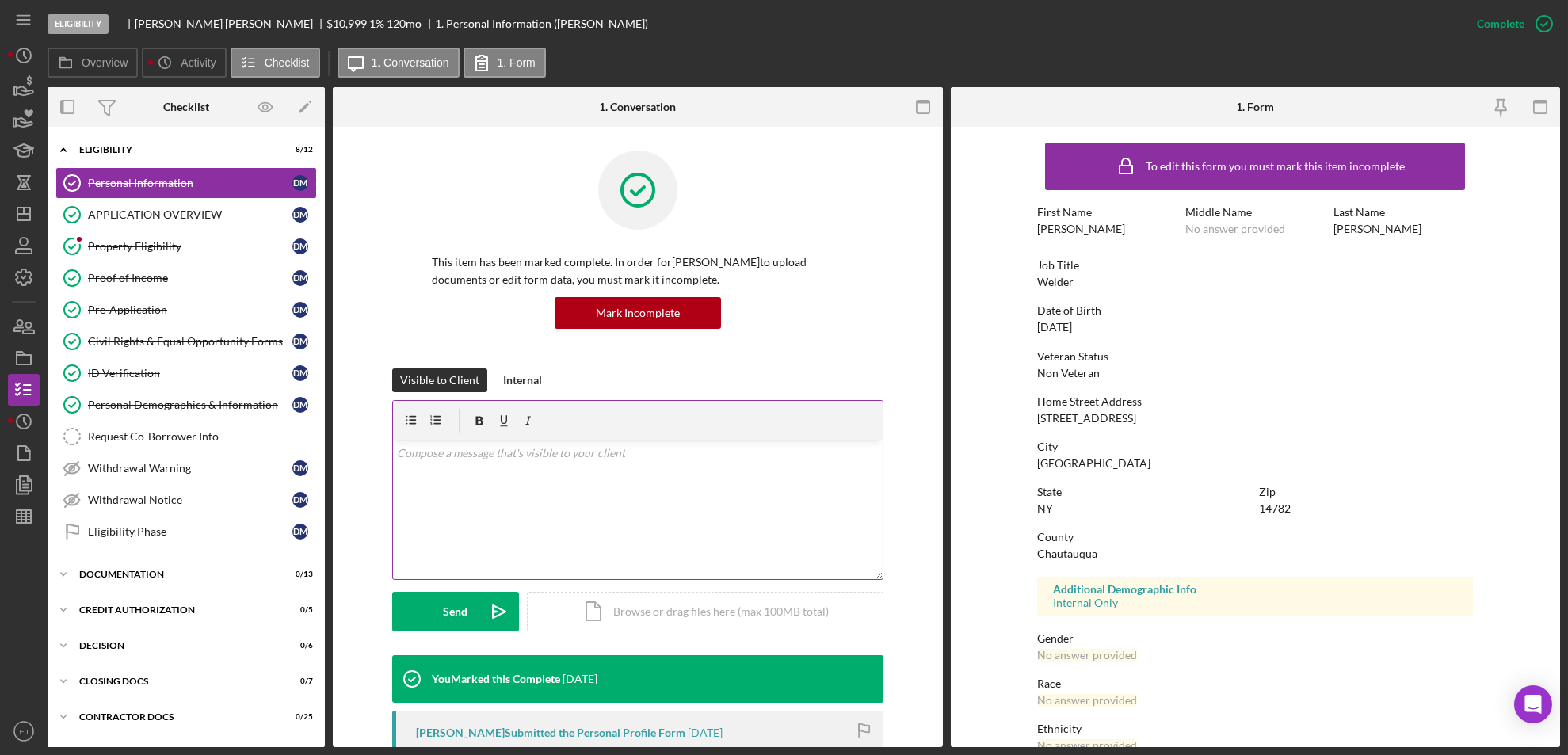
click at [595, 469] on div "v Color teal Color pink Remove color Add row above Add row below Add column bef…" at bounding box center [638, 510] width 490 height 138
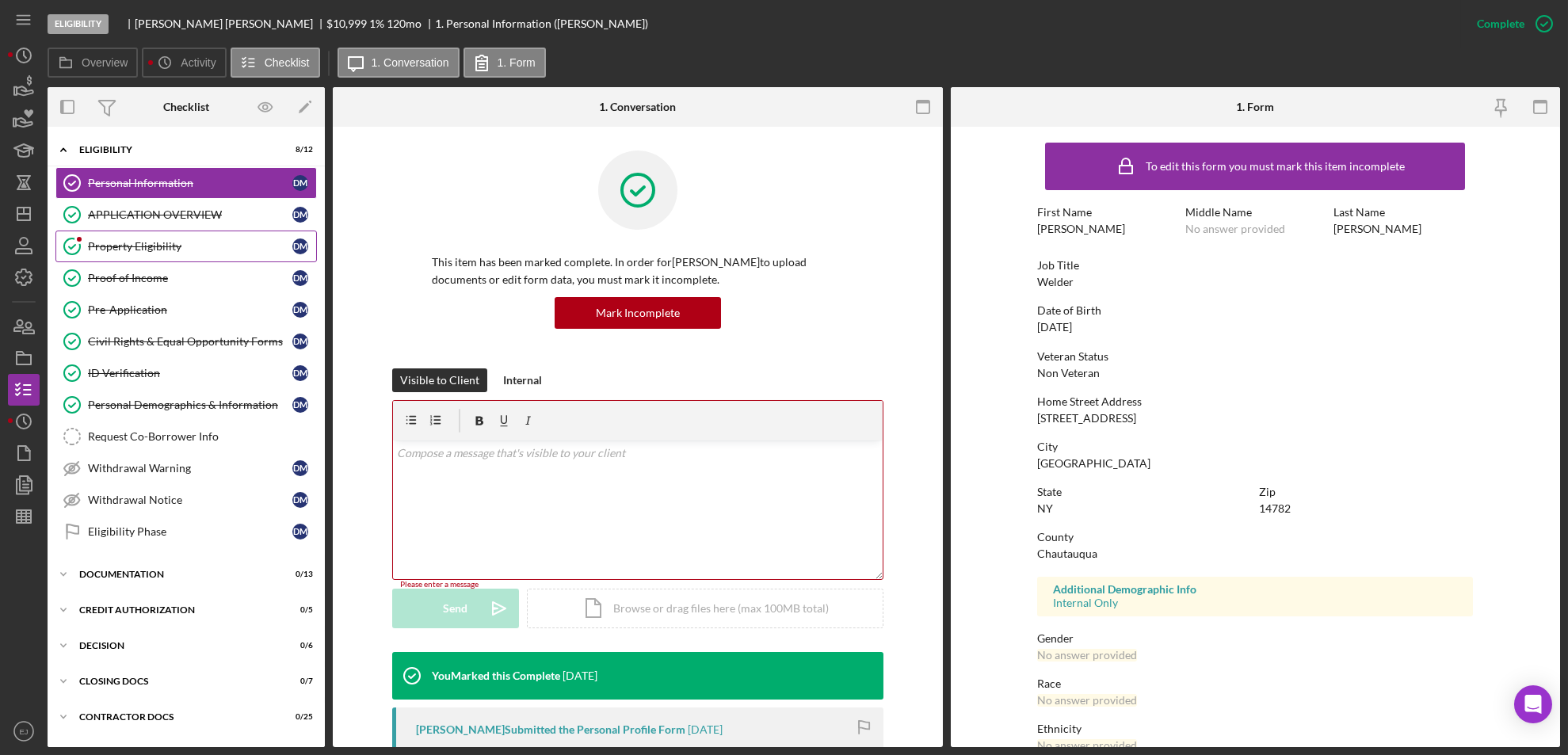
click at [118, 247] on div "Property Eligibility" at bounding box center [190, 245] width 205 height 12
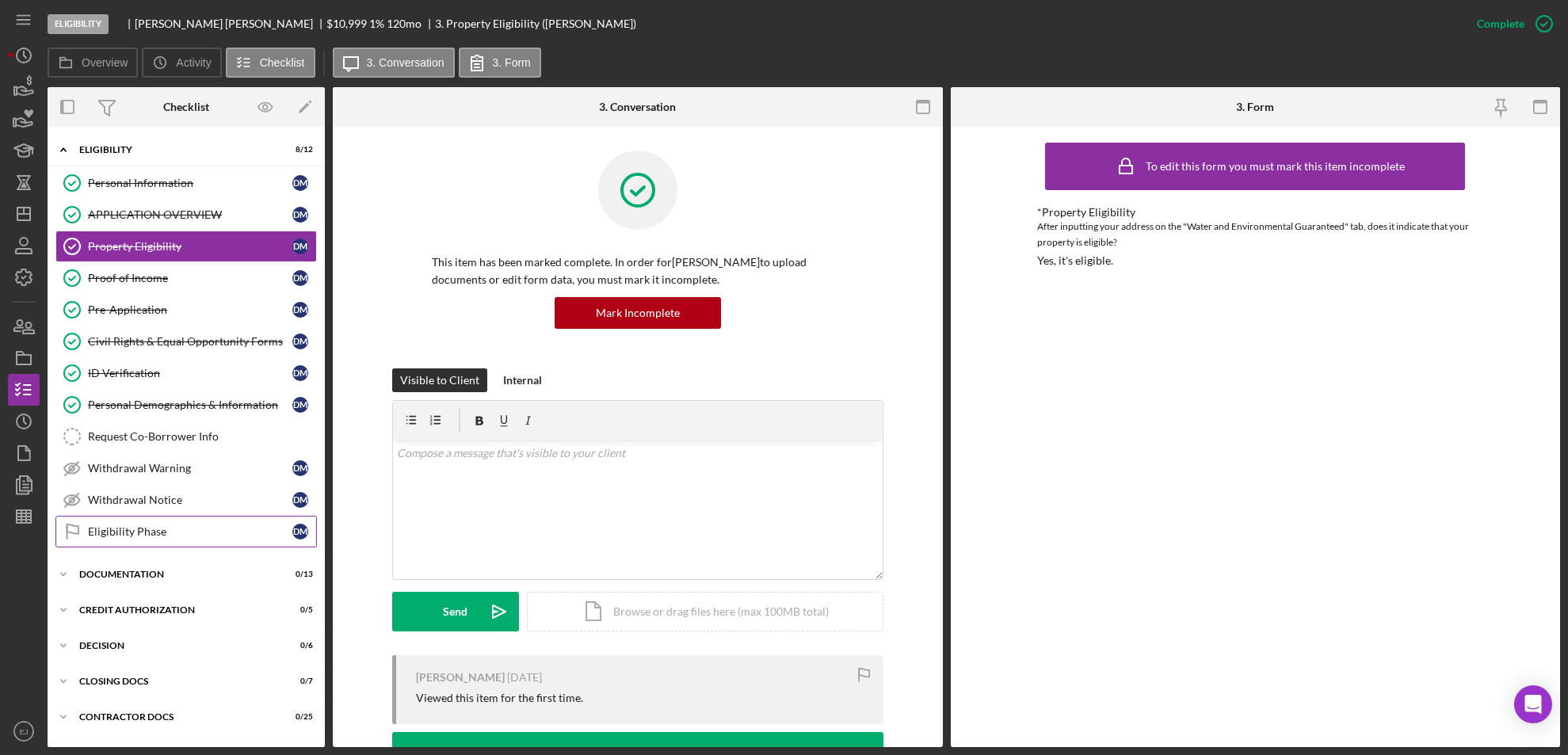
click at [167, 530] on div "Eligibility Phase" at bounding box center [190, 531] width 205 height 12
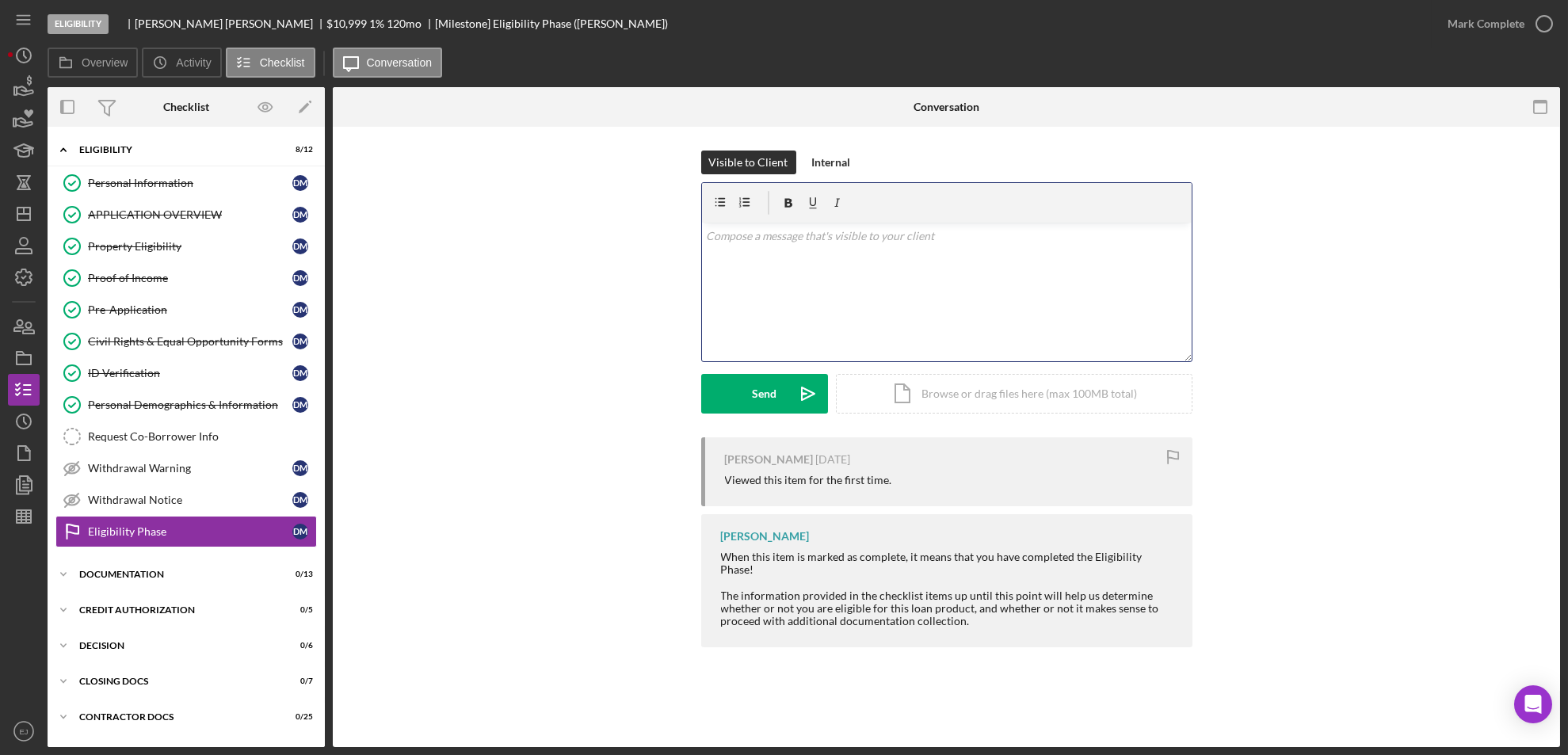
click at [777, 248] on div "v Color teal Color pink Remove color Add row above Add row below Add column bef…" at bounding box center [946, 292] width 490 height 138
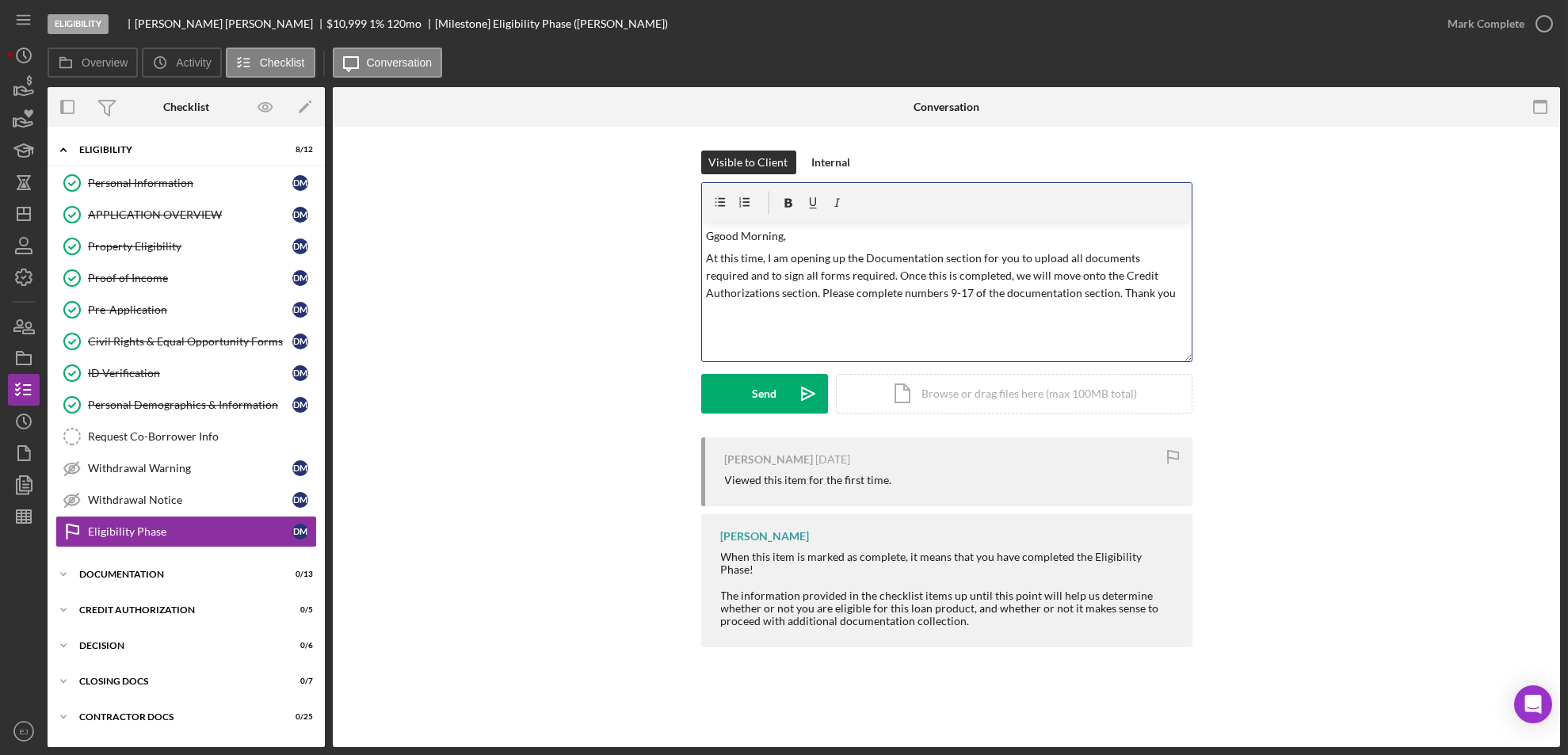
click at [713, 235] on p "Ggood Morning," at bounding box center [946, 236] width 481 height 17
click at [774, 390] on div "Send" at bounding box center [765, 394] width 25 height 40
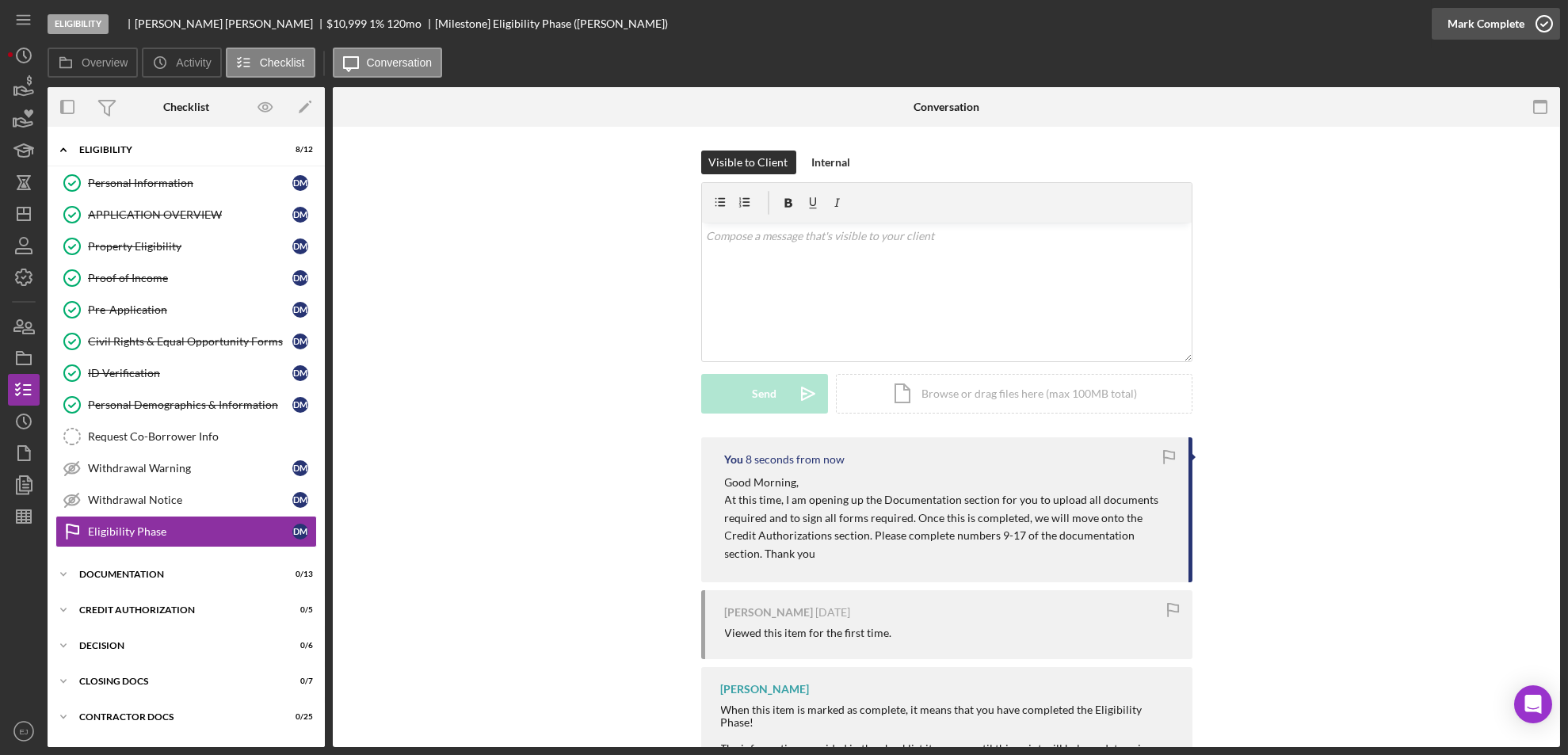
click at [1542, 31] on circle "button" at bounding box center [1544, 24] width 16 height 16
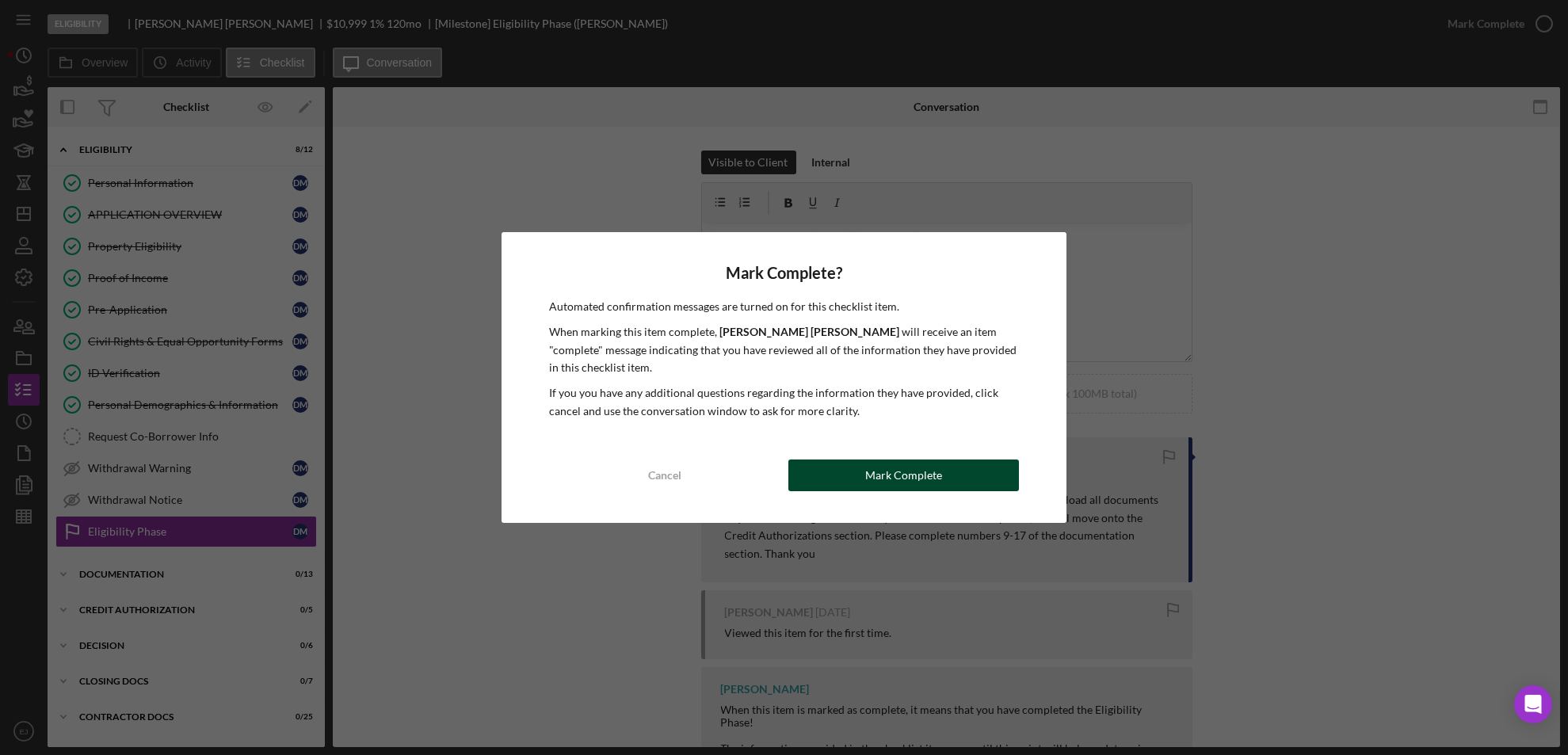
click at [896, 462] on div "Mark Complete" at bounding box center [903, 475] width 77 height 31
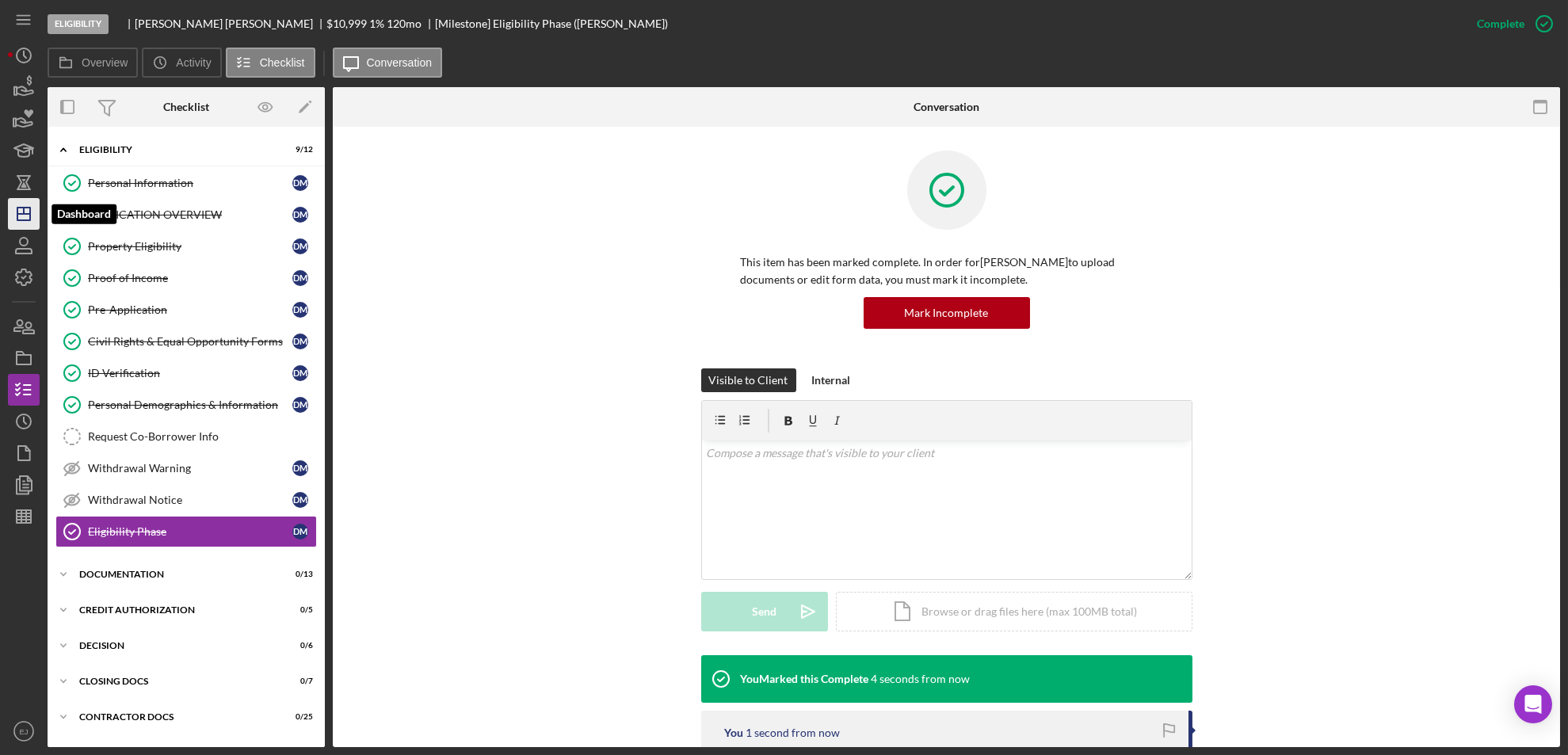
click at [24, 210] on line "button" at bounding box center [24, 210] width 0 height 7
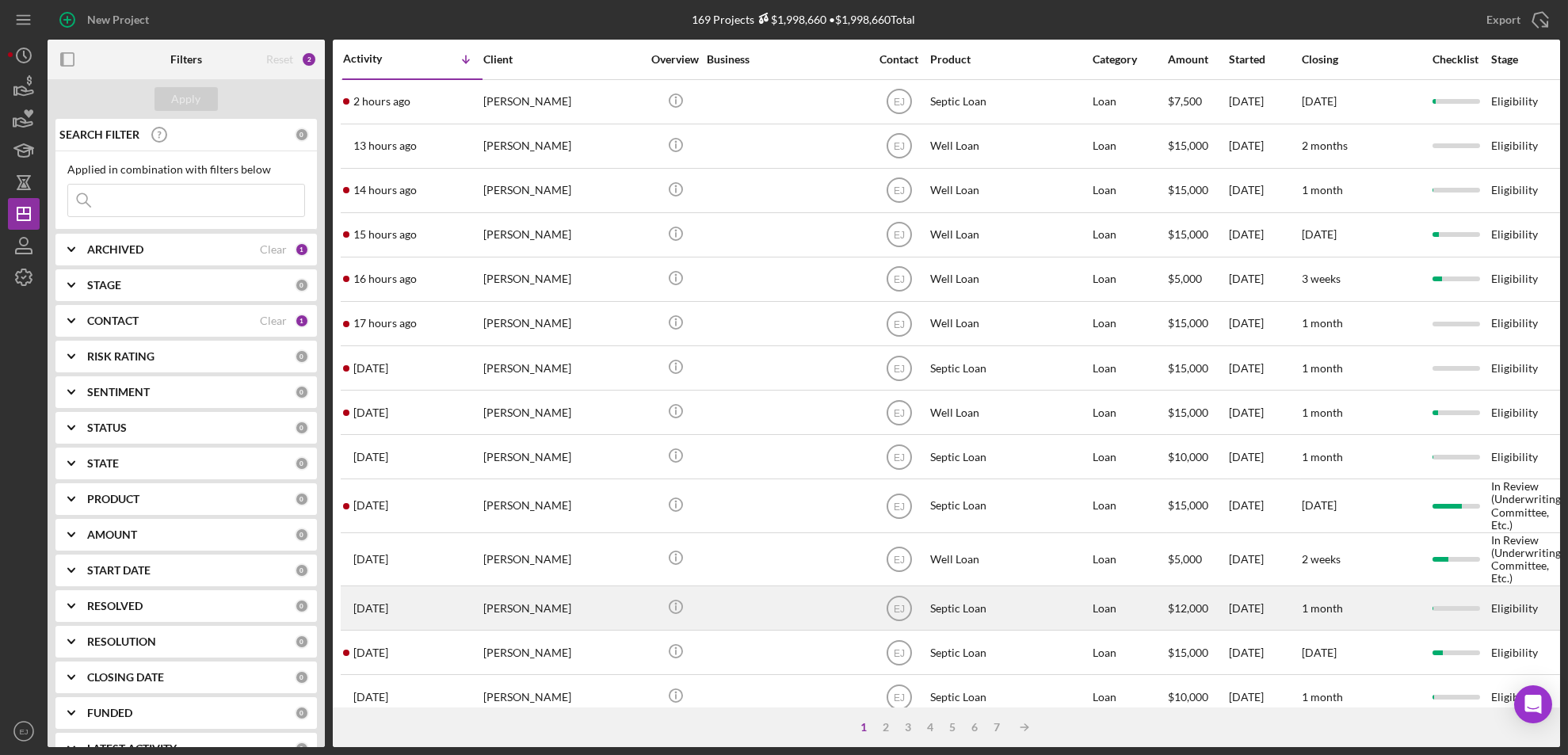
click at [550, 619] on div "[PERSON_NAME]" at bounding box center [562, 608] width 158 height 42
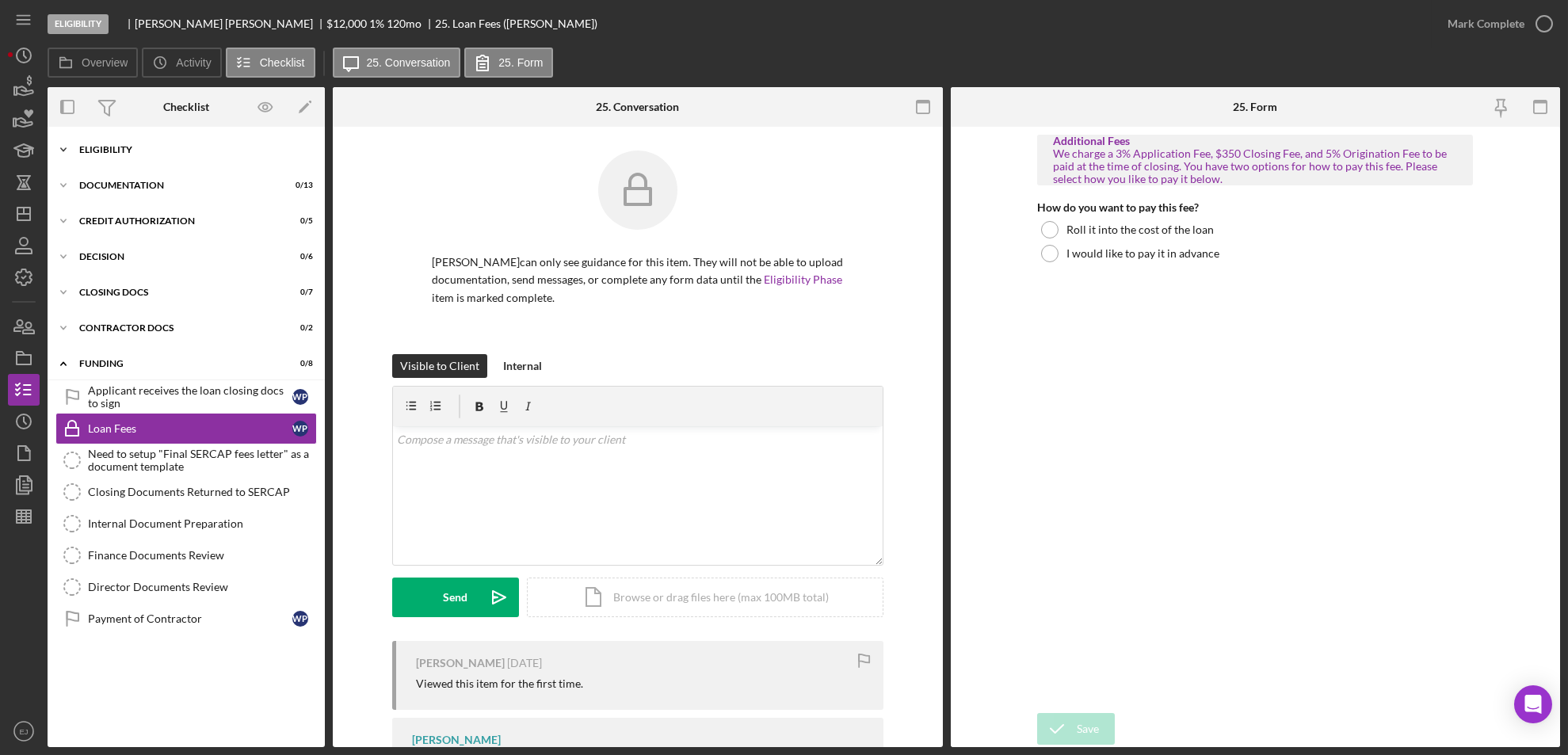
click at [63, 157] on icon "Icon/Expander" at bounding box center [63, 149] width 31 height 31
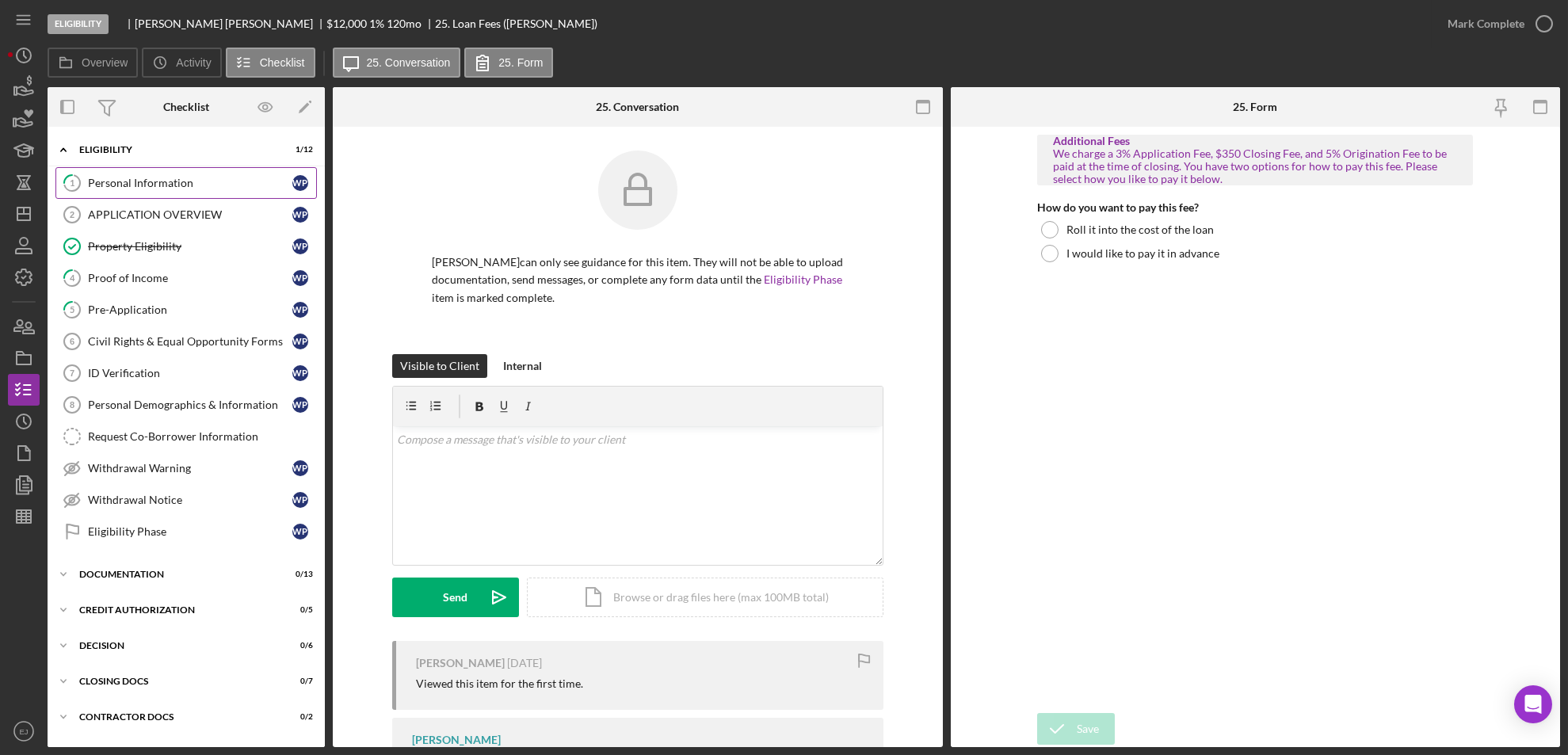
click at [112, 189] on div "Personal Information" at bounding box center [190, 183] width 205 height 12
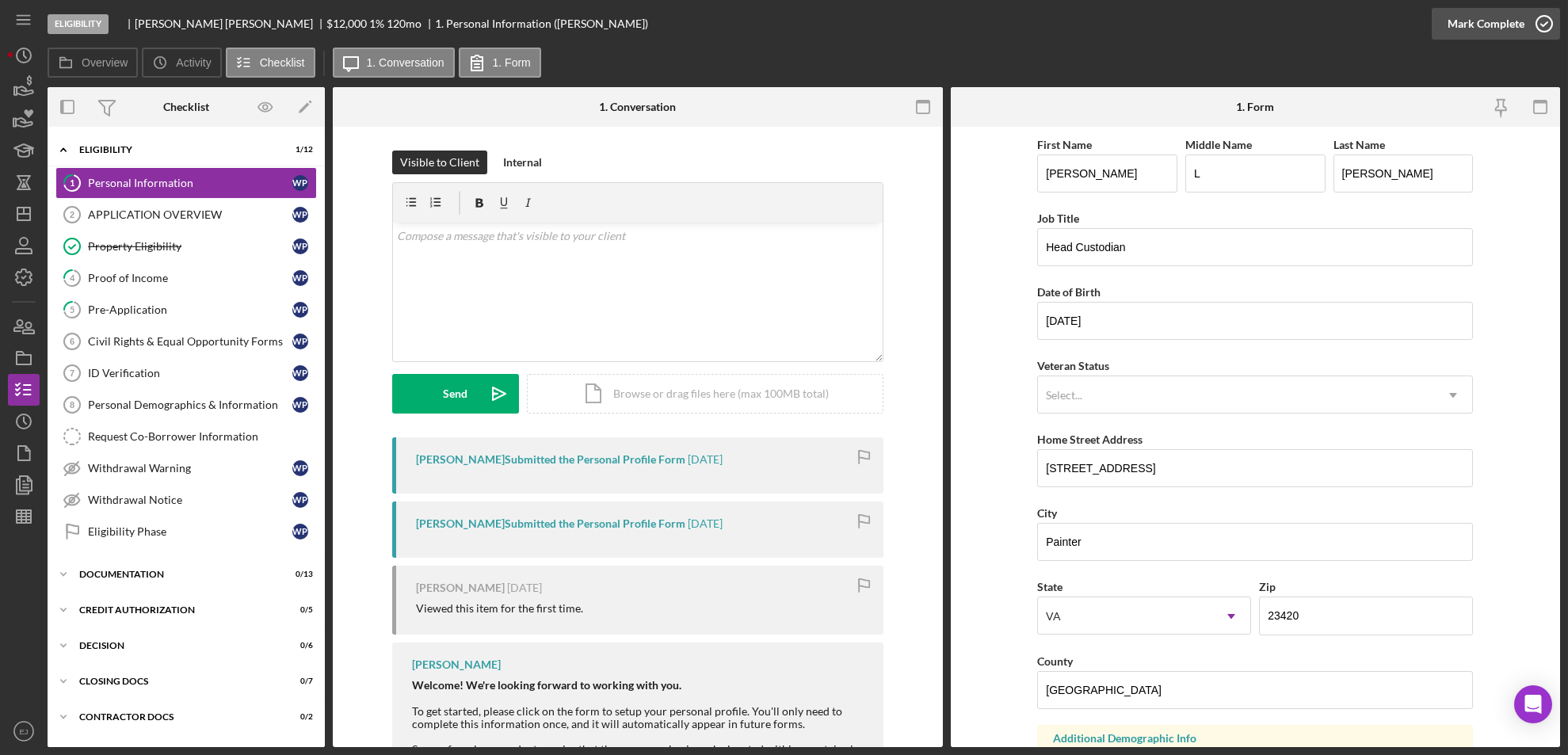
click at [1542, 23] on icon "button" at bounding box center [1544, 24] width 40 height 40
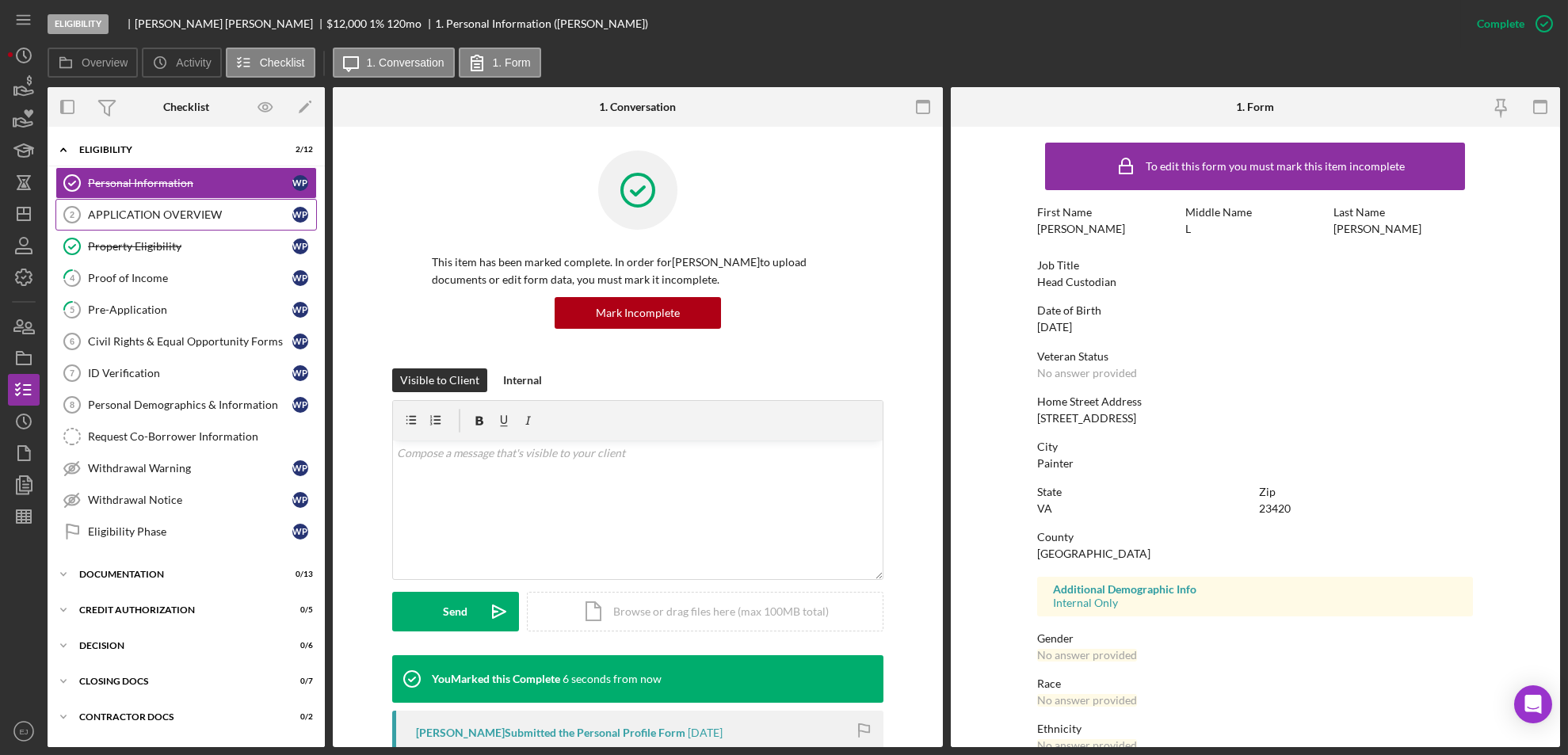
click at [140, 228] on link "APPLICATION OVERVIEW 2 APPLICATION OVERVIEW W P" at bounding box center [187, 214] width 261 height 31
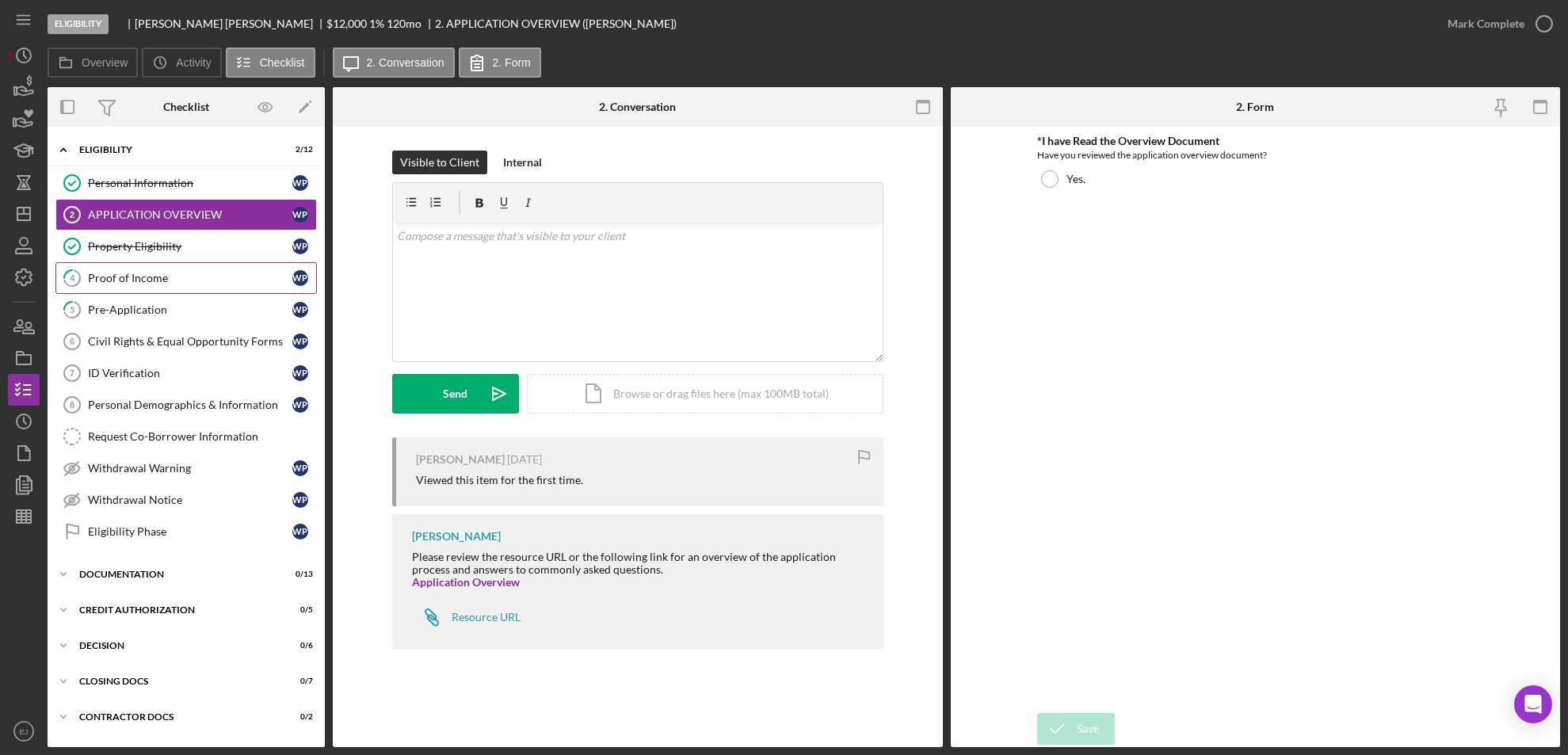
click at [122, 276] on div "Proof of Income" at bounding box center [190, 278] width 205 height 12
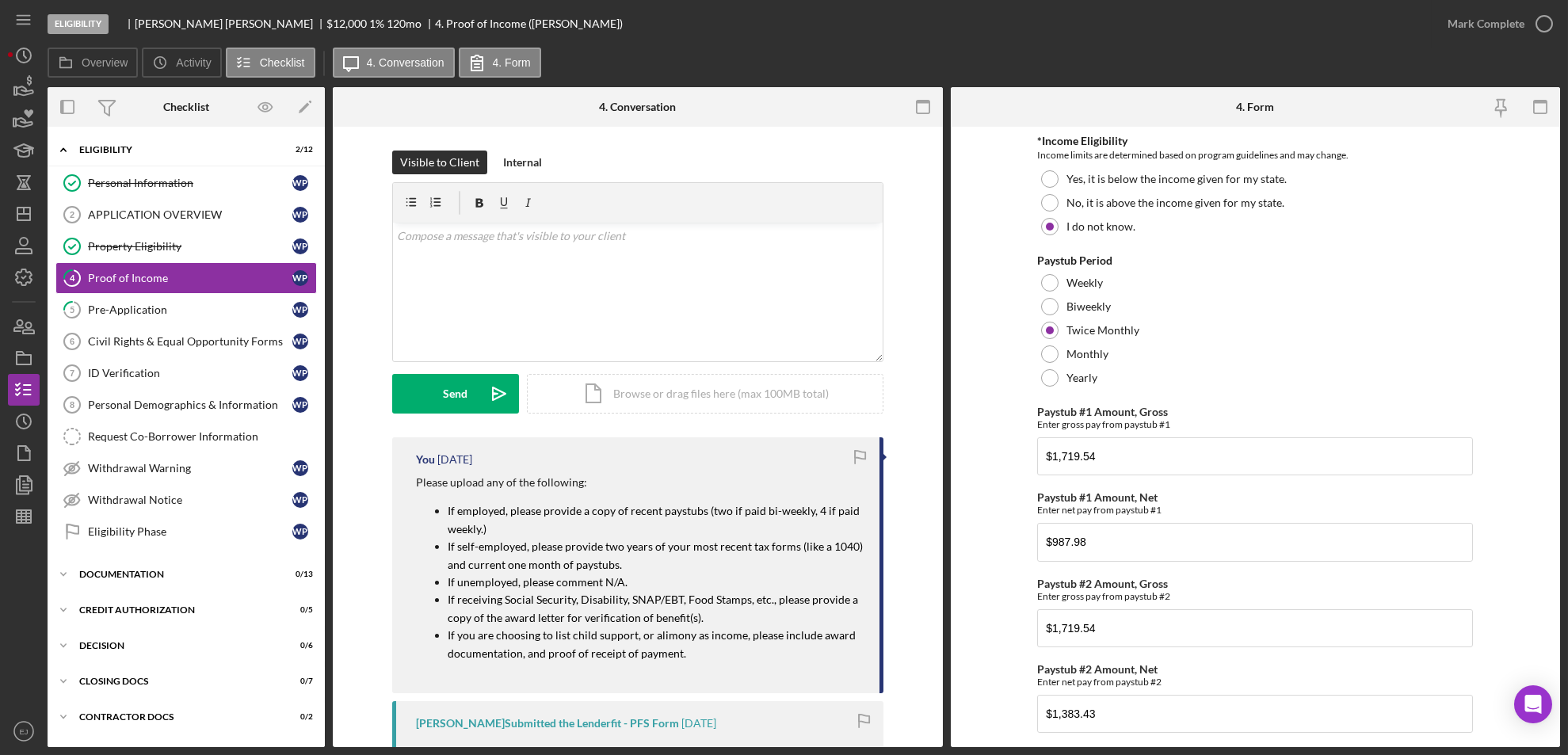
scroll to position [344, 0]
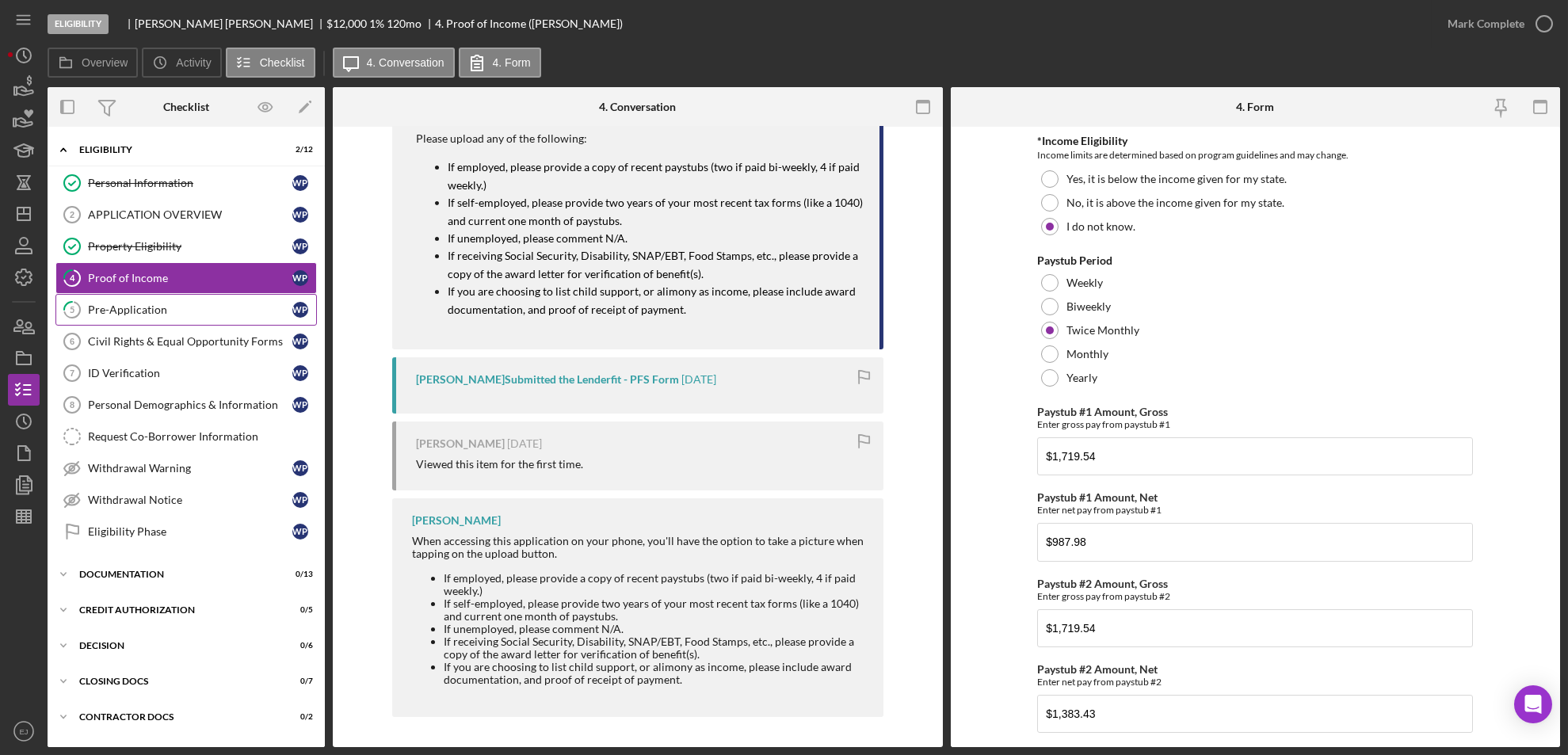
click at [151, 317] on link "5 Pre-Application W P" at bounding box center [187, 309] width 261 height 31
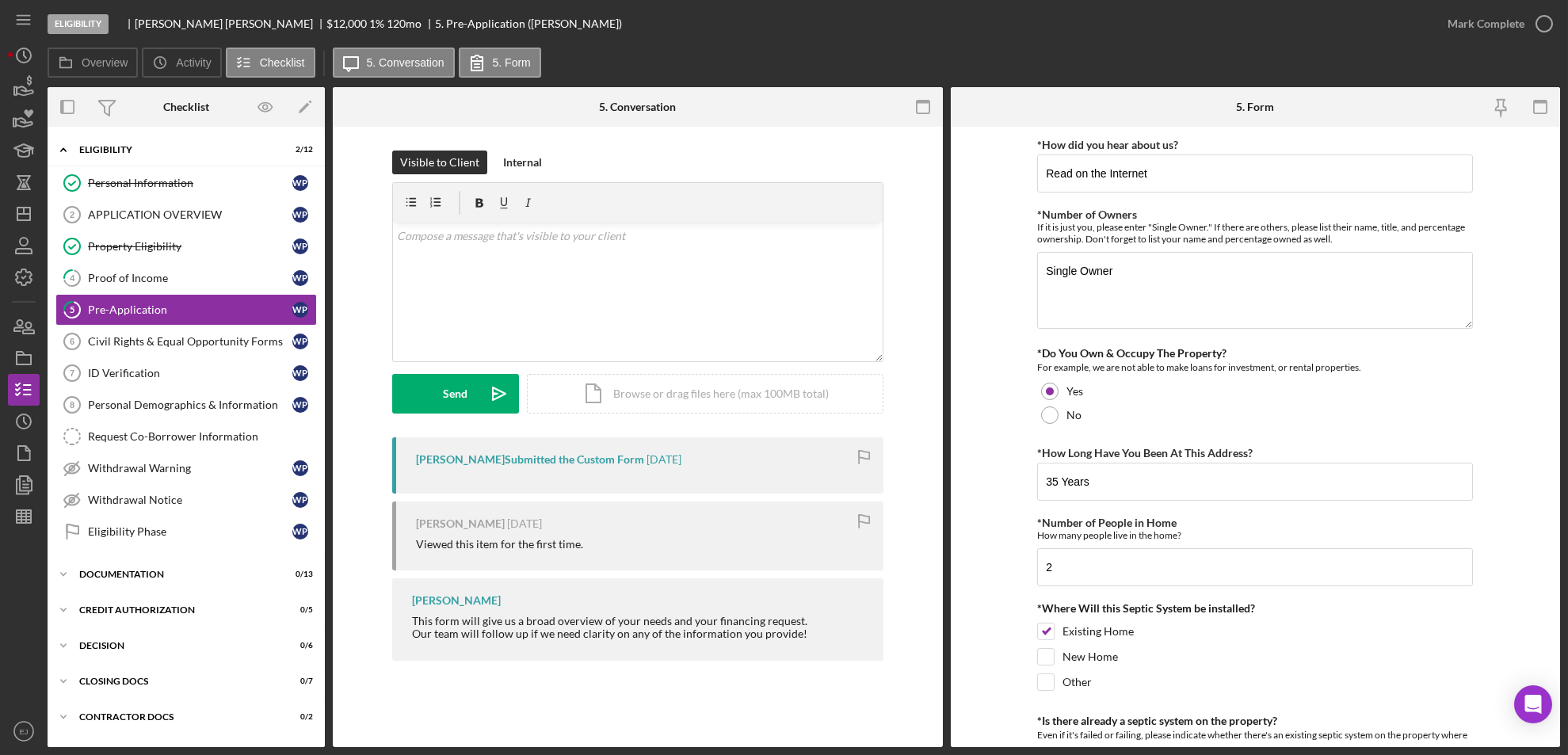
scroll to position [41, 0]
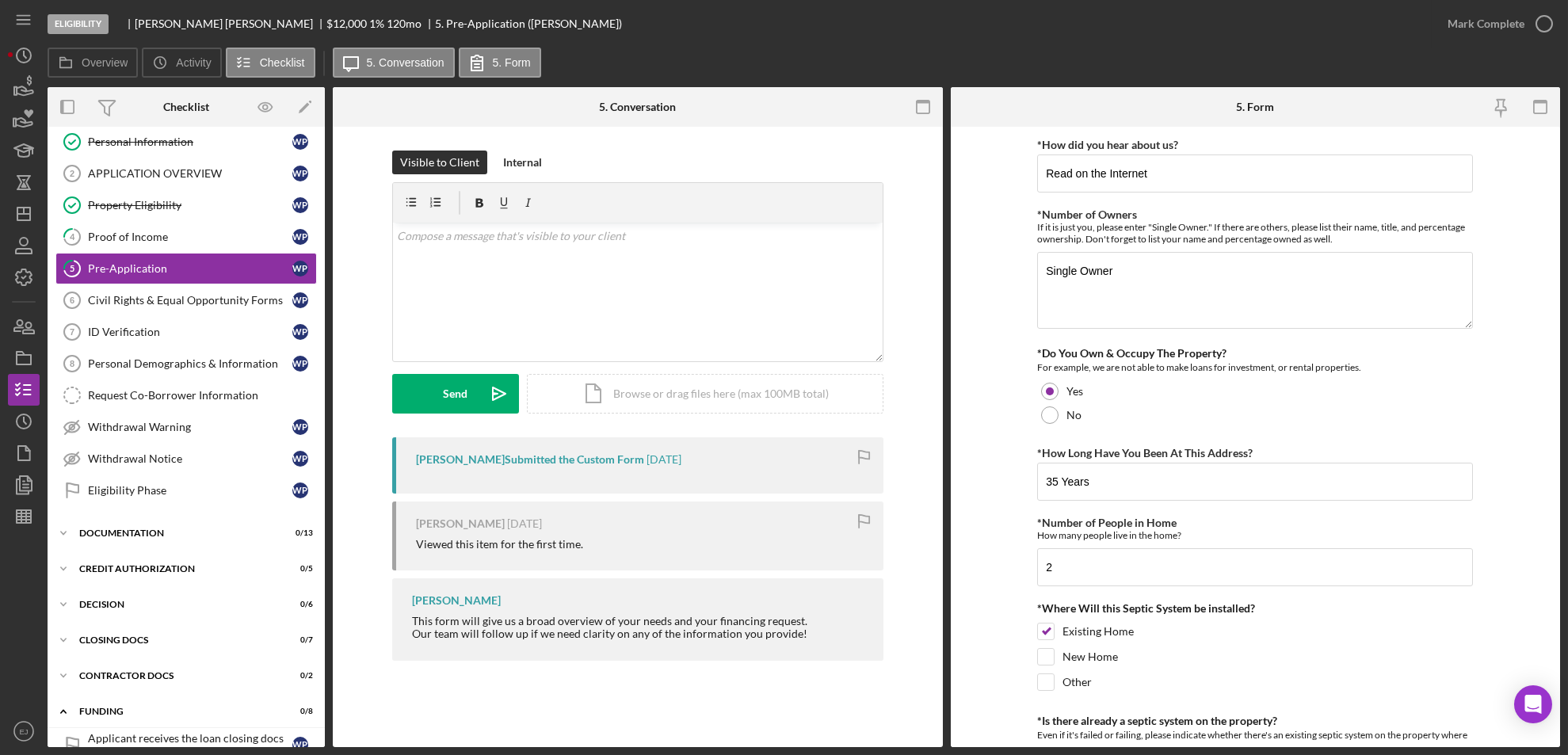
click at [975, 643] on form "*How did you hear about us? Read on the Internet *Number of Owners If it is jus…" at bounding box center [1256, 437] width 610 height 620
click at [144, 280] on link "5 Pre-Application W P" at bounding box center [187, 268] width 261 height 31
click at [147, 300] on div "Civil Rights & Equal Opportunity Forms" at bounding box center [190, 299] width 205 height 12
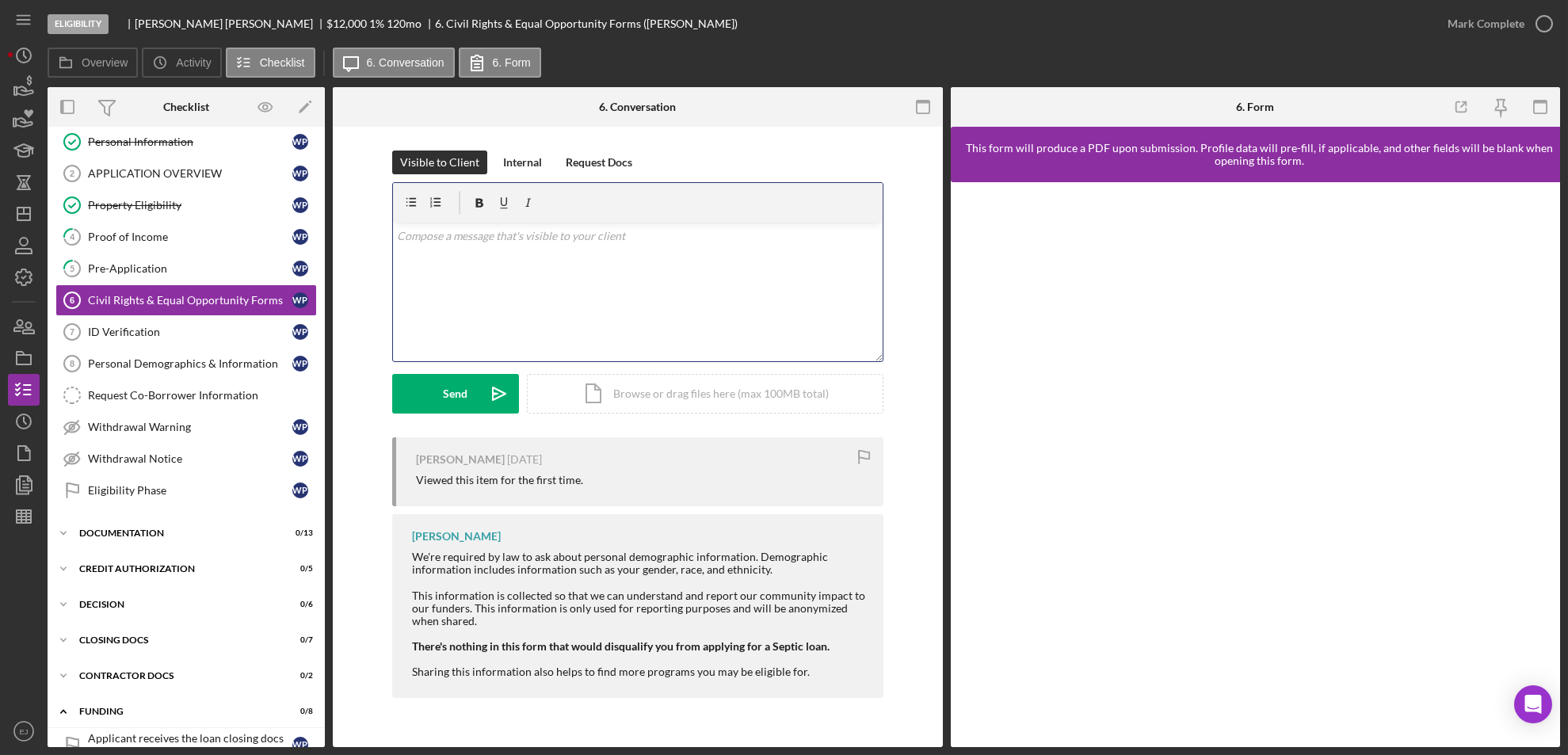
click at [452, 261] on div "v Color teal Color pink Remove color Add row above Add row below Add column bef…" at bounding box center [638, 292] width 490 height 138
click at [471, 399] on button "Send Icon/icon-invite-send" at bounding box center [456, 394] width 127 height 40
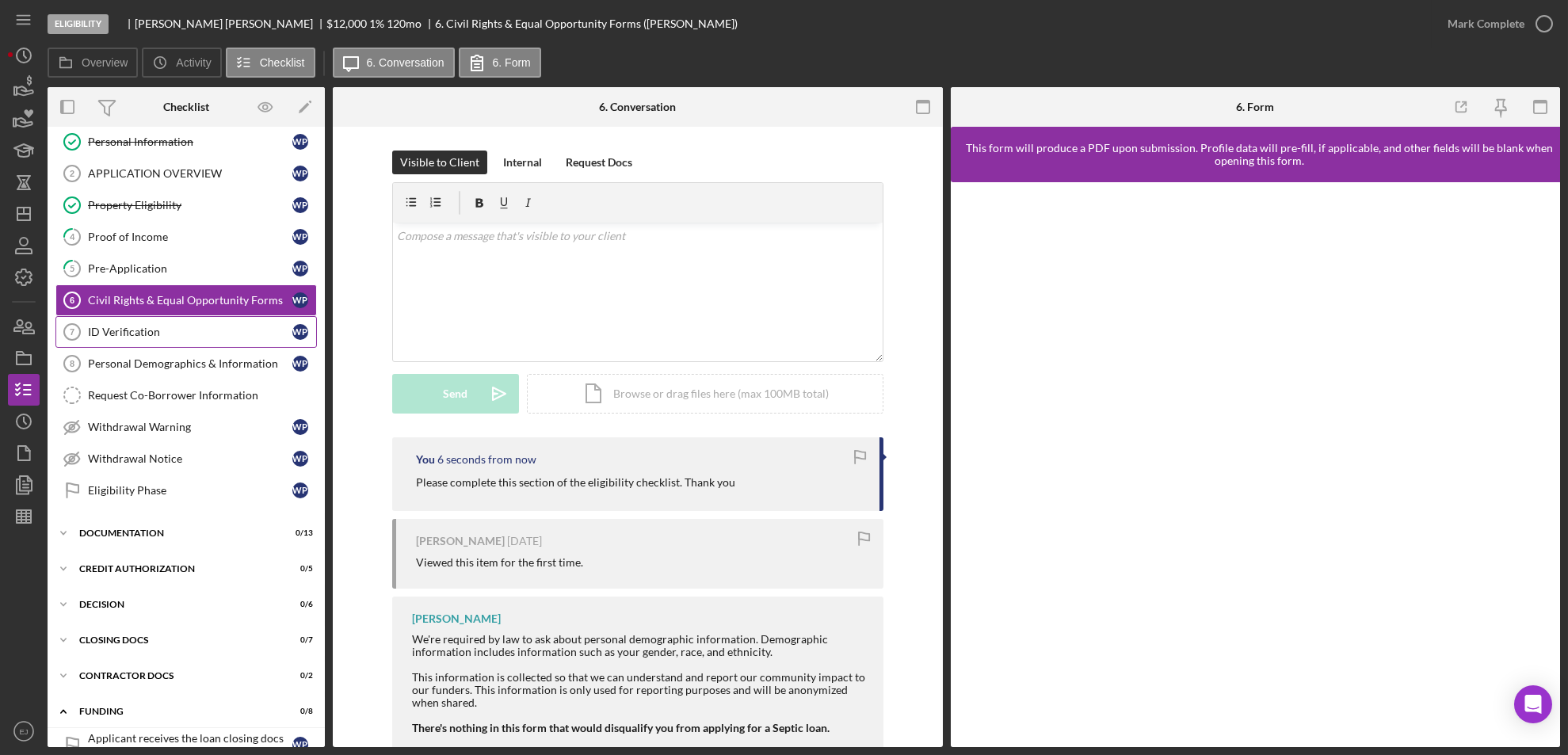
click at [209, 332] on div "ID Verification" at bounding box center [190, 332] width 205 height 12
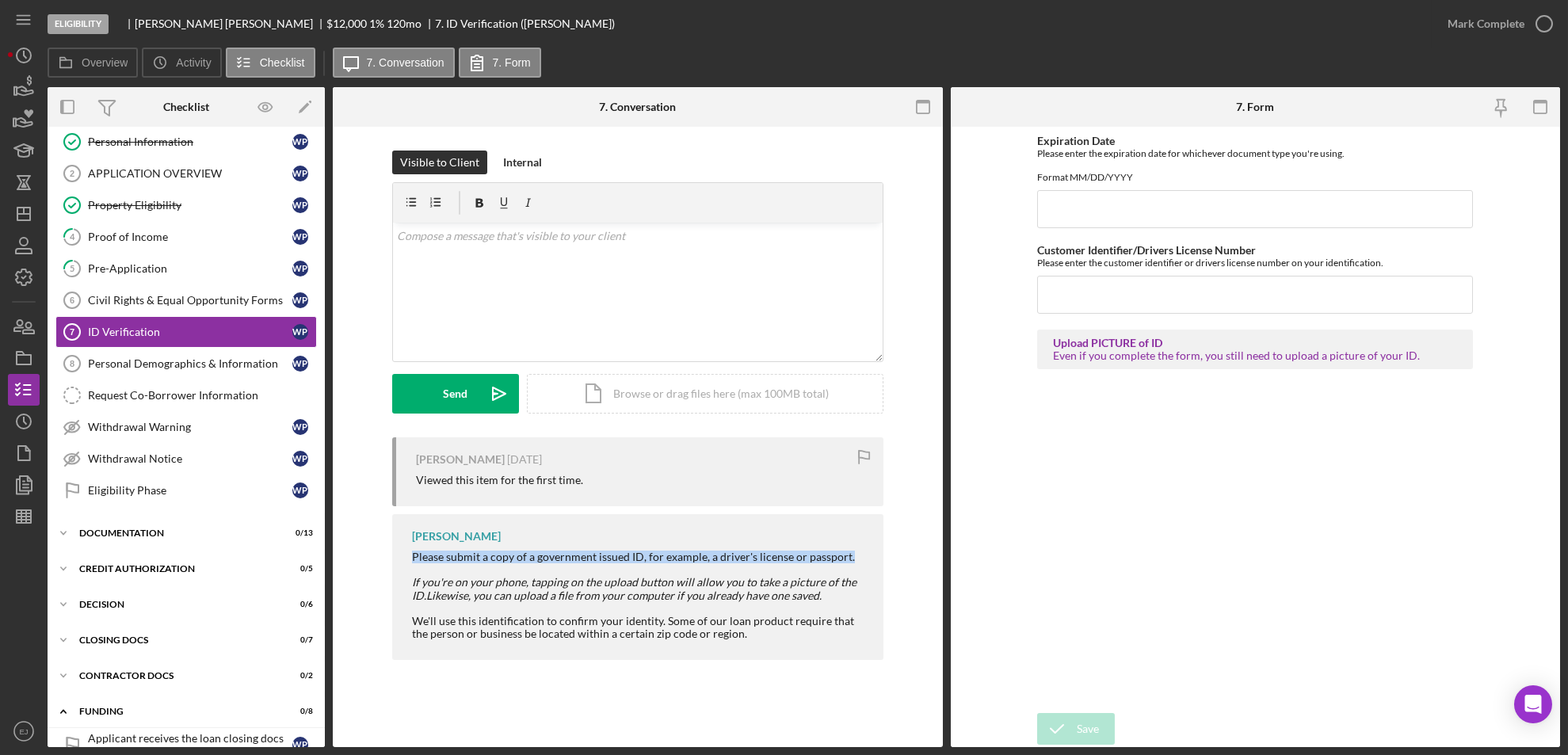
drag, startPoint x: 407, startPoint y: 549, endPoint x: 888, endPoint y: 530, distance: 481.4
click at [888, 530] on div "[PERSON_NAME] [DATE] Viewed this item for the first time. [PERSON_NAME] Please …" at bounding box center [638, 552] width 563 height 230
copy div "Please submit a copy of a government issued ID, for example, a driver's license…"
click at [504, 274] on div "v Color teal Color pink Remove color Add row above Add row below Add column bef…" at bounding box center [638, 292] width 490 height 138
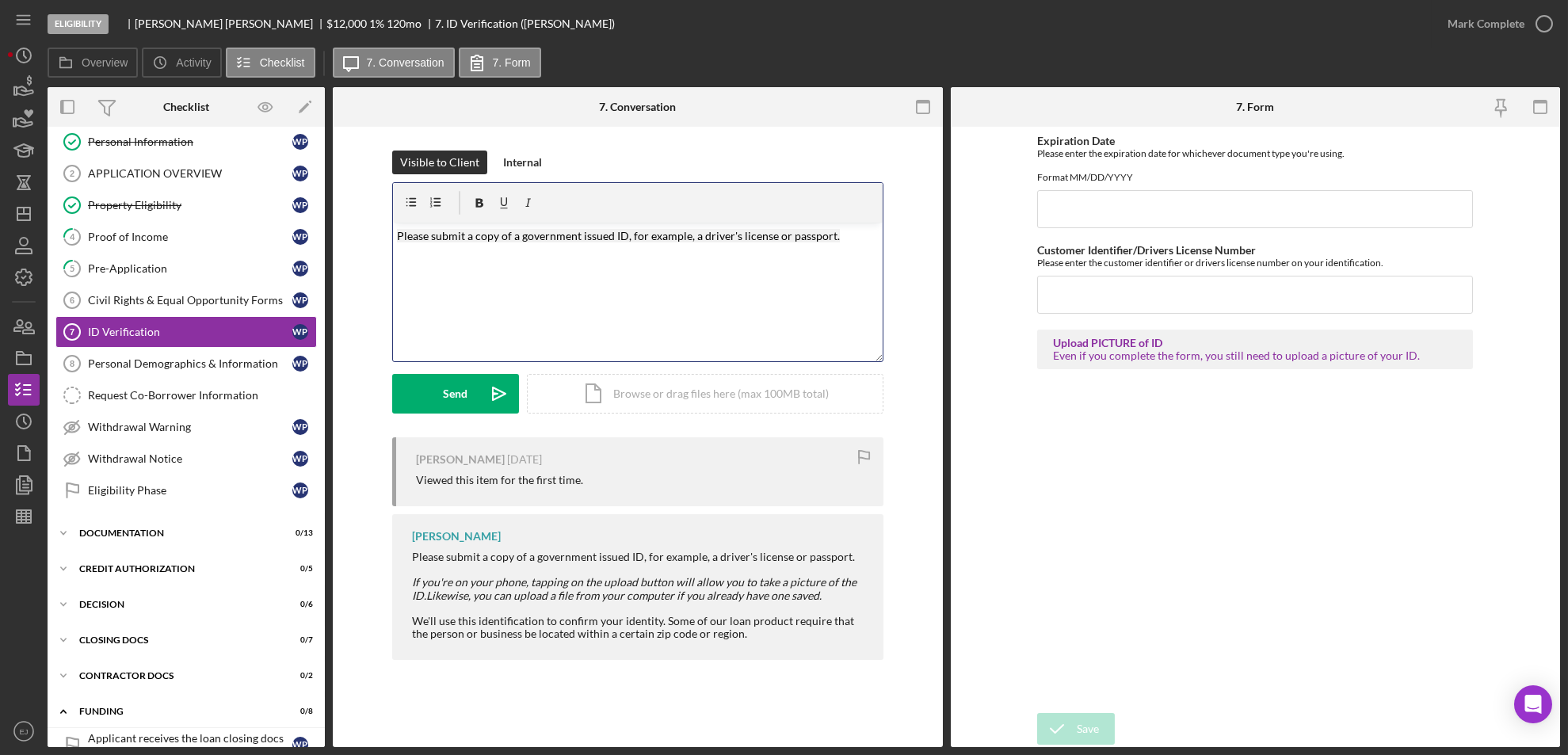
click at [460, 235] on mark "Please submit a copy of a government issued ID, for example, a driver's license…" at bounding box center [619, 236] width 443 height 13
click at [431, 376] on button "Send Icon/icon-invite-send" at bounding box center [456, 394] width 127 height 40
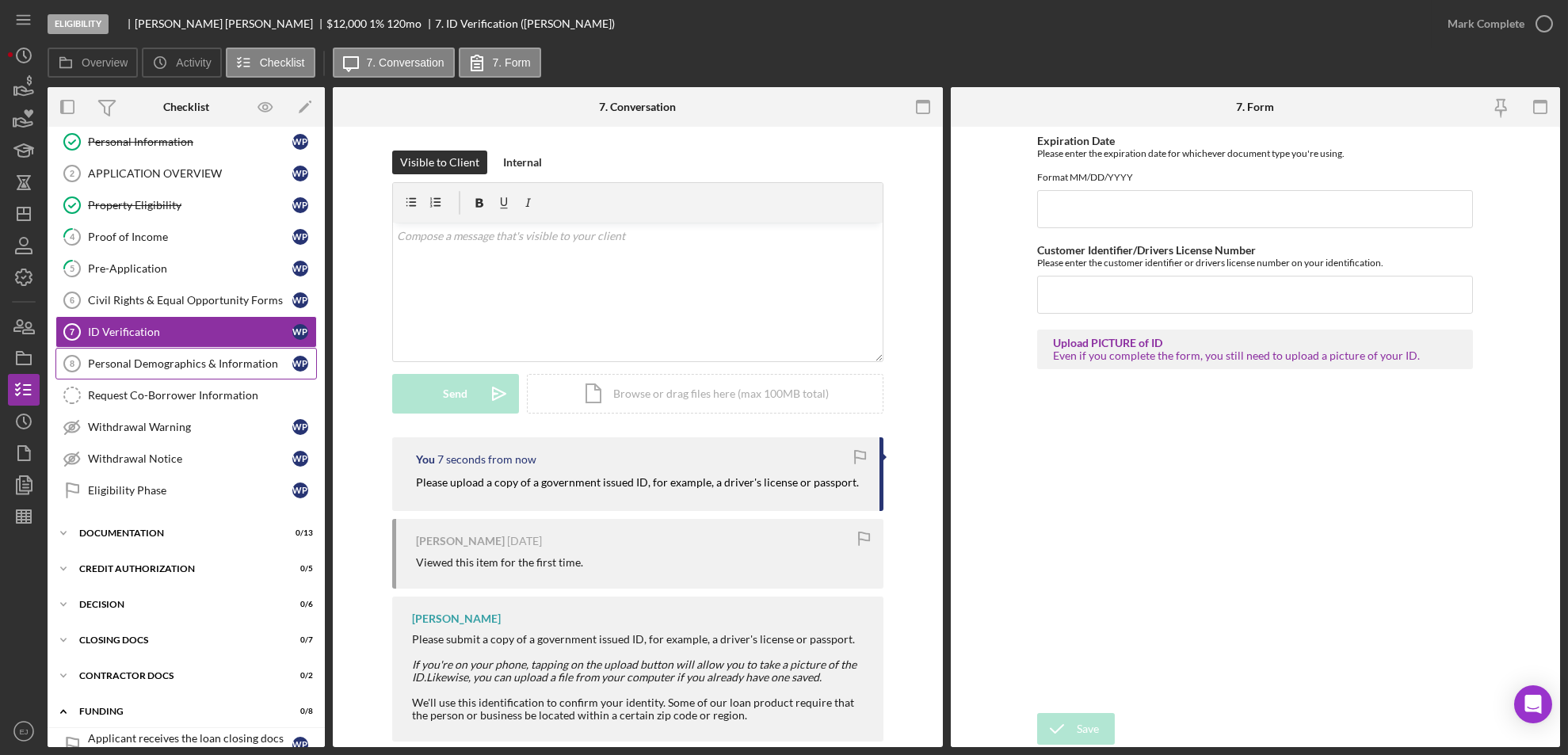
click at [157, 370] on link "Personal Demographics & Information 8 Personal Demographics & Information W P" at bounding box center [187, 363] width 261 height 31
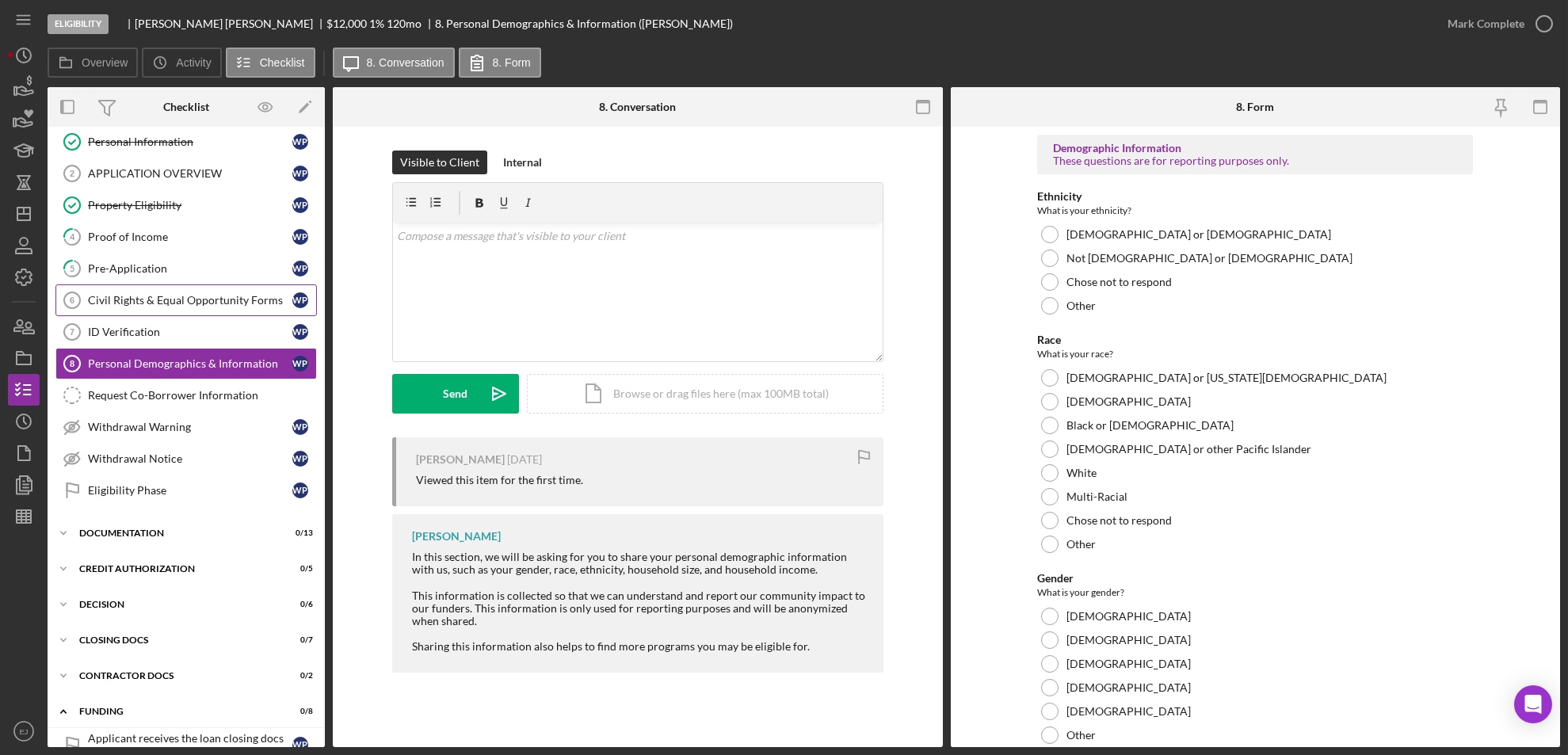
click at [135, 284] on link "Civil Rights & Equal Opportunity Forms 6 Civil Rights & Equal Opportunity Forms…" at bounding box center [187, 299] width 261 height 31
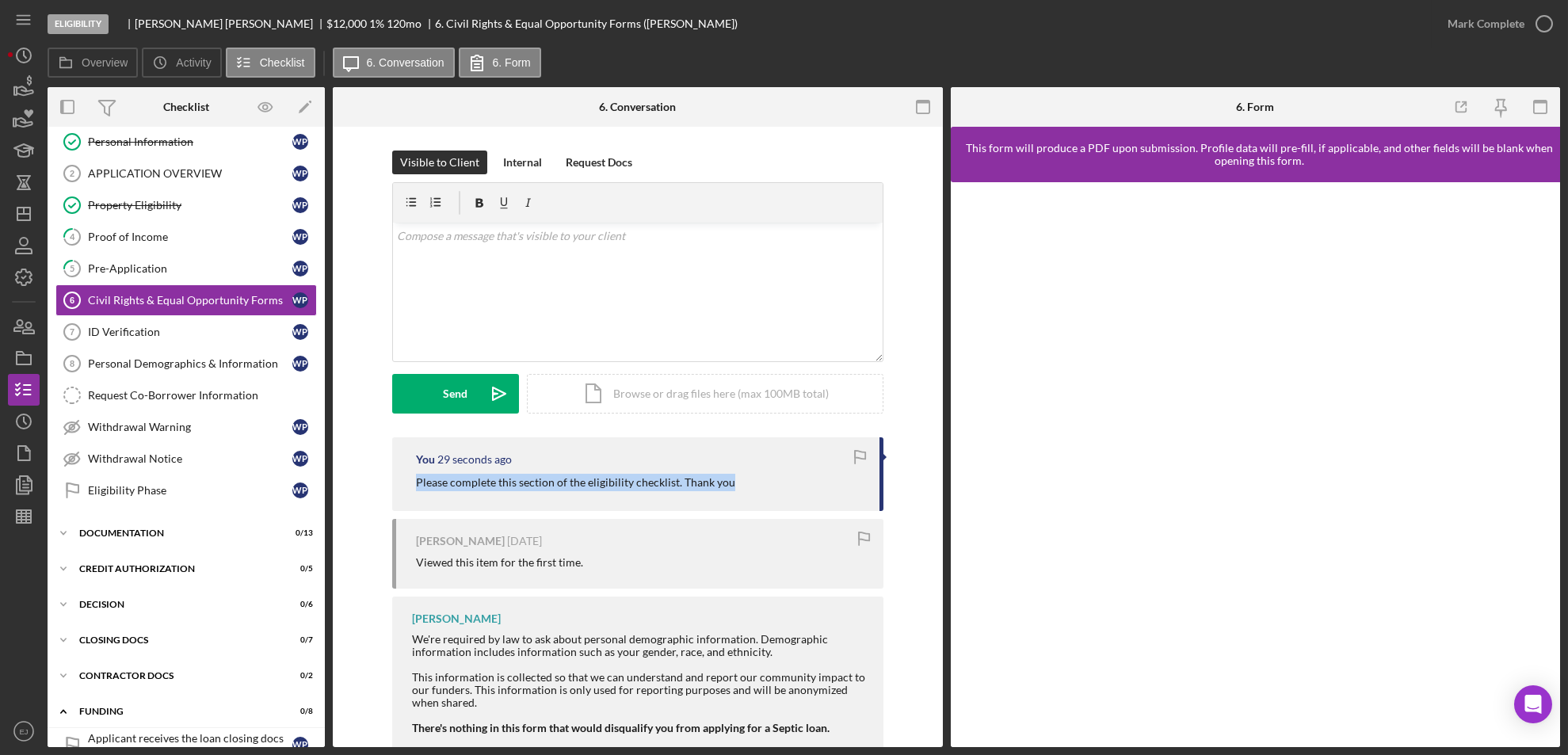
drag, startPoint x: 403, startPoint y: 478, endPoint x: 747, endPoint y: 482, distance: 344.0
click at [747, 482] on div "You 29 seconds ago Please complete this section of the eligibility checklist. T…" at bounding box center [638, 475] width 492 height 74
copy p "Please complete this section of the eligibility checklist. Thank you"
click at [171, 371] on link "Personal Demographics & Information 8 Personal Demographics & Information W P" at bounding box center [187, 363] width 261 height 31
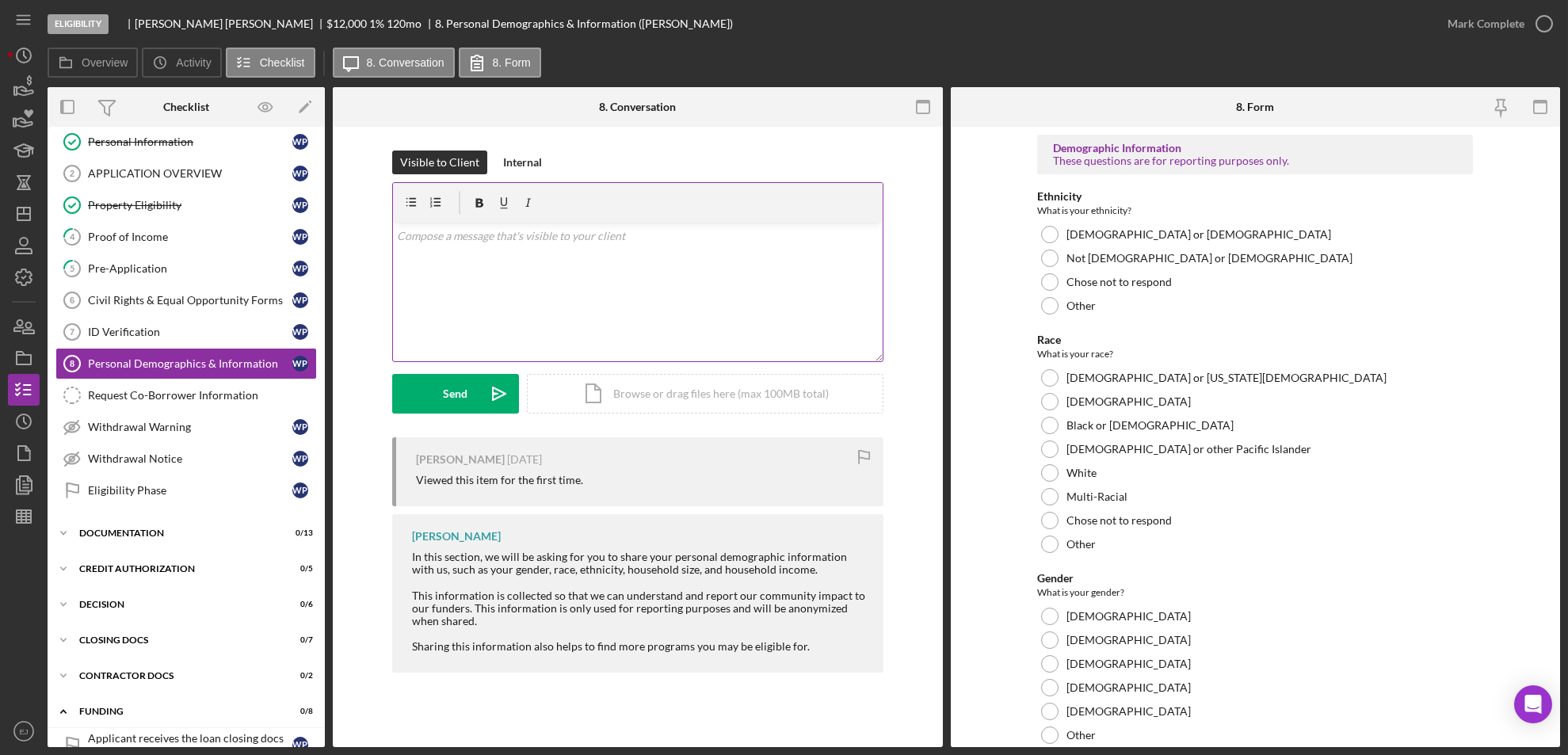
click at [512, 215] on div at bounding box center [638, 203] width 490 height 40
click at [483, 265] on div "v Color teal Color pink Remove color Add row above Add row below Add column bef…" at bounding box center [638, 292] width 490 height 138
click at [466, 392] on div "Send" at bounding box center [456, 394] width 25 height 40
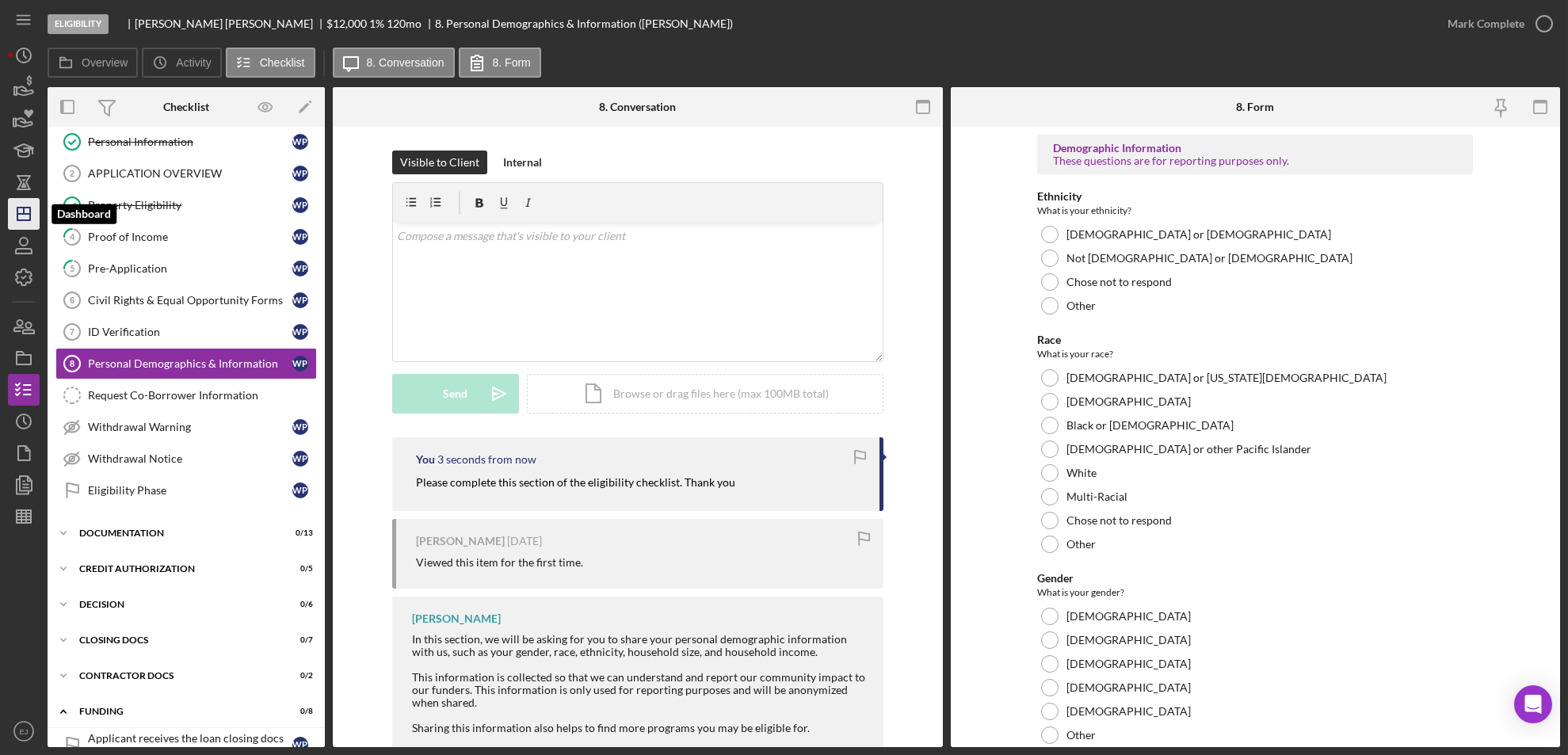
click at [34, 210] on icon "Icon/Dashboard" at bounding box center [24, 214] width 40 height 40
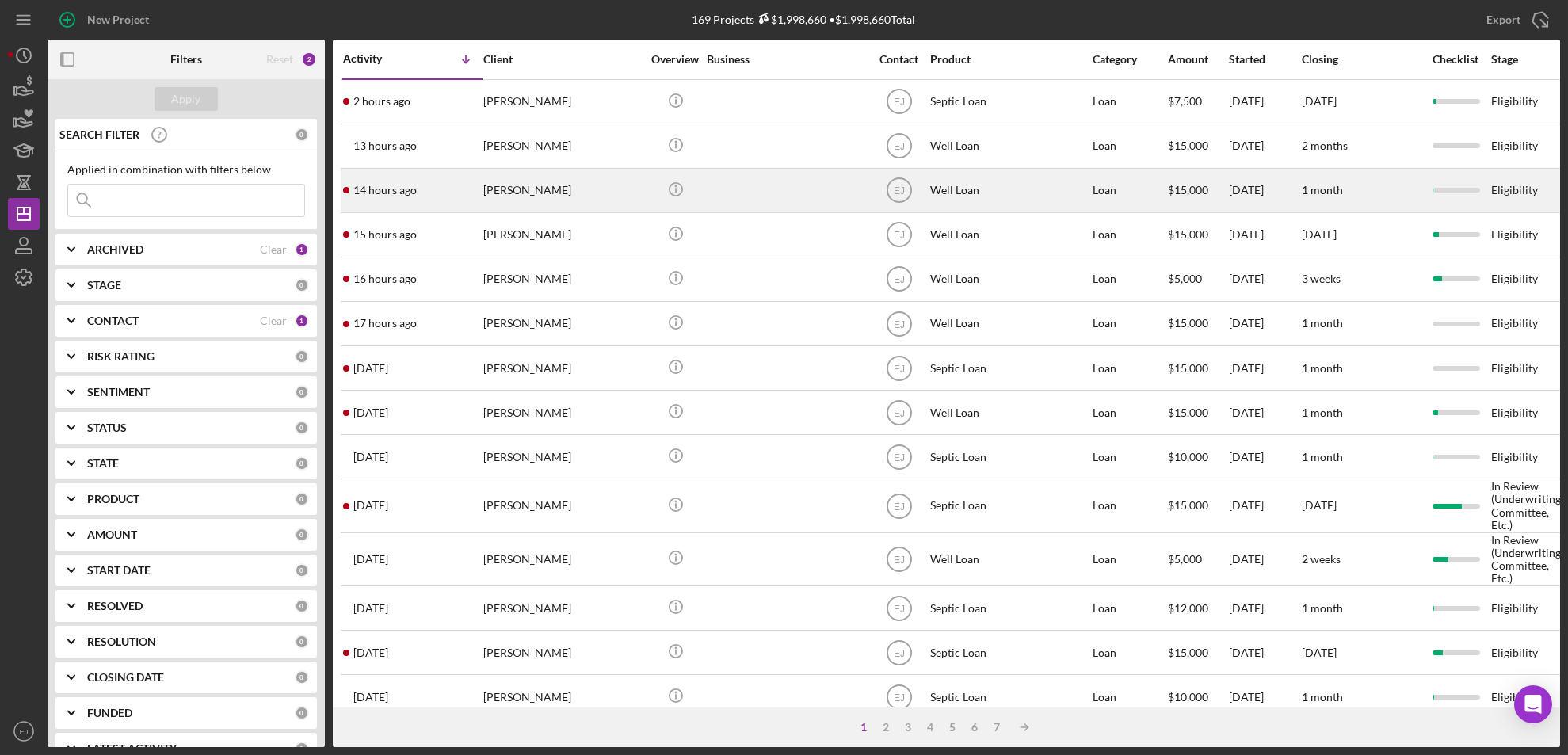
click at [515, 206] on div "[PERSON_NAME]" at bounding box center [562, 190] width 158 height 42
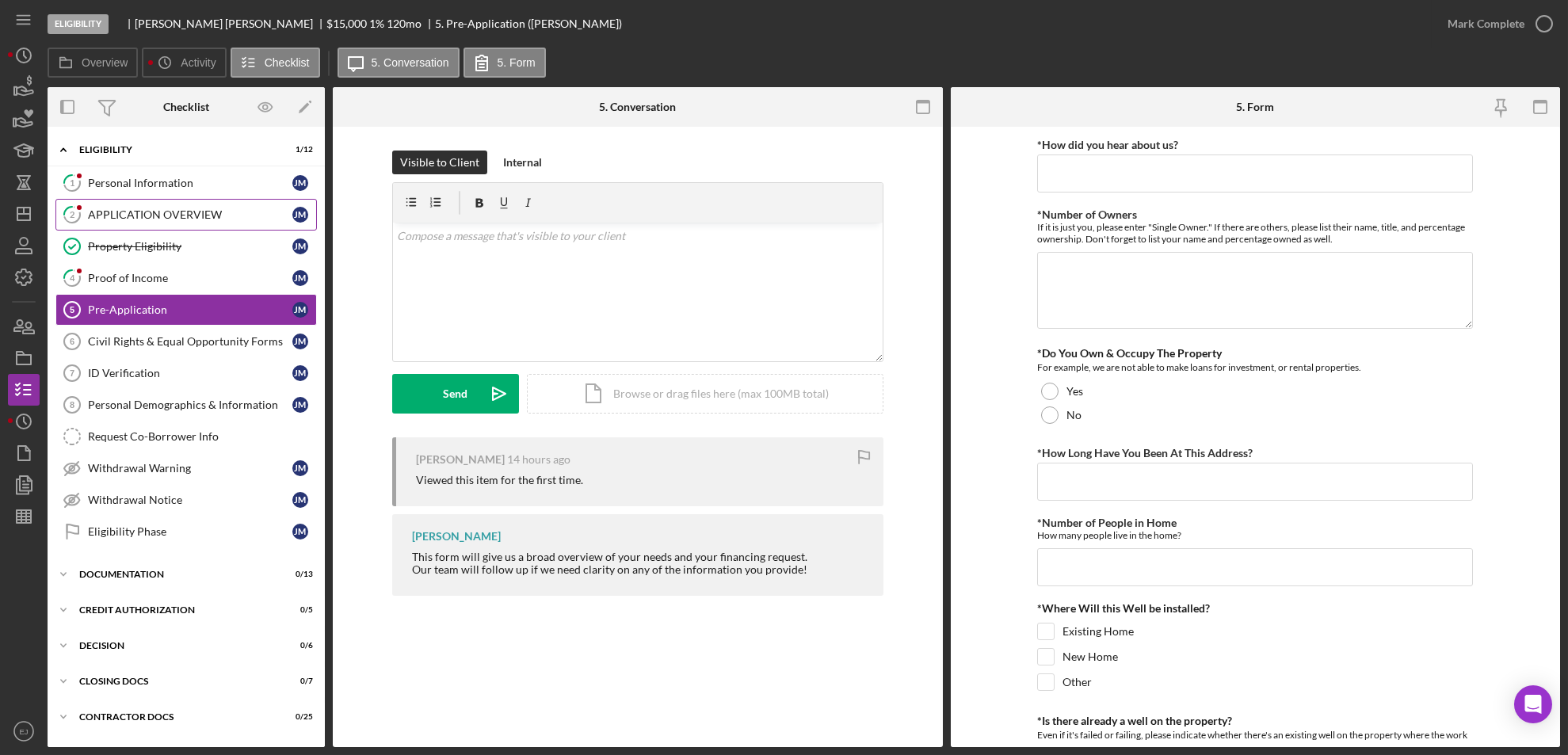
click at [169, 210] on div "APPLICATION OVERVIEW" at bounding box center [190, 214] width 205 height 12
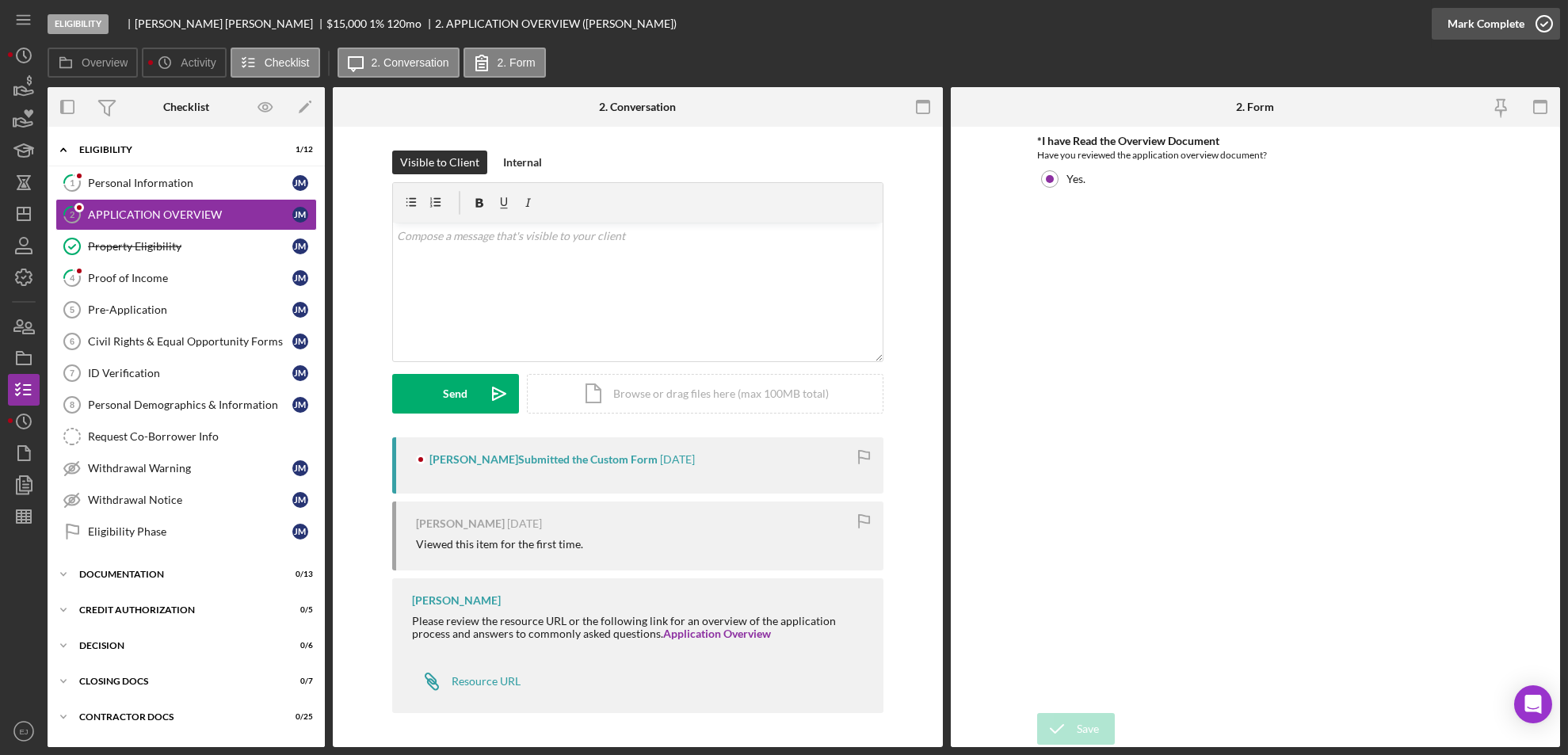
click at [1538, 24] on icon "button" at bounding box center [1544, 24] width 40 height 40
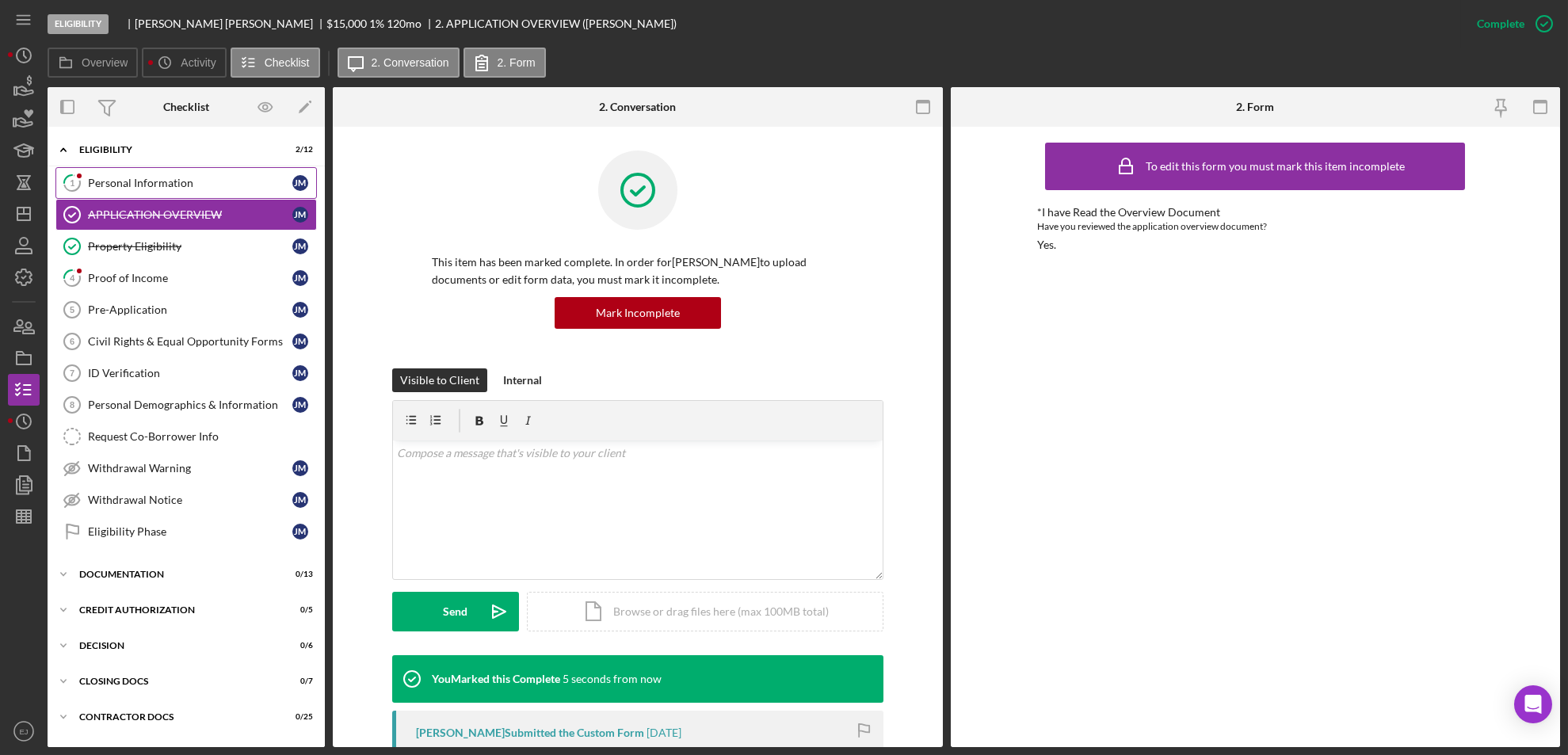
click at [202, 173] on link "1 Personal Information [PERSON_NAME]" at bounding box center [187, 182] width 261 height 31
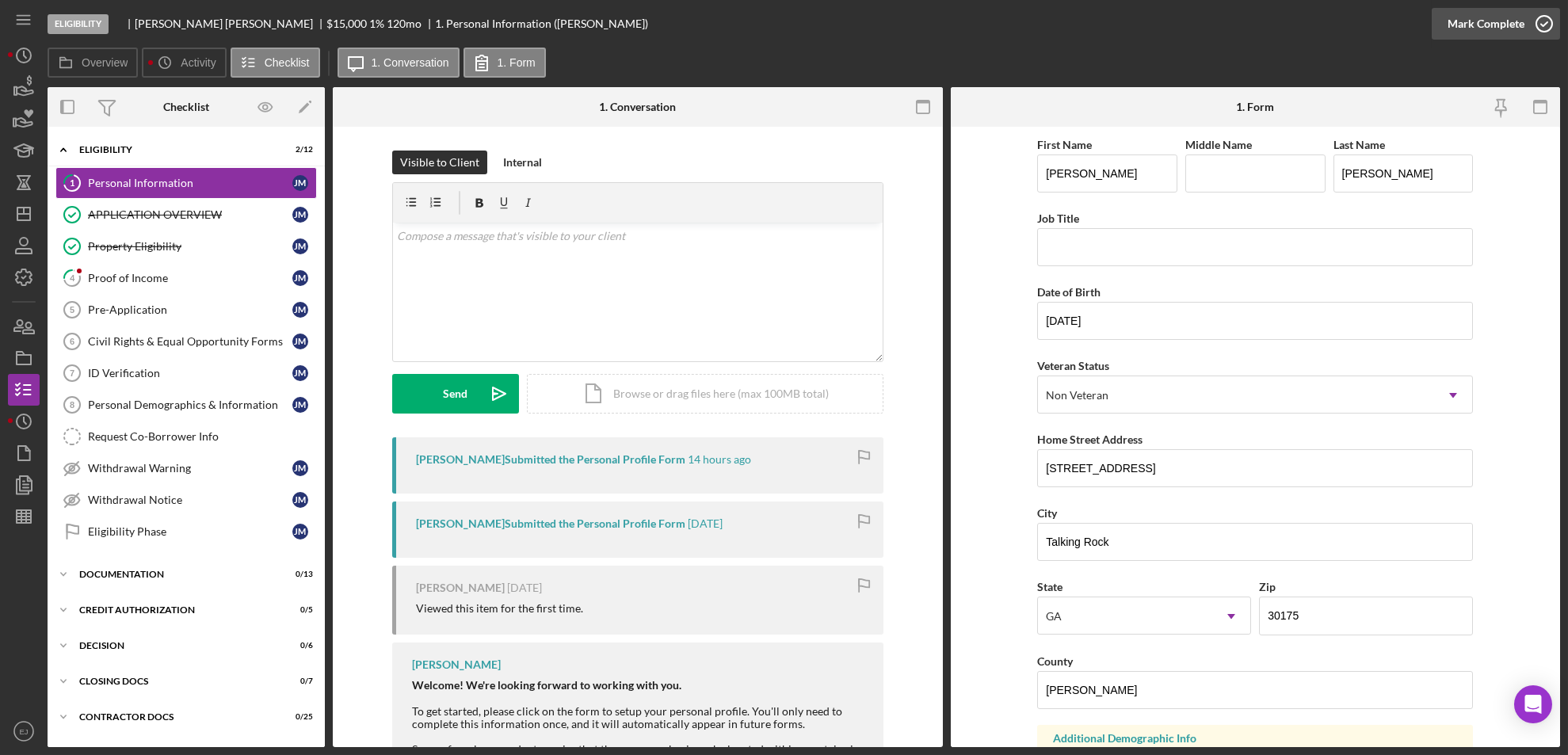
click at [1548, 25] on icon "button" at bounding box center [1544, 24] width 40 height 40
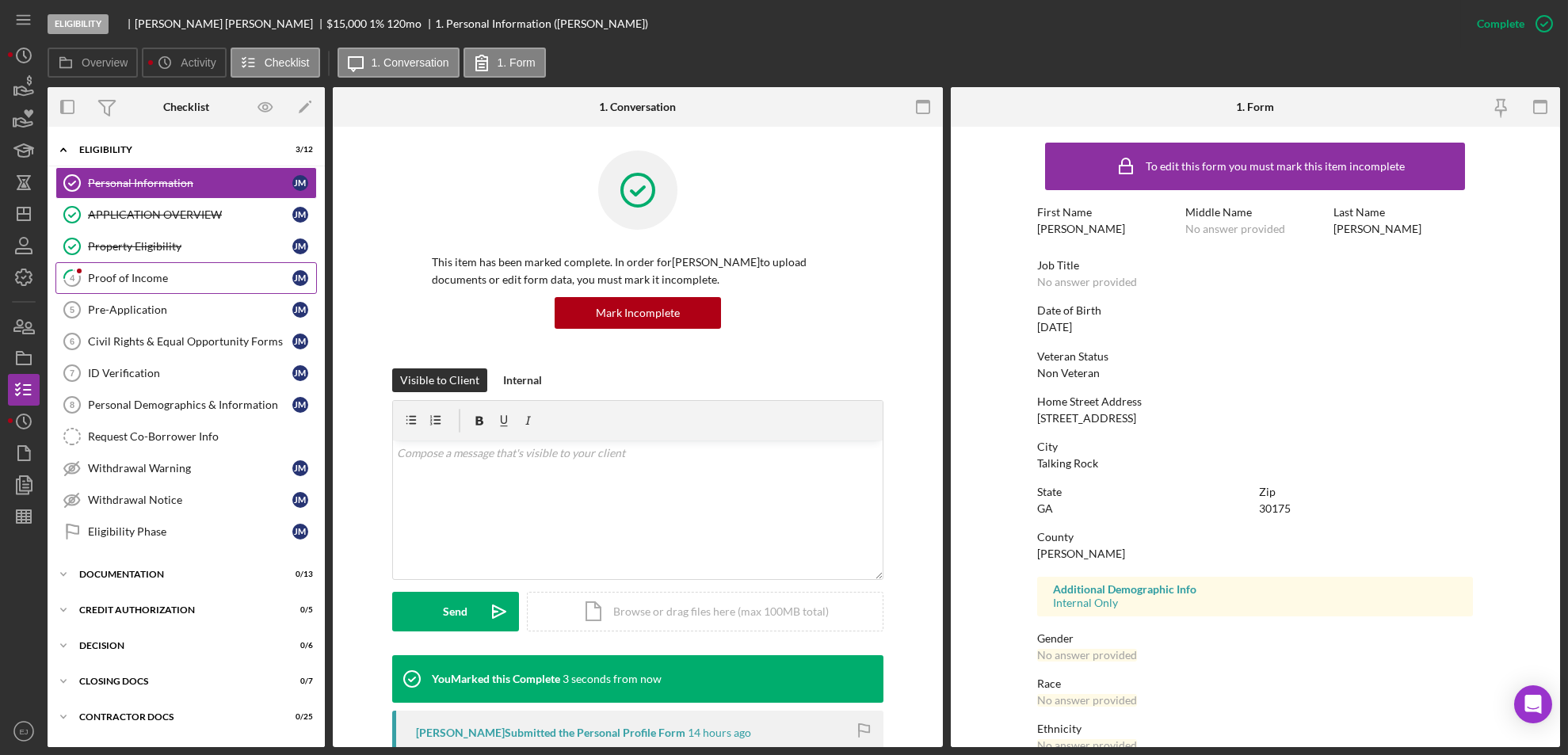
click at [131, 287] on link "4 Proof of Income [PERSON_NAME]" at bounding box center [187, 278] width 261 height 31
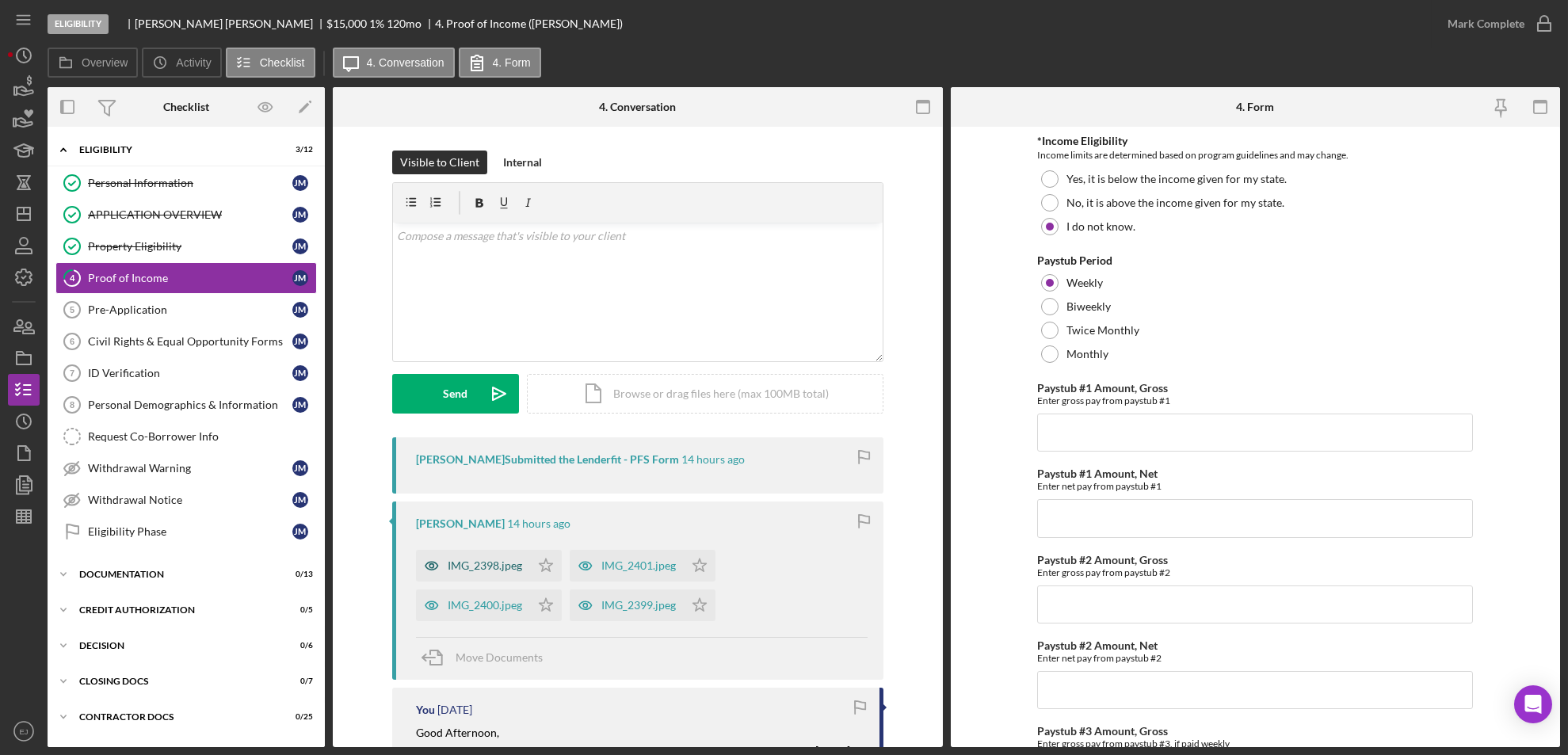
click at [488, 573] on div "IMG_2398.jpeg" at bounding box center [473, 565] width 114 height 31
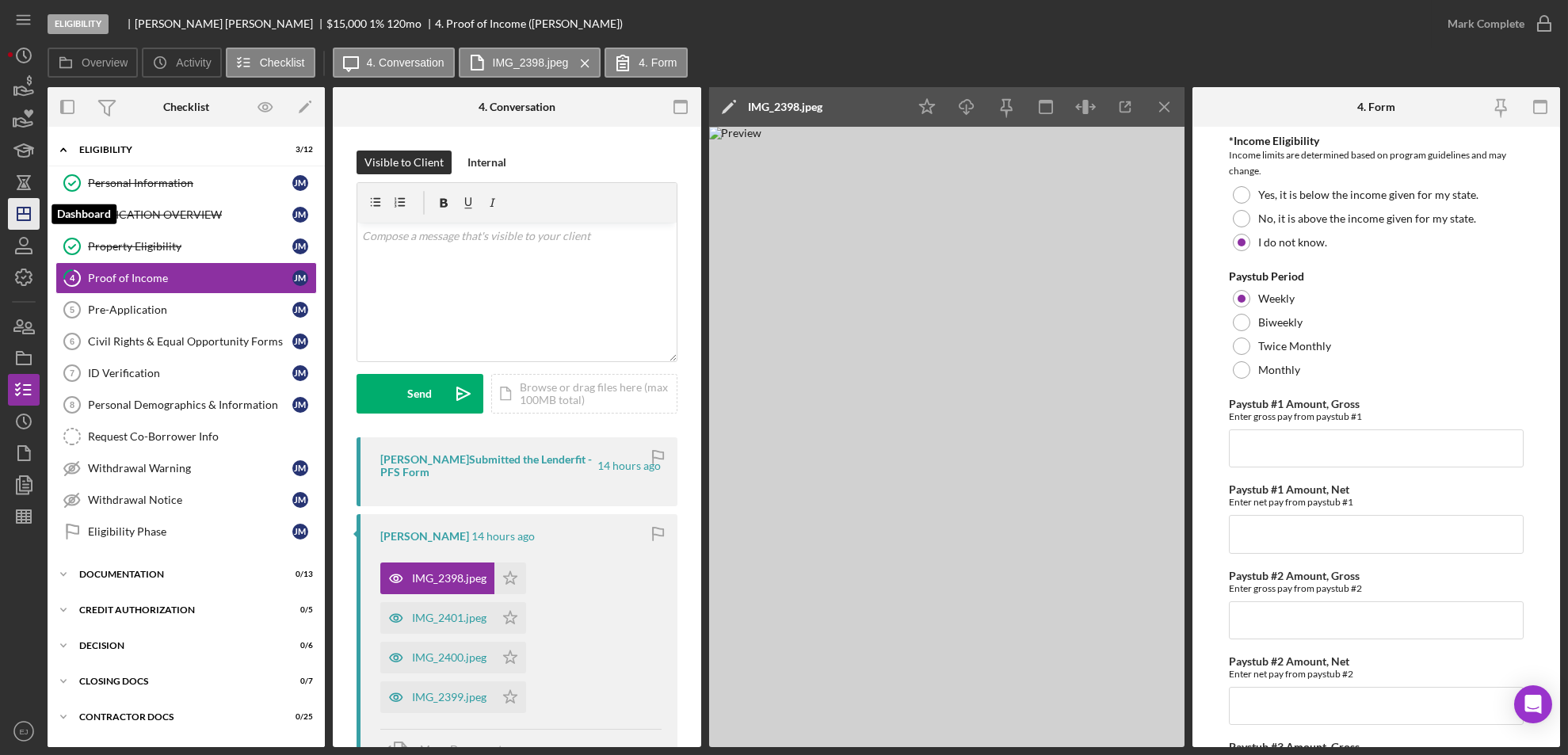
click at [30, 214] on line "button" at bounding box center [23, 214] width 12 height 0
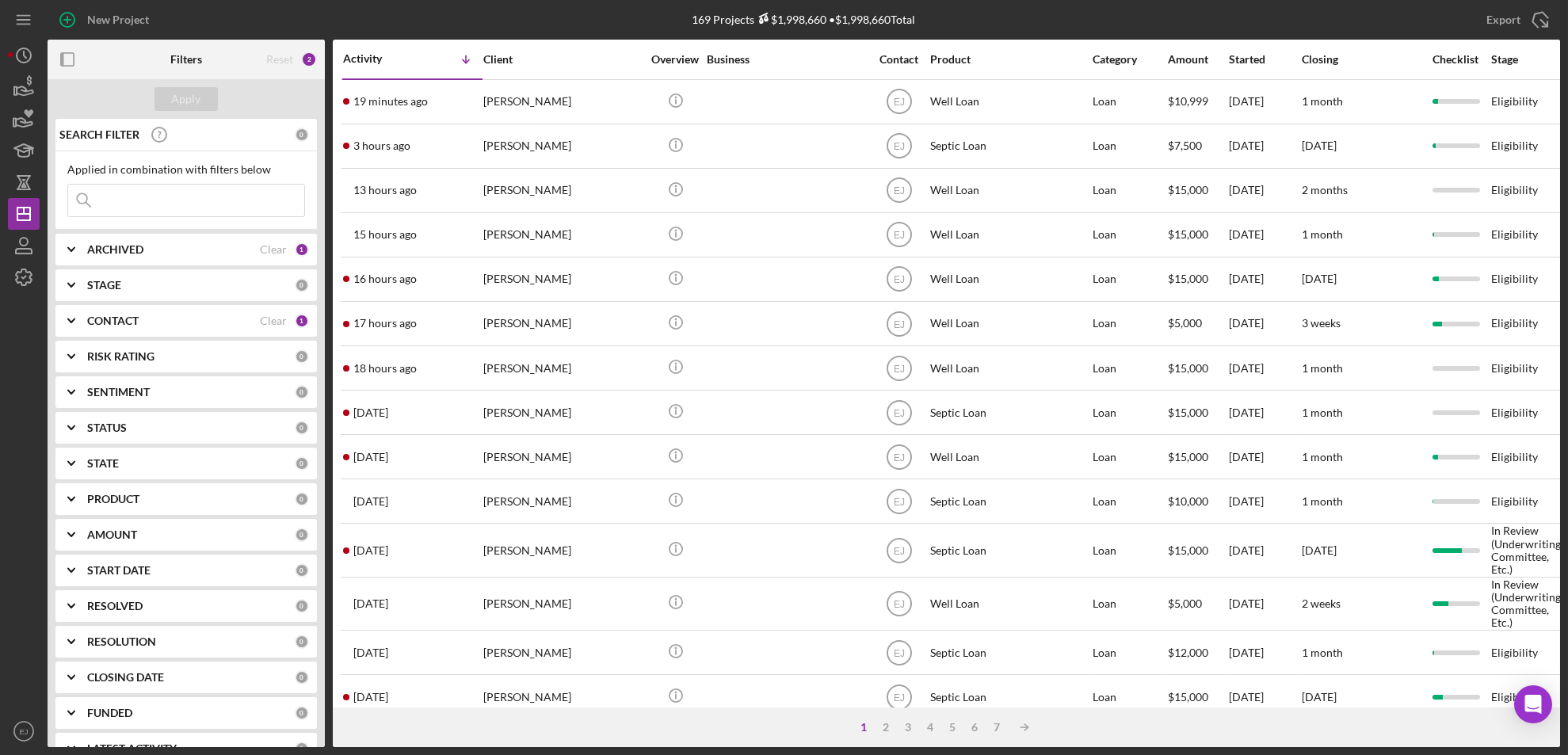
click at [167, 200] on input at bounding box center [186, 200] width 236 height 31
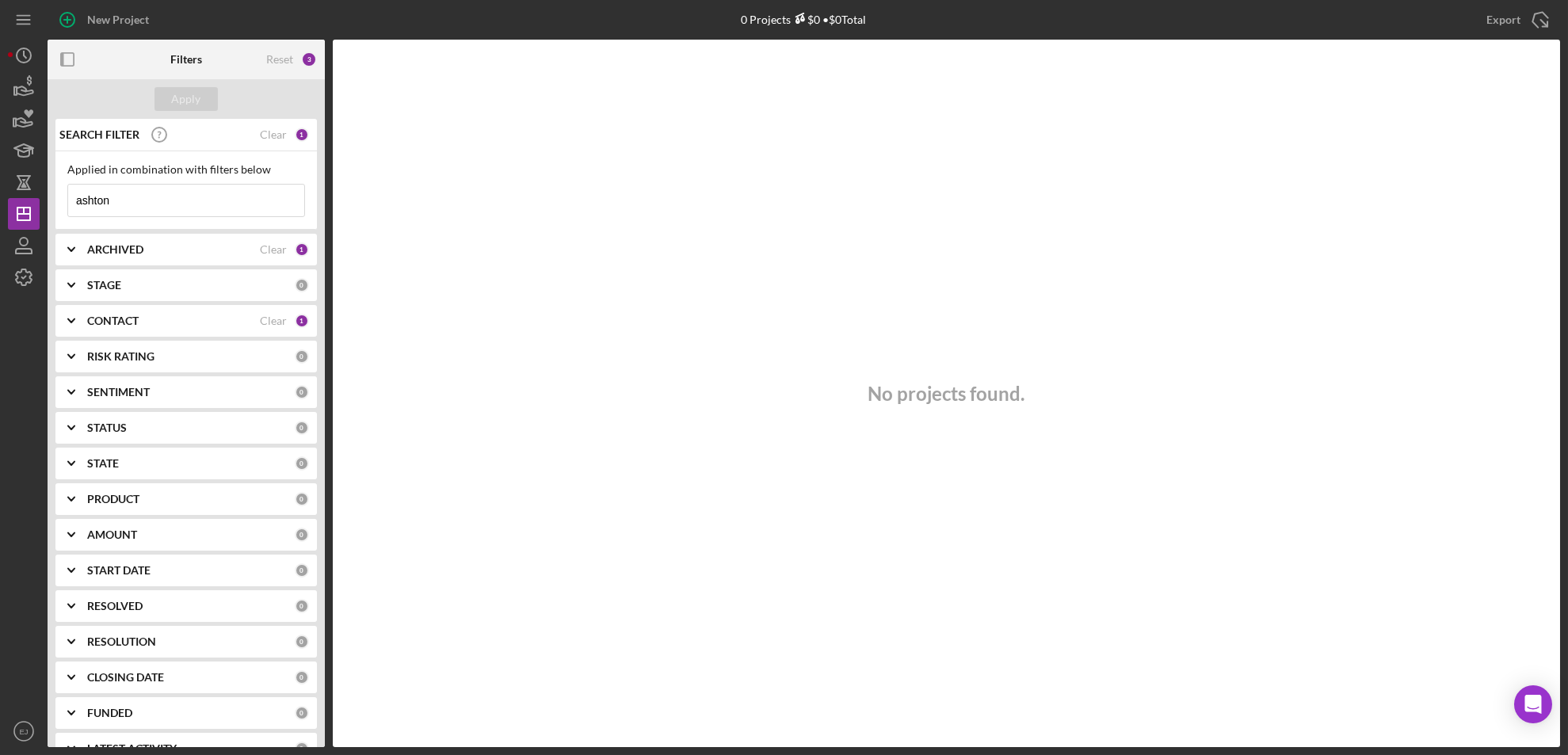
type input "ashton"
click at [65, 280] on icon "Icon/Expander" at bounding box center [71, 285] width 40 height 40
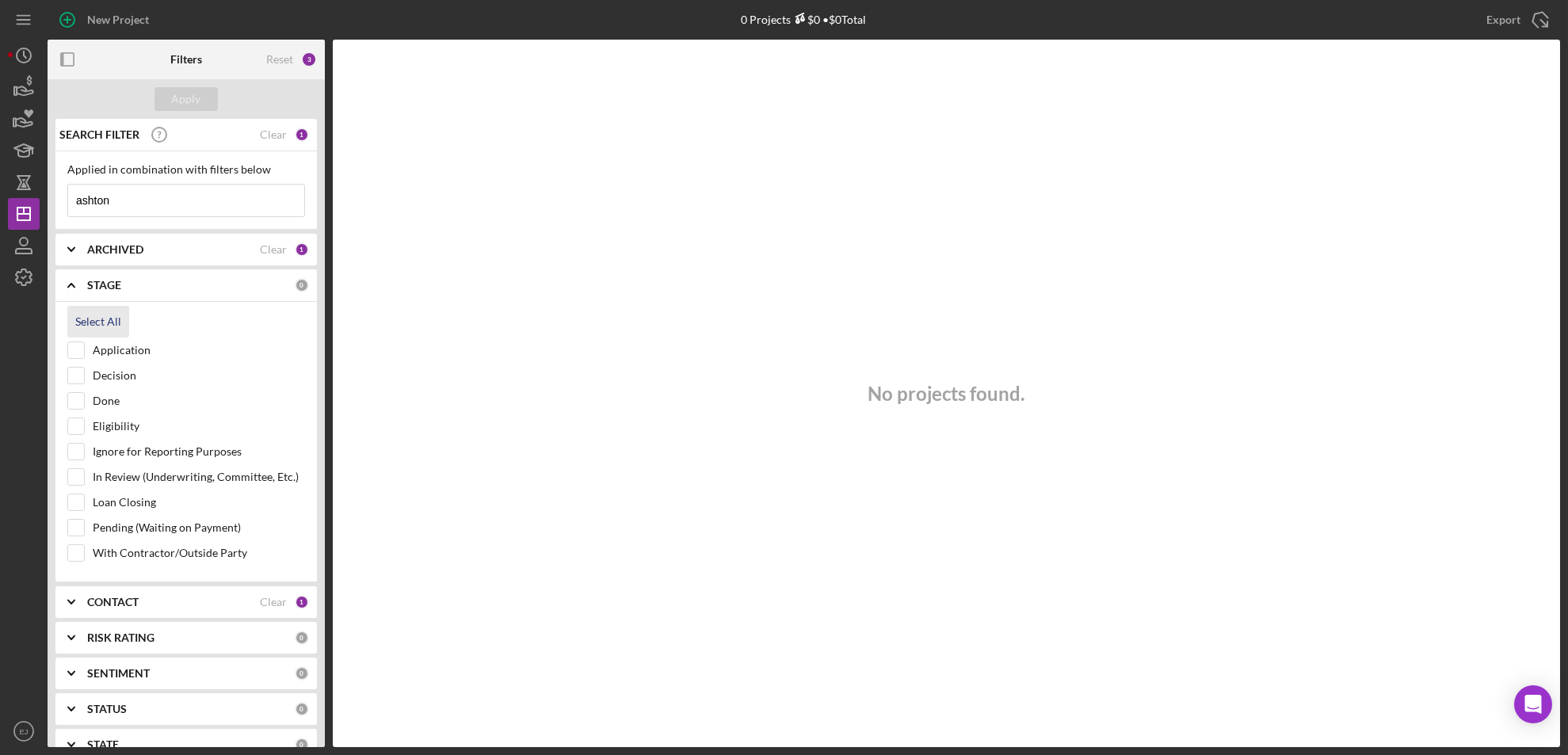
click at [71, 328] on button "Select All" at bounding box center [98, 321] width 62 height 31
checkbox input "true"
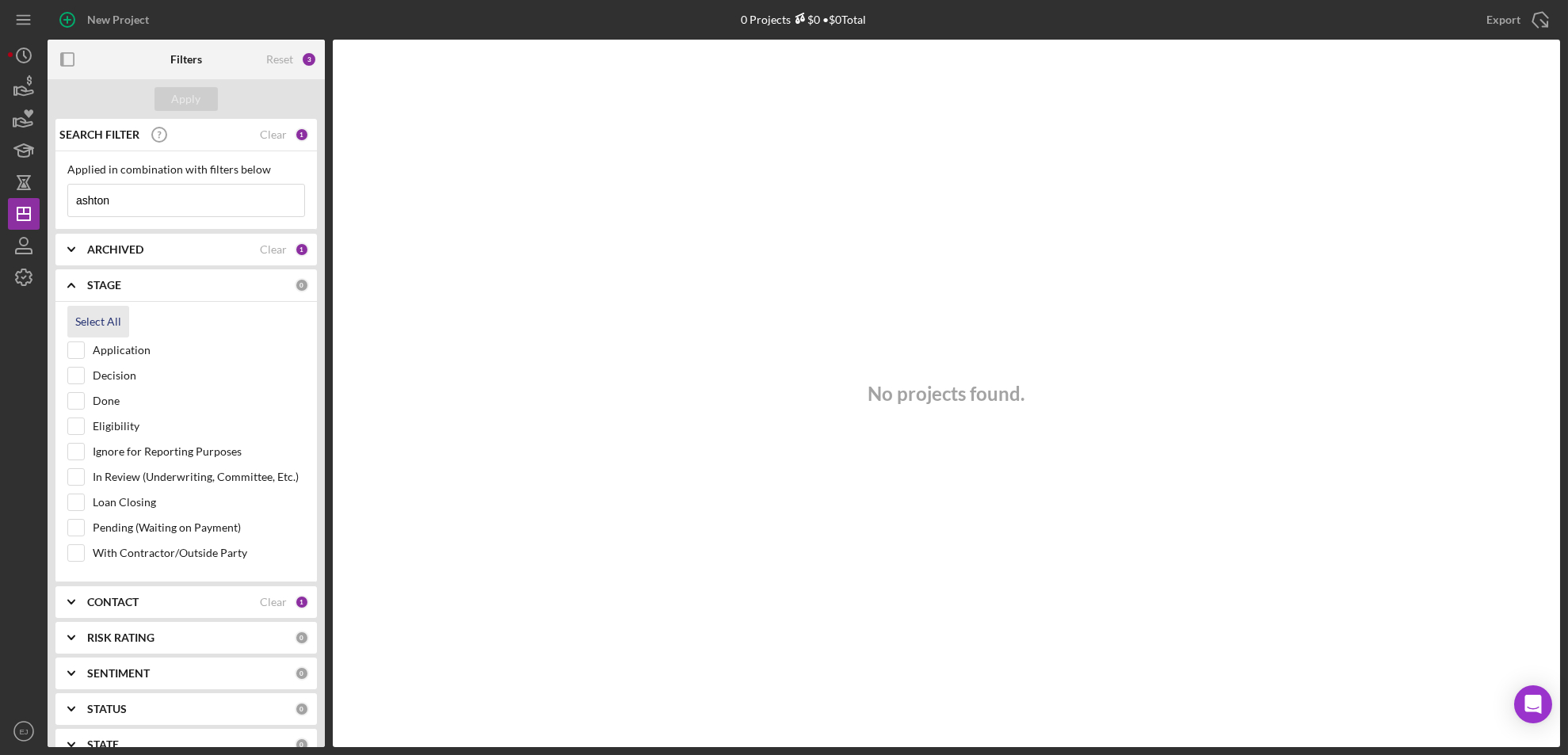
checkbox input "true"
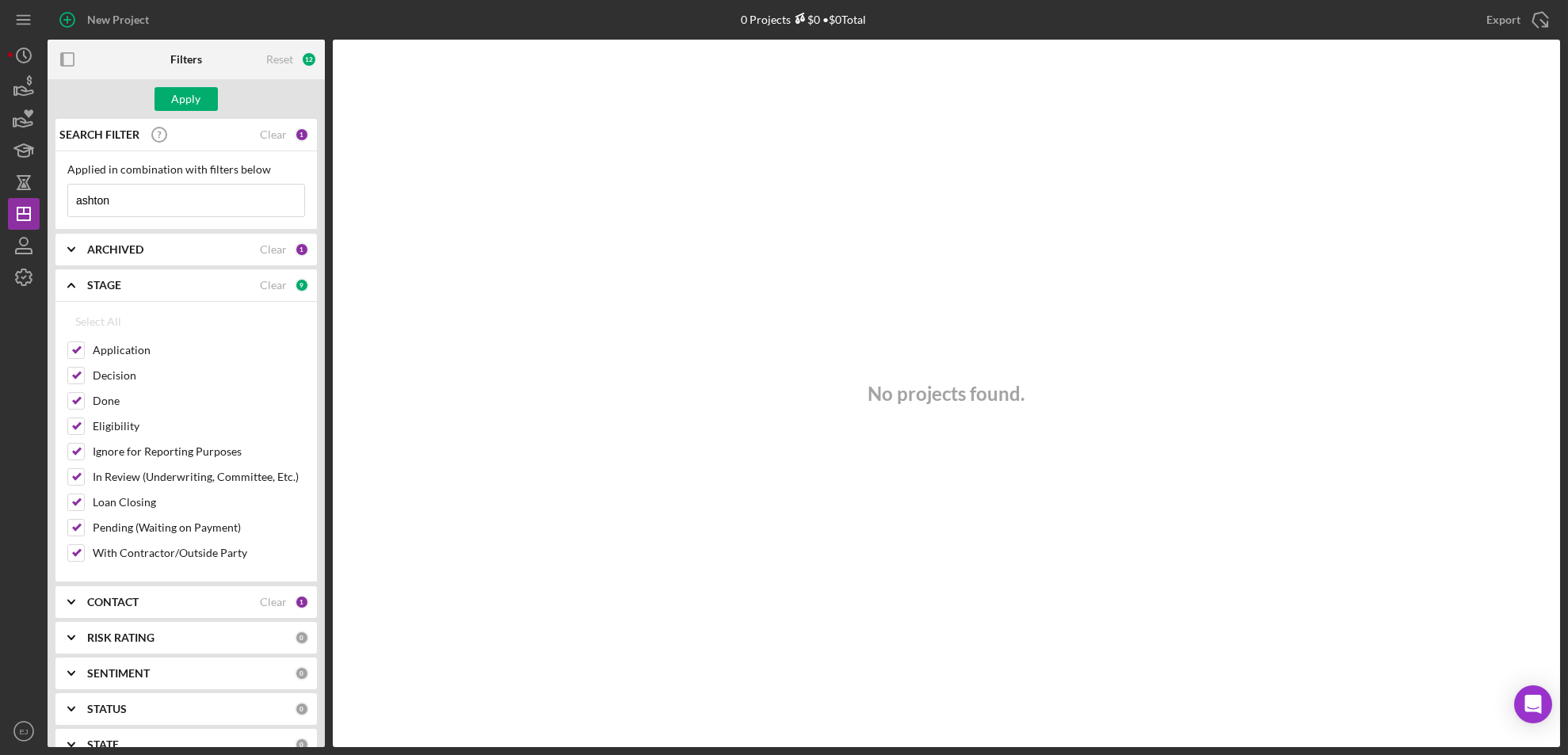
click at [175, 80] on div "Apply" at bounding box center [186, 99] width 278 height 40
click at [179, 94] on div "Apply" at bounding box center [186, 99] width 29 height 24
click at [83, 248] on icon "Icon/Expander" at bounding box center [71, 250] width 40 height 40
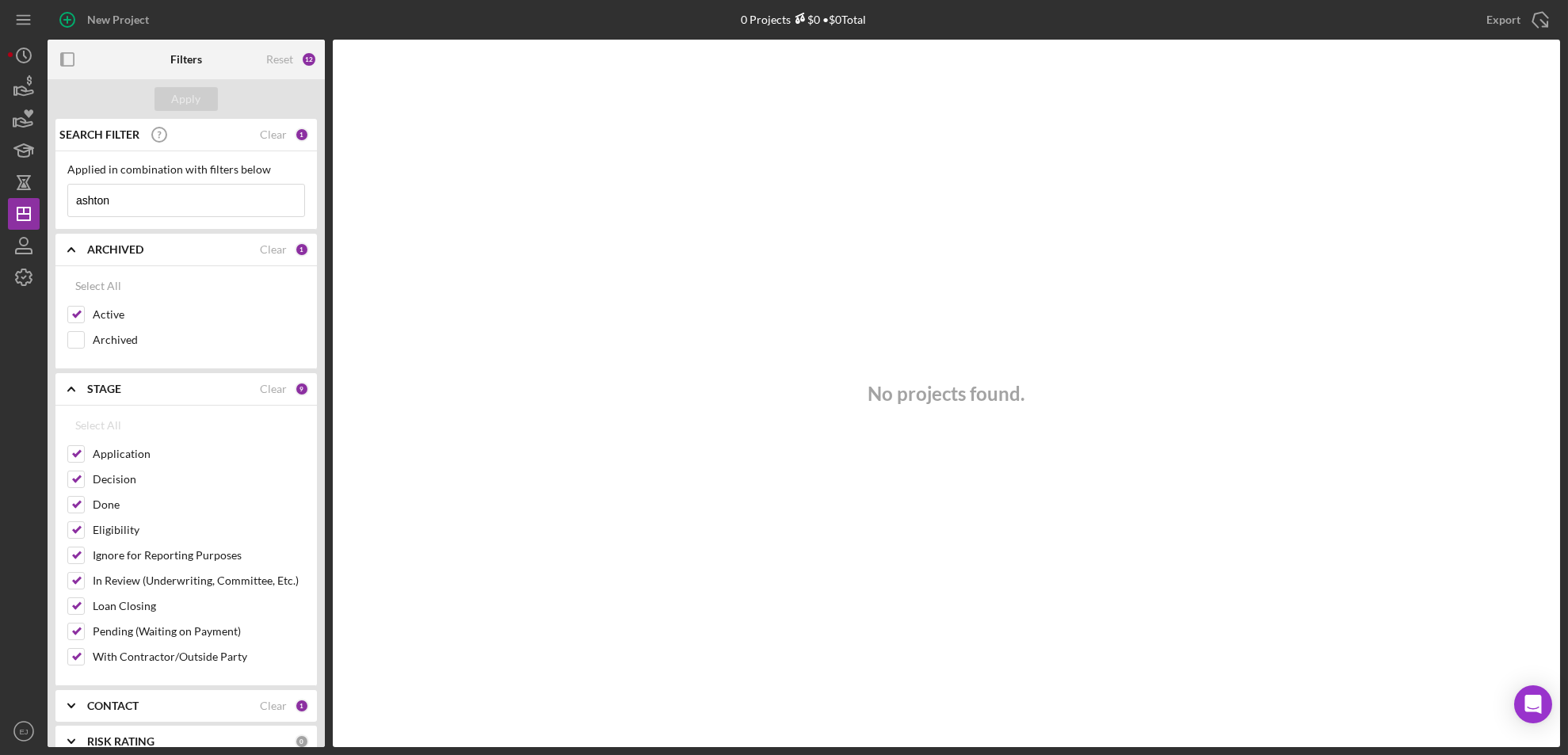
click at [87, 694] on icon "Icon/Expander" at bounding box center [71, 706] width 40 height 40
click at [91, 731] on div "Select All" at bounding box center [98, 742] width 46 height 31
checkbox input "true"
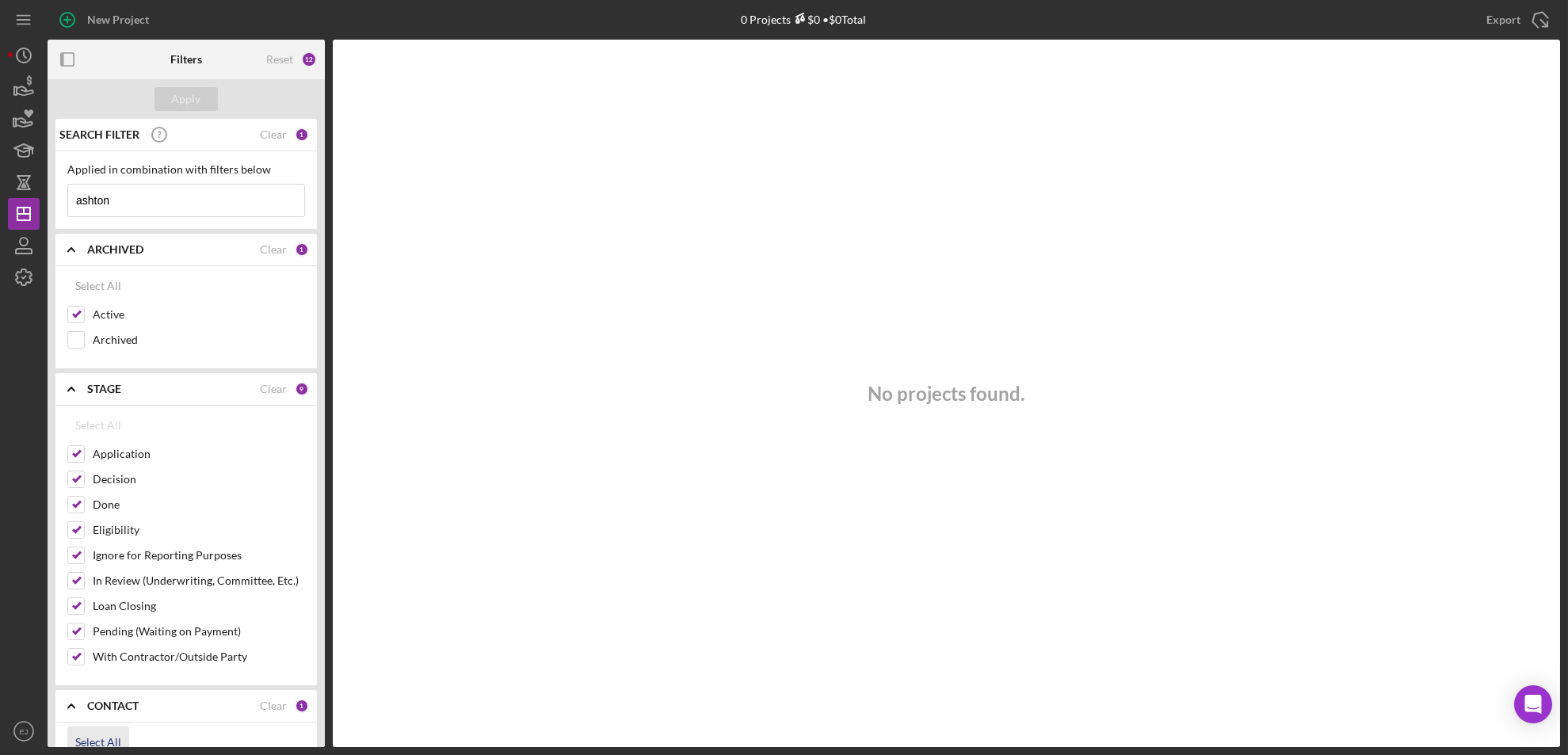
checkbox input "true"
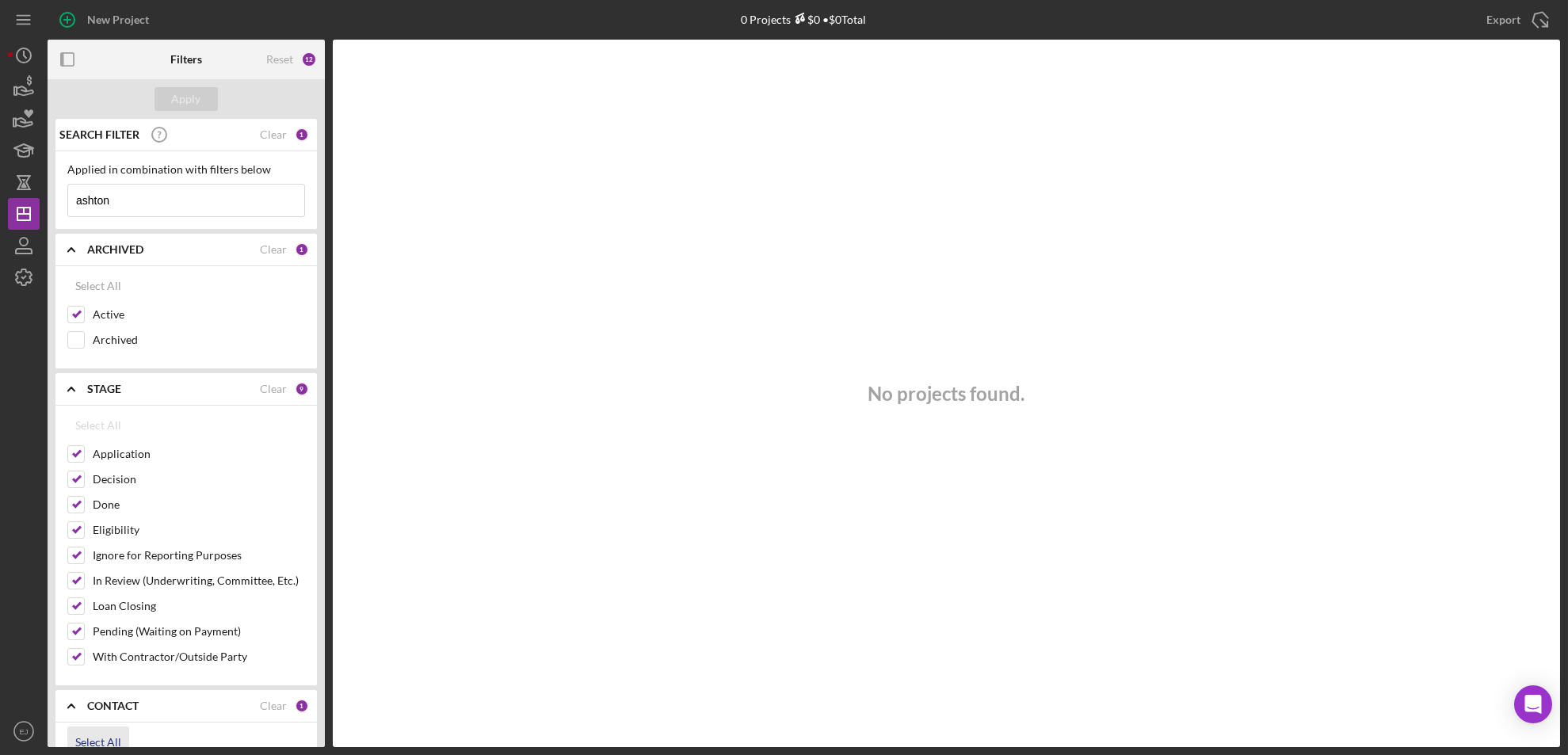
checkbox input "true"
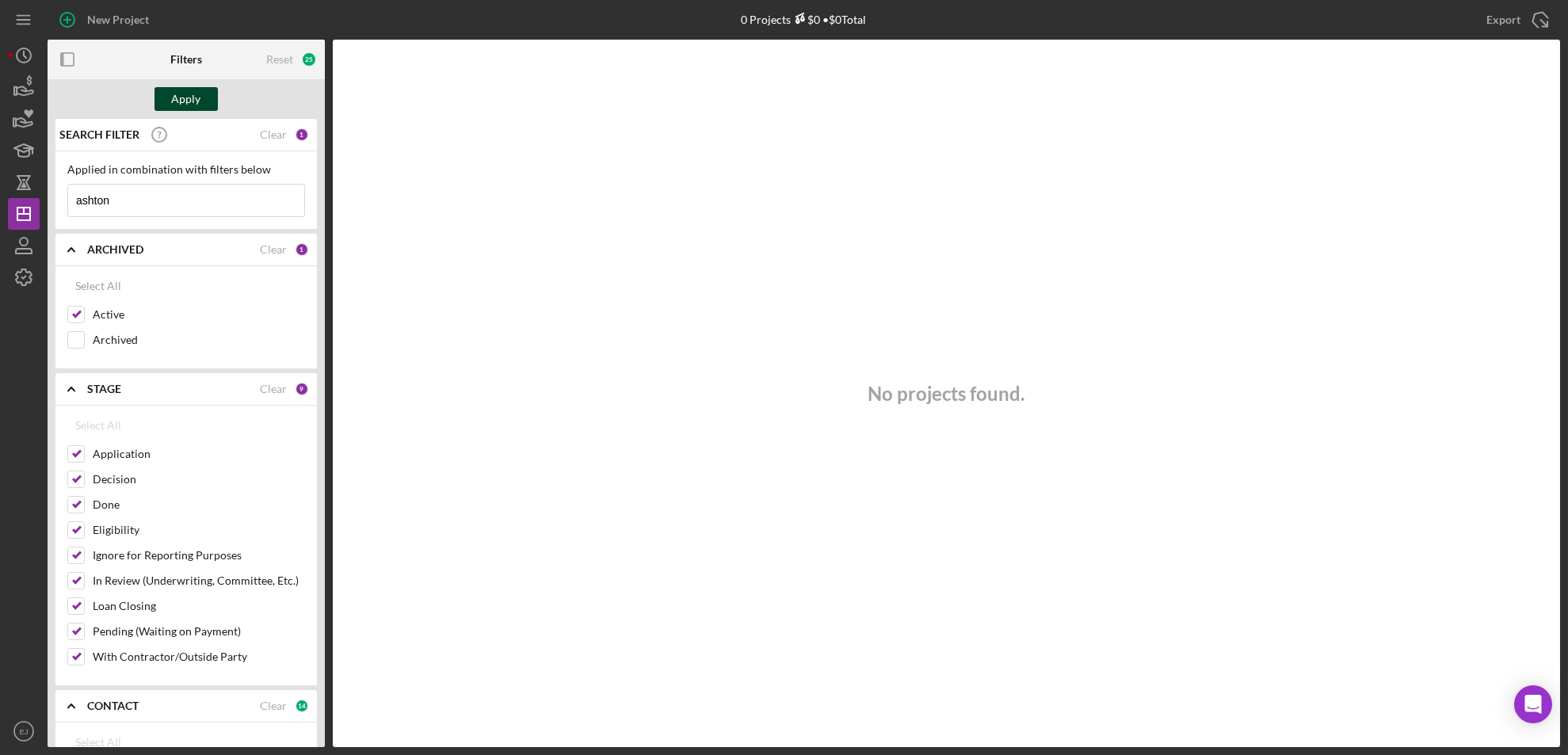
click at [185, 93] on div "Apply" at bounding box center [186, 99] width 29 height 24
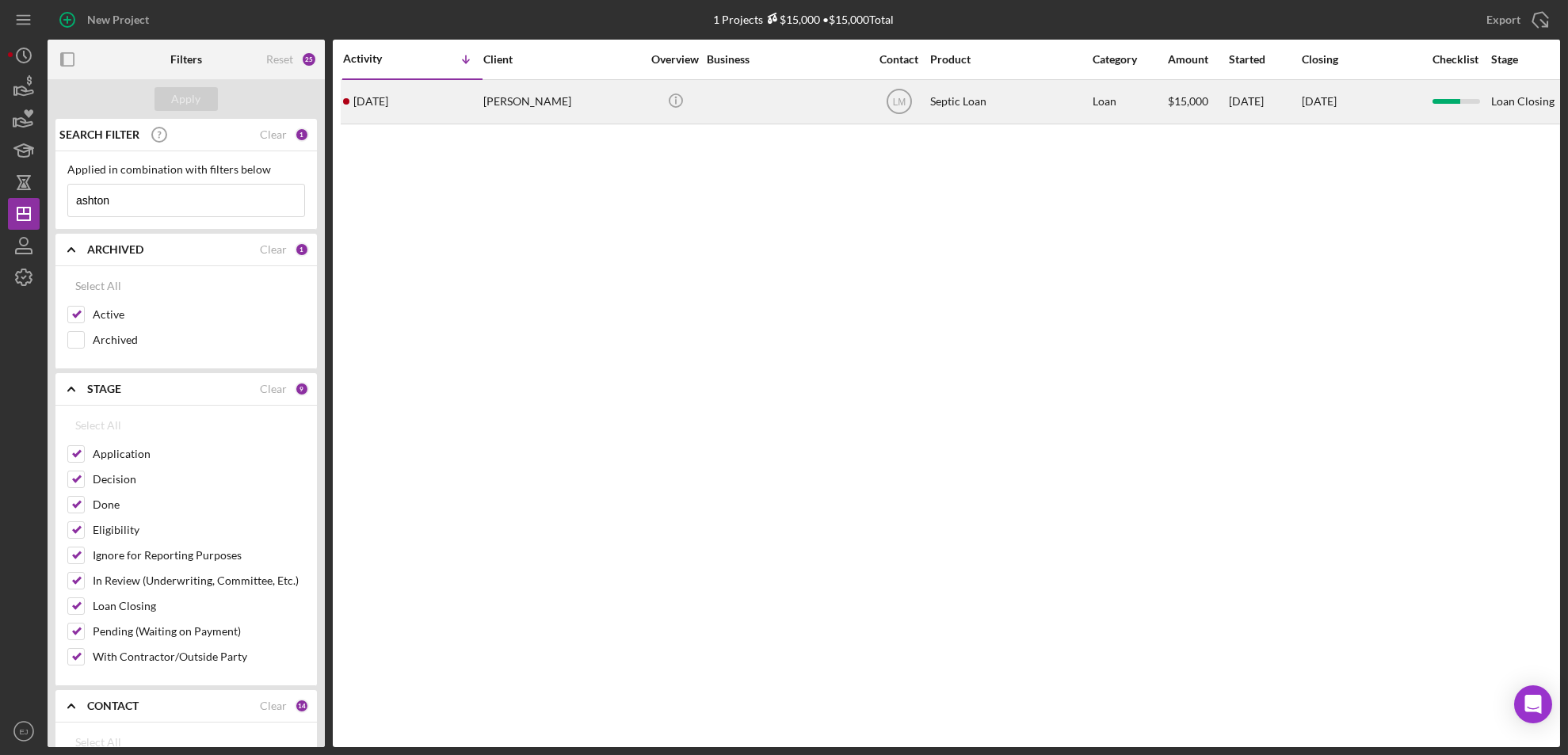
click at [518, 101] on div "[PERSON_NAME]" at bounding box center [562, 101] width 158 height 42
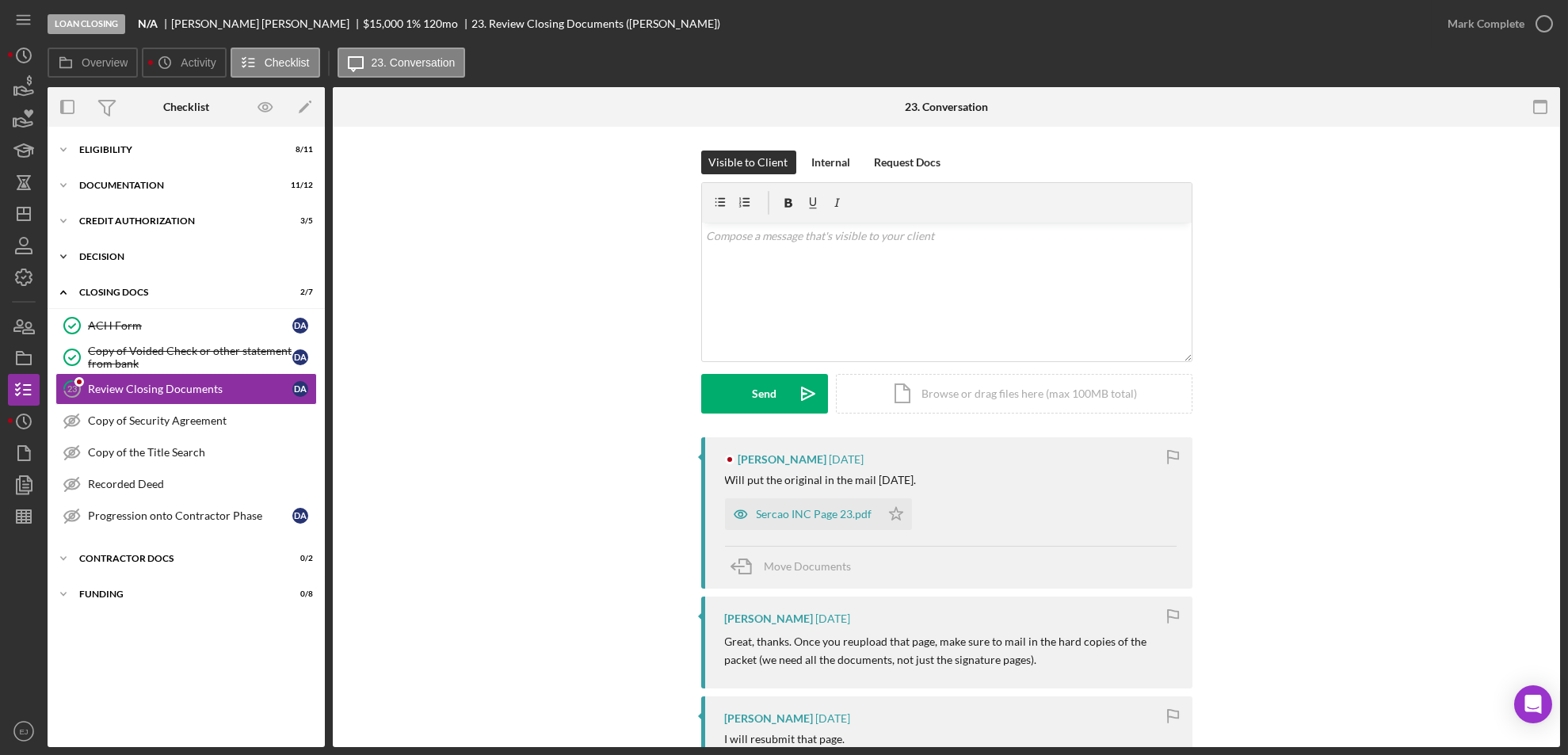
click at [122, 255] on div "Decision" at bounding box center [192, 257] width 225 height 9
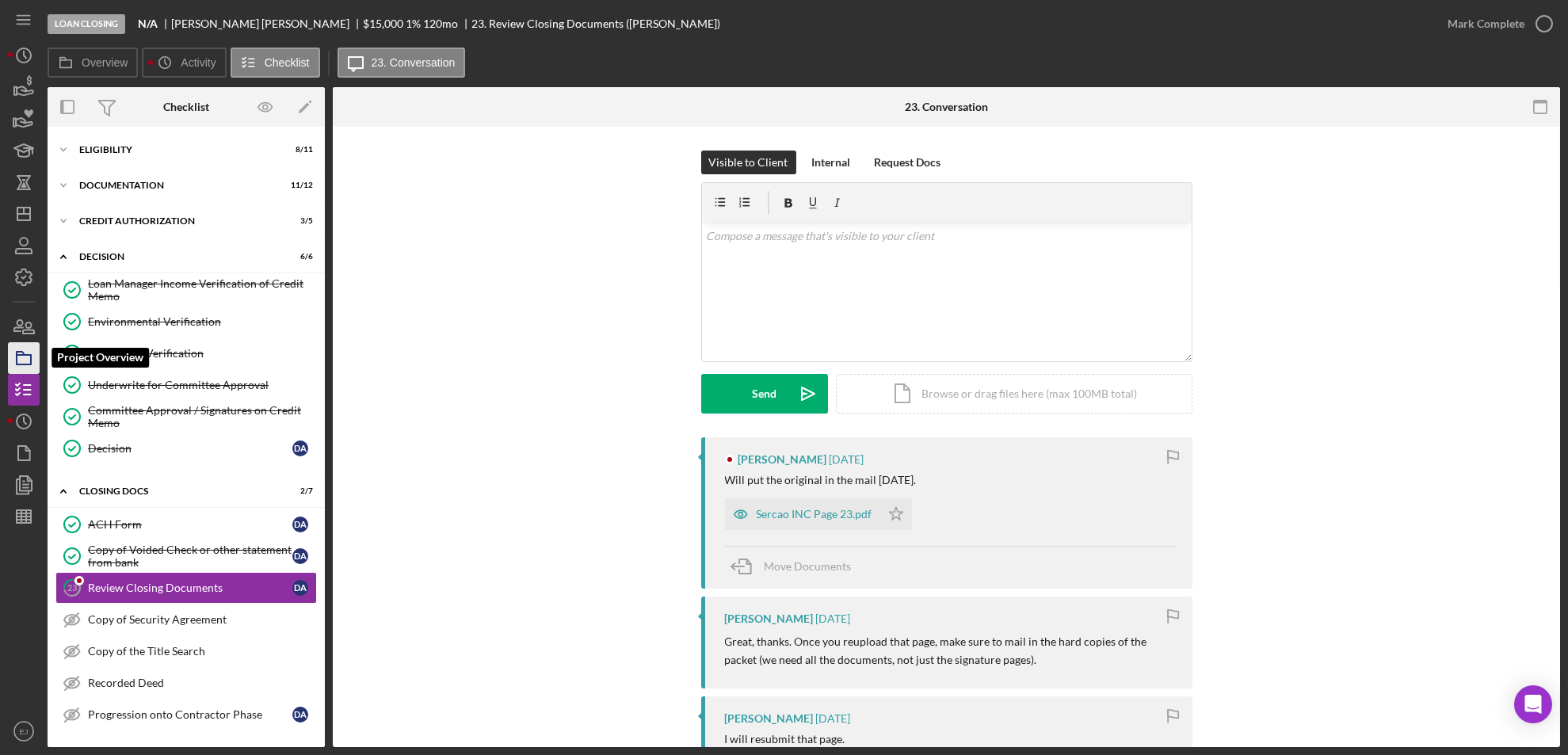
click at [29, 346] on icon "button" at bounding box center [24, 358] width 40 height 40
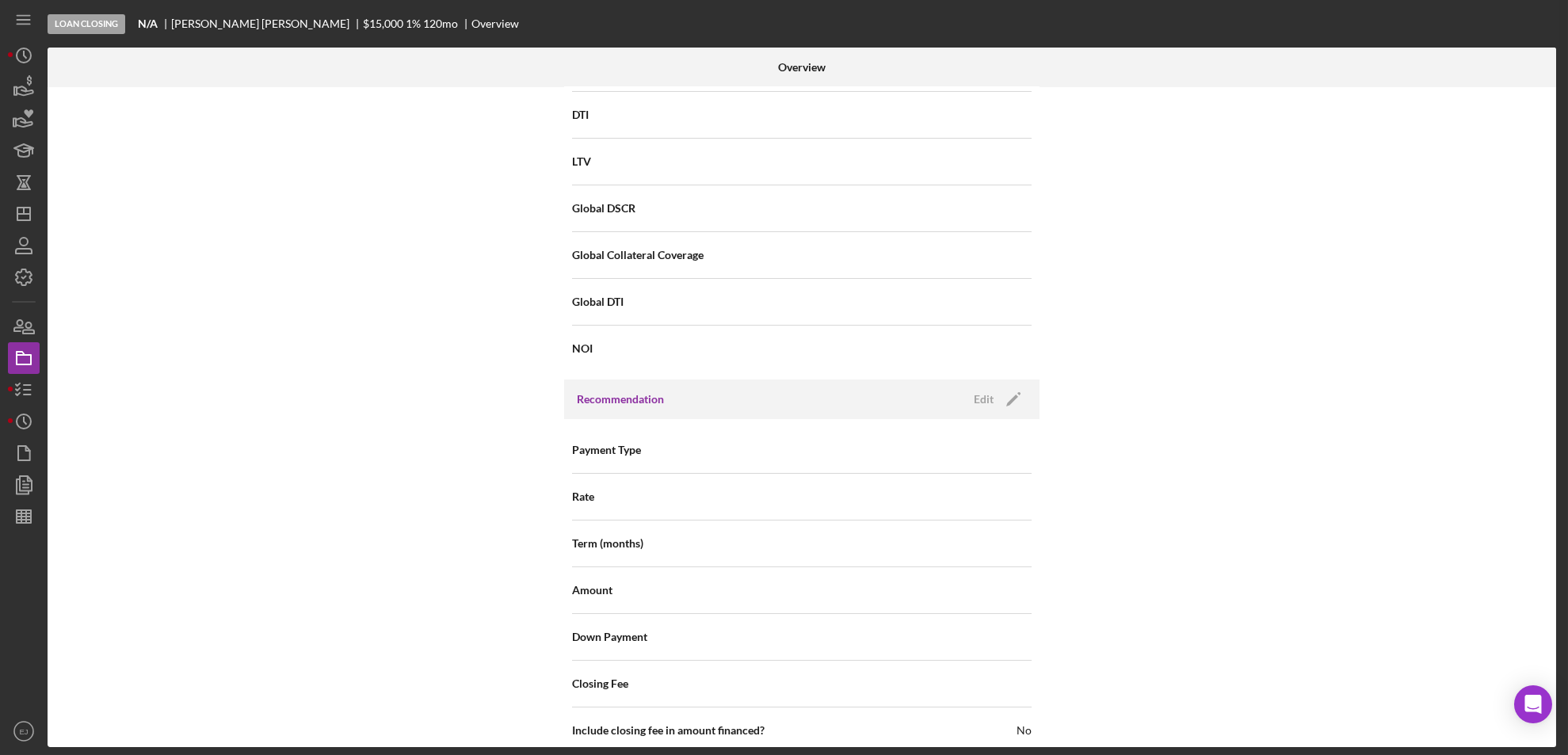
scroll to position [1606, 0]
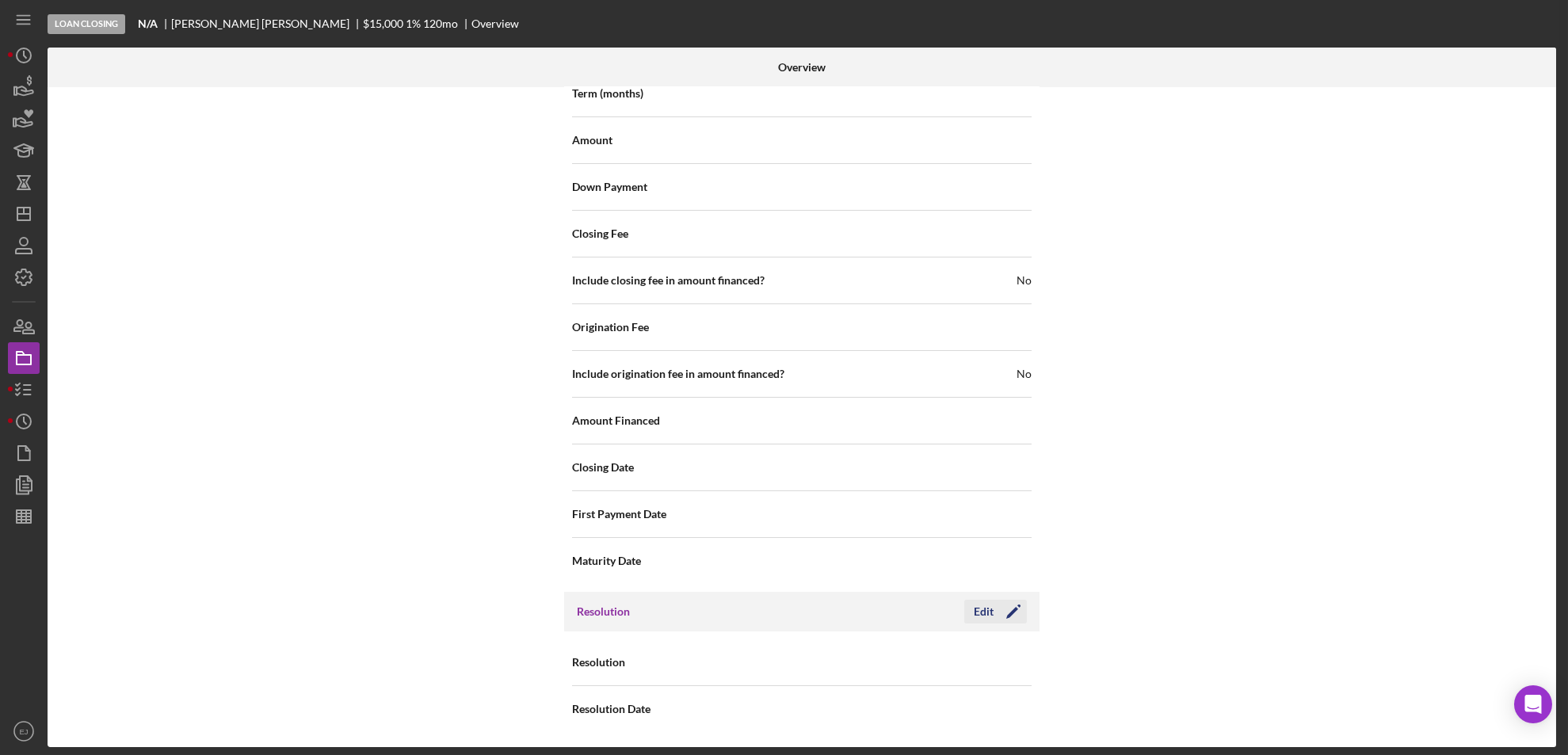
click at [1000, 618] on icon "Icon/Edit" at bounding box center [1014, 612] width 40 height 40
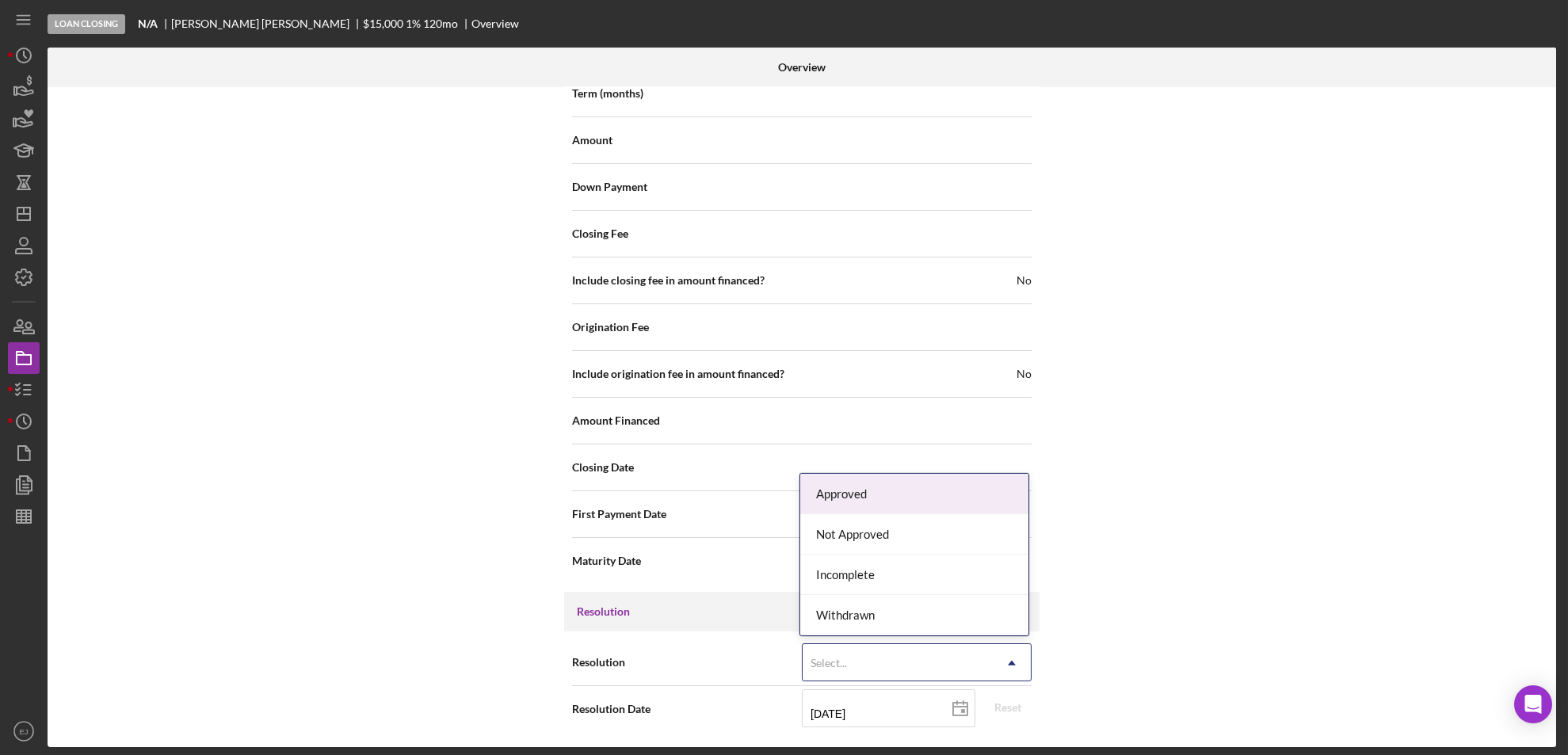
click at [1005, 676] on icon "Icon/Dropdown Arrow" at bounding box center [1012, 663] width 38 height 38
click at [966, 501] on div "Approved" at bounding box center [914, 494] width 228 height 41
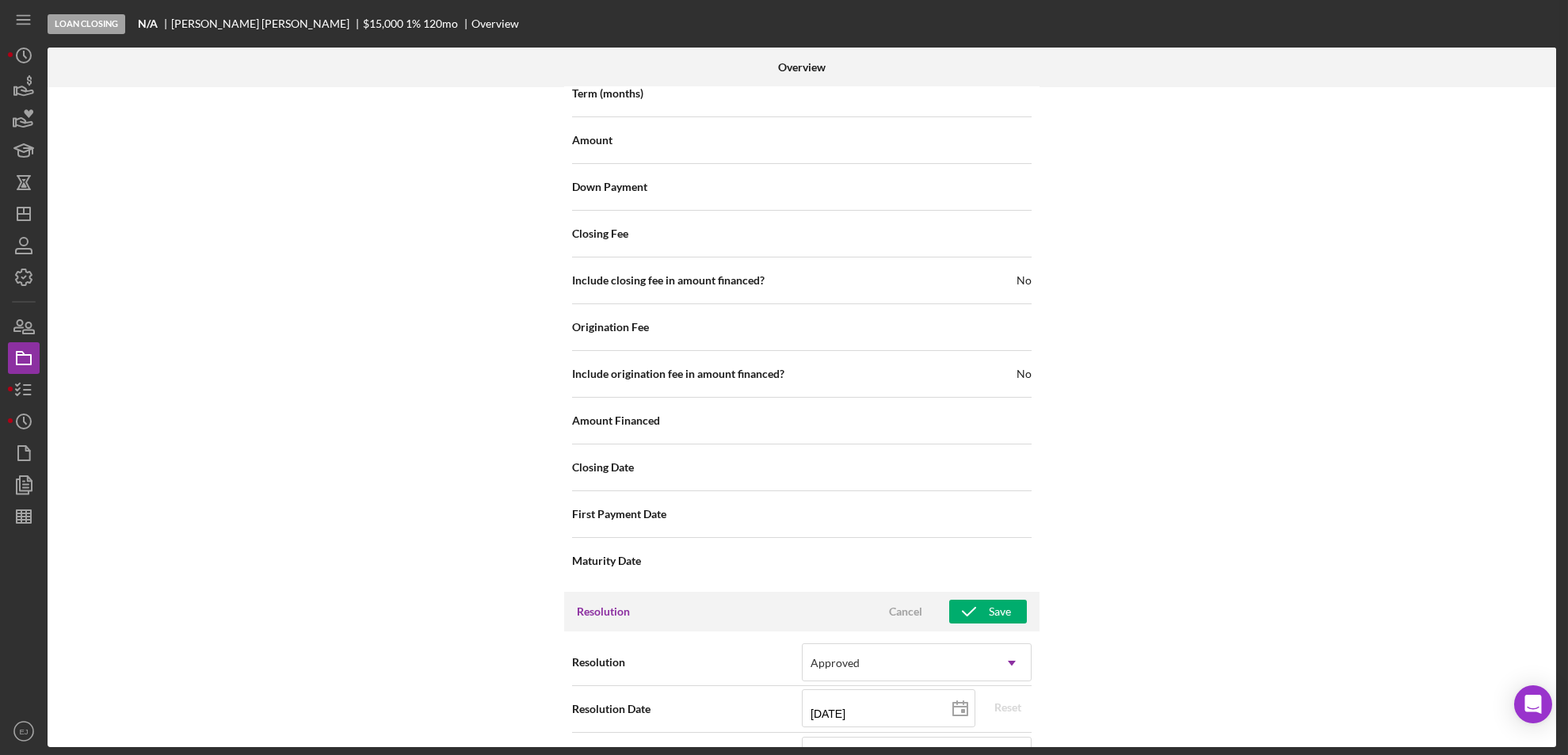
scroll to position [2184, 0]
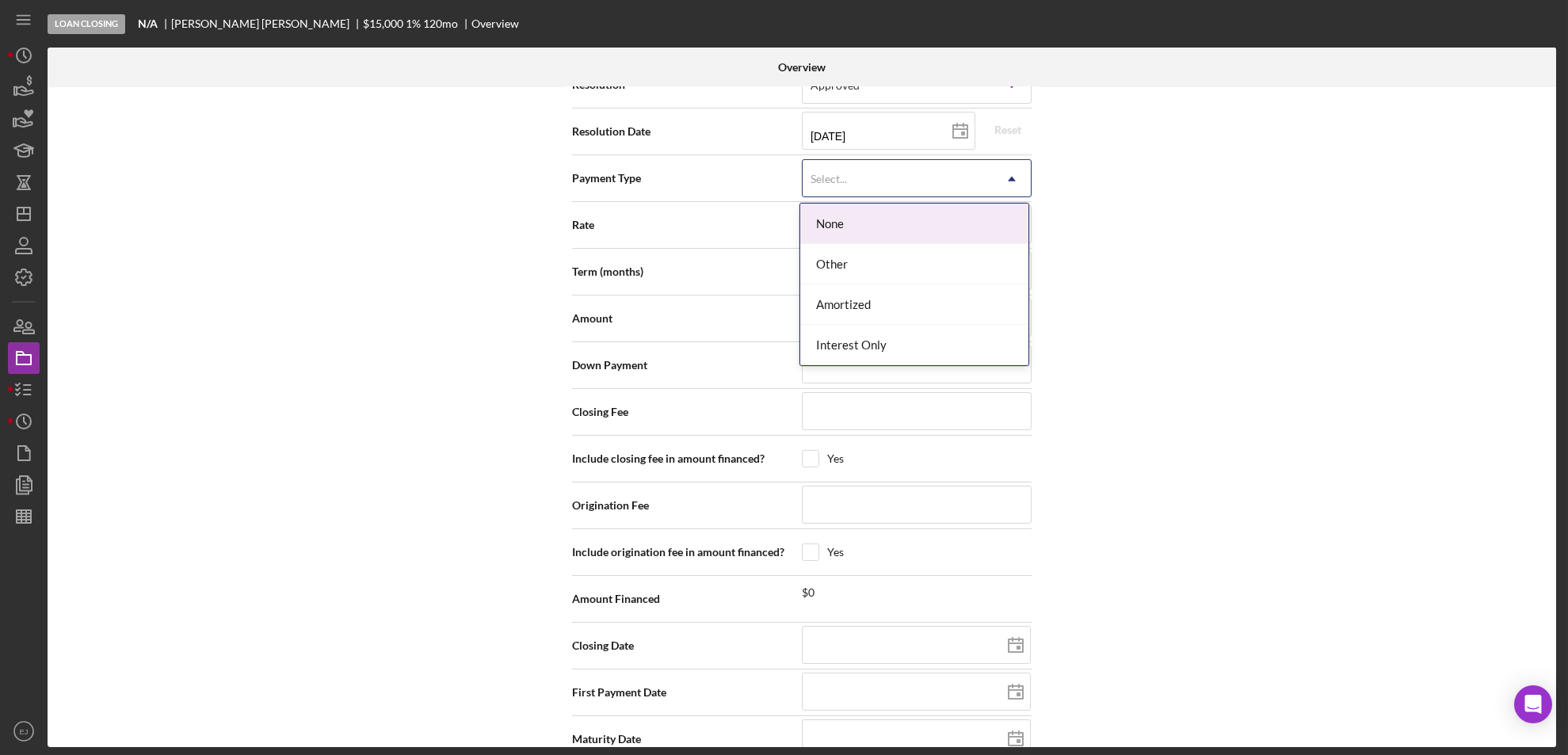
click at [1019, 187] on icon "Icon/Dropdown Arrow" at bounding box center [1012, 179] width 38 height 38
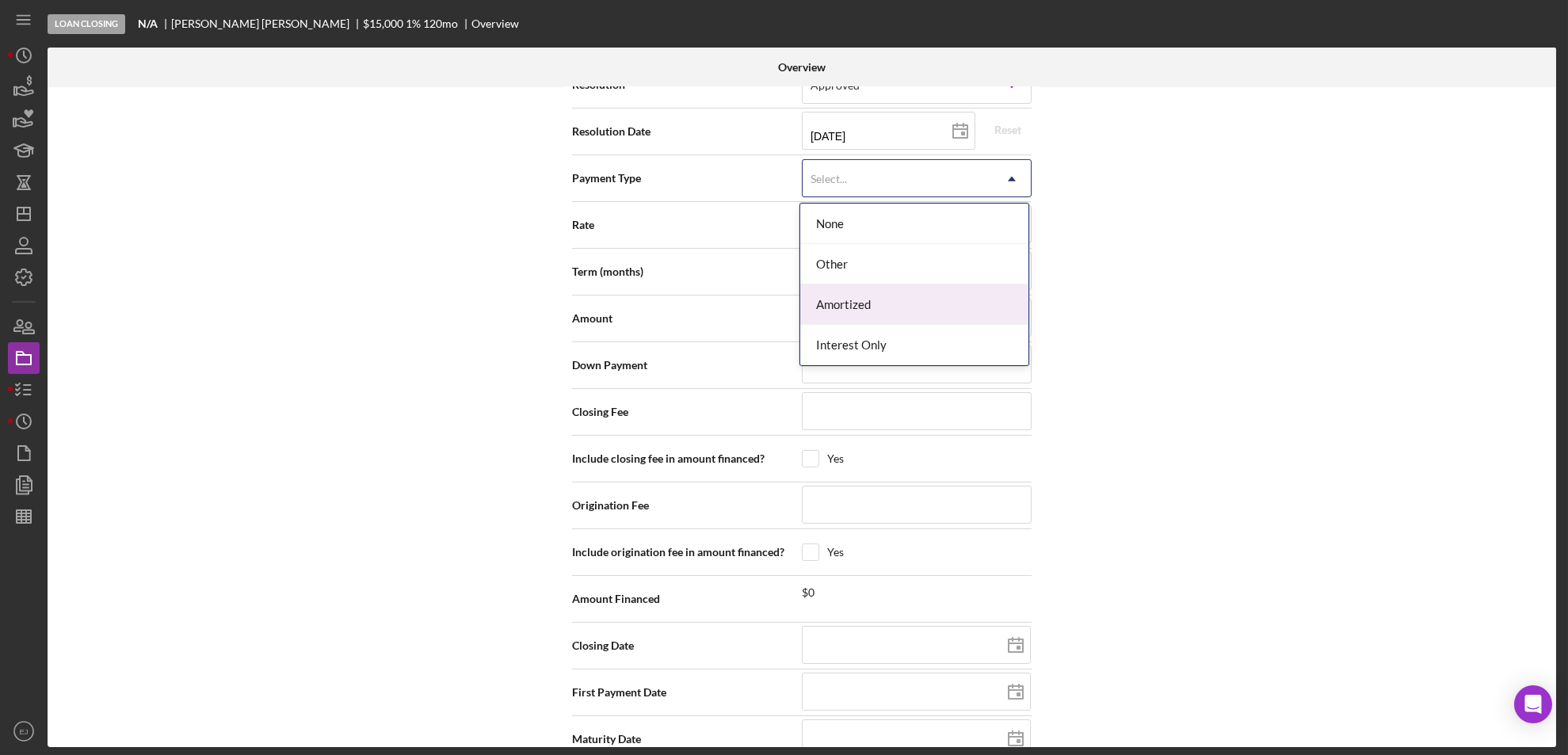
click at [1012, 298] on div "Amortized" at bounding box center [914, 304] width 228 height 41
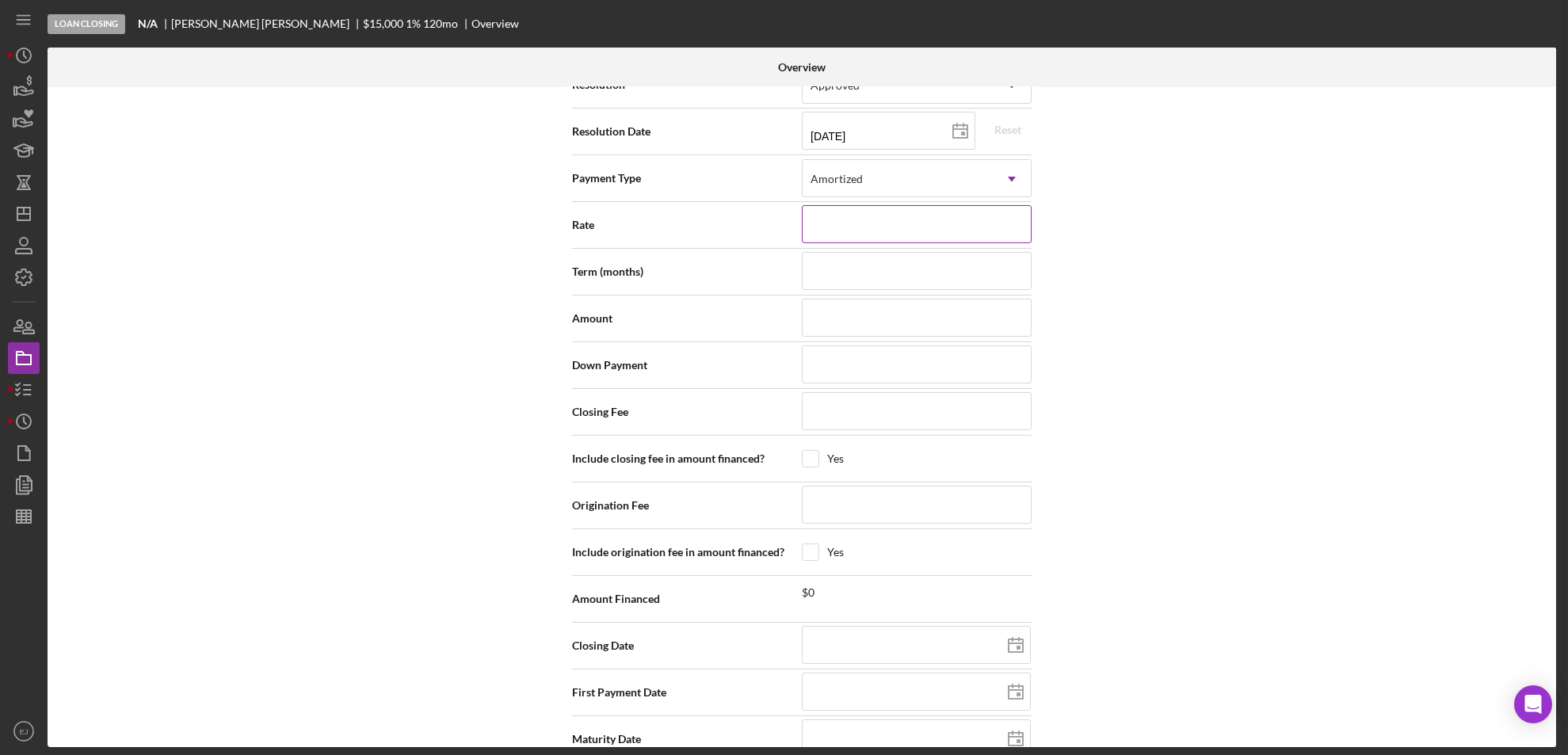
click at [944, 221] on input at bounding box center [916, 225] width 230 height 38
type input "1.000%"
type input "240"
type input "$7,364"
type input "$350"
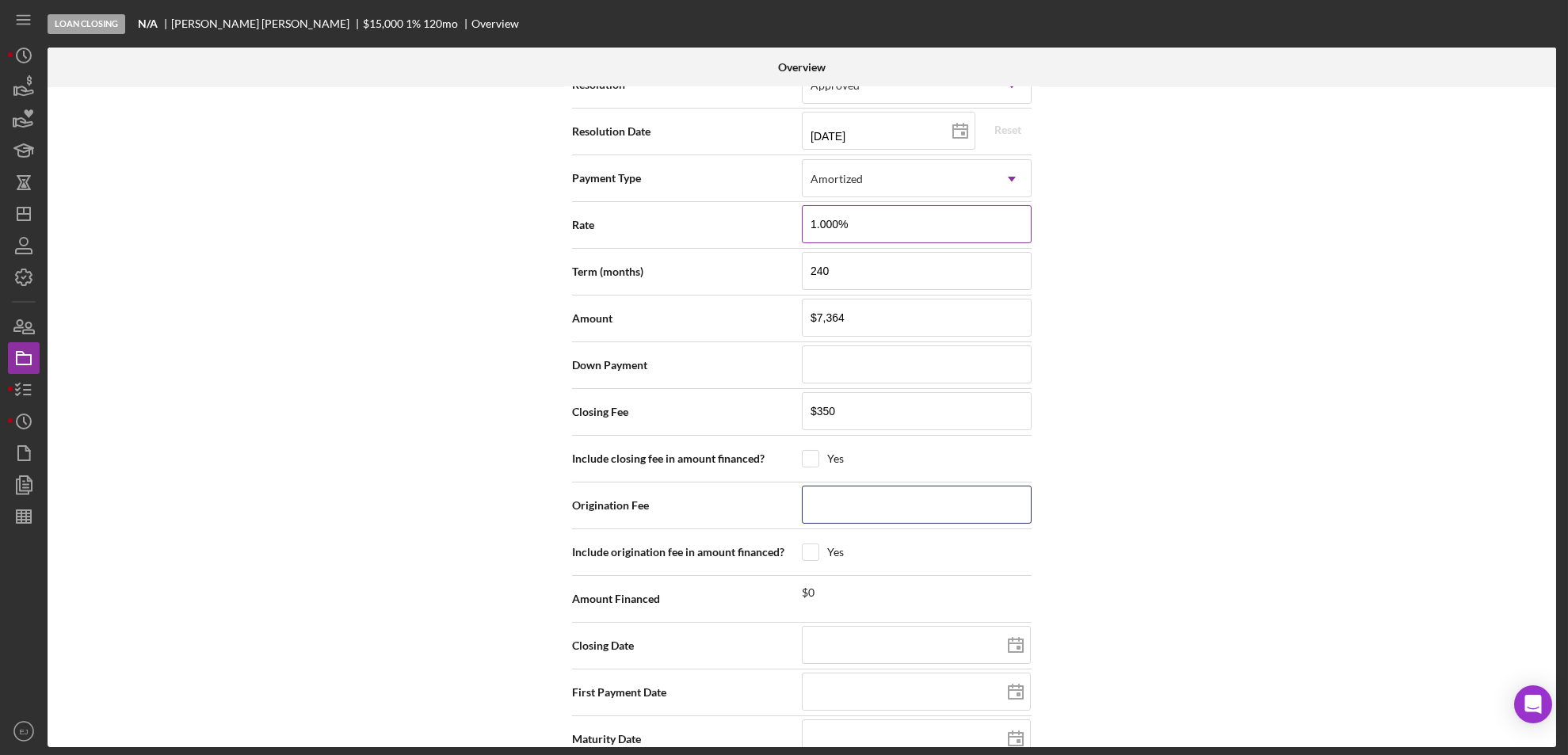
type input "$324"
click at [860, 327] on input "$7,364" at bounding box center [916, 317] width 230 height 38
type input "$736"
type input "$"
type input "$9"
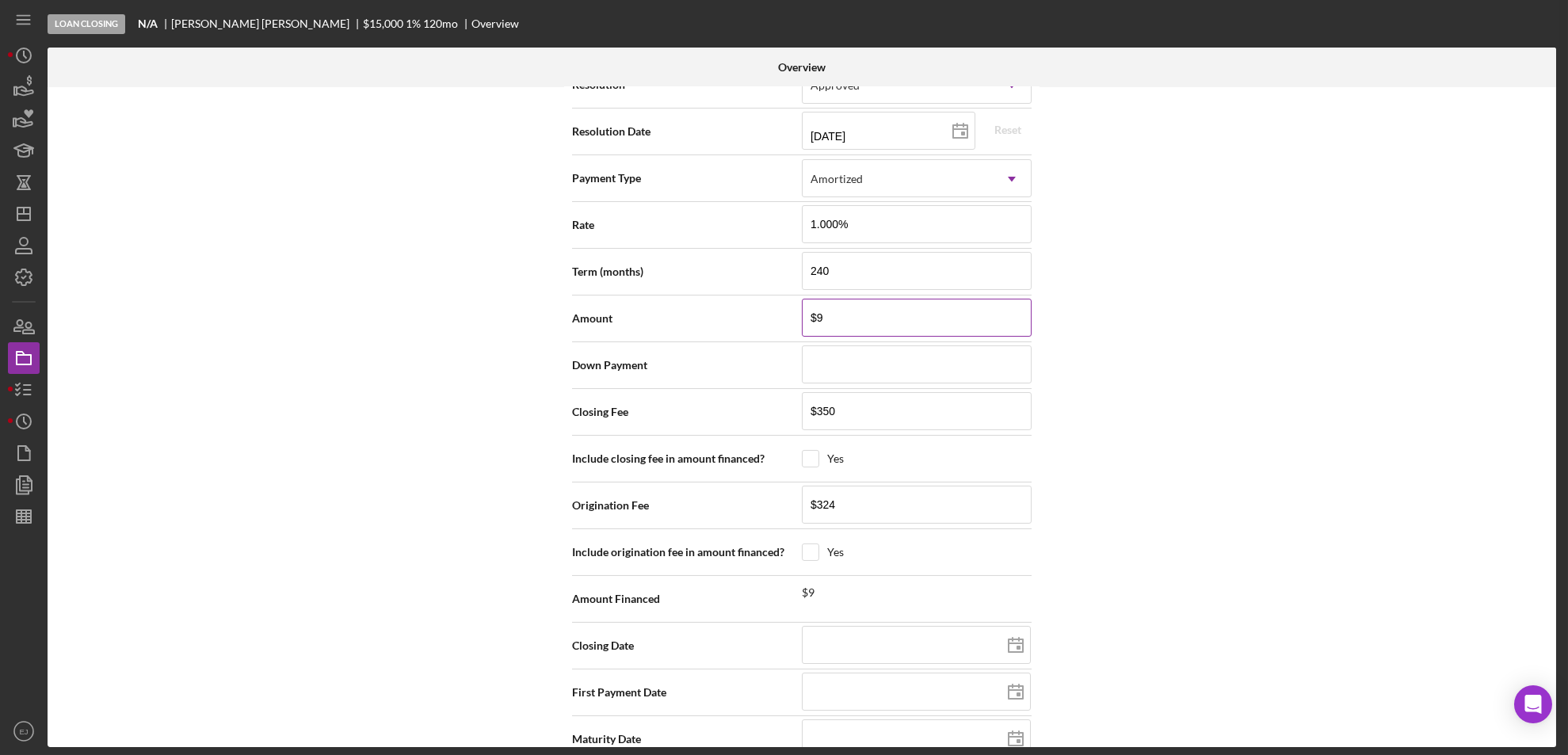
type input "$99"
type input "$995"
type input "$9,950"
click at [859, 501] on input "$324" at bounding box center [916, 505] width 230 height 38
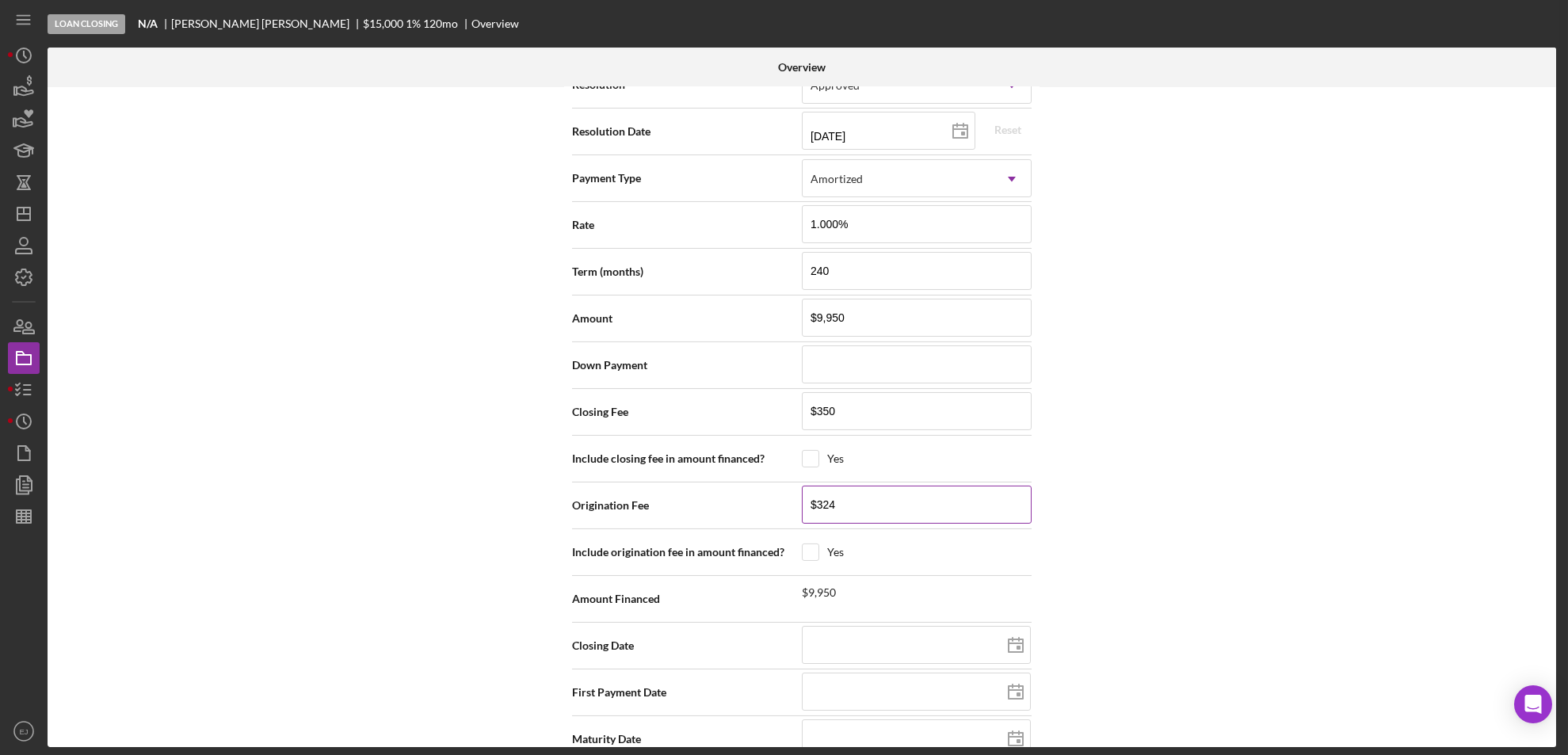
type input "$32"
type input "$3"
type input "$"
type input "$4"
type input "$49"
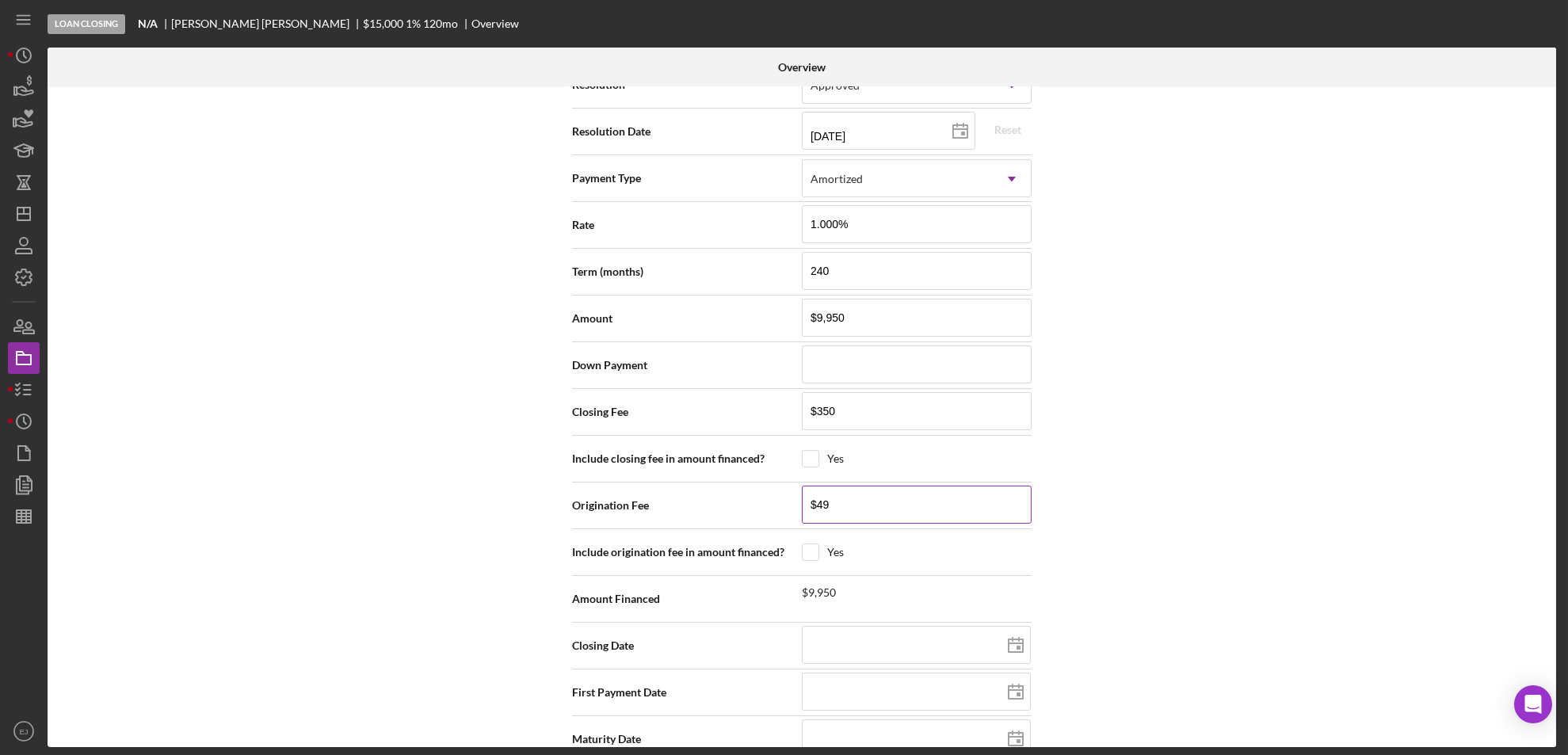
type input "$497"
type input "$4,975"
type input "$49,750"
type input "$4,975"
type input "$497"
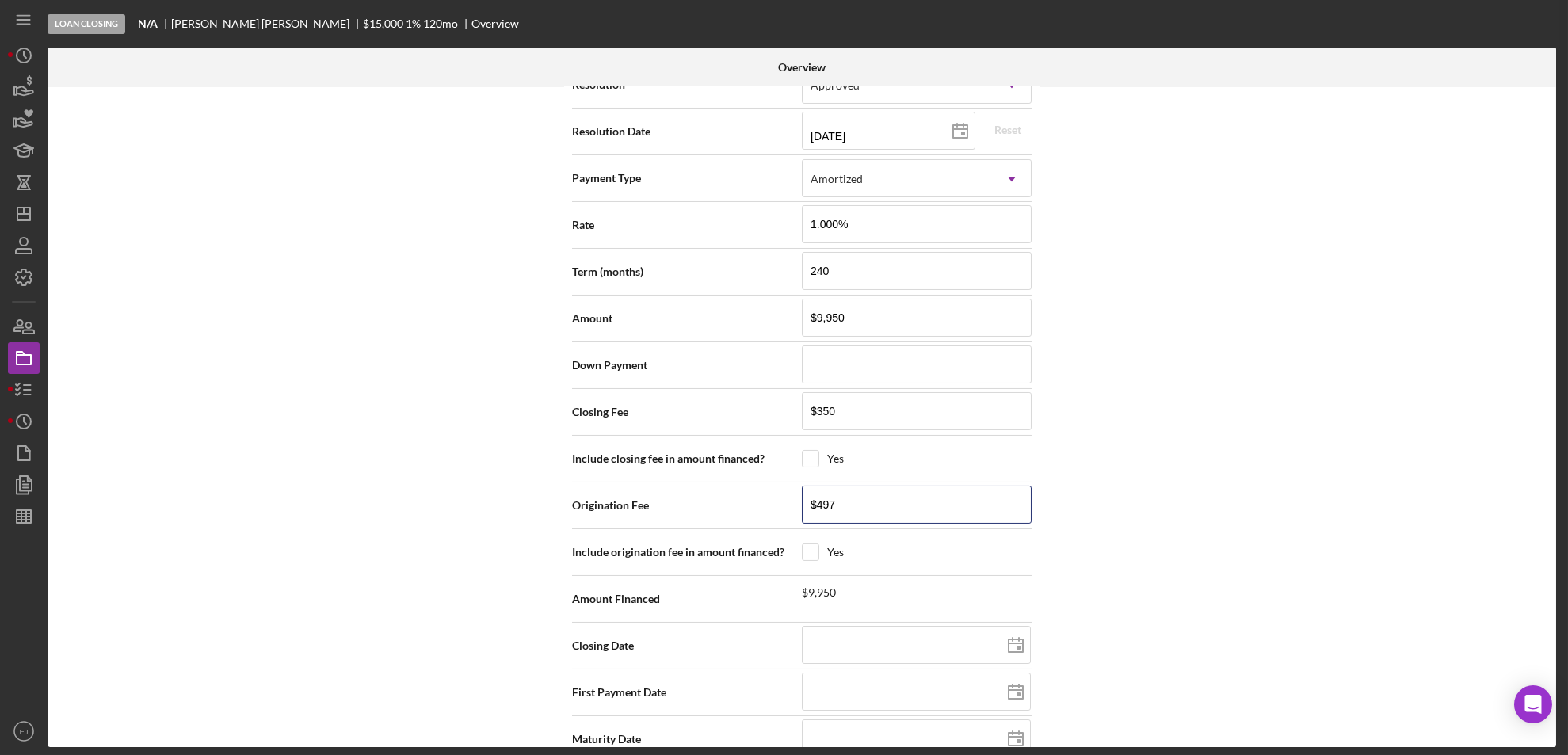
type input "$497"
click at [1220, 557] on div "Internal Workflow Stage Loan Closing Icon/Dropdown Arrow Archive (can unarchive…" at bounding box center [802, 417] width 1508 height 660
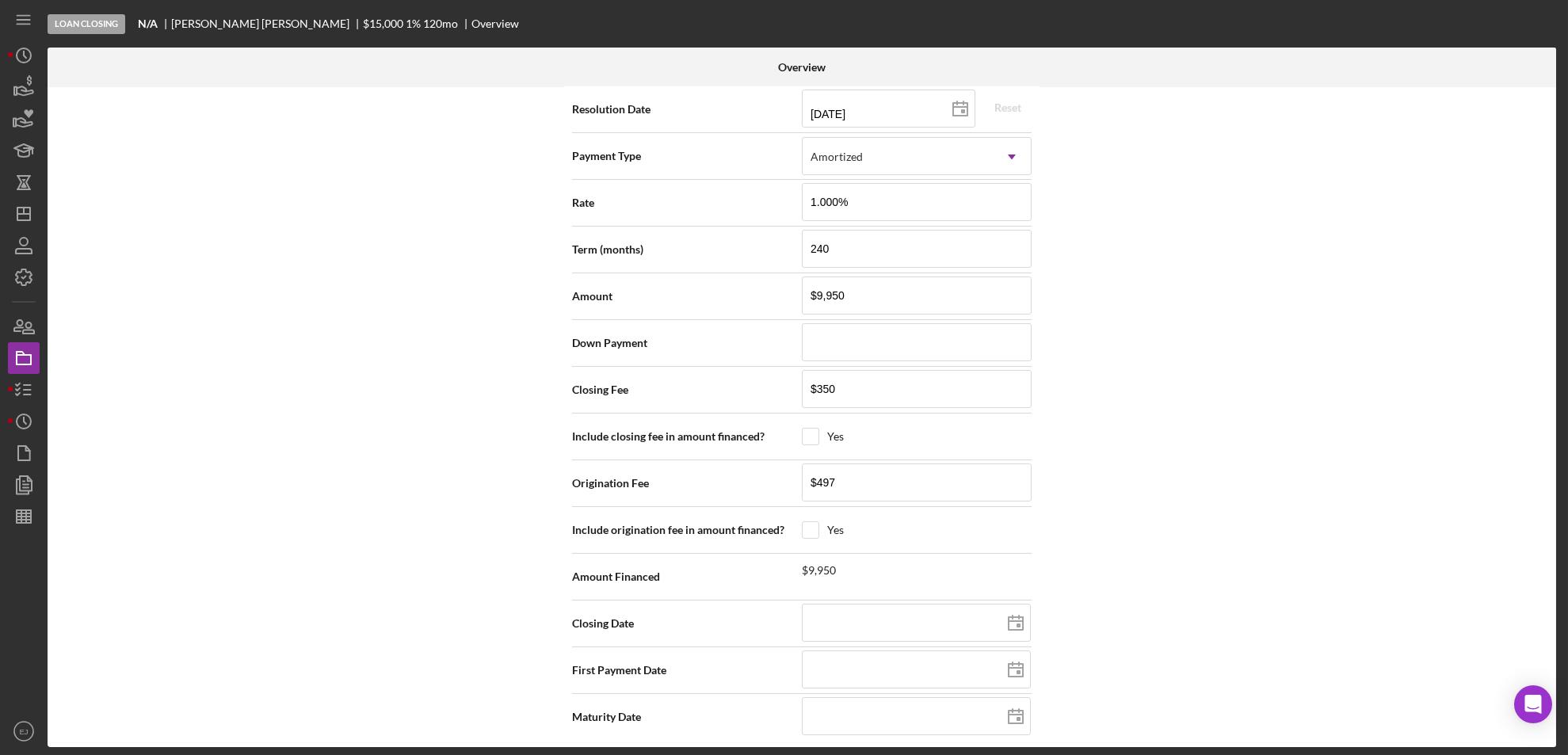
scroll to position [2214, 0]
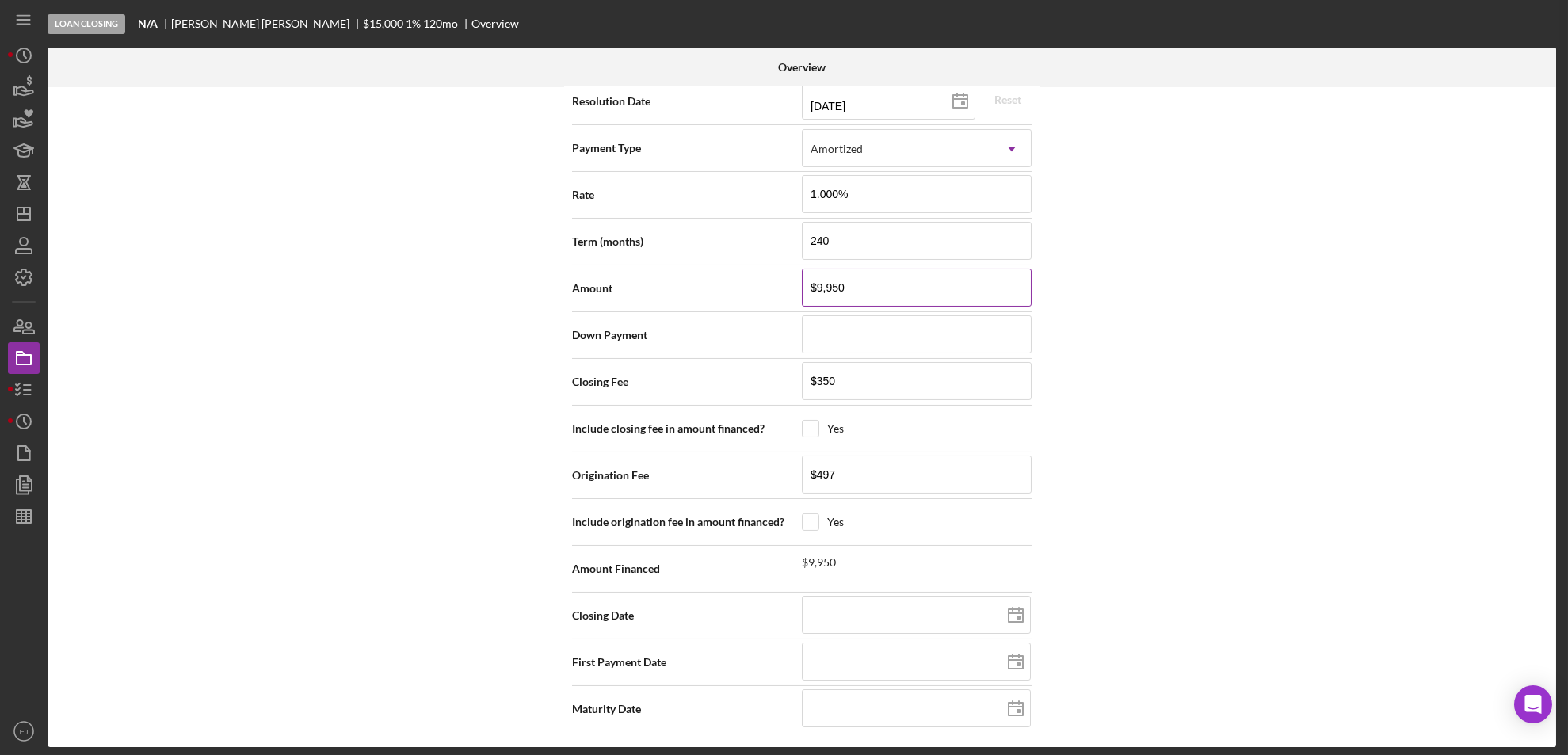
click at [867, 288] on input "$9,950" at bounding box center [916, 288] width 230 height 38
type input "$995"
type input "$99"
type input "$9"
click at [1269, 365] on div "Internal Workflow Stage Loan Closing Icon/Dropdown Arrow Archive (can unarchive…" at bounding box center [802, 417] width 1508 height 660
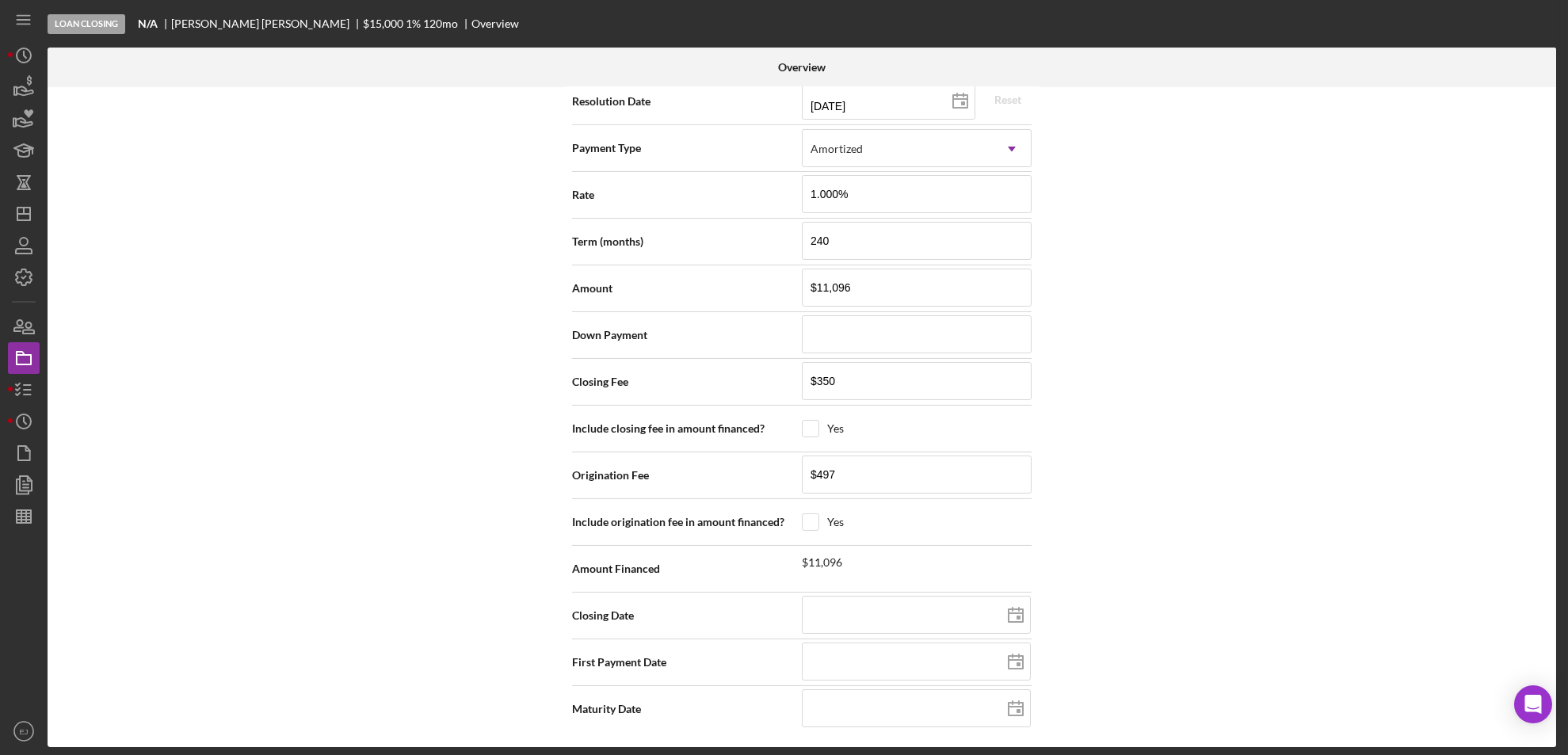
click at [1549, 361] on div "Internal Workflow Stage Loan Closing Icon/Dropdown Arrow Archive (can unarchive…" at bounding box center [802, 417] width 1508 height 660
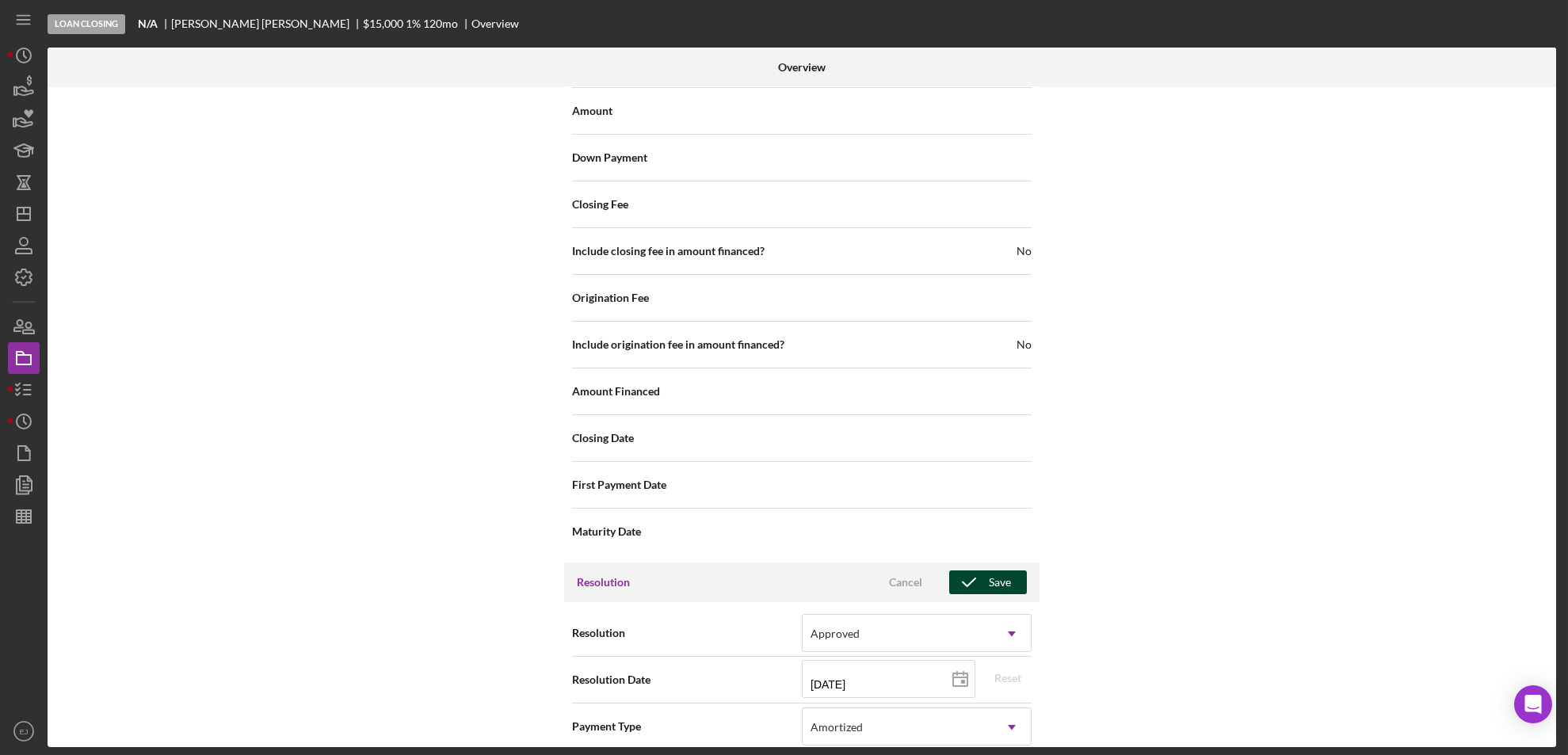
click at [981, 574] on icon "button" at bounding box center [969, 583] width 40 height 40
click at [35, 220] on icon "Icon/Dashboard" at bounding box center [24, 214] width 40 height 40
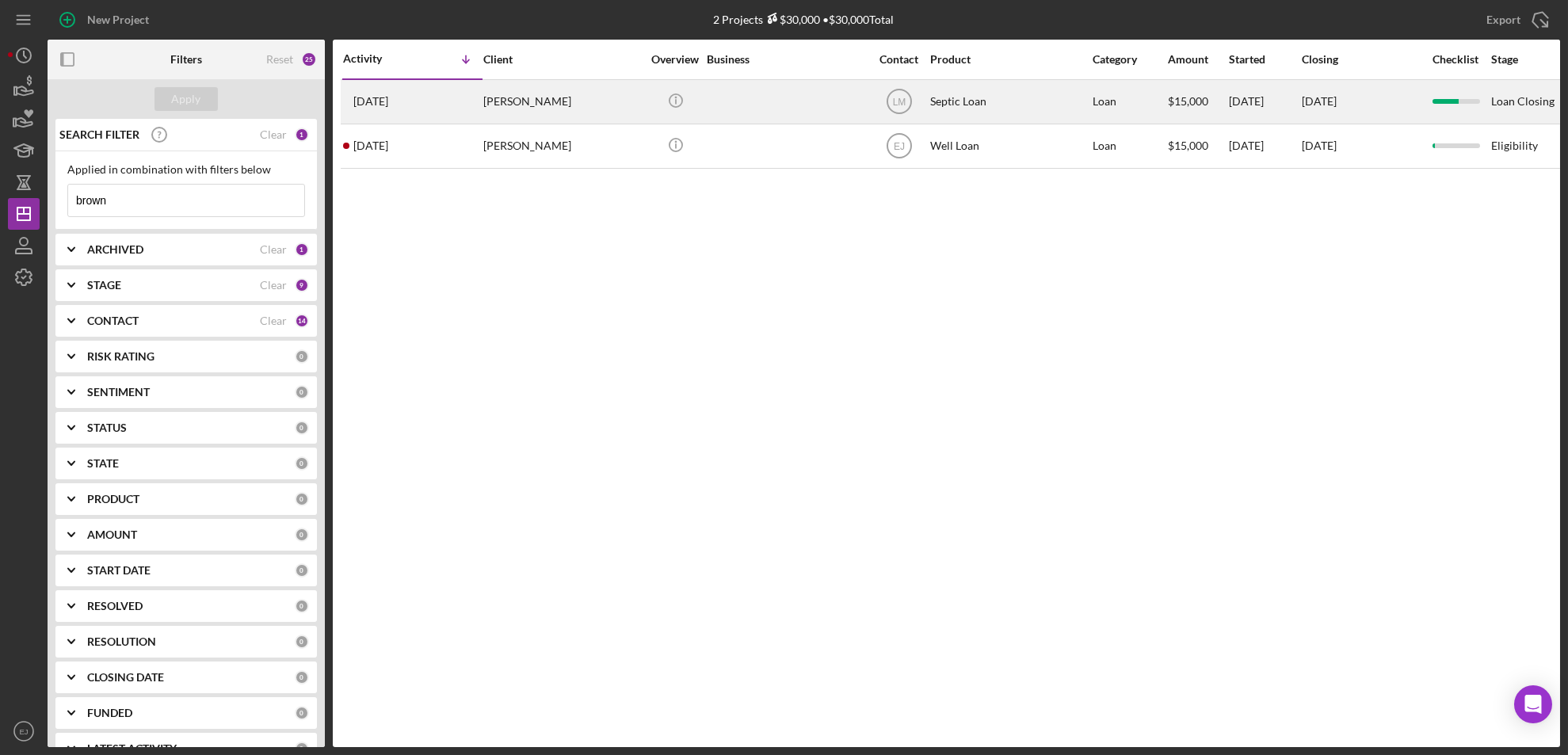
click at [558, 95] on div "[PERSON_NAME]" at bounding box center [562, 101] width 158 height 42
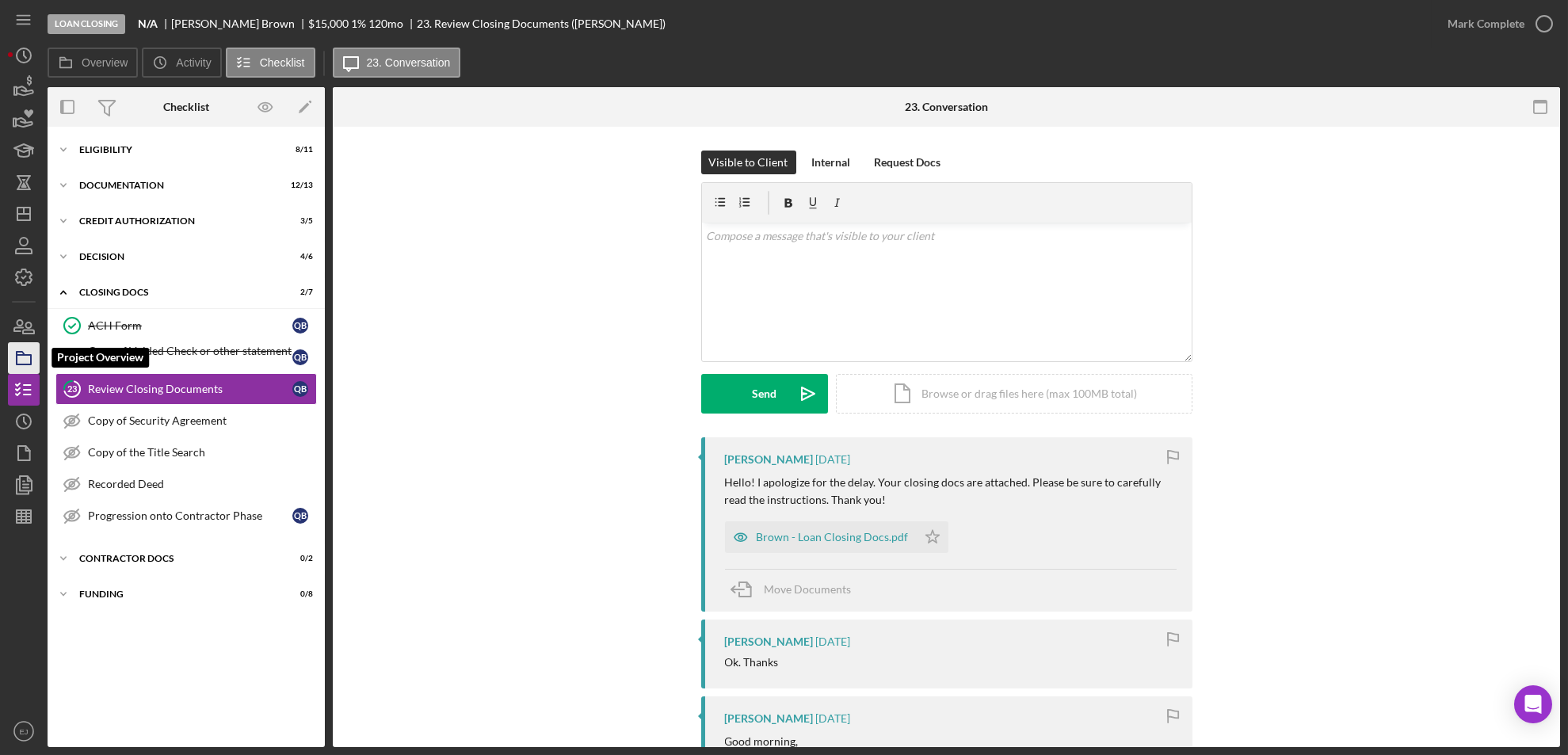
click at [19, 352] on icon "button" at bounding box center [24, 358] width 40 height 40
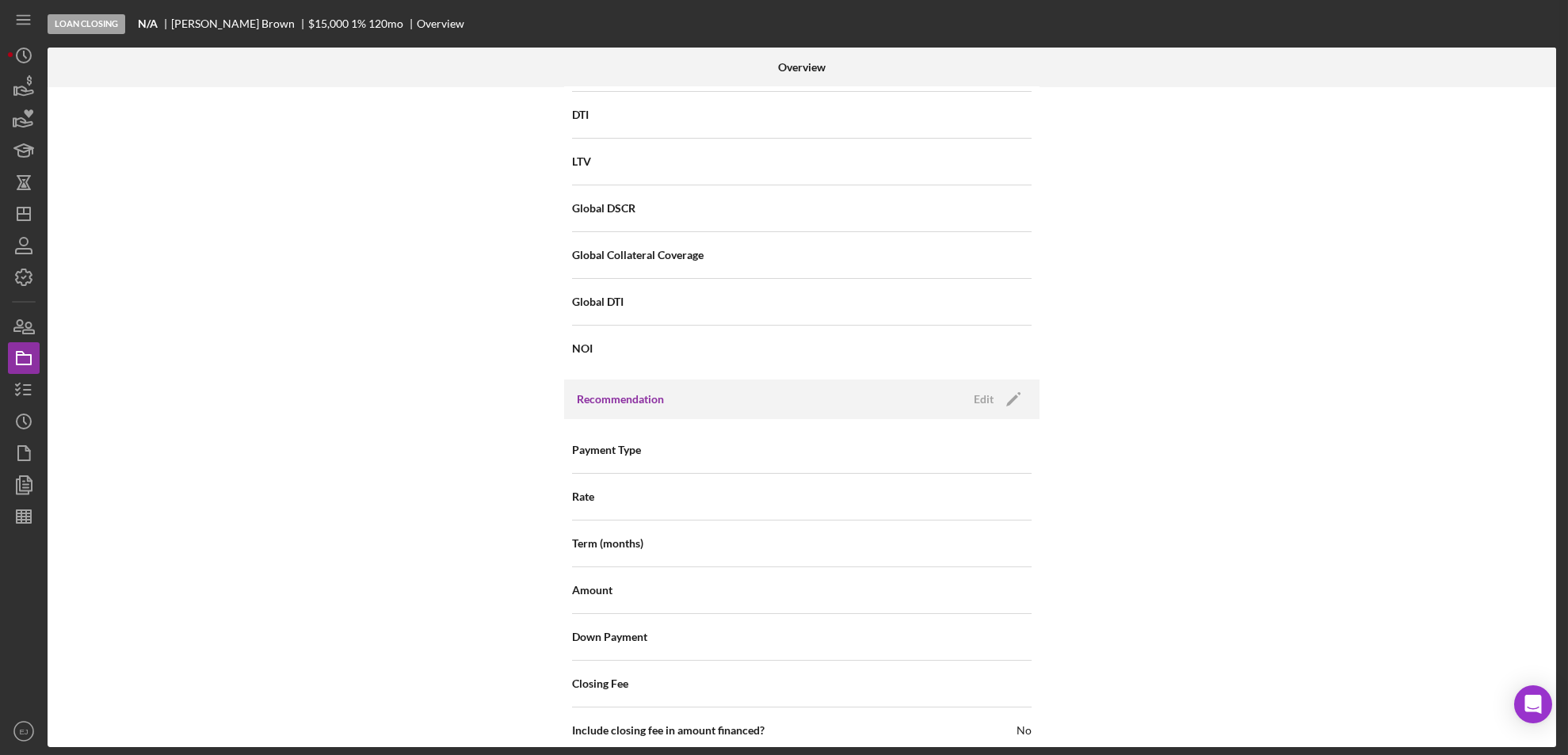
scroll to position [1606, 0]
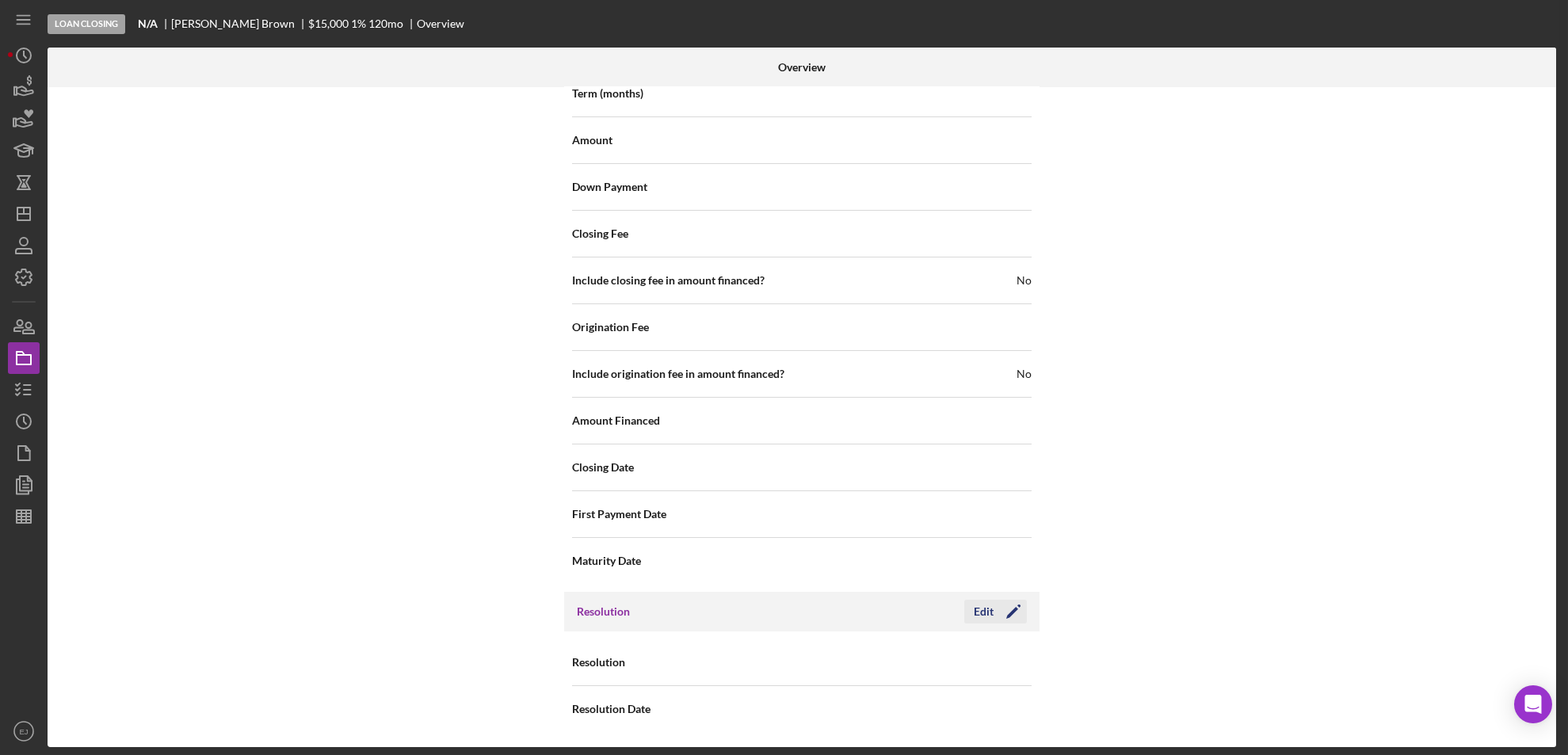
click at [985, 609] on div "Edit" at bounding box center [983, 611] width 20 height 24
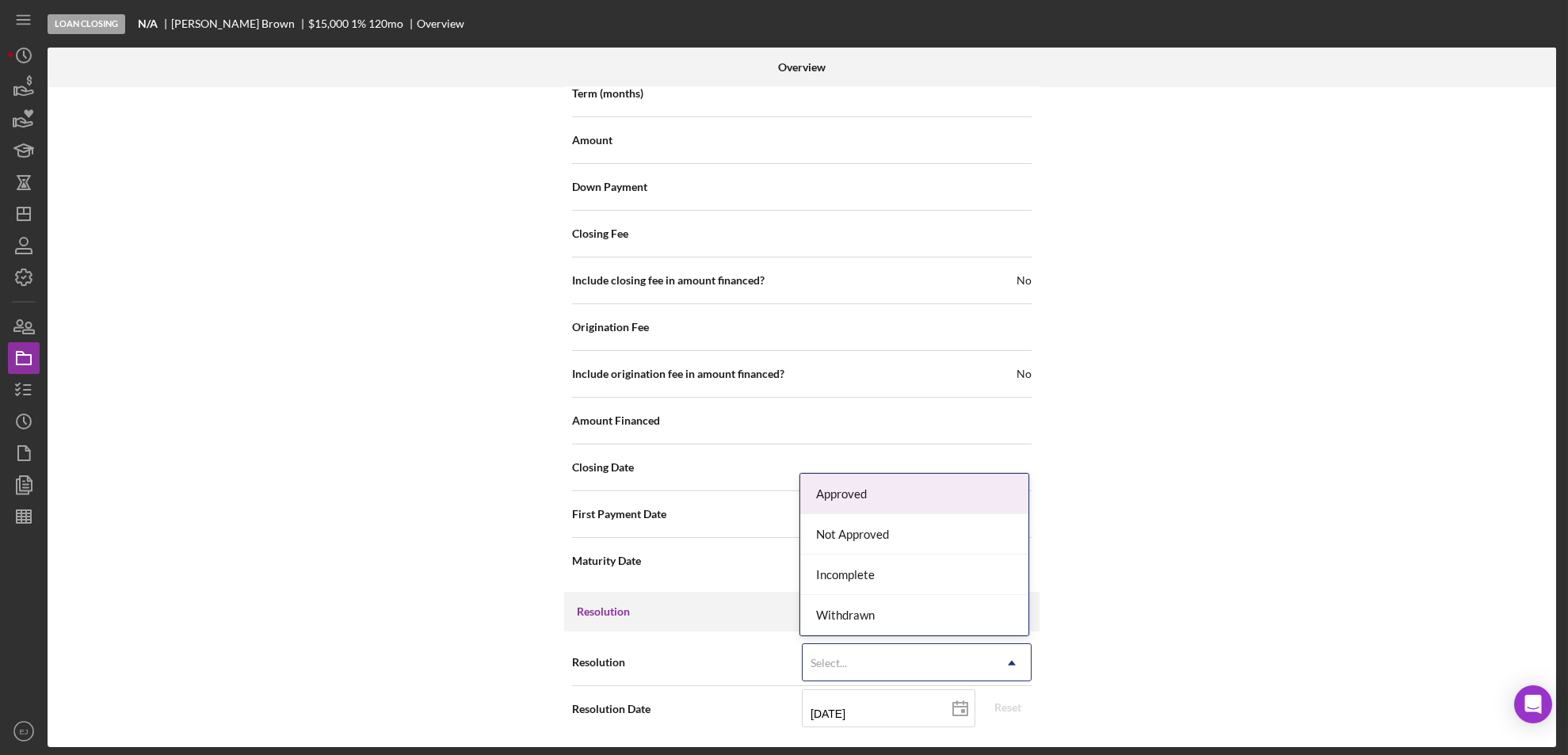
click at [1005, 653] on icon "Icon/Dropdown Arrow" at bounding box center [1012, 663] width 38 height 38
click at [946, 492] on div "Approved" at bounding box center [914, 494] width 228 height 41
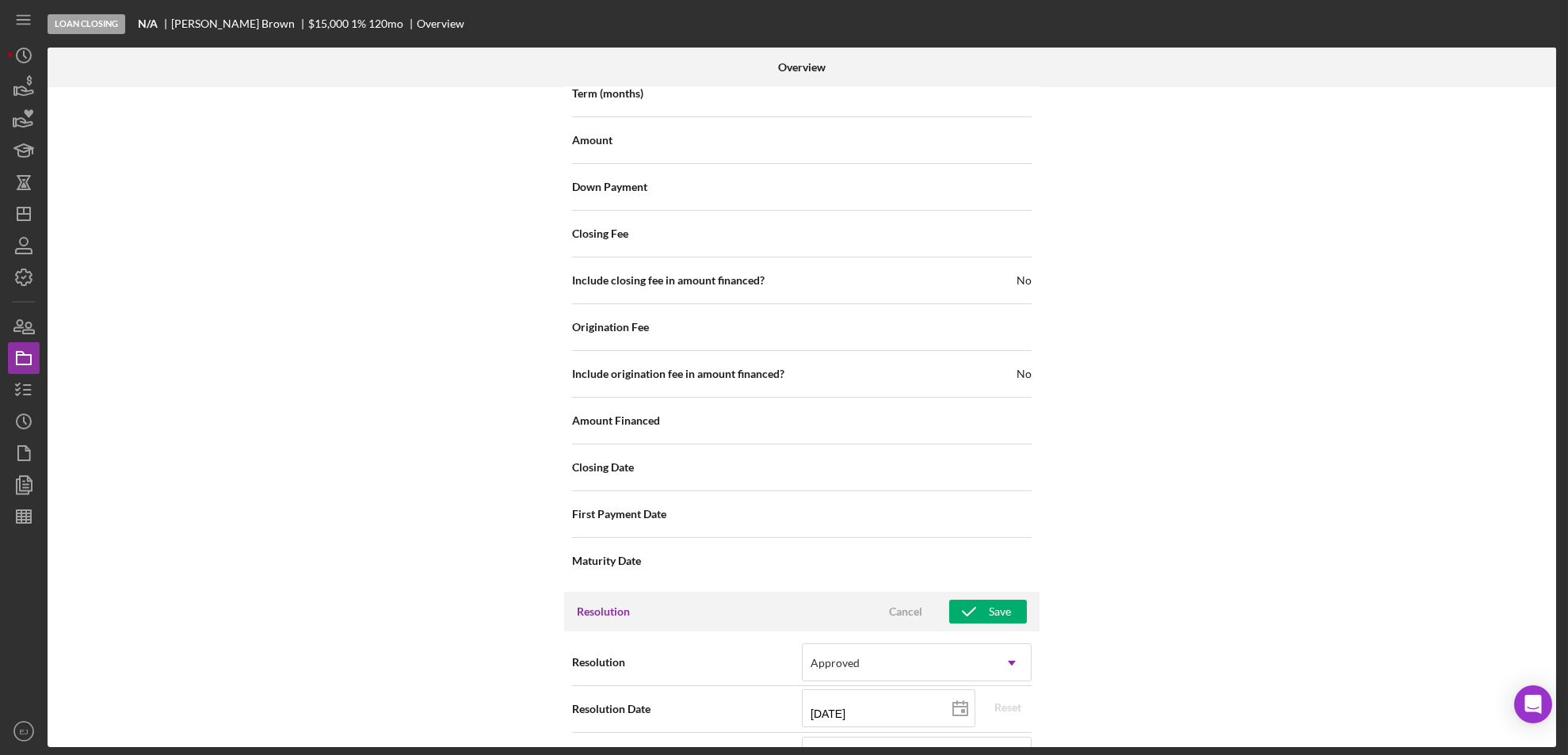
scroll to position [2184, 0]
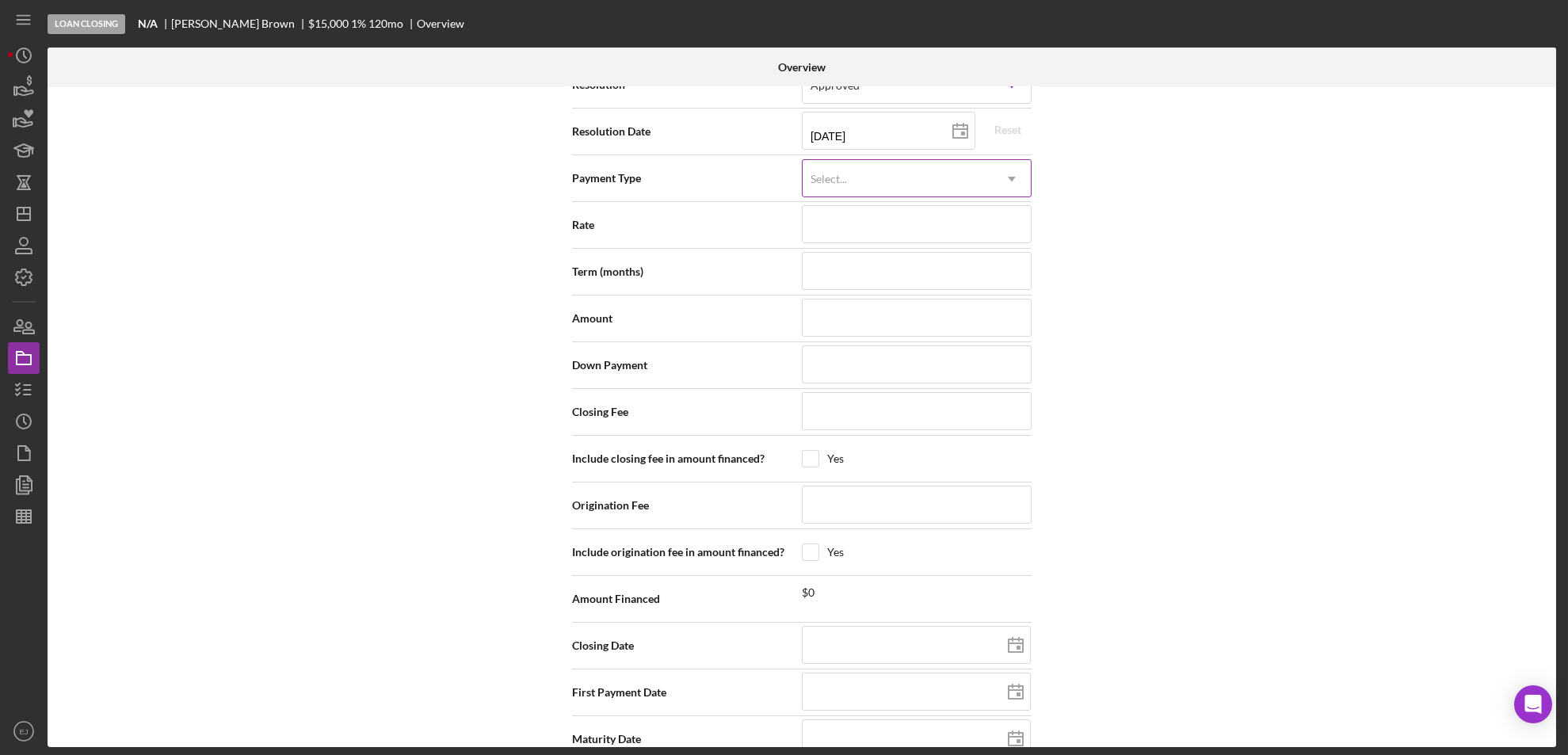
click at [1013, 177] on icon "Icon/Dropdown Arrow" at bounding box center [1012, 179] width 38 height 38
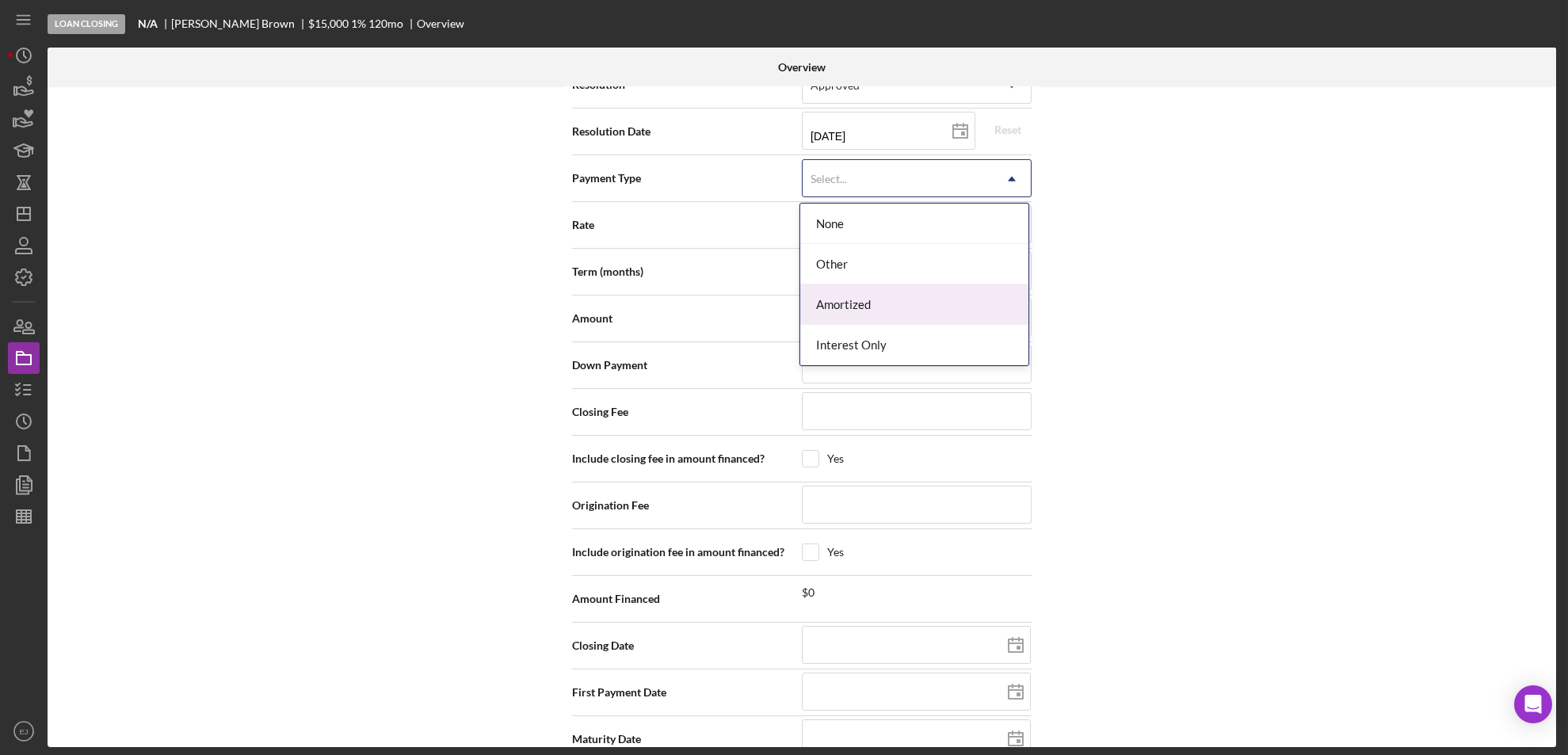
click at [983, 297] on div "Amortized" at bounding box center [914, 304] width 228 height 41
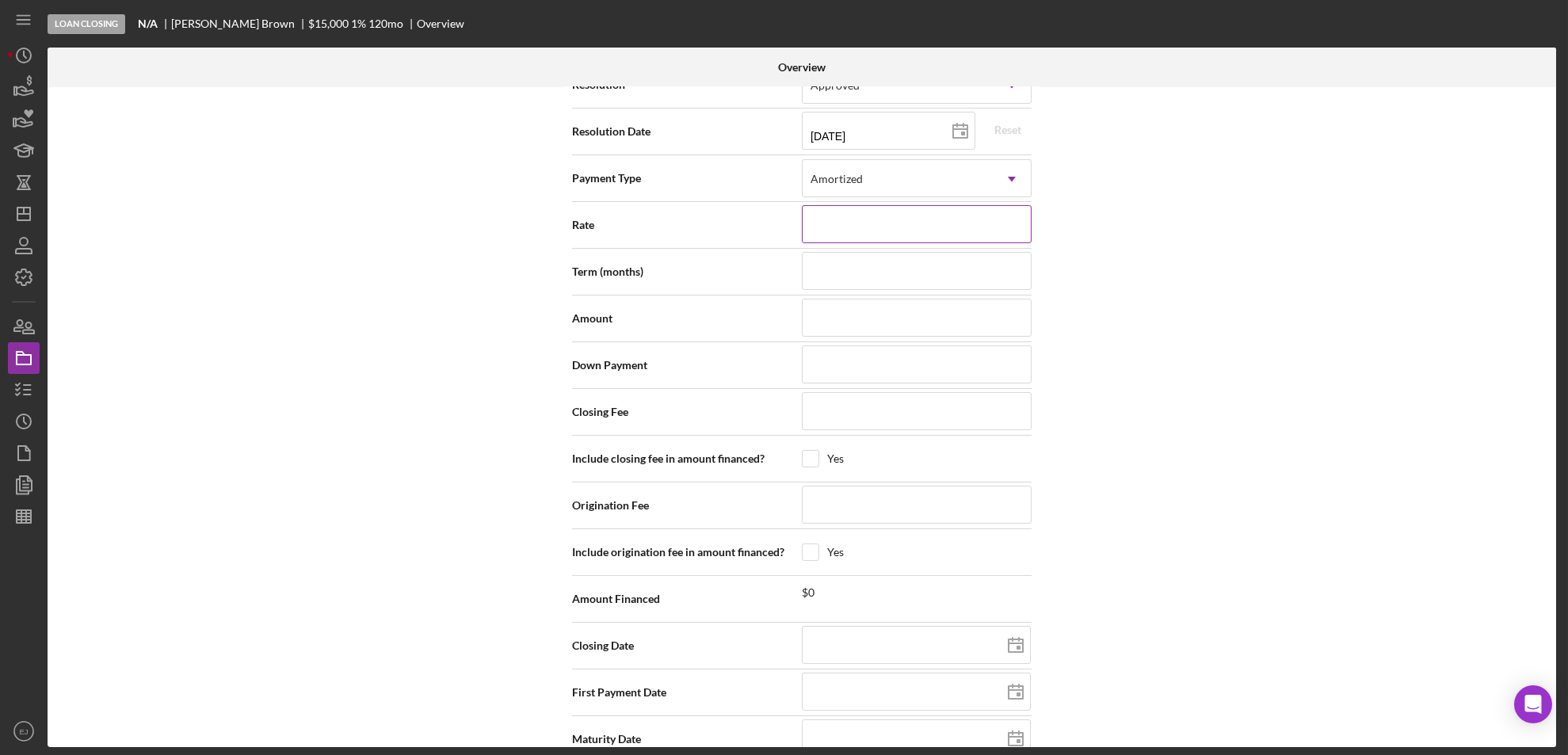
click at [912, 238] on input at bounding box center [916, 225] width 230 height 38
click at [909, 299] on input "$11,096" at bounding box center [916, 317] width 230 height 38
click at [889, 507] on input "$497" at bounding box center [916, 505] width 230 height 38
click at [1199, 526] on div "Internal Workflow Stage Loan Closing Icon/Dropdown Arrow Archive (can unarchive…" at bounding box center [802, 417] width 1508 height 660
click at [806, 458] on input "checkbox" at bounding box center [810, 458] width 16 height 16
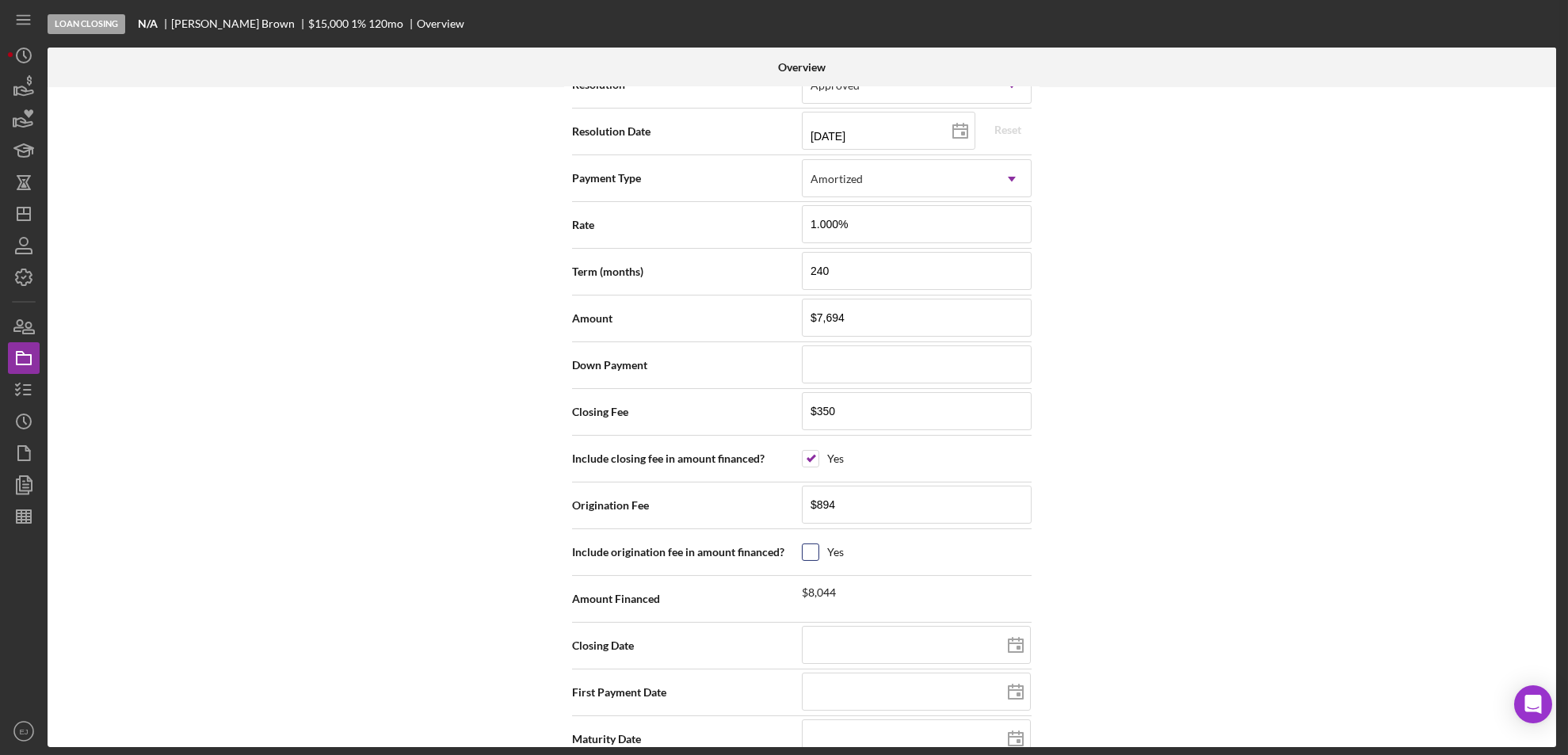
click at [814, 545] on input "checkbox" at bounding box center [810, 552] width 16 height 16
click at [876, 307] on input "$7,694" at bounding box center [916, 317] width 230 height 38
click at [1295, 451] on div "Internal Workflow Stage Loan Closing Icon/Dropdown Arrow Archive (can unarchive…" at bounding box center [802, 417] width 1508 height 660
click at [1552, 565] on div "Internal Workflow Stage Loan Closing Icon/Dropdown Arrow Archive (can unarchive…" at bounding box center [802, 417] width 1508 height 660
click at [802, 474] on div "Include closing fee in amount financed? Yes" at bounding box center [802, 458] width 460 height 40
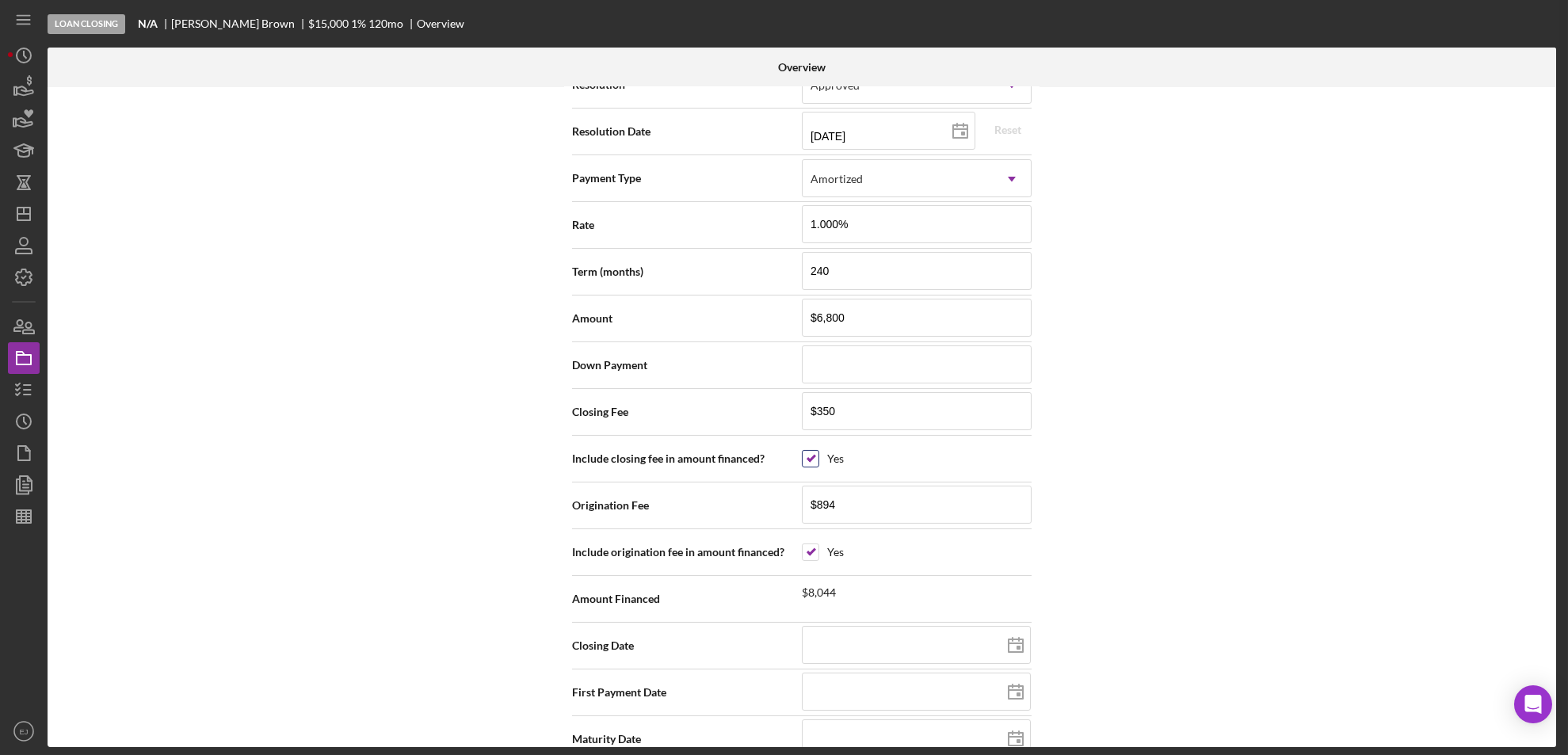
click at [808, 452] on input "checkbox" at bounding box center [810, 458] width 16 height 16
click at [806, 548] on input "checkbox" at bounding box center [810, 552] width 16 height 16
click at [841, 314] on input "$6,800" at bounding box center [916, 317] width 230 height 38
click at [1209, 458] on div "Internal Workflow Stage Loan Closing Icon/Dropdown Arrow Archive (can unarchive…" at bounding box center [802, 417] width 1508 height 660
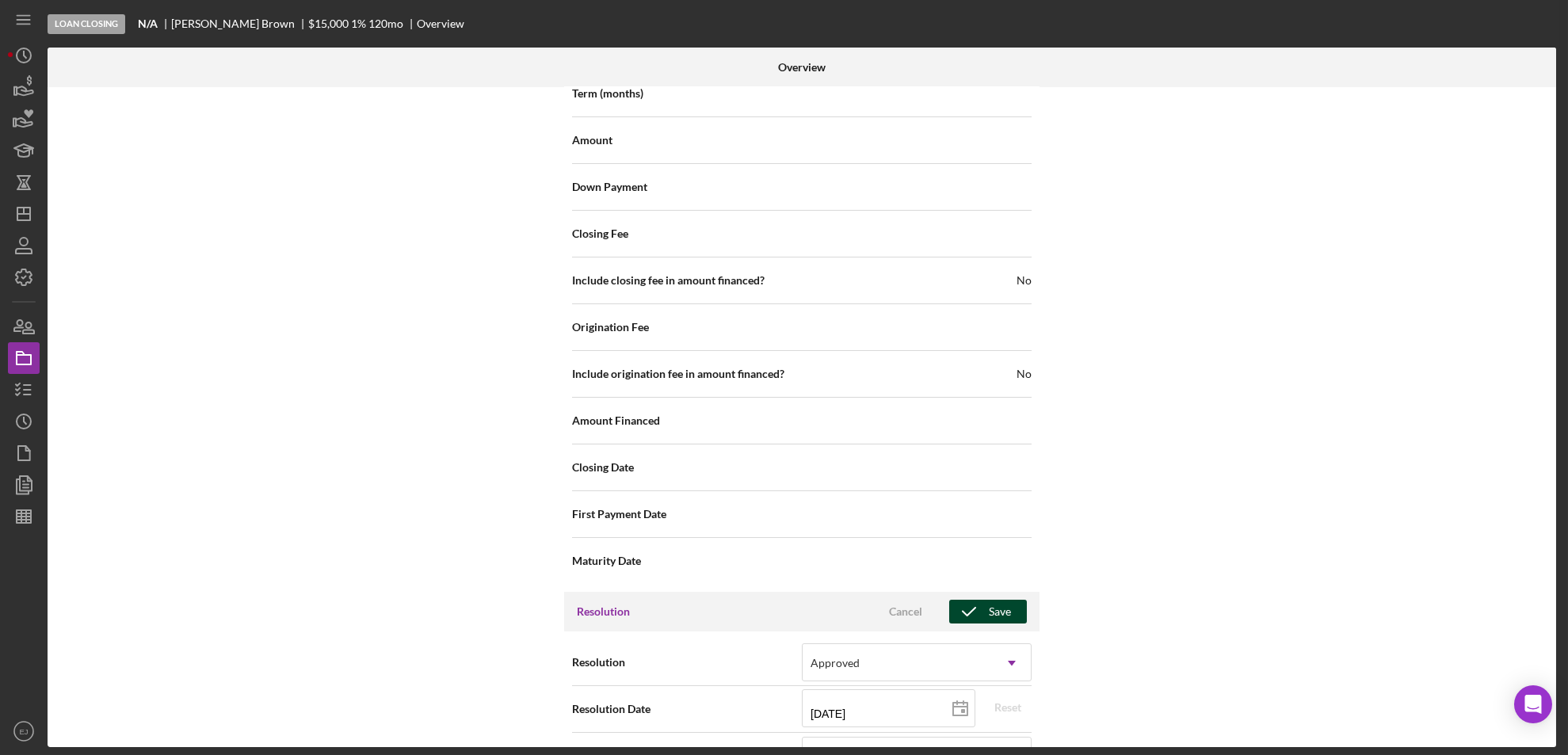
click at [984, 604] on icon "button" at bounding box center [969, 612] width 40 height 40
click at [1557, 626] on div "Overview Internal Workflow Stage Loan Closing Icon/Dropdown Arrow Archive (can …" at bounding box center [803, 397] width 1513 height 700
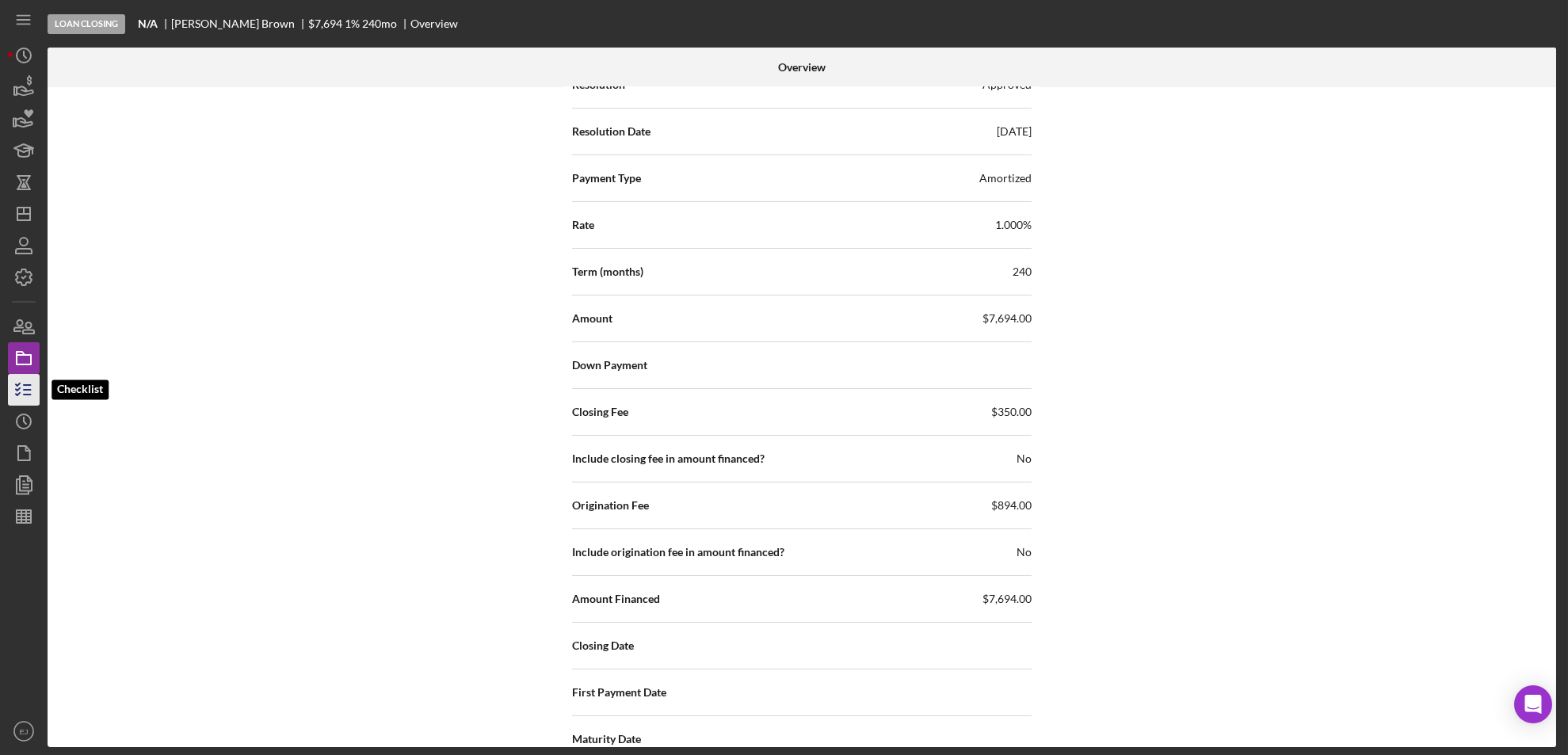
click at [22, 373] on icon "button" at bounding box center [24, 390] width 40 height 40
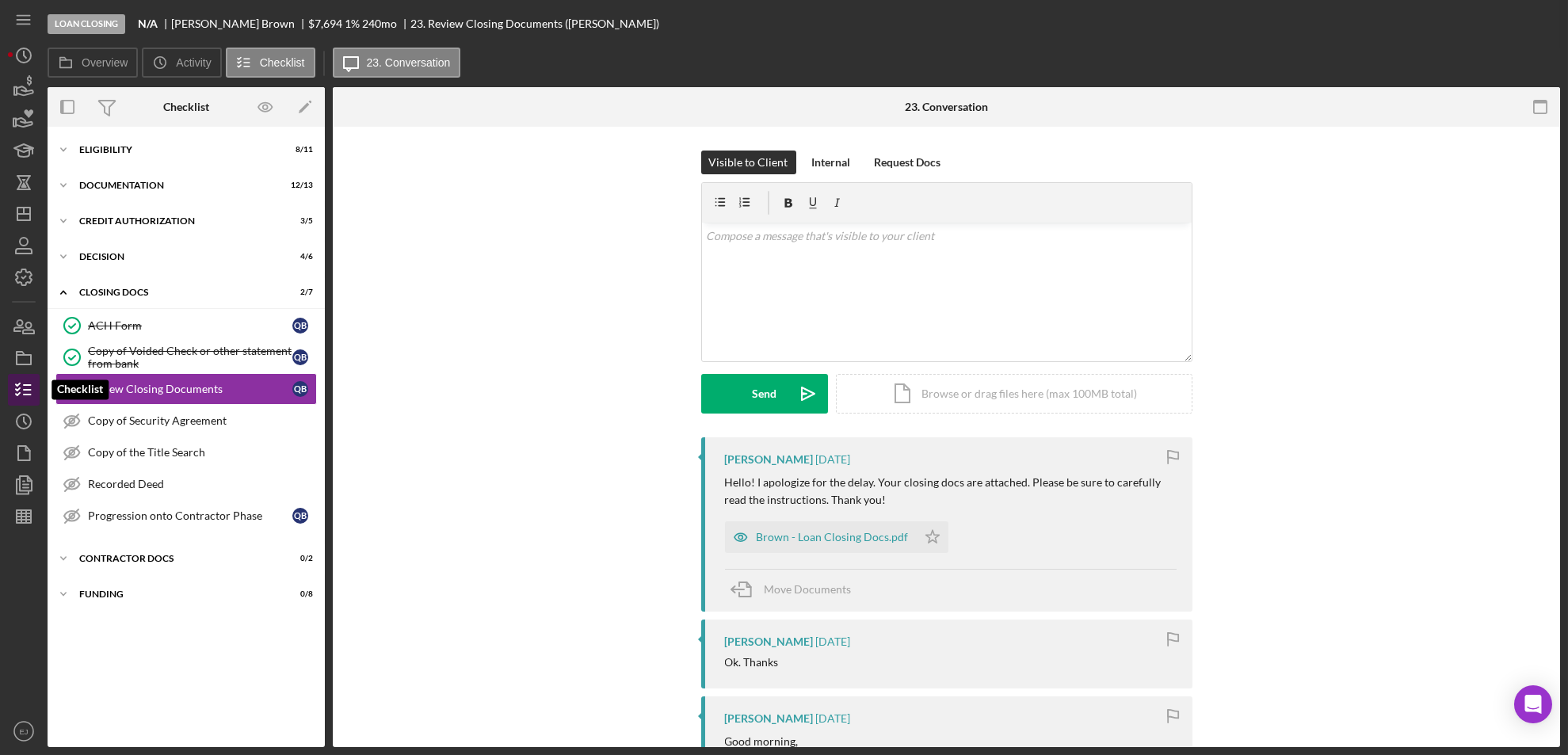
click at [22, 385] on icon "button" at bounding box center [24, 390] width 40 height 40
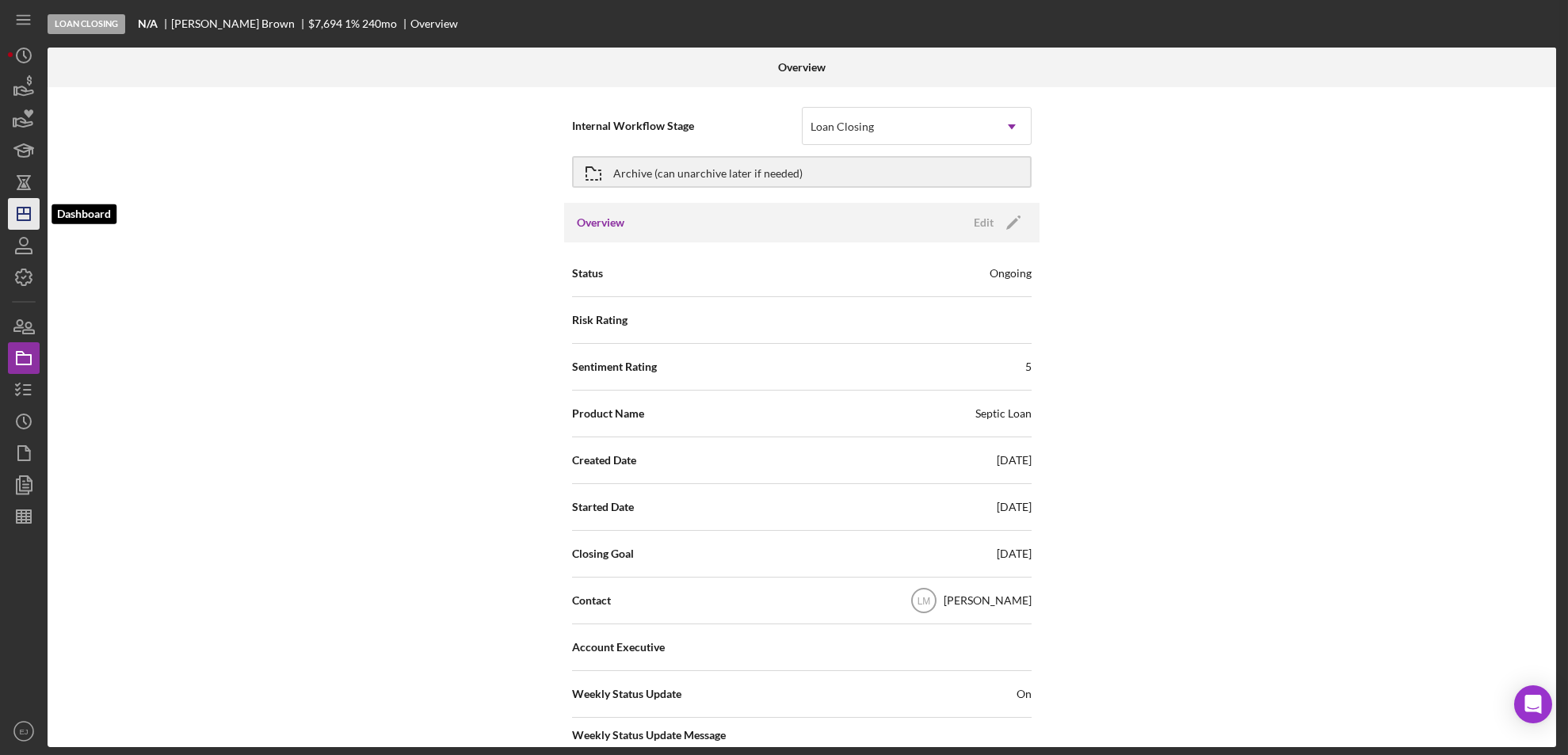
click at [22, 206] on icon "Icon/Dashboard" at bounding box center [24, 214] width 40 height 40
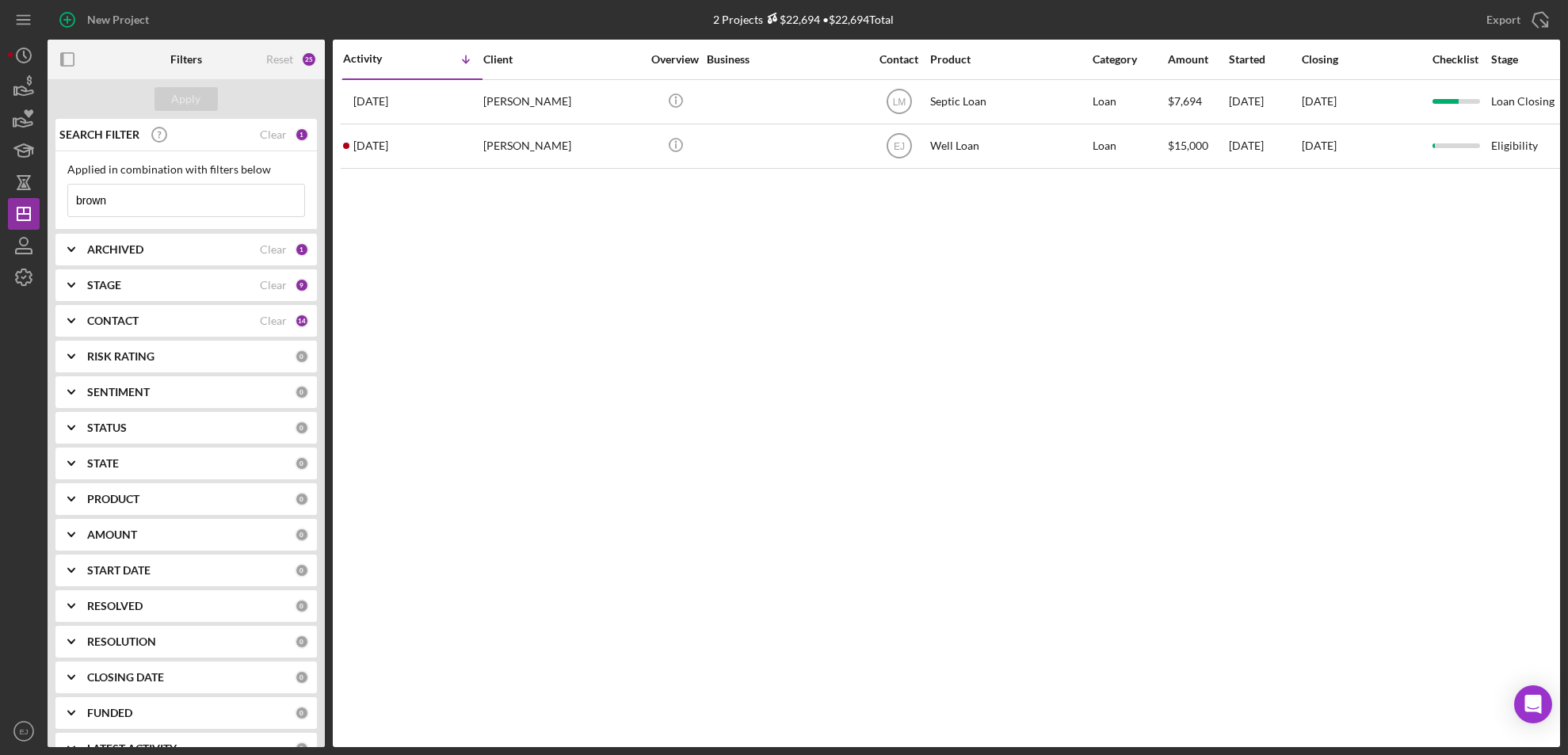
click at [143, 203] on input "brown" at bounding box center [186, 200] width 236 height 31
click at [190, 92] on div "Apply" at bounding box center [186, 99] width 29 height 24
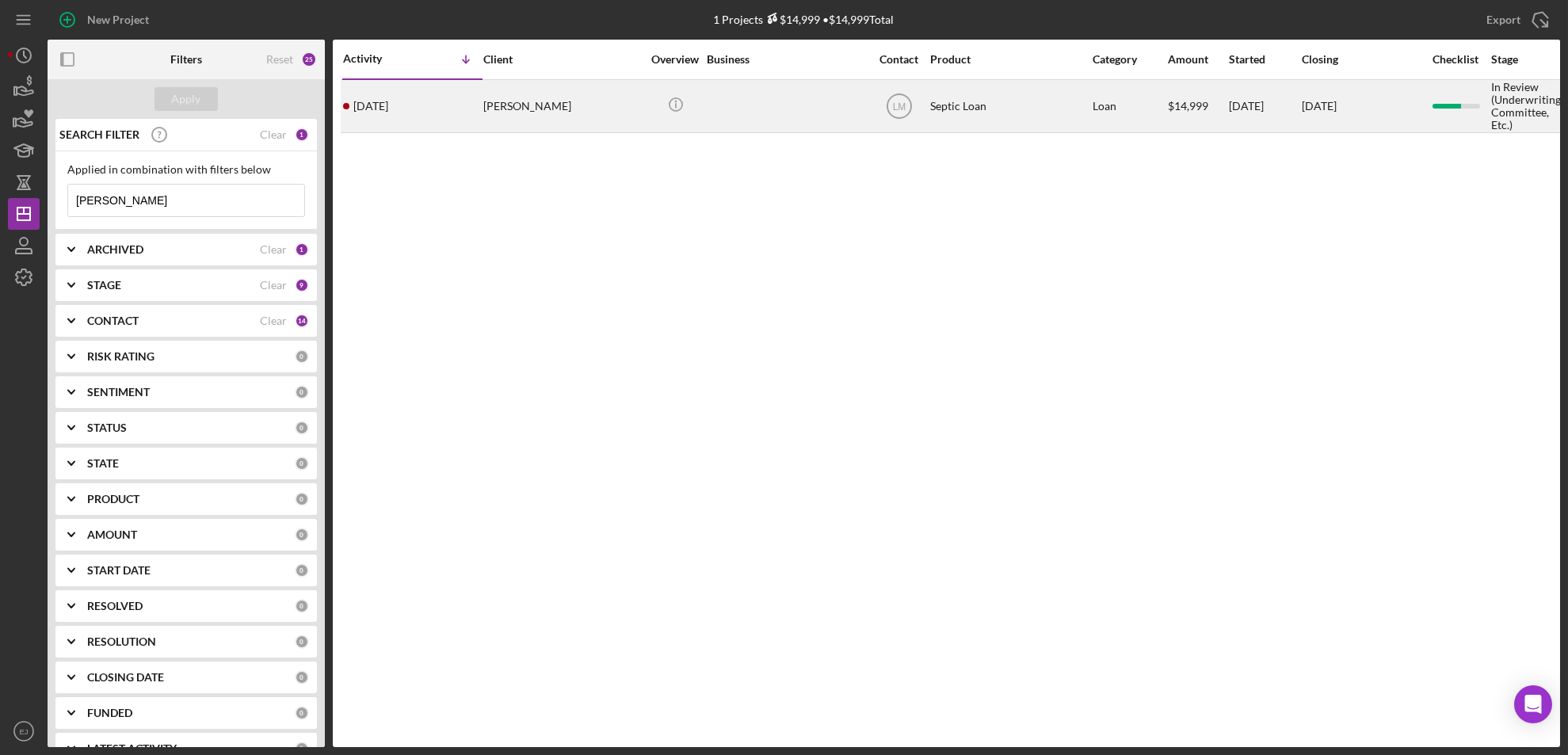
click at [511, 108] on div "[PERSON_NAME]" at bounding box center [562, 106] width 158 height 51
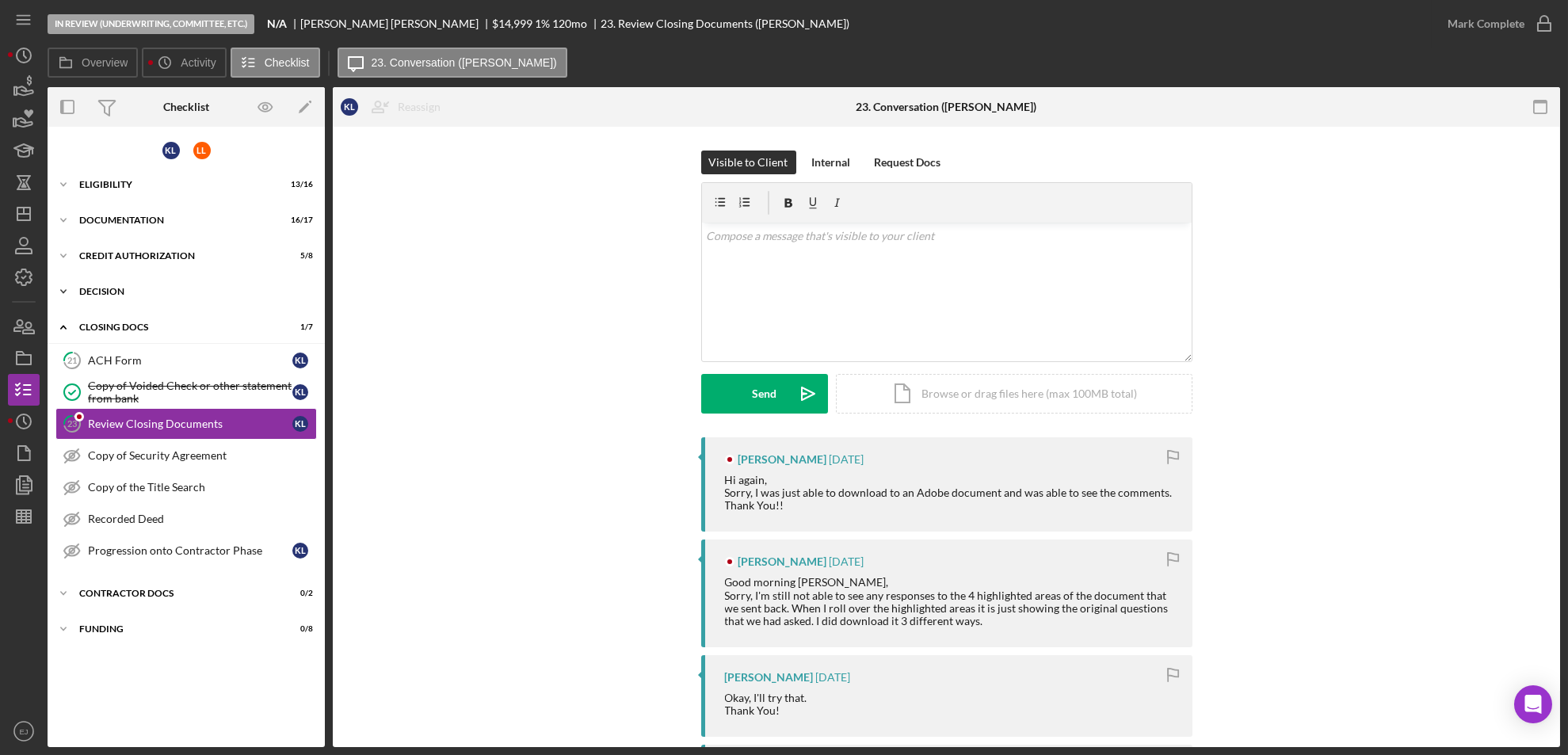
click at [115, 287] on div "Decision" at bounding box center [192, 292] width 225 height 9
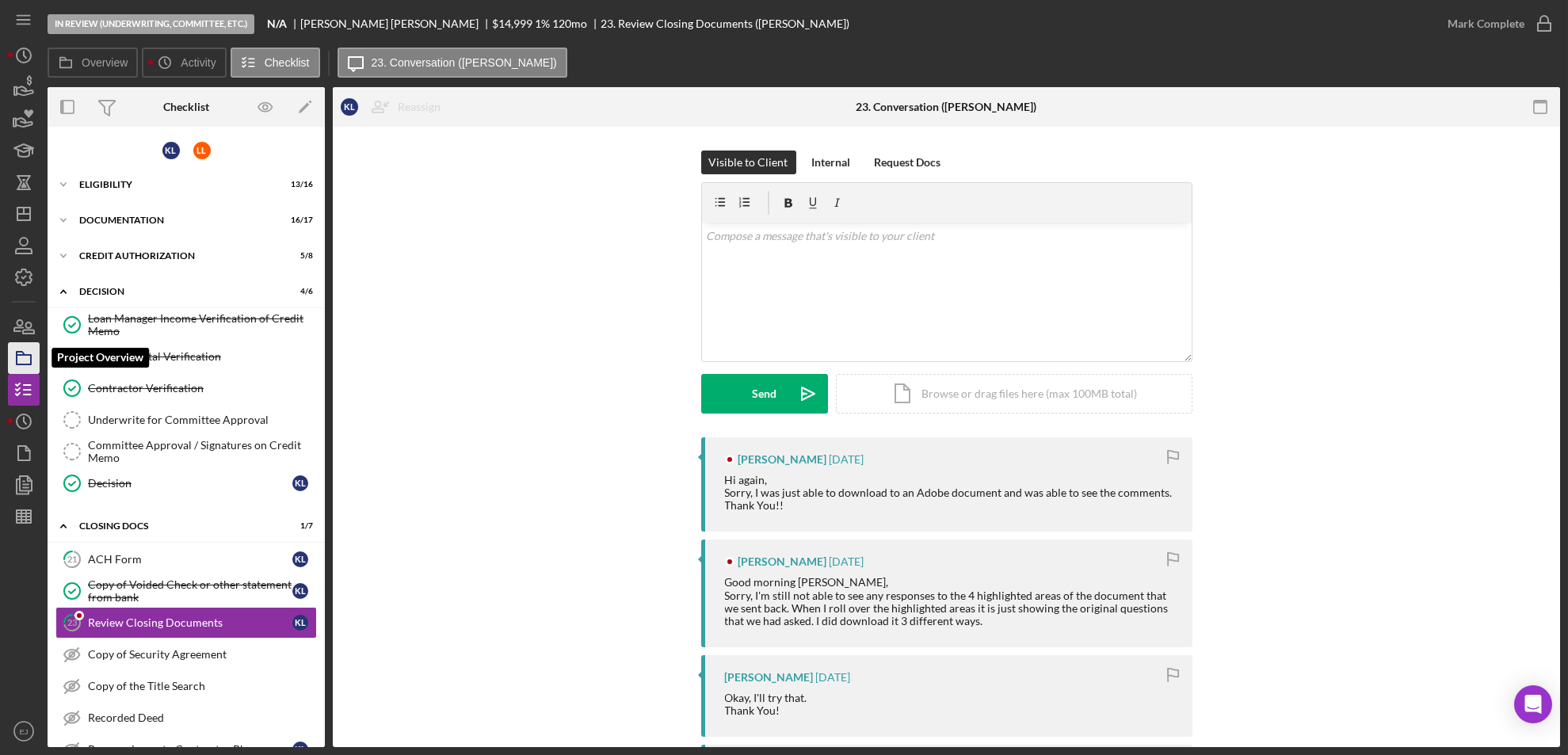
click at [26, 350] on icon "button" at bounding box center [24, 358] width 40 height 40
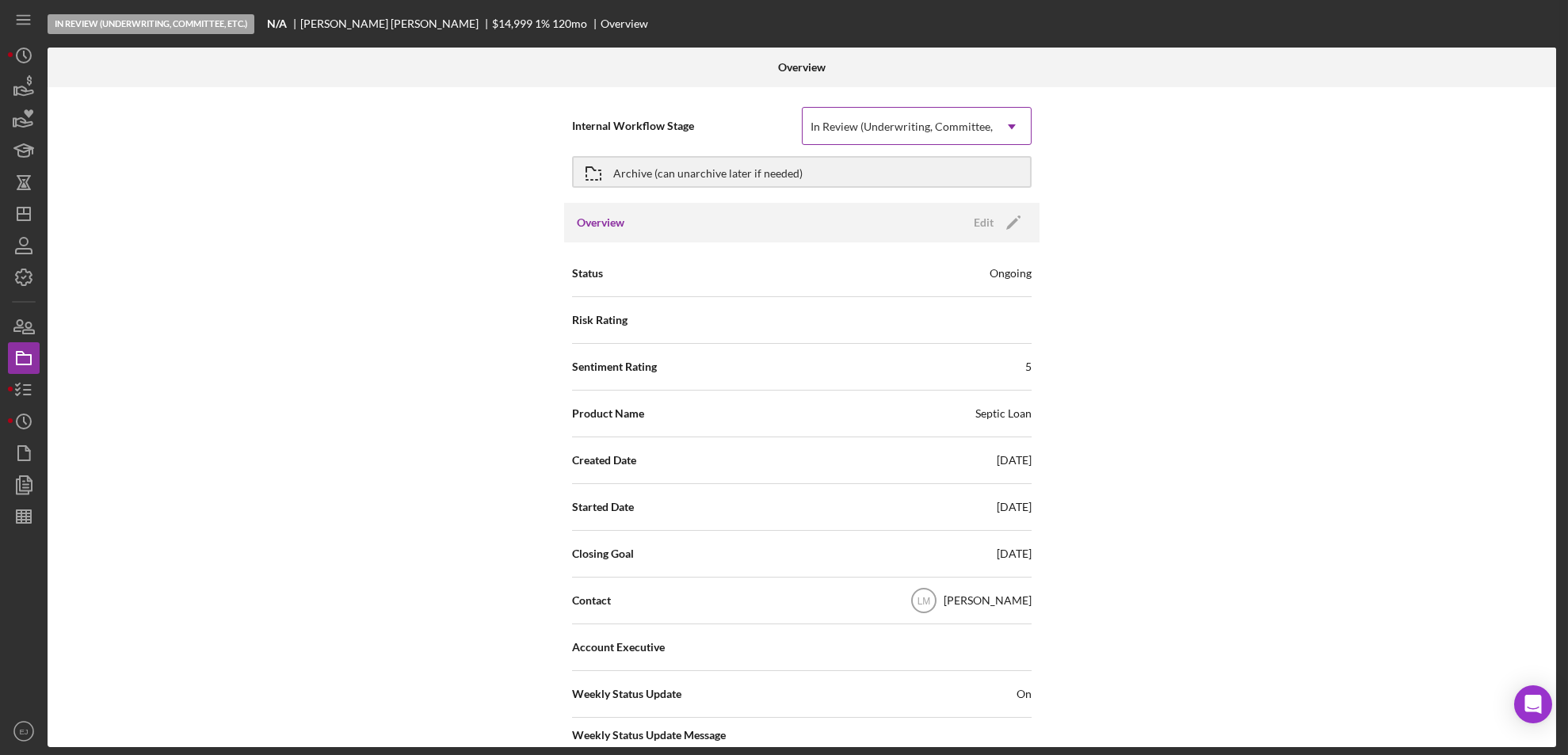
click at [1015, 127] on icon "Icon/Dropdown Arrow" at bounding box center [1012, 127] width 38 height 38
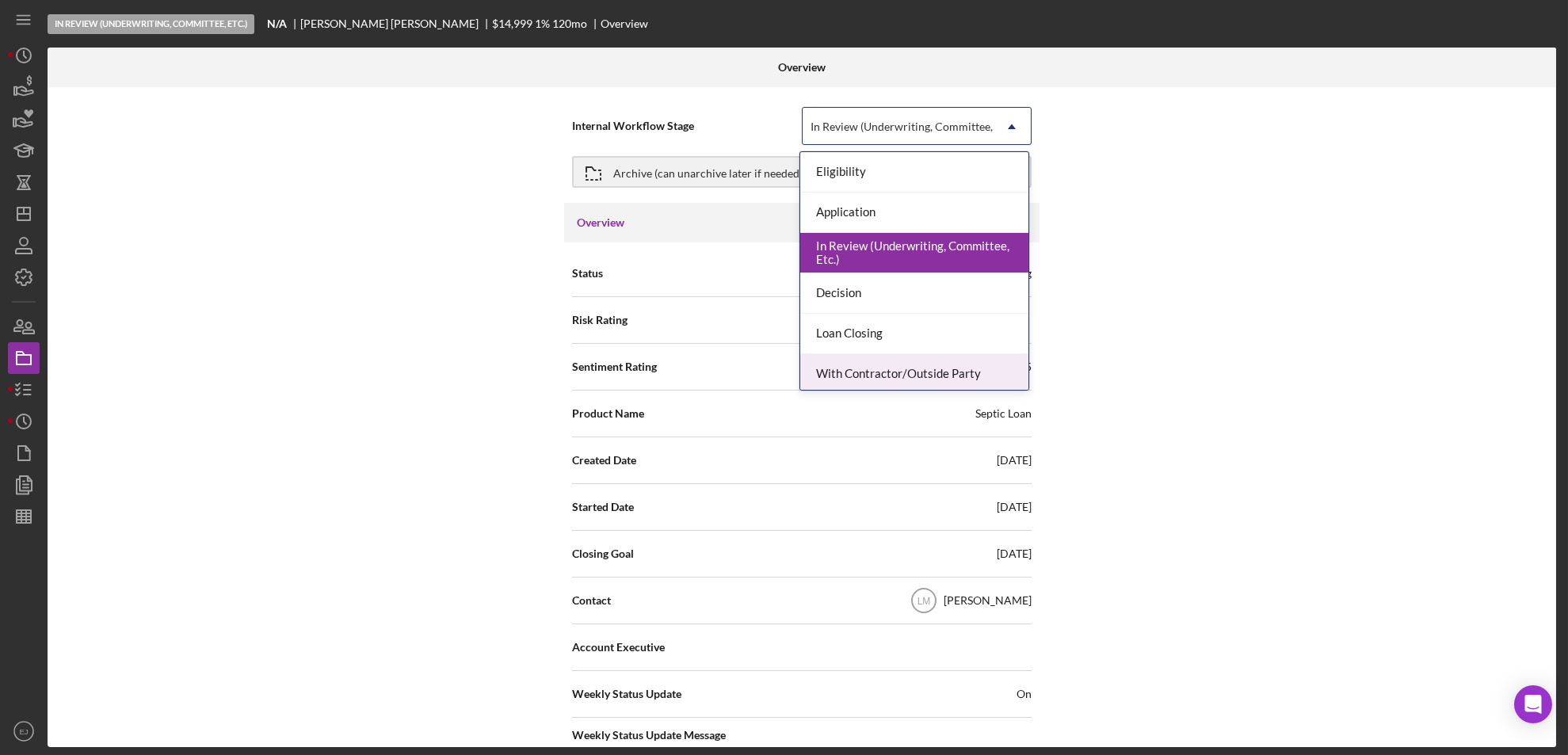
scroll to position [125, 0]
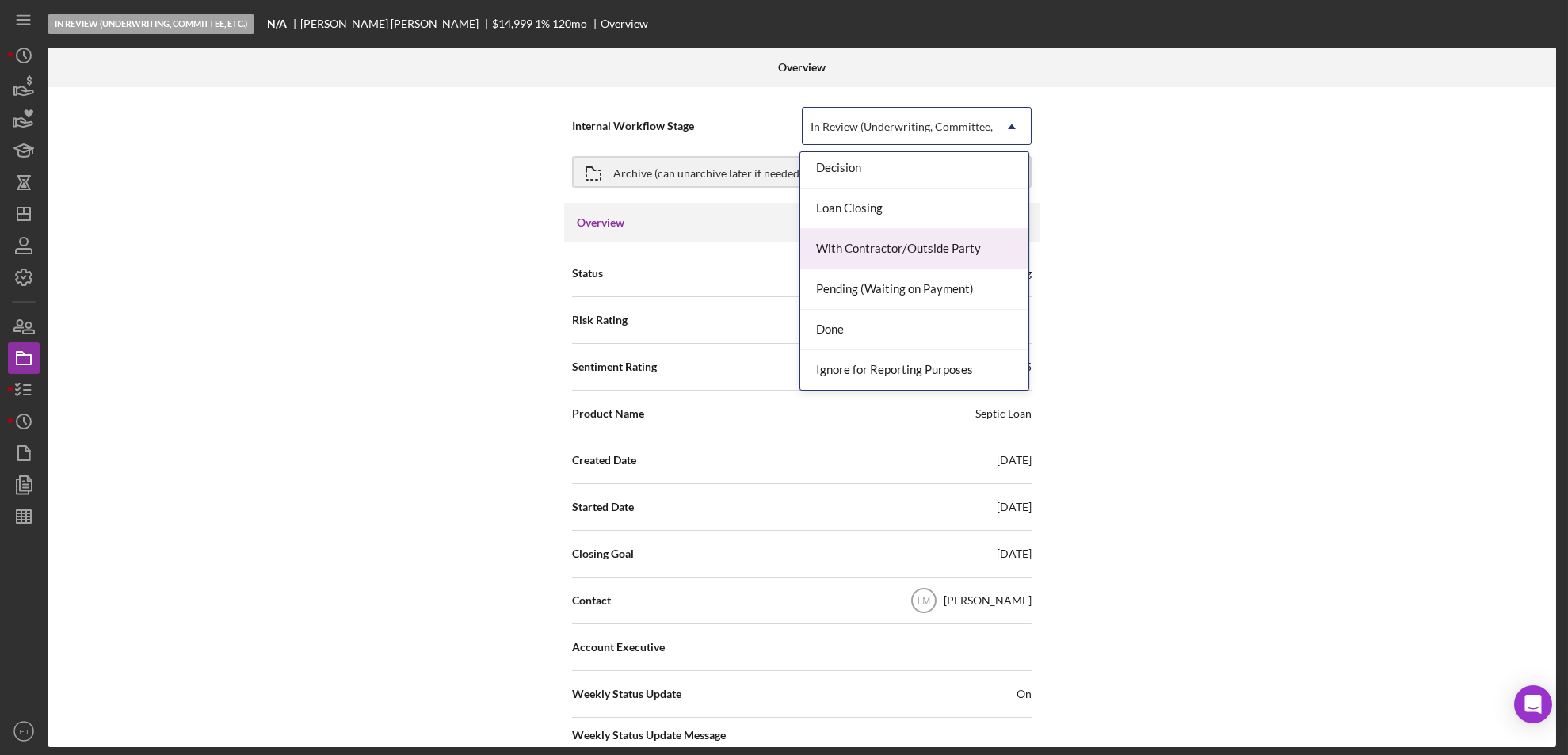
click at [1165, 320] on div "Internal Workflow Stage 9 results available. Use Up and Down to choose options,…" at bounding box center [802, 417] width 1508 height 660
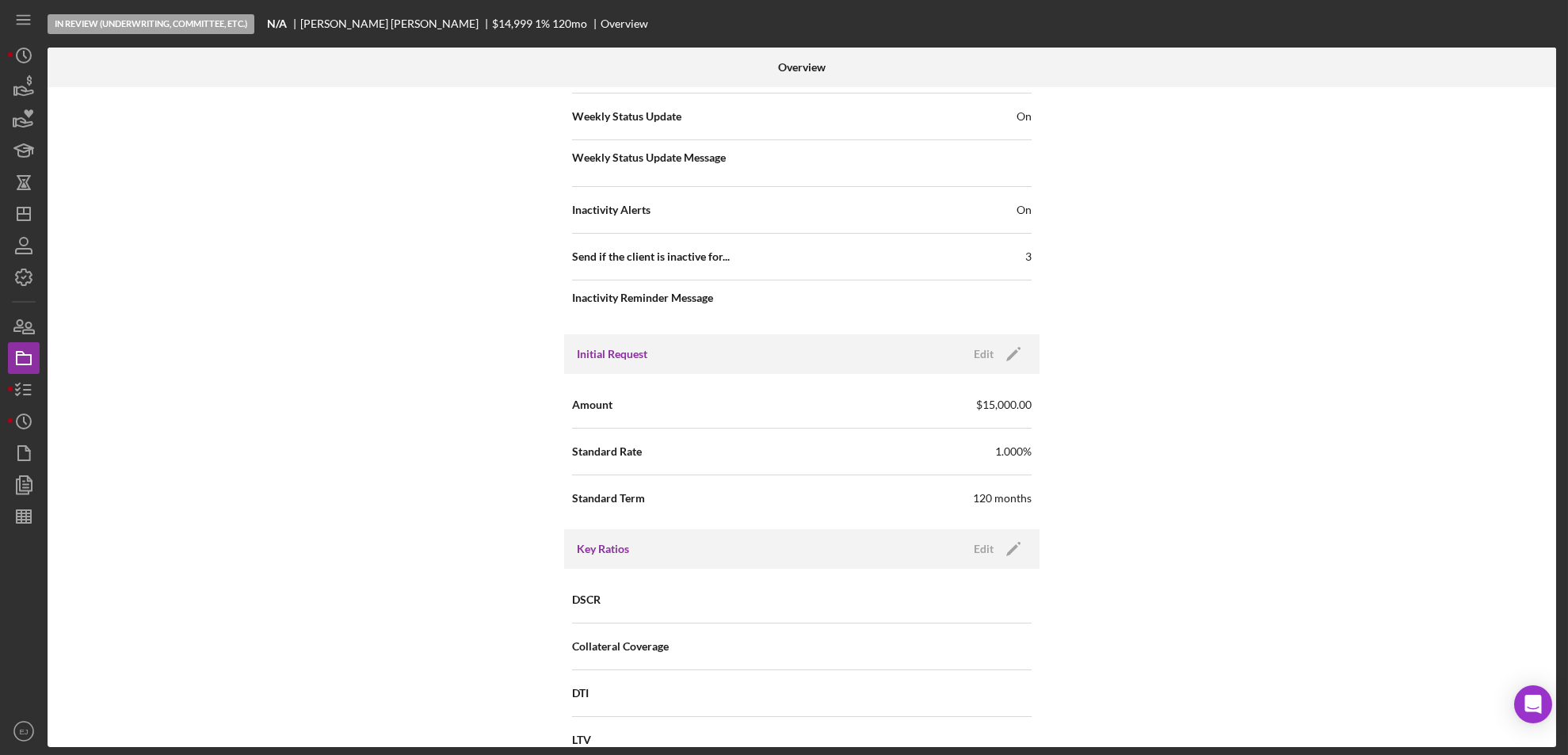
scroll to position [0, 0]
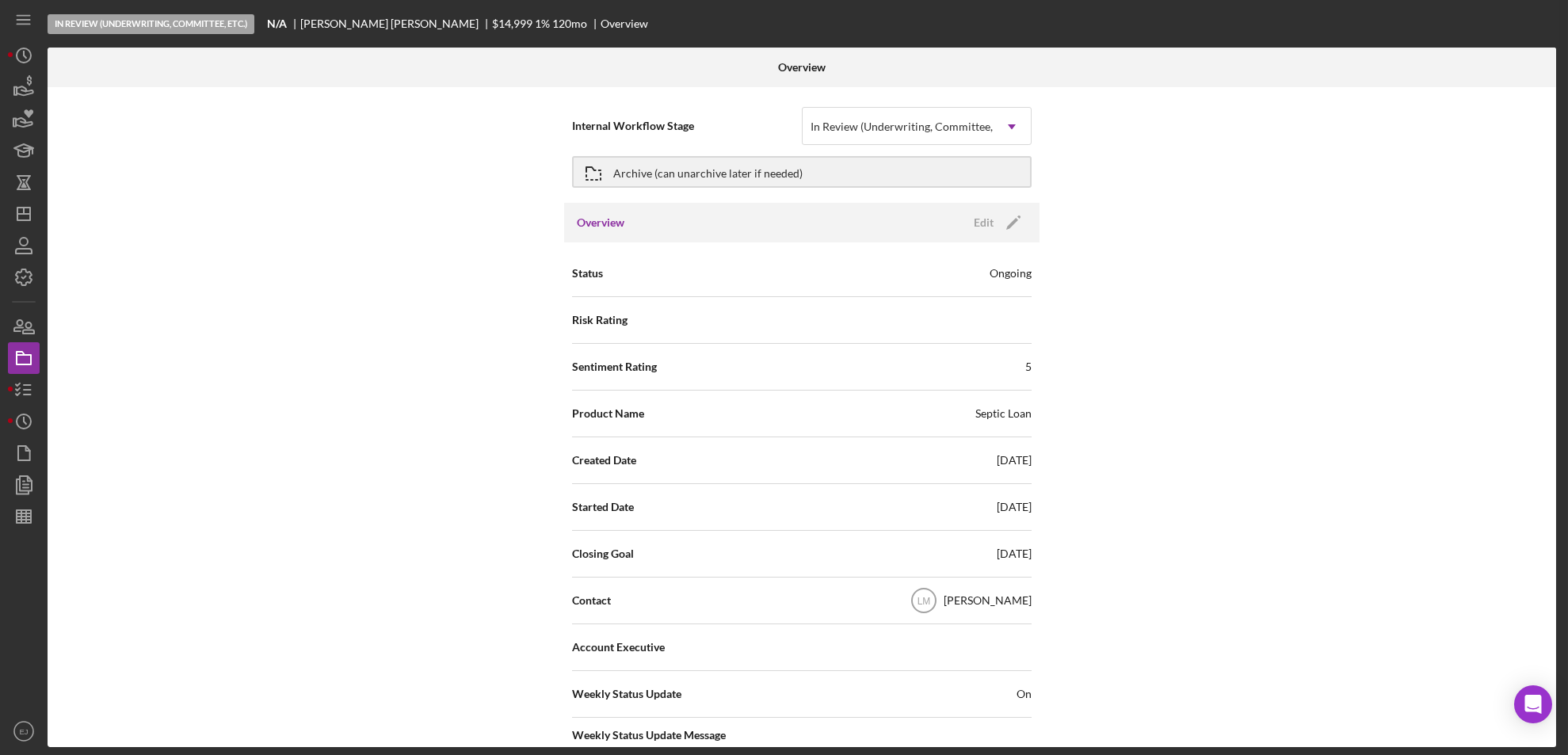
click at [1552, 566] on div "Internal Workflow Stage In Review (Underwriting, Committee, Etc.) Icon/Dropdown…" at bounding box center [802, 417] width 1508 height 660
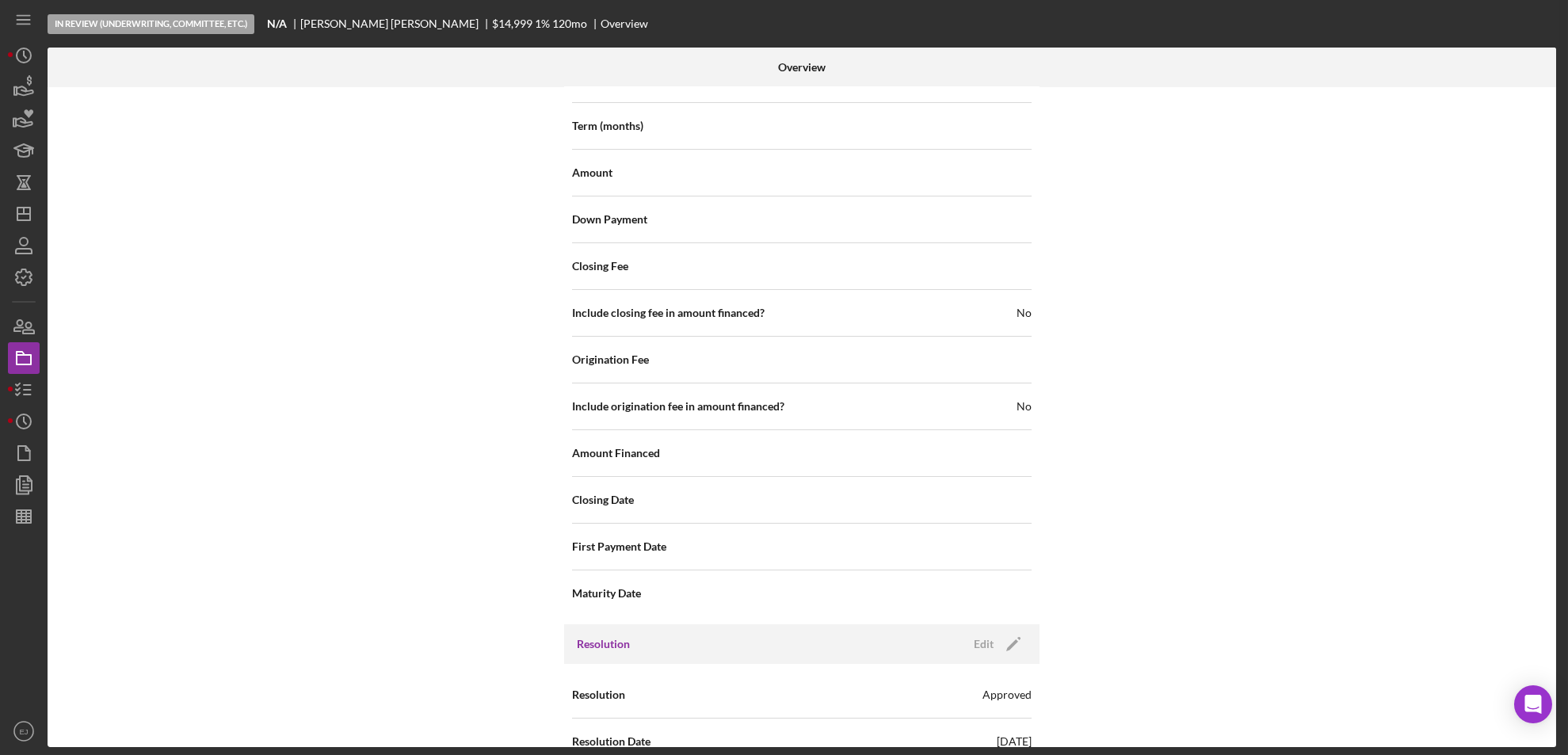
scroll to position [1590, 0]
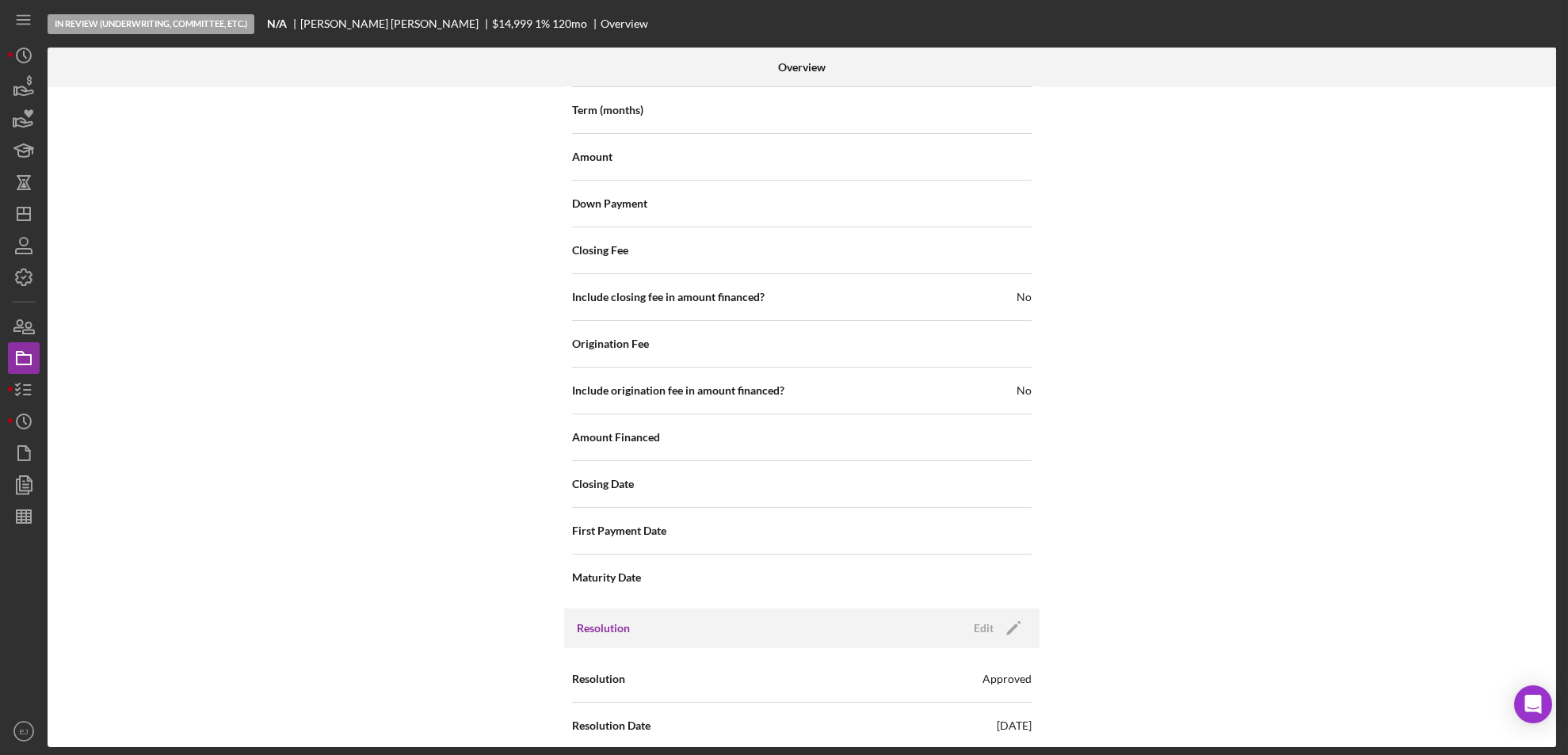
click at [1558, 691] on div "Overview Internal Workflow Stage In Review (Underwriting, Committee, Etc.) Icon…" at bounding box center [803, 397] width 1513 height 700
click at [22, 209] on icon "Icon/Dashboard" at bounding box center [24, 214] width 40 height 40
